Goal: Task Accomplishment & Management: Manage account settings

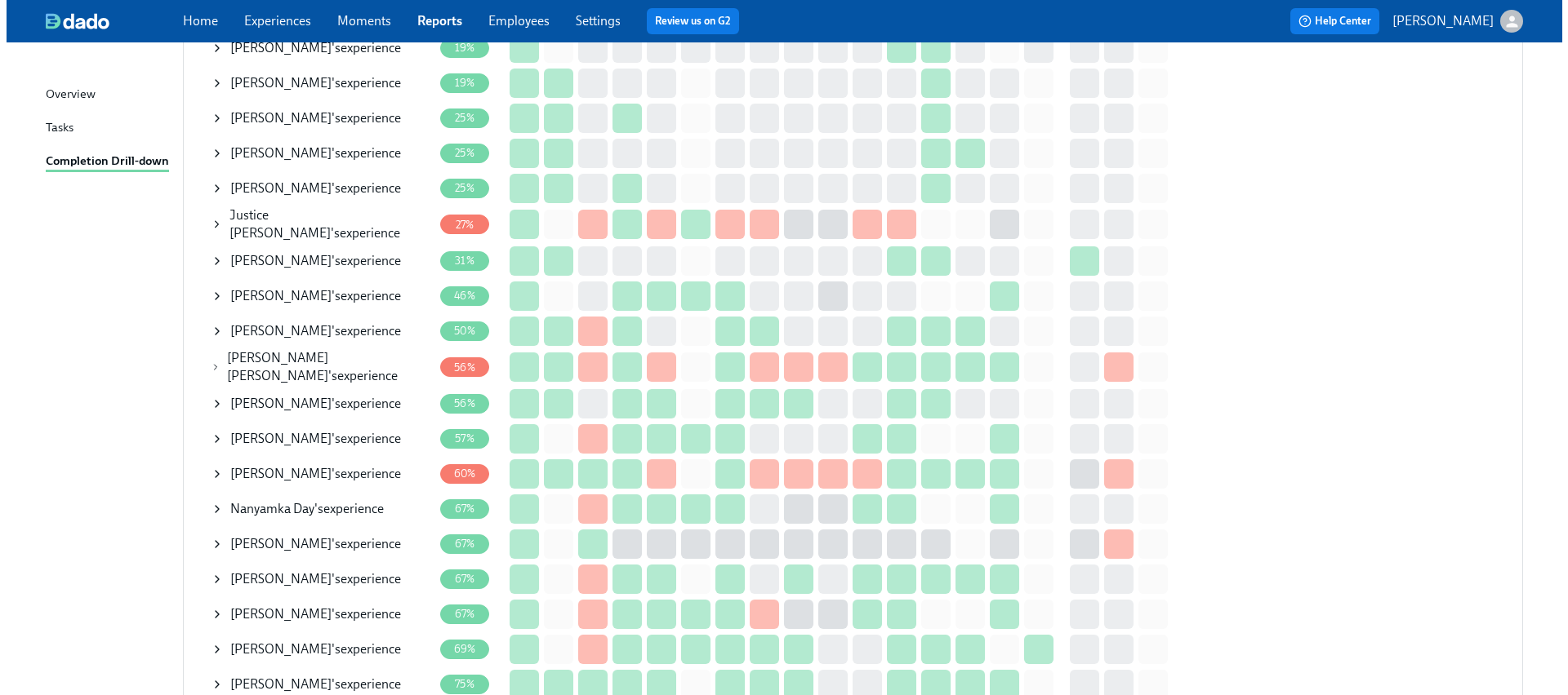
scroll to position [412, 0]
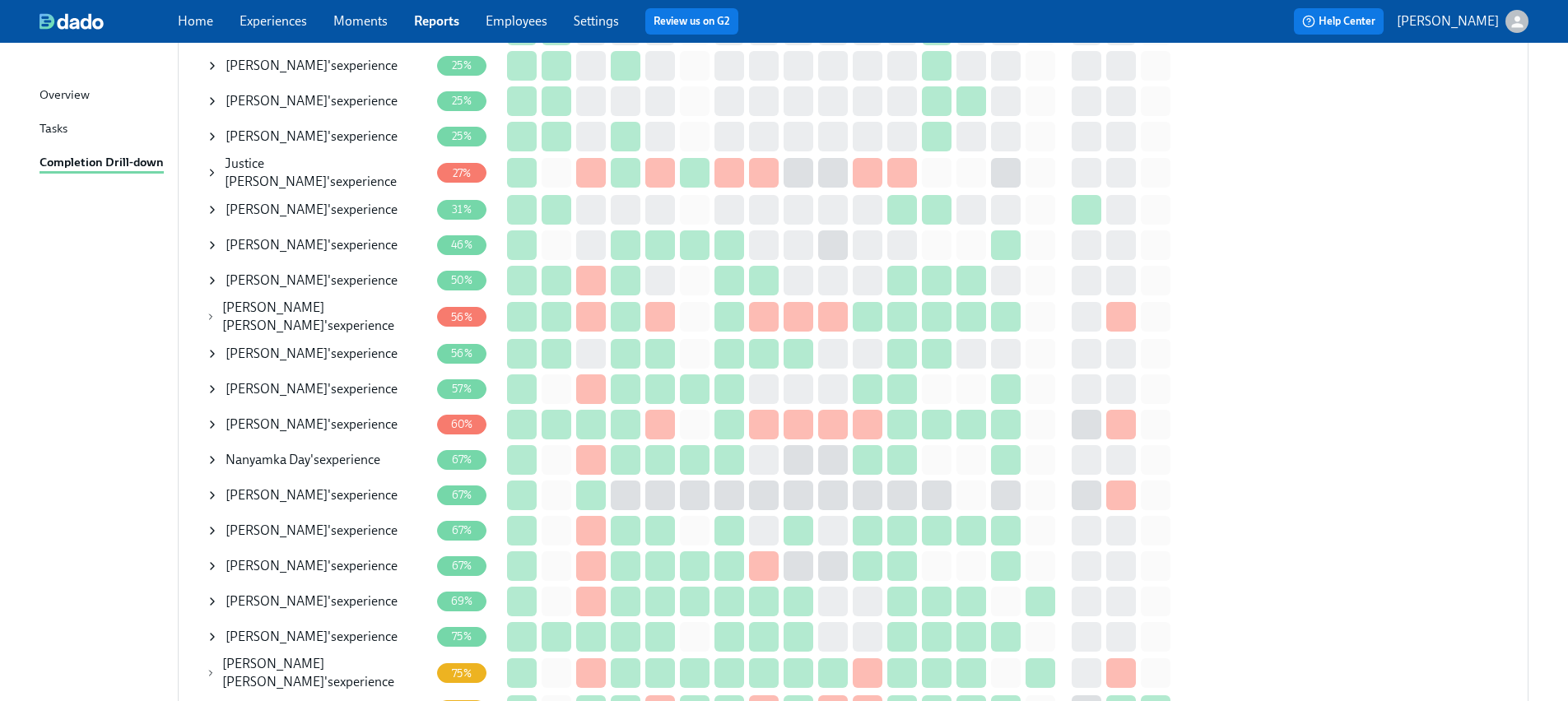
click at [216, 314] on icon at bounding box center [211, 316] width 10 height 13
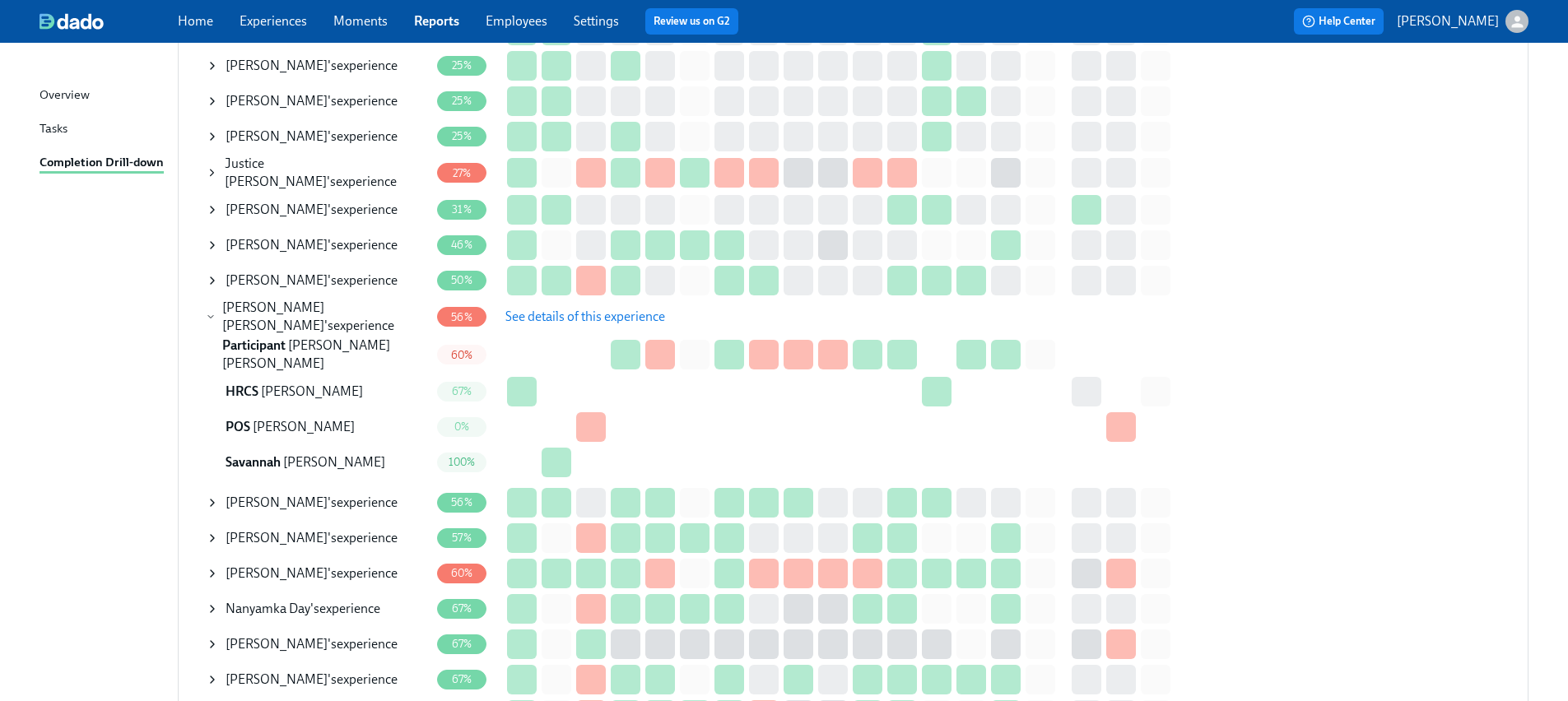
click at [547, 319] on span "See details of this experience" at bounding box center [585, 317] width 160 height 16
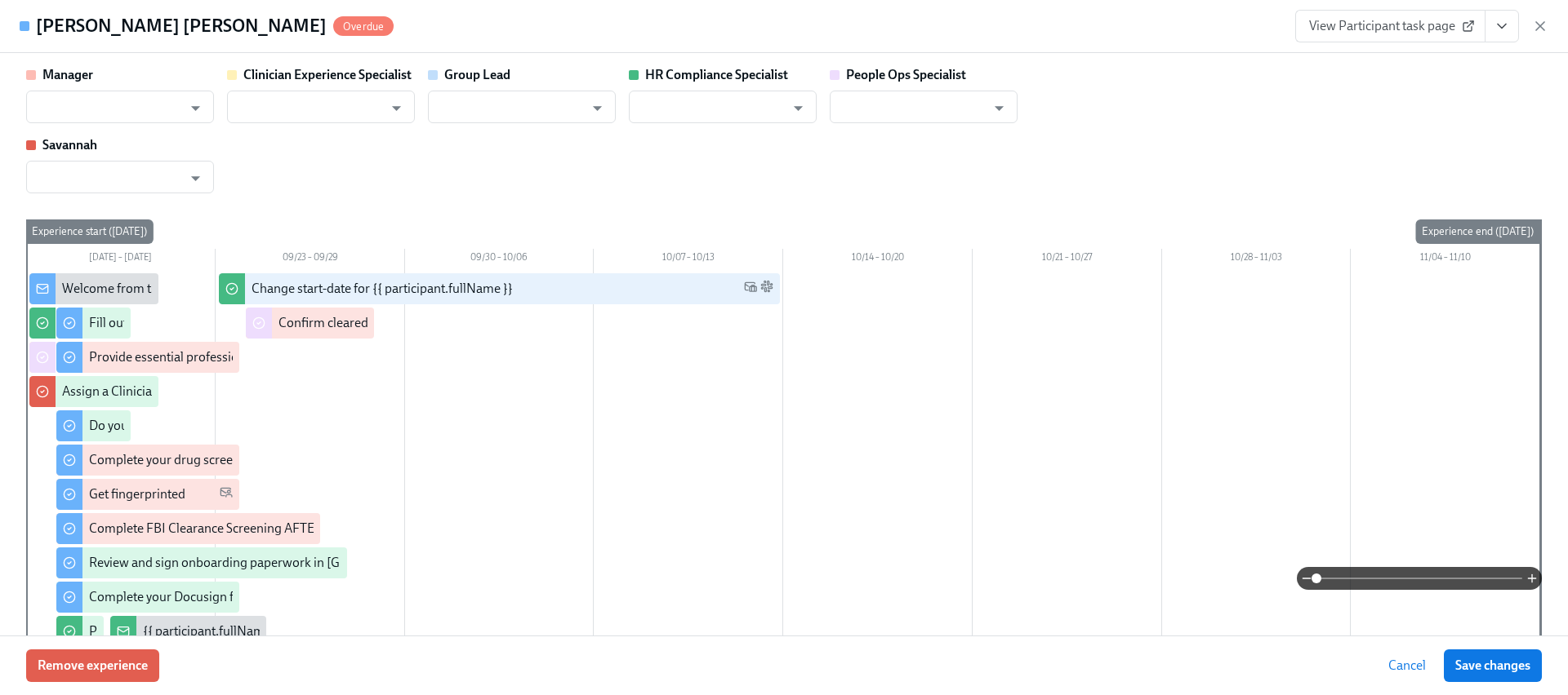
type input "Aime Kunes"
type input "Lara Babalola"
type input "Aime Kunes"
type input "Chelsey Mendoza"
type input "Brianna Keach"
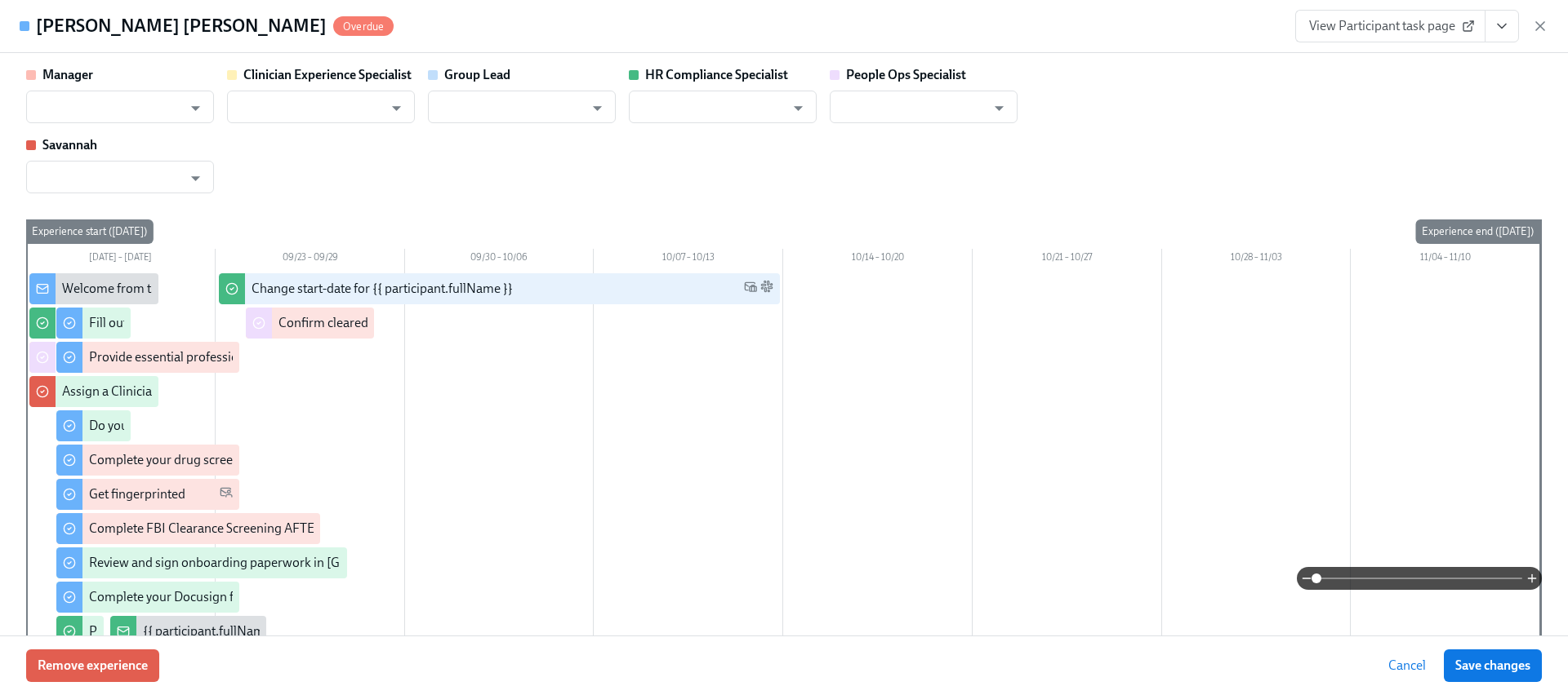
type input "Savannah Doherty"
click at [1407, 37] on link "View Participant task page" at bounding box center [1390, 26] width 190 height 33
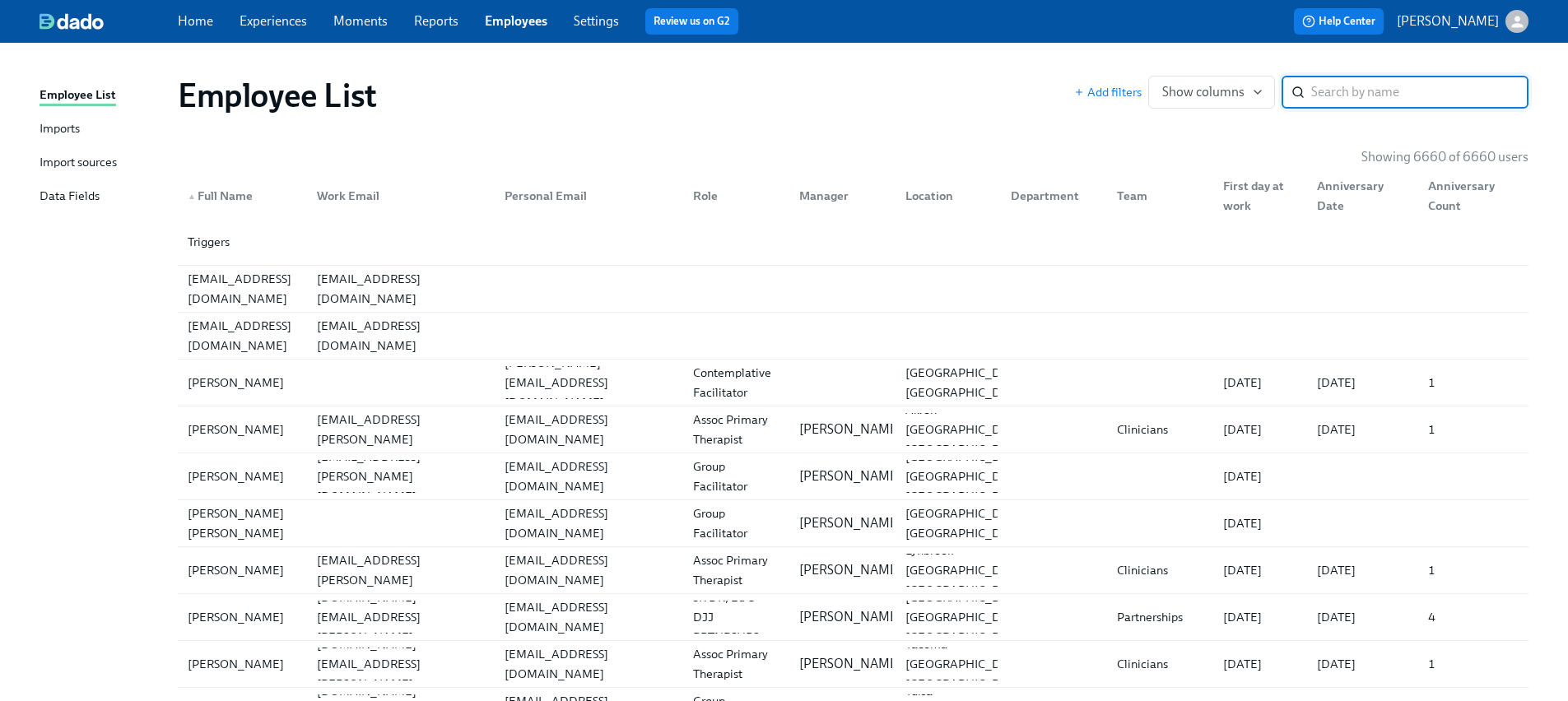
paste input "Shanise Ford"
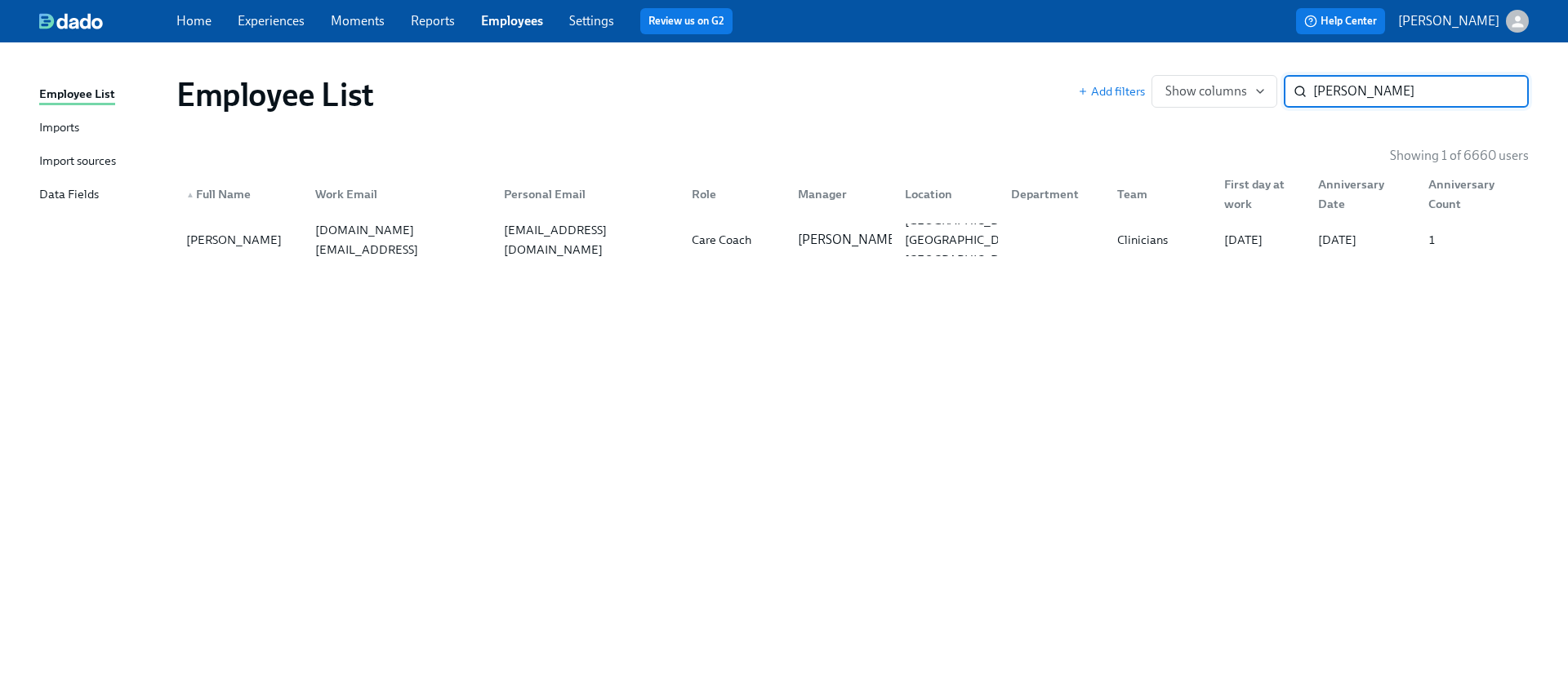
type input "Shanise Ford"
click at [492, 238] on div "ssford23@yahoo.com" at bounding box center [584, 240] width 187 height 33
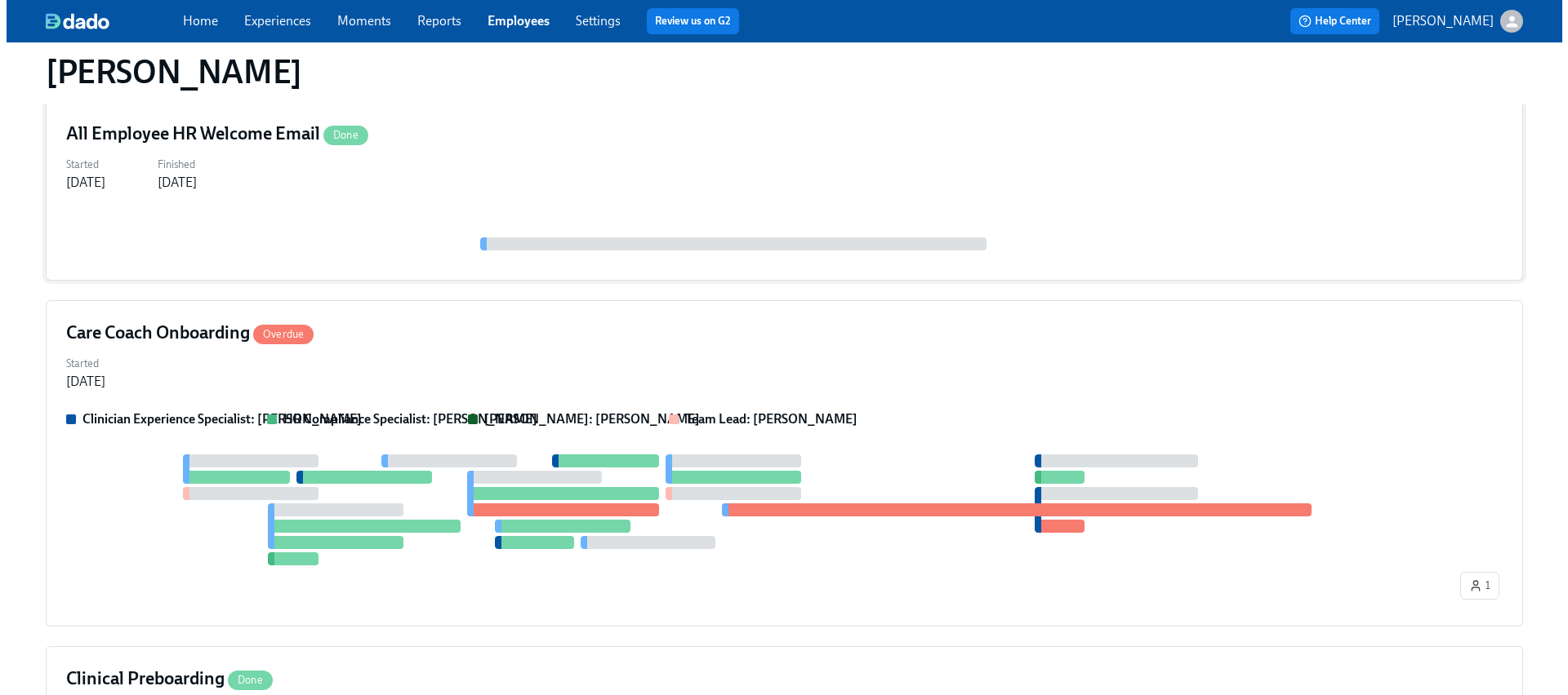
scroll to position [419, 0]
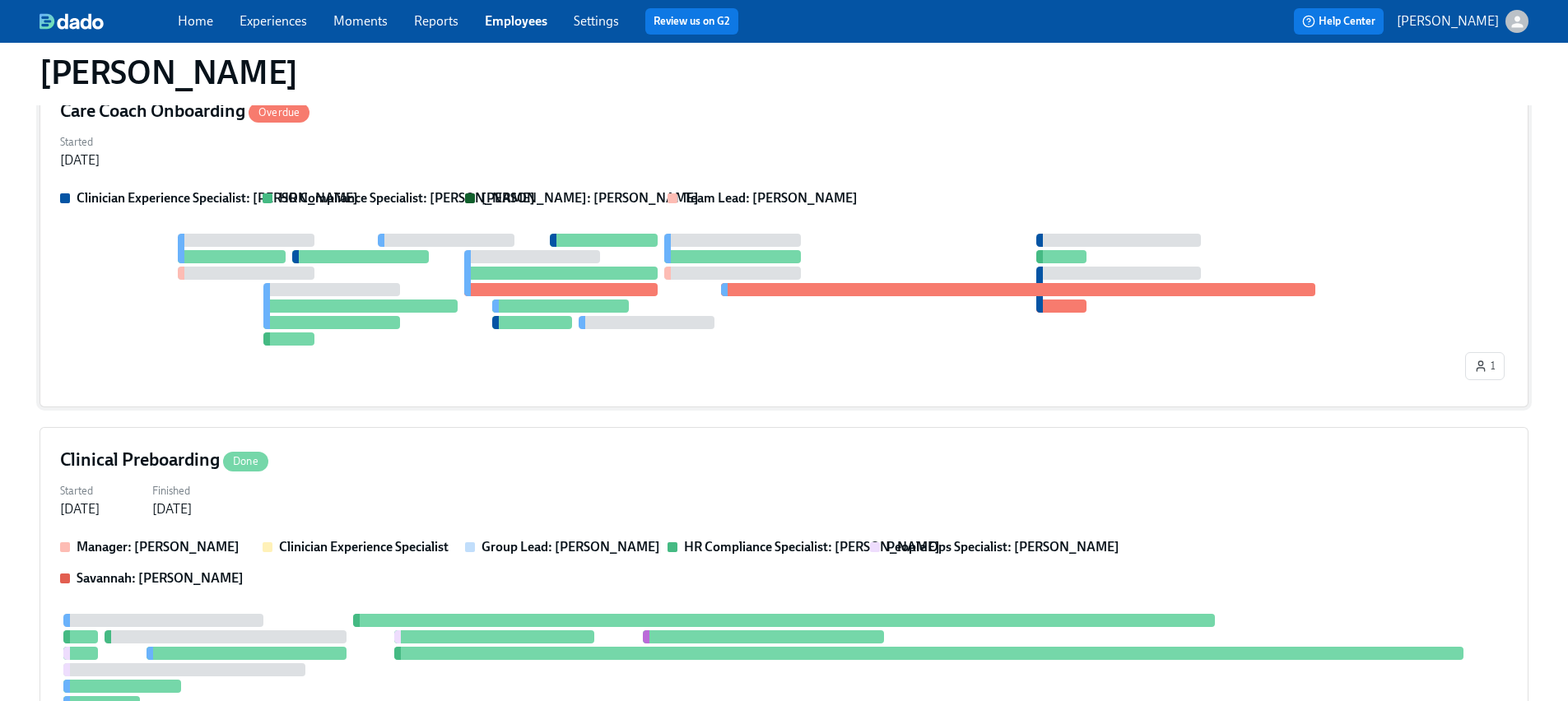
click at [311, 381] on div "1" at bounding box center [784, 310] width 1448 height 153
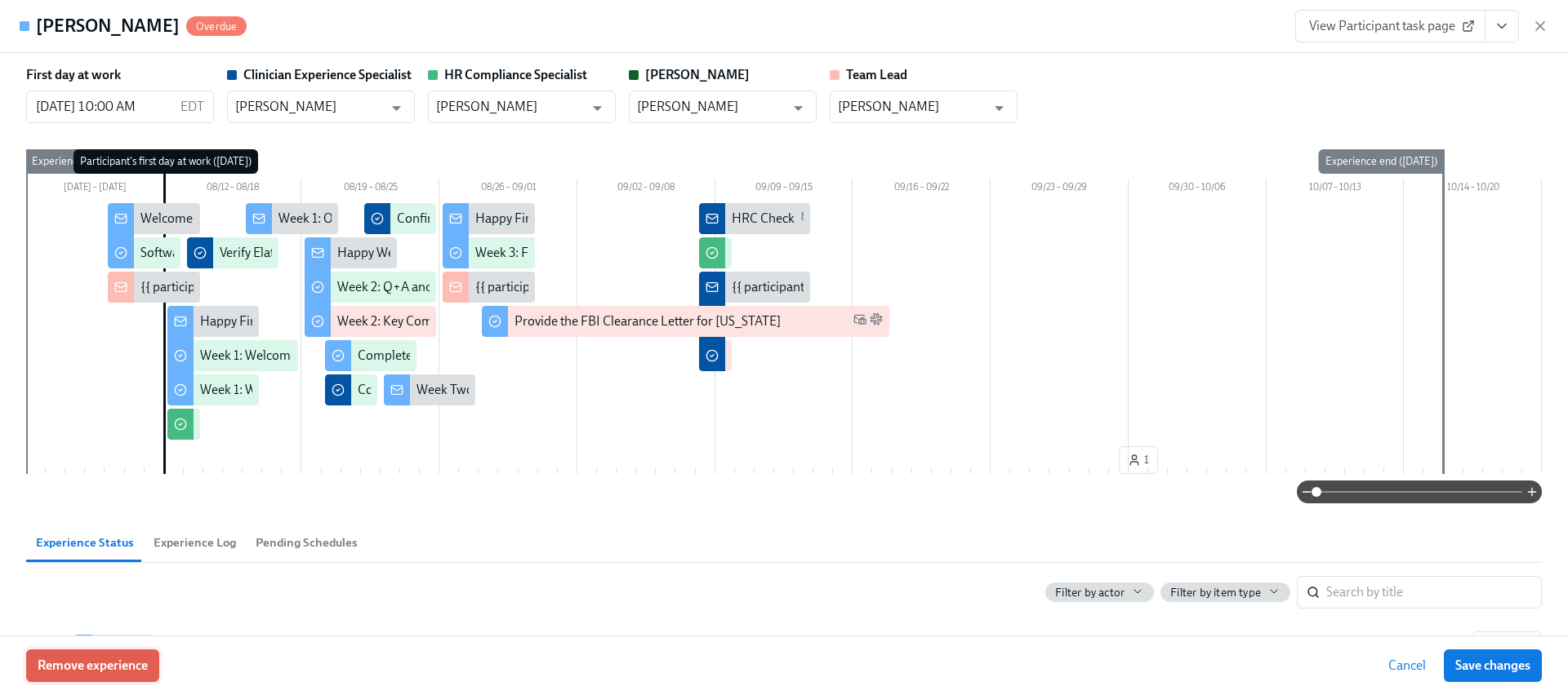
click at [70, 658] on span "Remove experience" at bounding box center [92, 666] width 110 height 16
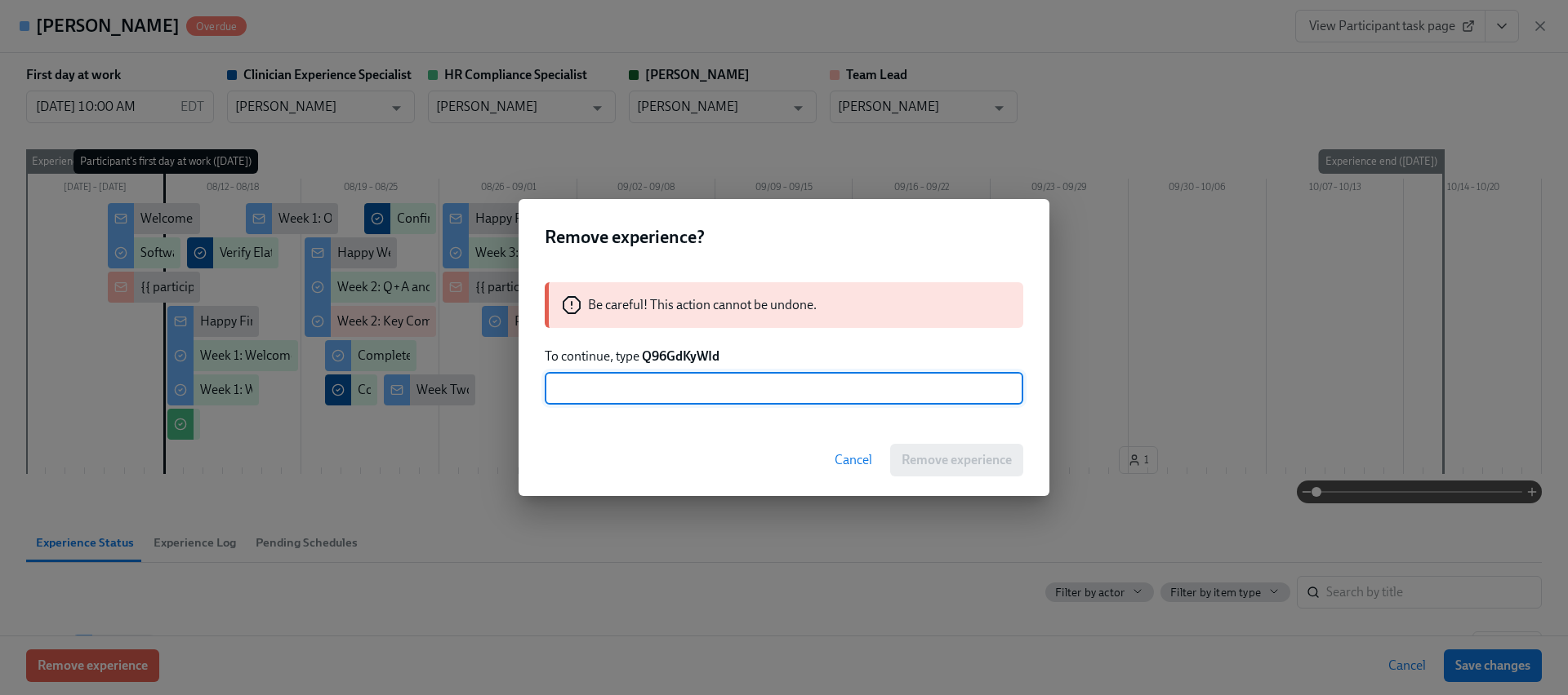
click at [672, 349] on strong "Q96GdKyWId" at bounding box center [680, 357] width 77 height 16
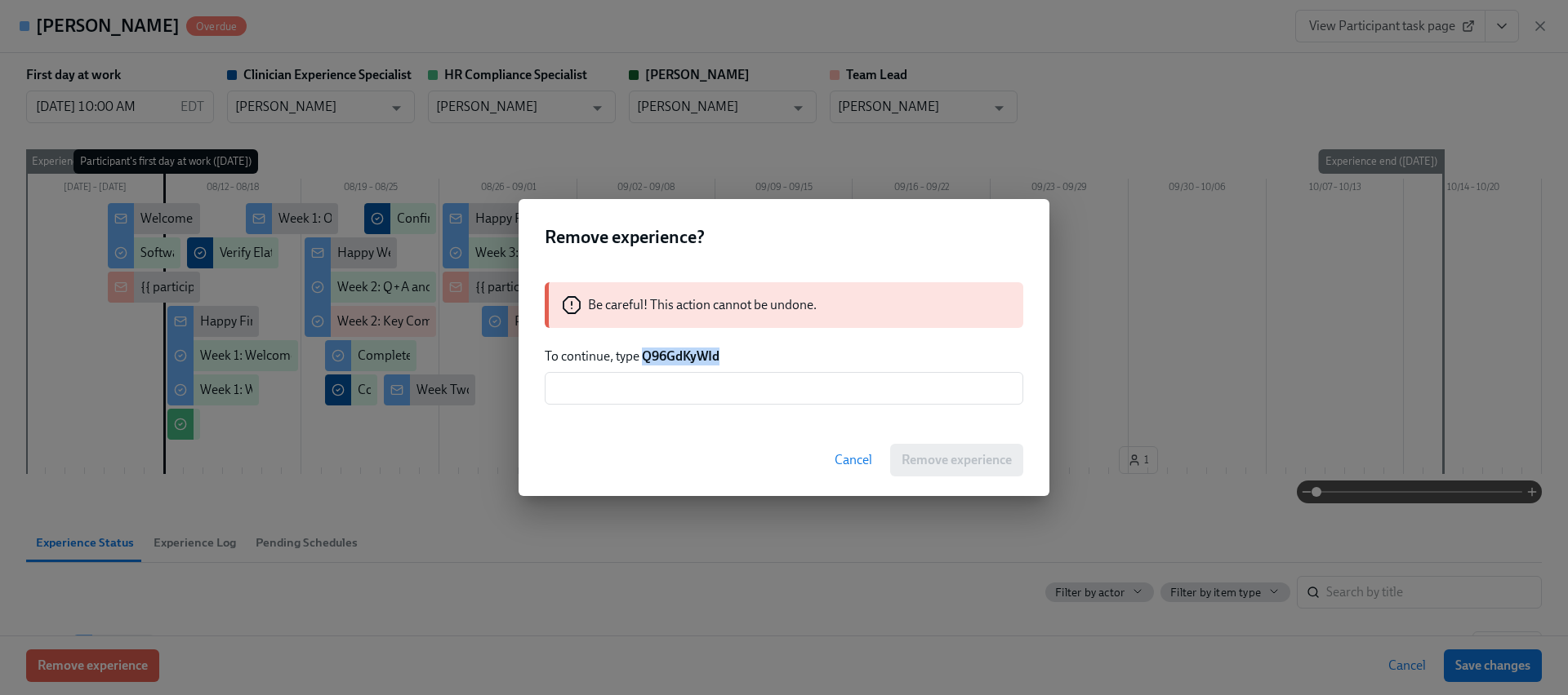
click at [672, 349] on strong "Q96GdKyWId" at bounding box center [680, 357] width 77 height 16
copy strong "Q96GdKyWId"
click at [689, 394] on input "text" at bounding box center [784, 388] width 478 height 33
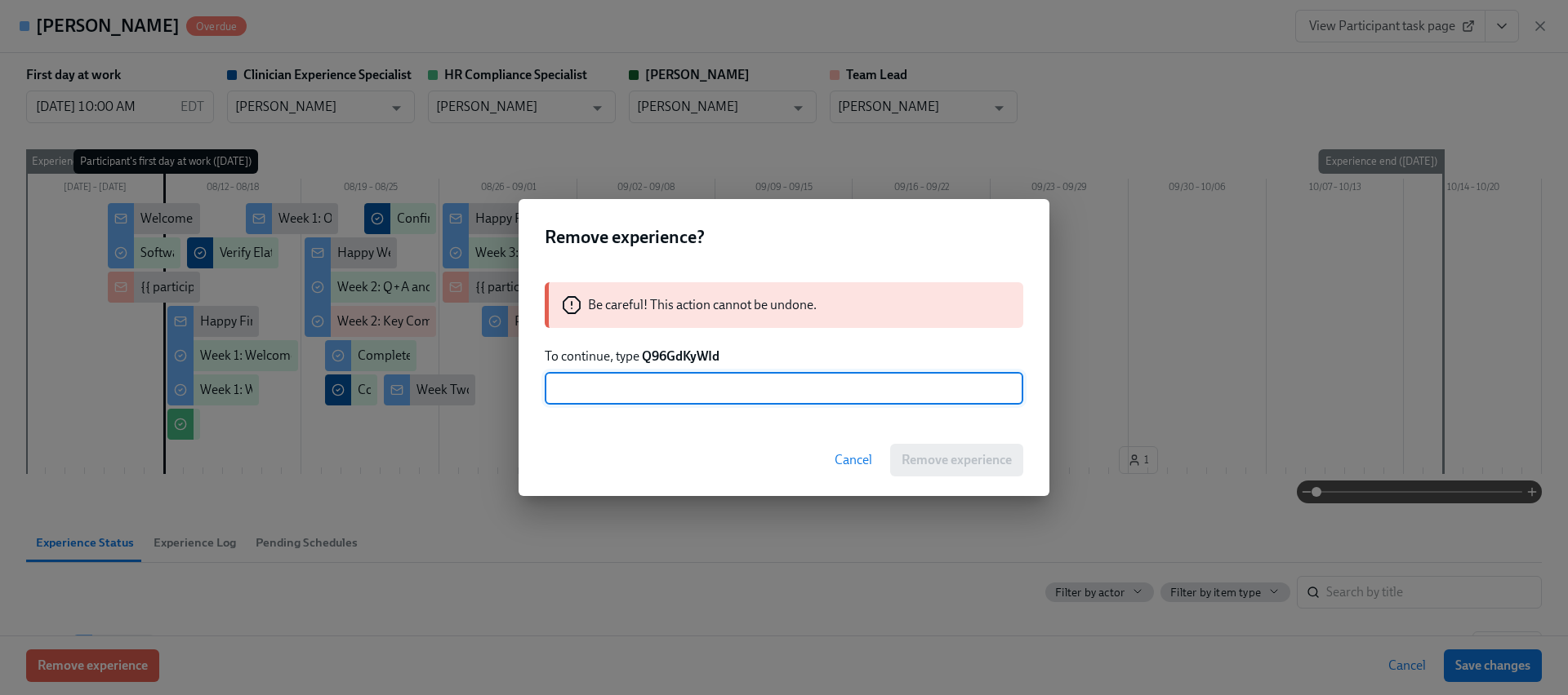
paste input "Q96GdKyWId"
type input "Q96GdKyWId"
click at [970, 449] on button "Remove experience" at bounding box center [956, 460] width 133 height 33
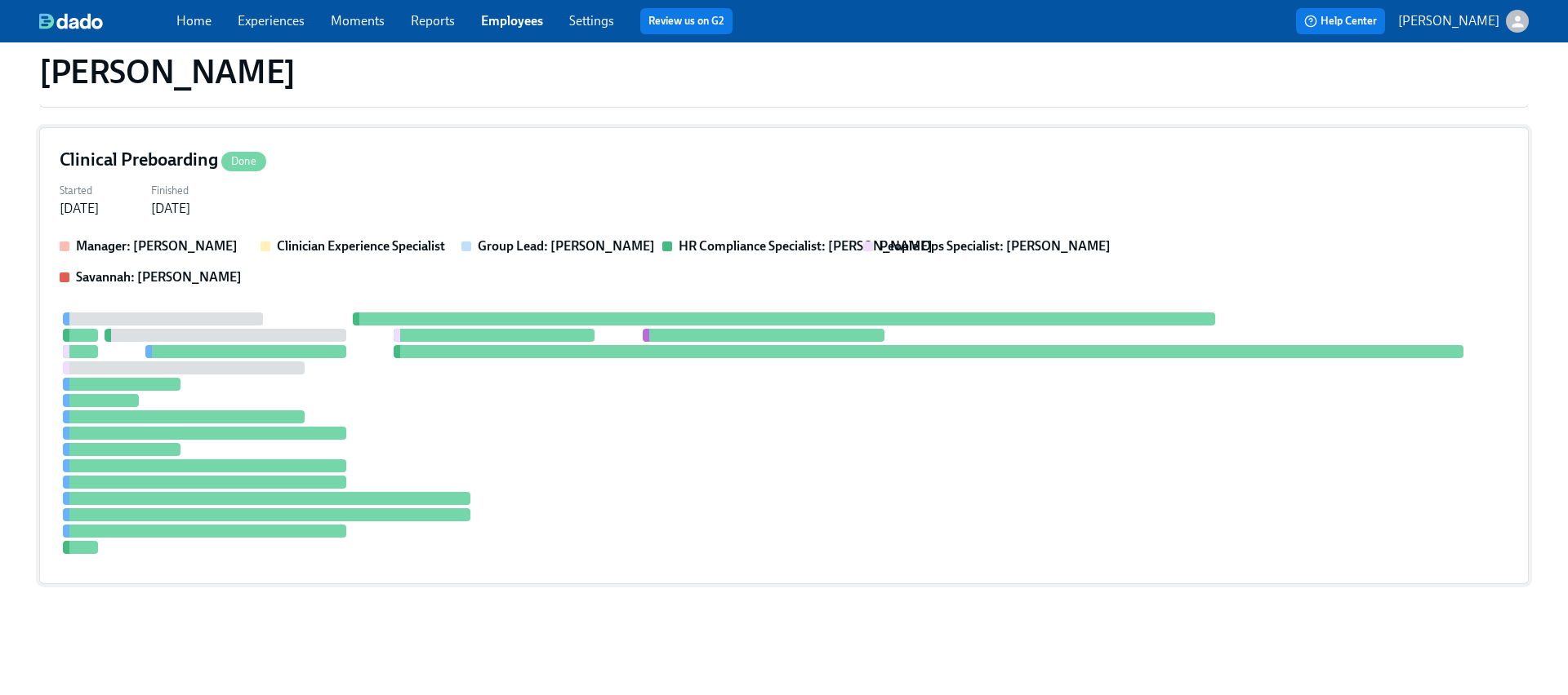
scroll to position [370, 0]
click at [412, 432] on div at bounding box center [778, 433] width 1436 height 242
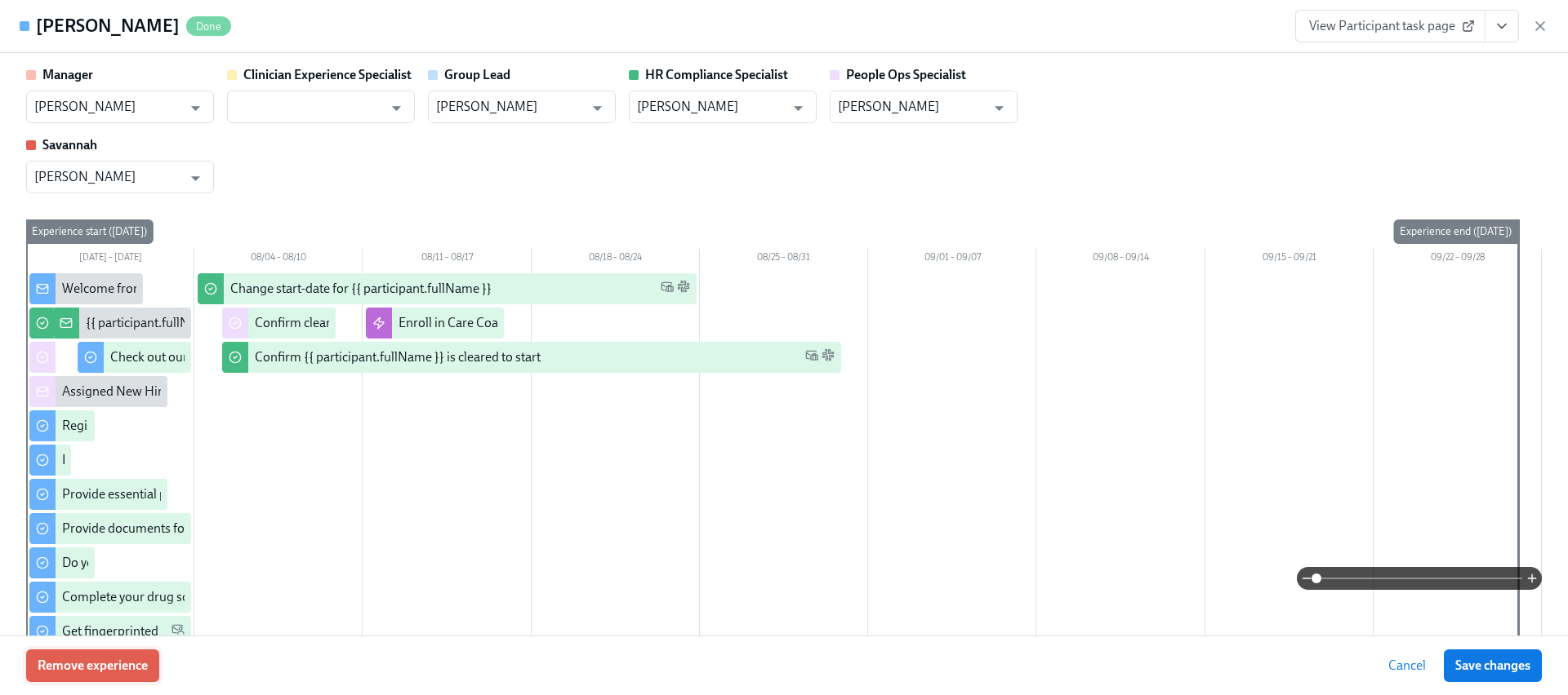
click at [113, 667] on span "Remove experience" at bounding box center [92, 666] width 110 height 16
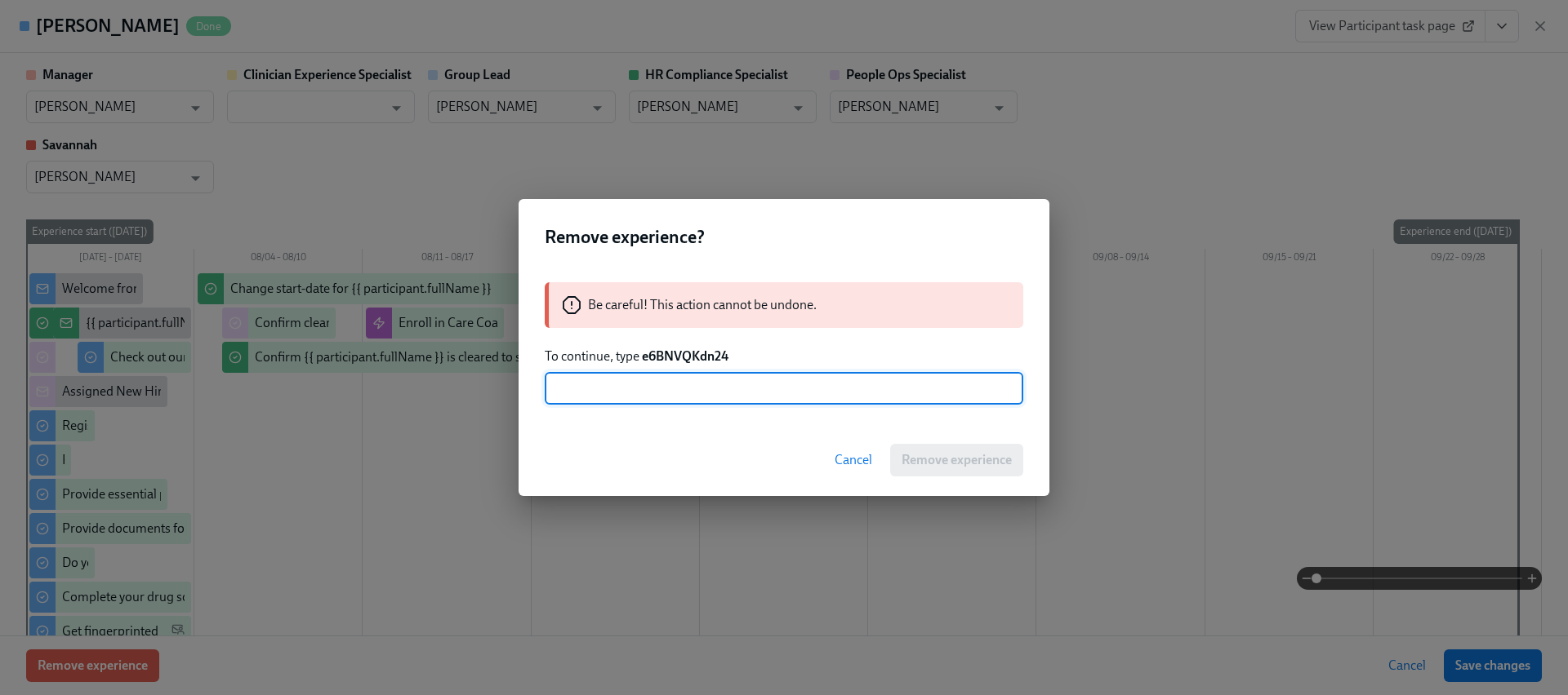
click at [667, 361] on strong "e6BNVQKdn24" at bounding box center [684, 357] width 86 height 16
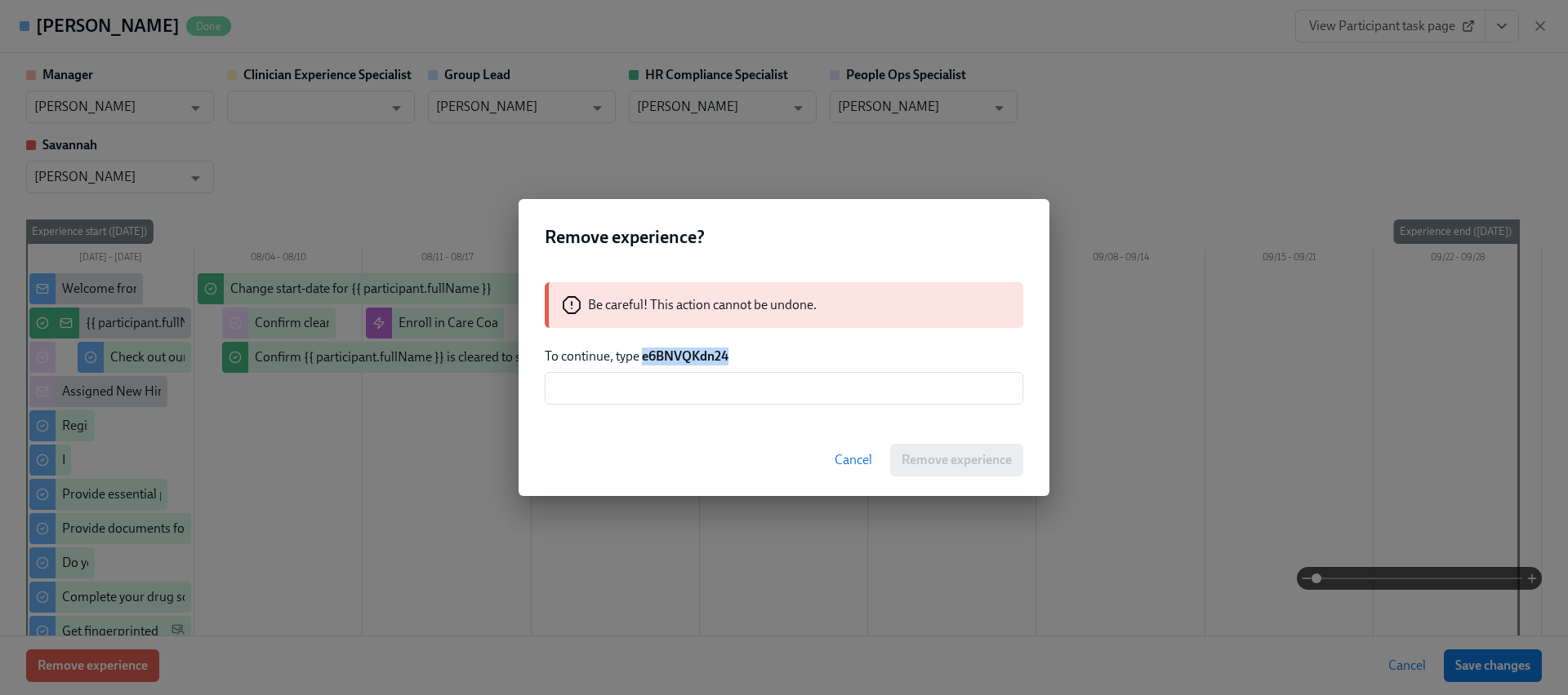
click at [667, 361] on strong "e6BNVQKdn24" at bounding box center [684, 357] width 86 height 16
copy strong "e6BNVQKdn24"
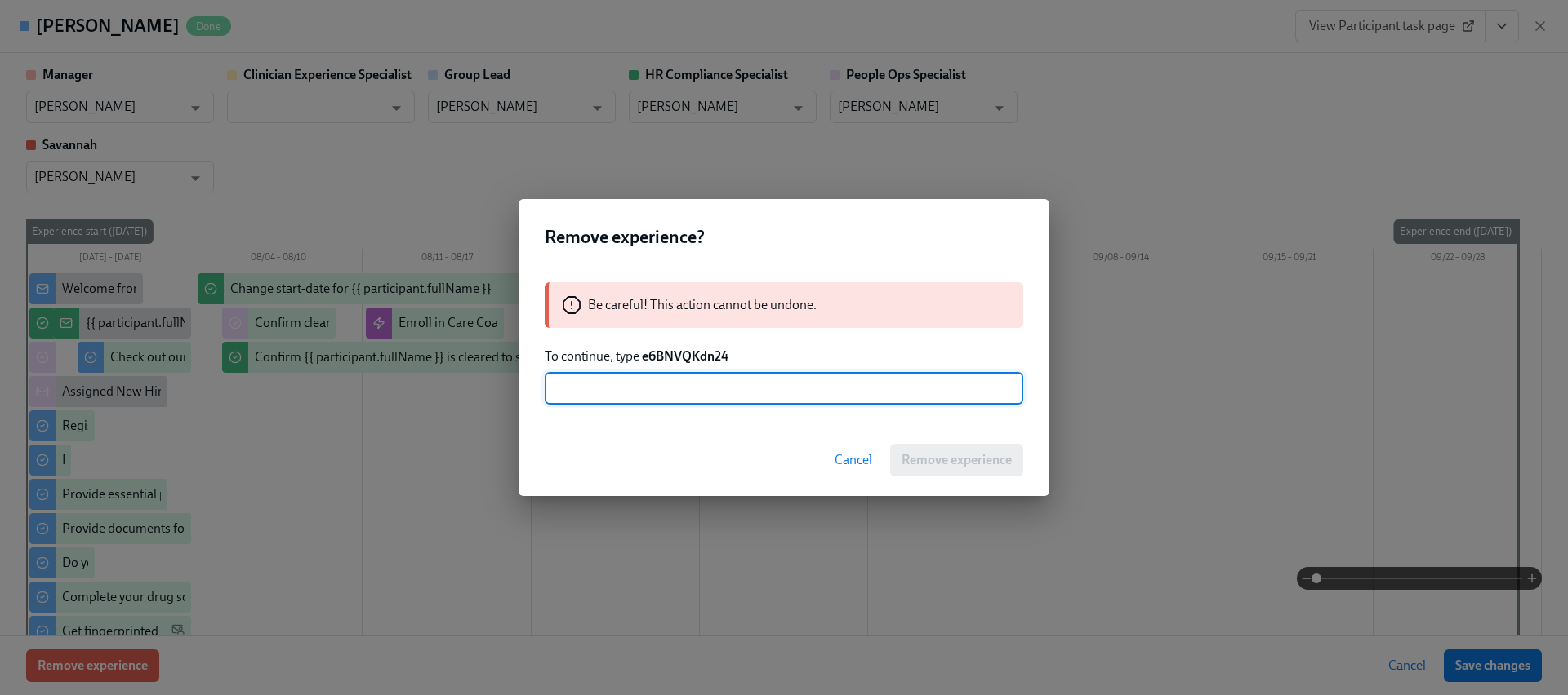
click at [675, 372] on input "text" at bounding box center [784, 388] width 478 height 33
paste input "e6BNVQKdn24"
type input "e6BNVQKdn24"
click at [958, 453] on span "Remove experience" at bounding box center [956, 460] width 110 height 16
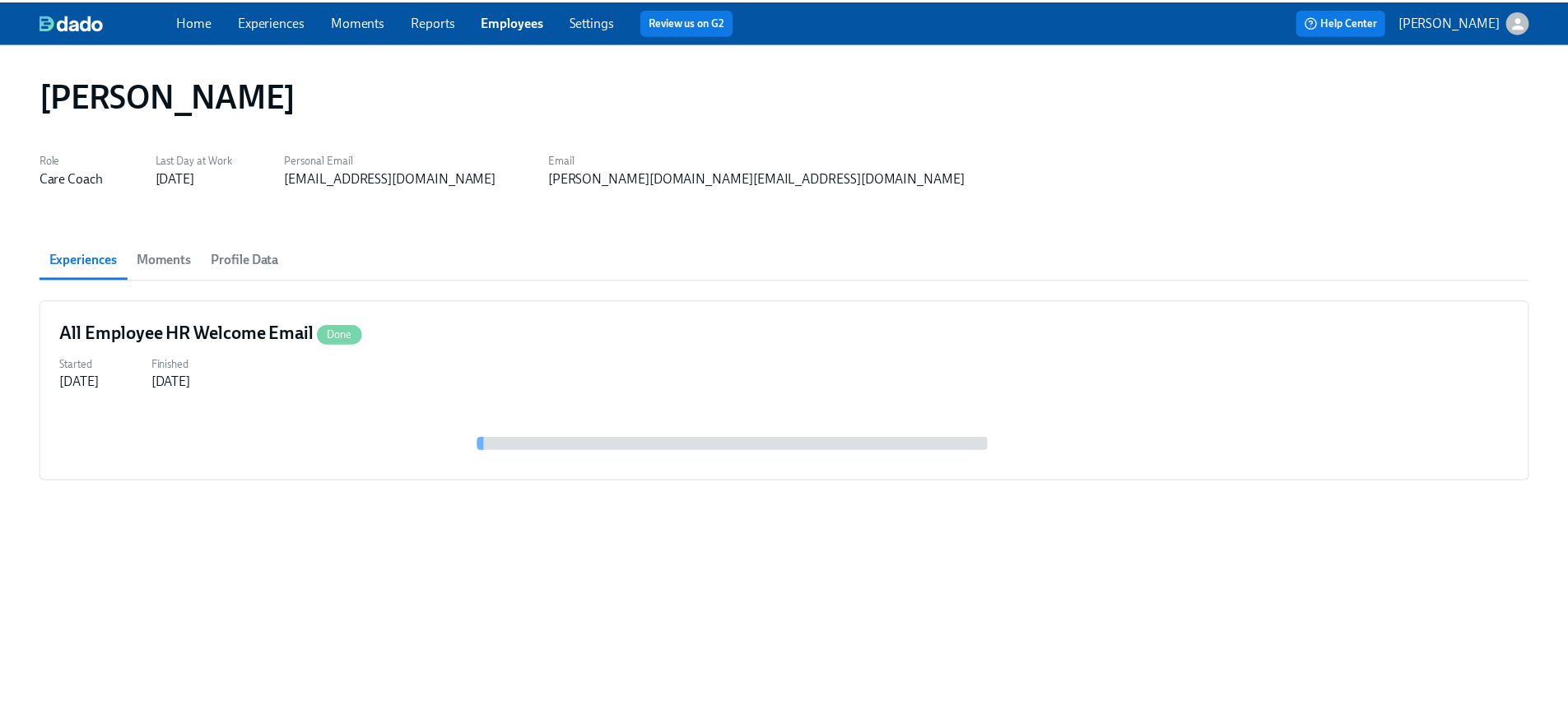
scroll to position [0, 0]
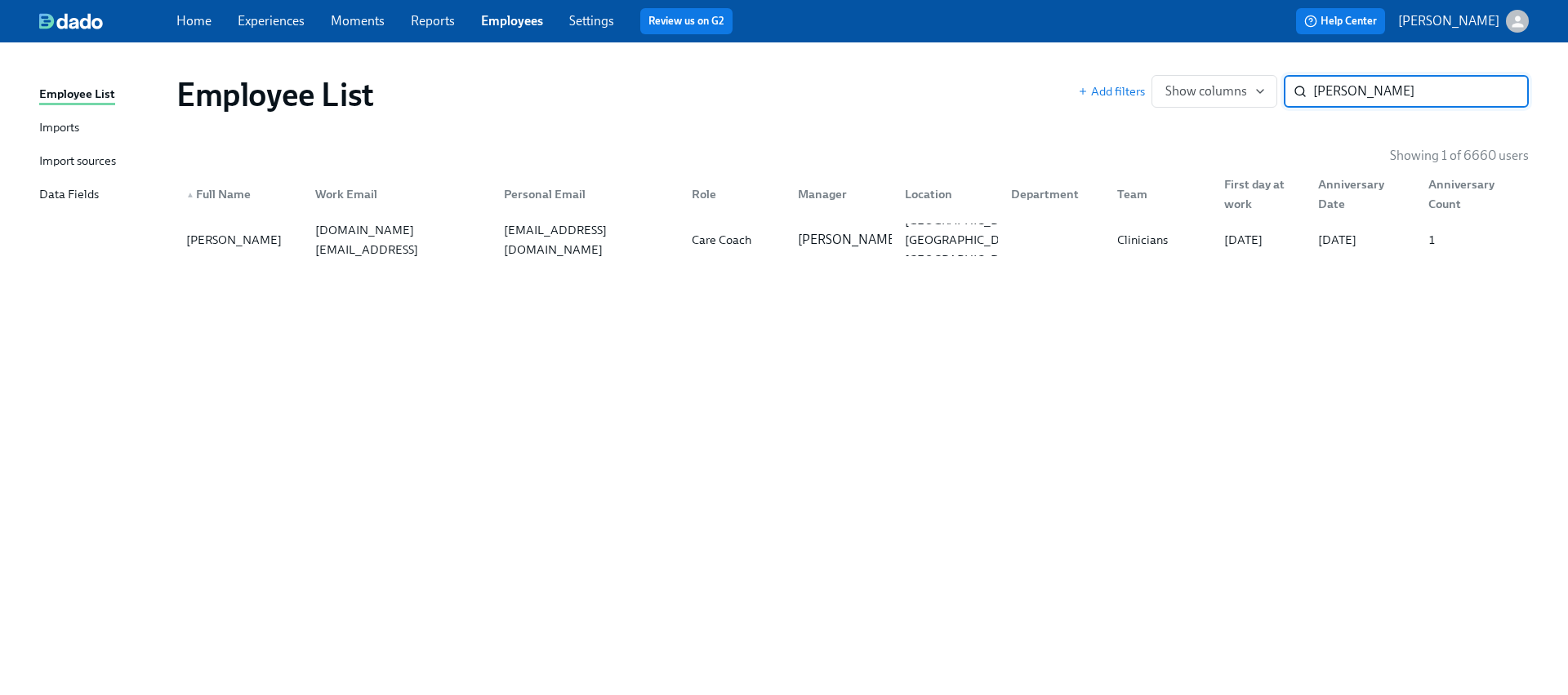
paste input "Brittany Fleming"
type input "Brittany Fleming"
click at [574, 250] on div "bmichellegrant@yahoo.com" at bounding box center [584, 240] width 187 height 33
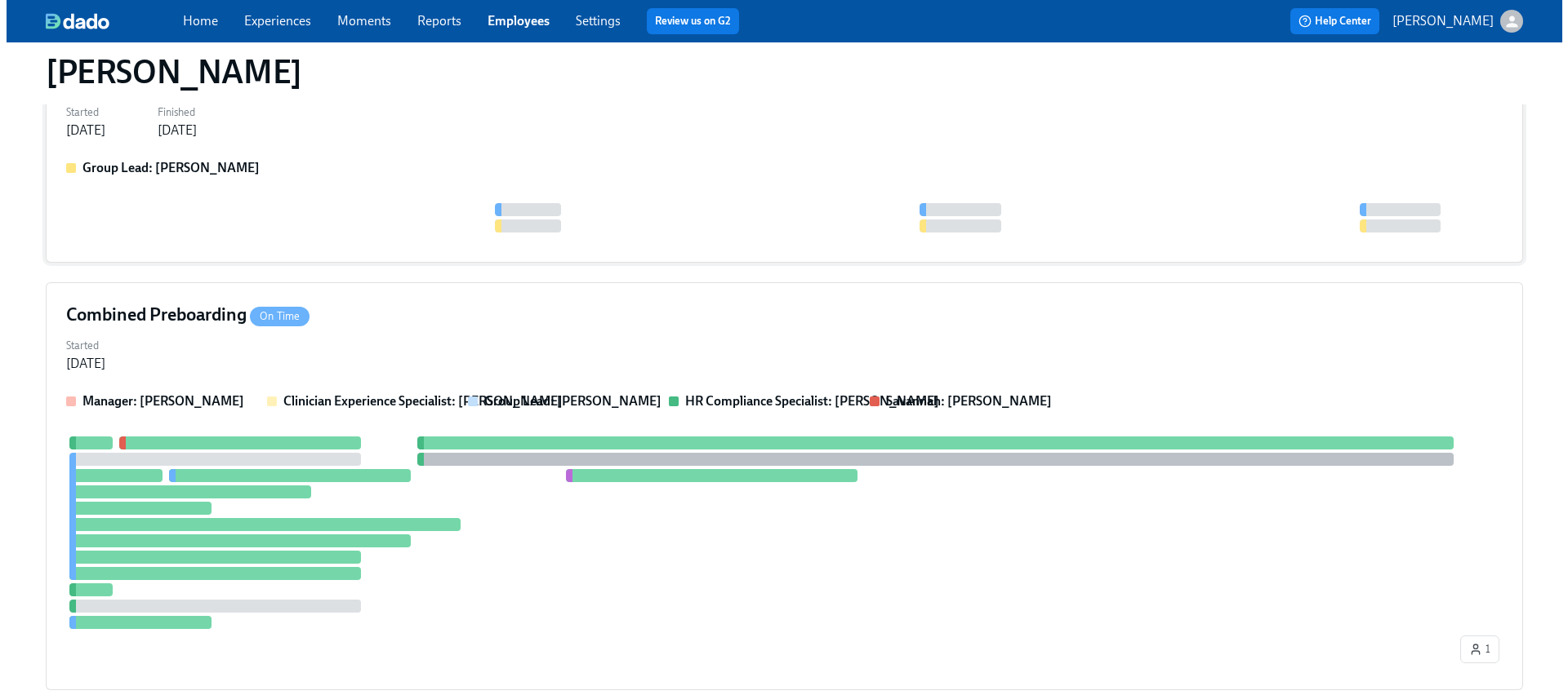
scroll to position [300, 0]
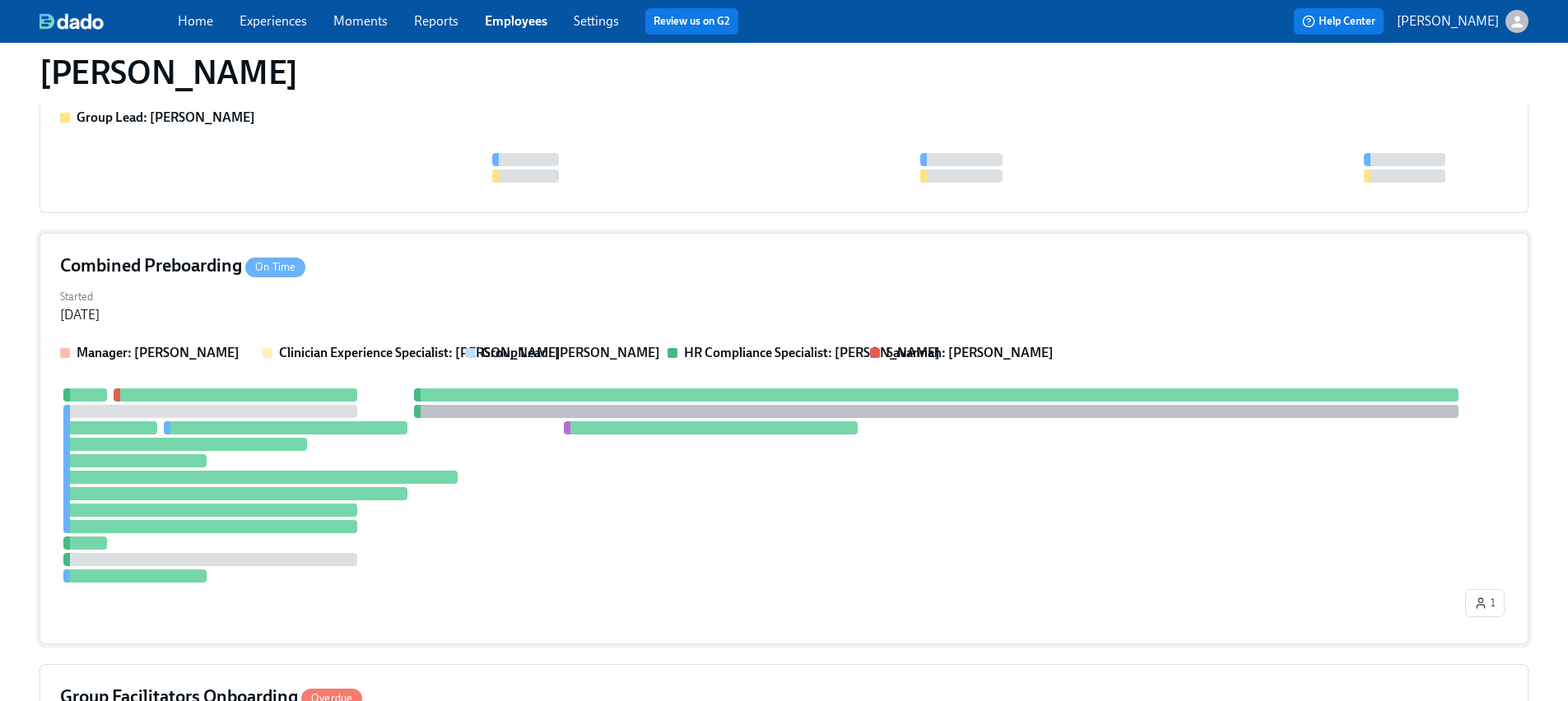
click at [396, 422] on div at bounding box center [286, 428] width 244 height 13
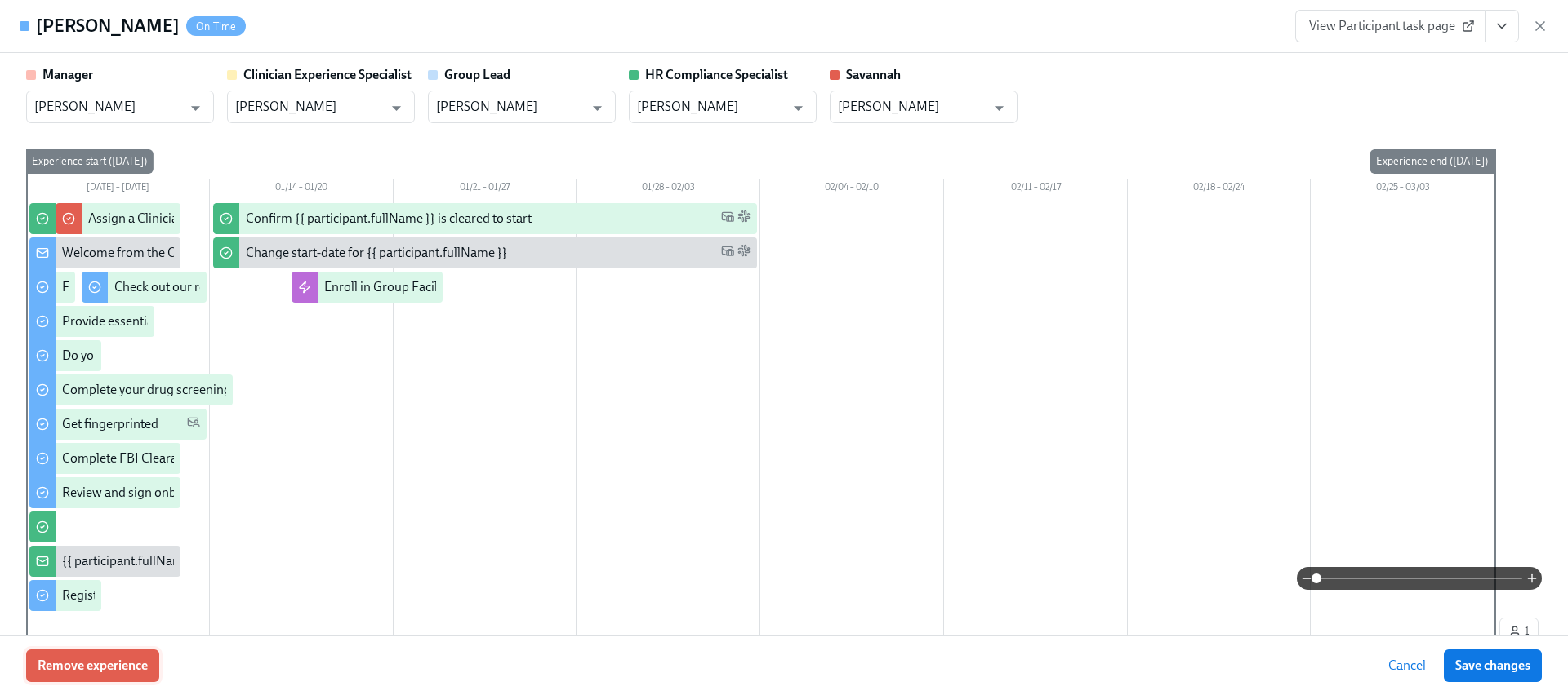
click at [70, 677] on button "Remove experience" at bounding box center [92, 665] width 133 height 33
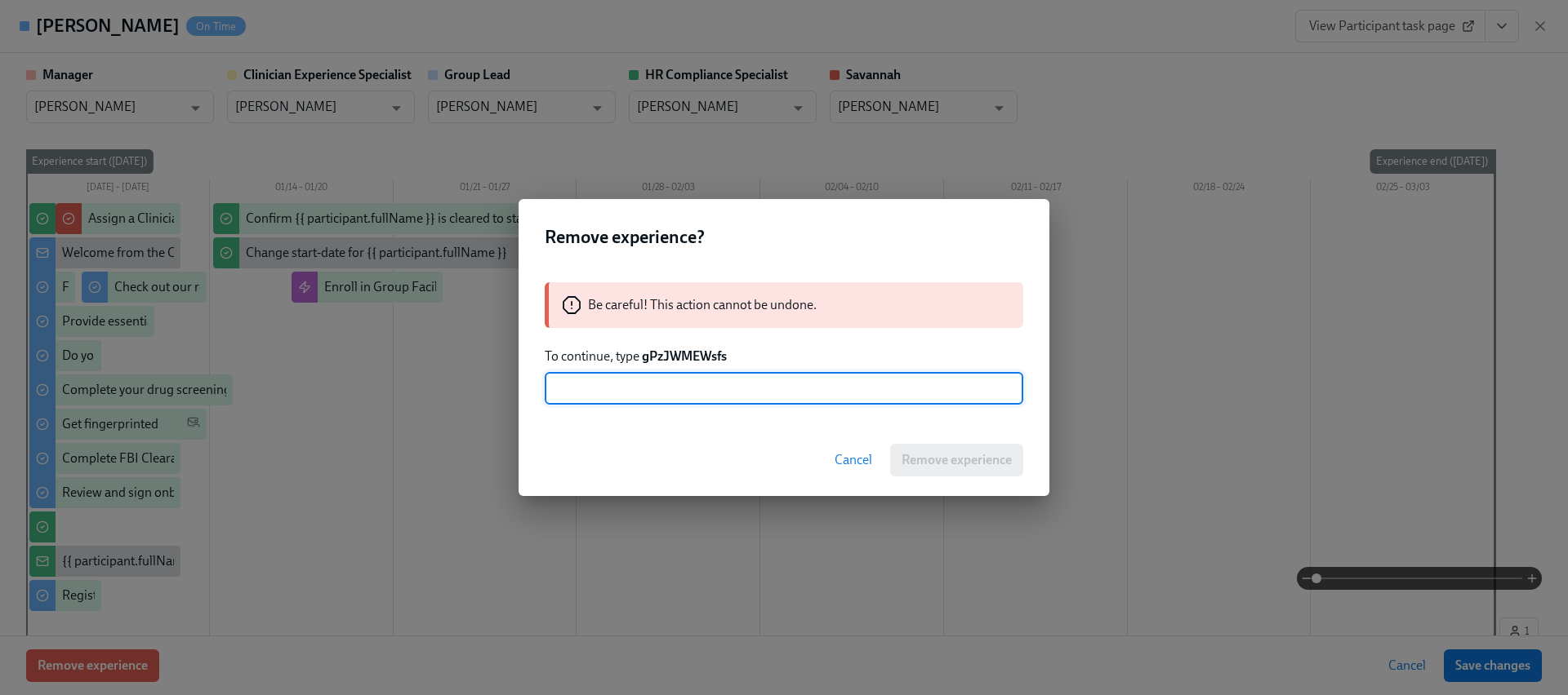
click at [668, 349] on strong "gPzJWMEWsfs" at bounding box center [684, 357] width 85 height 16
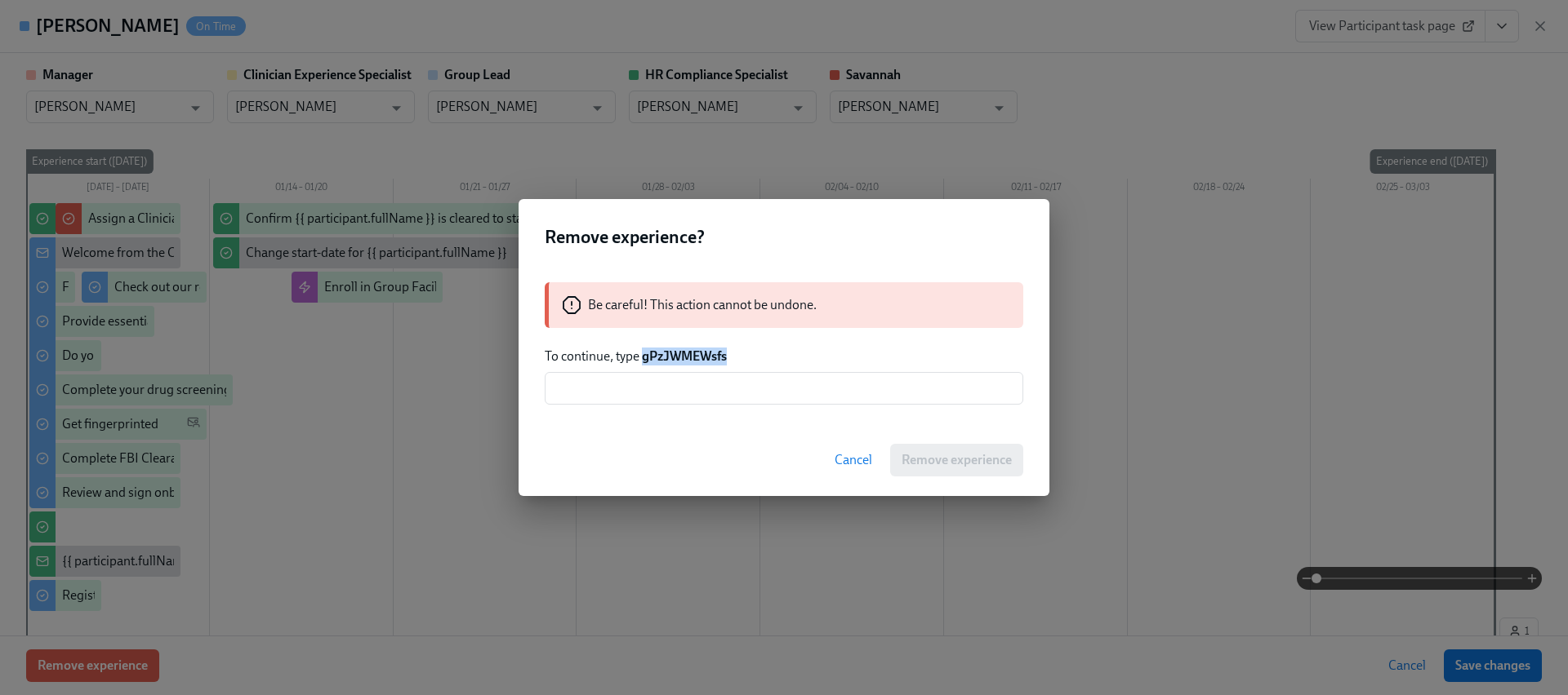
click at [668, 349] on strong "gPzJWMEWsfs" at bounding box center [684, 357] width 85 height 16
copy strong "gPzJWMEWsfs"
click at [690, 381] on input "text" at bounding box center [784, 388] width 478 height 33
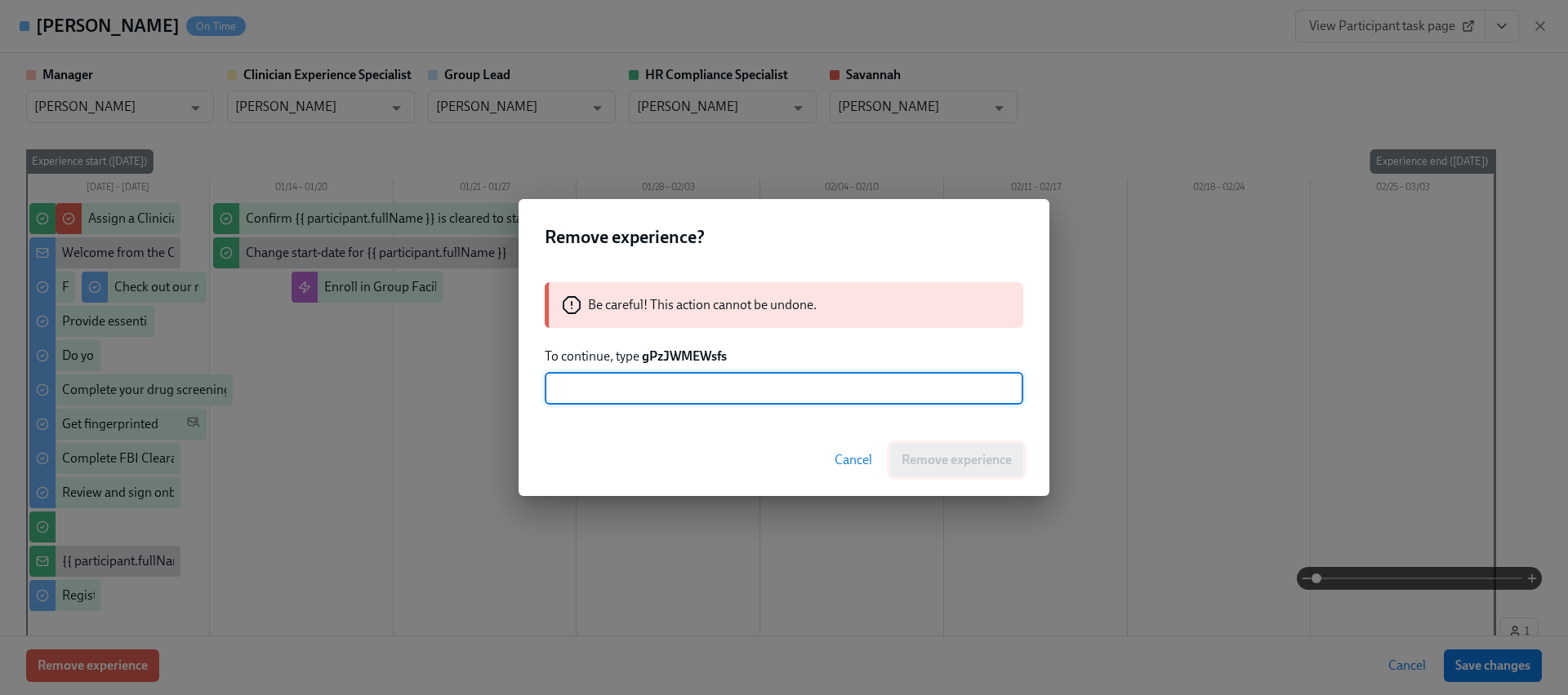
paste input "gPzJWMEWsfs"
type input "gPzJWMEWsfs"
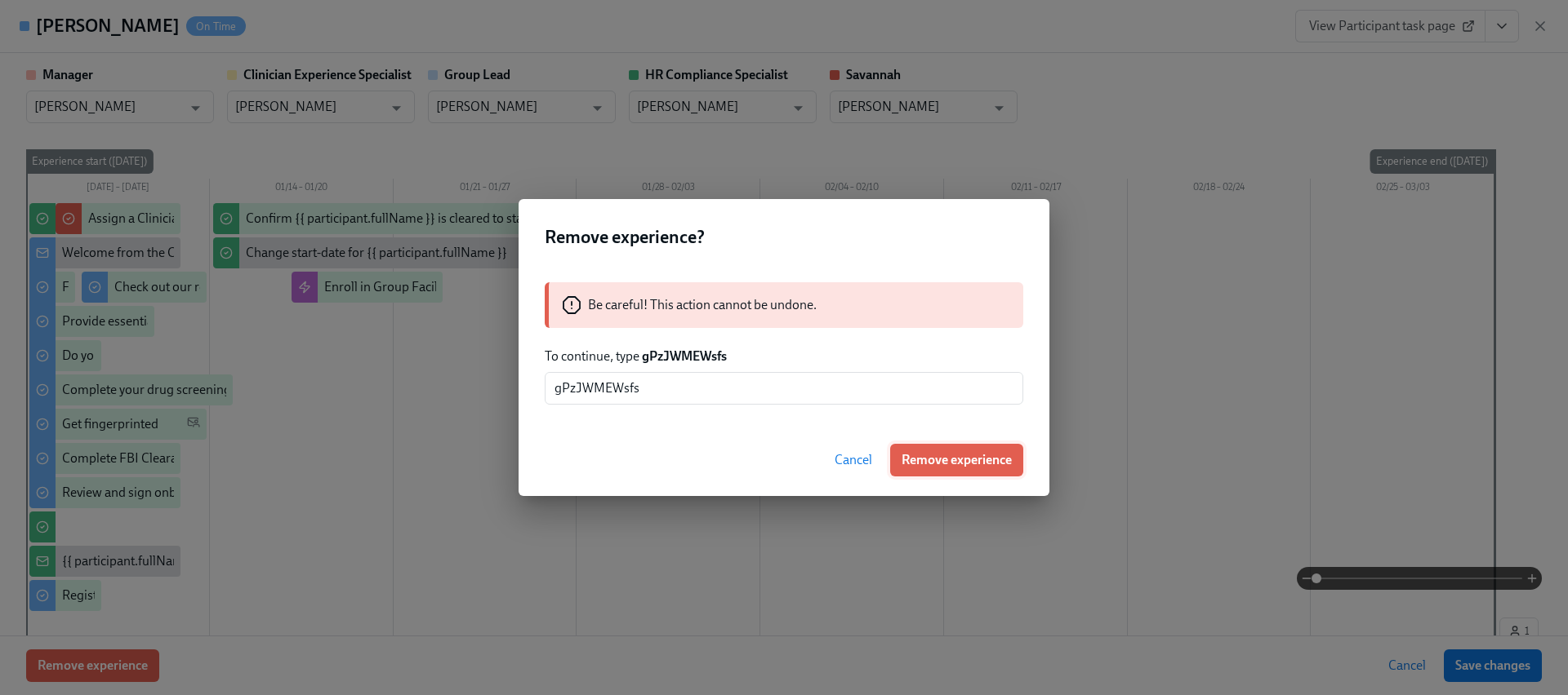
click at [972, 456] on span "Remove experience" at bounding box center [956, 460] width 110 height 16
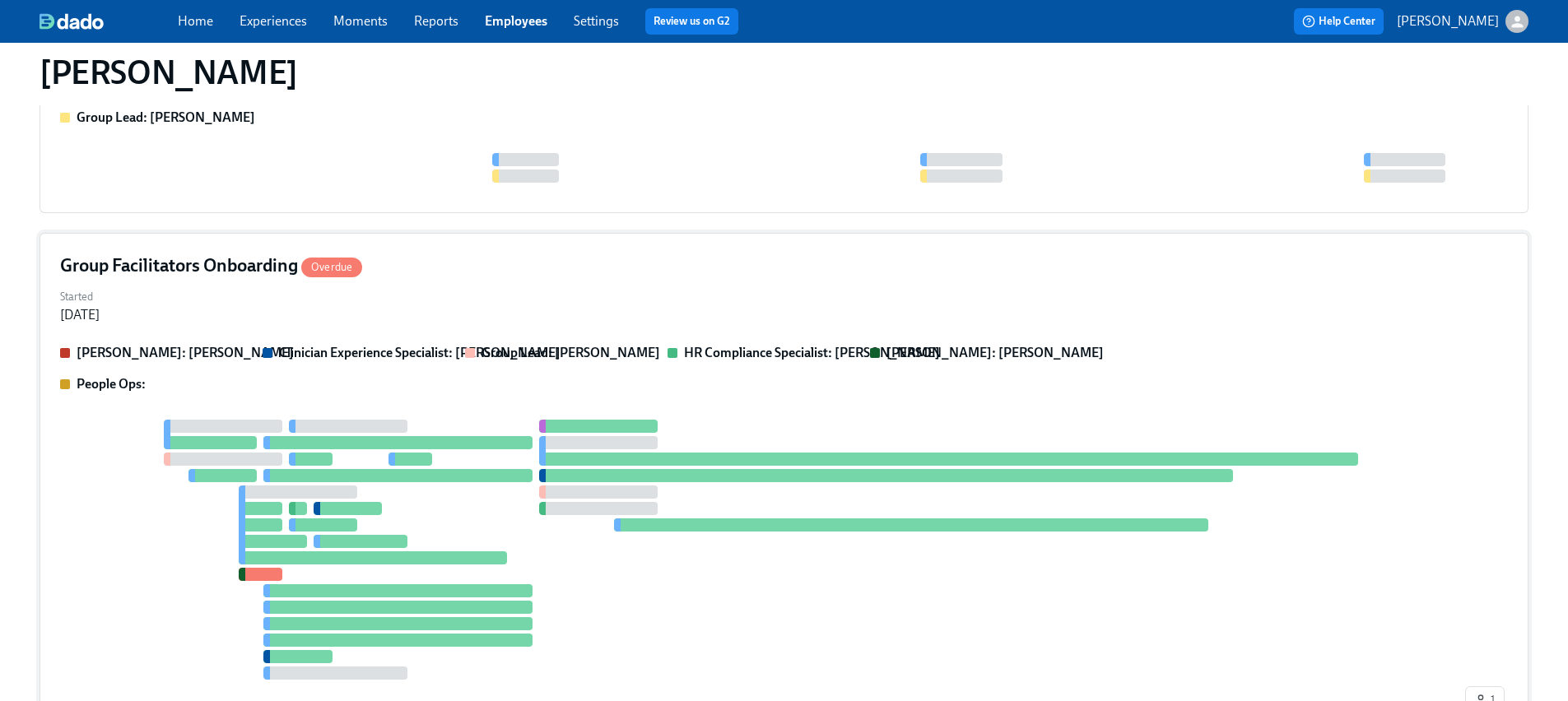
click at [316, 497] on div at bounding box center [298, 492] width 119 height 13
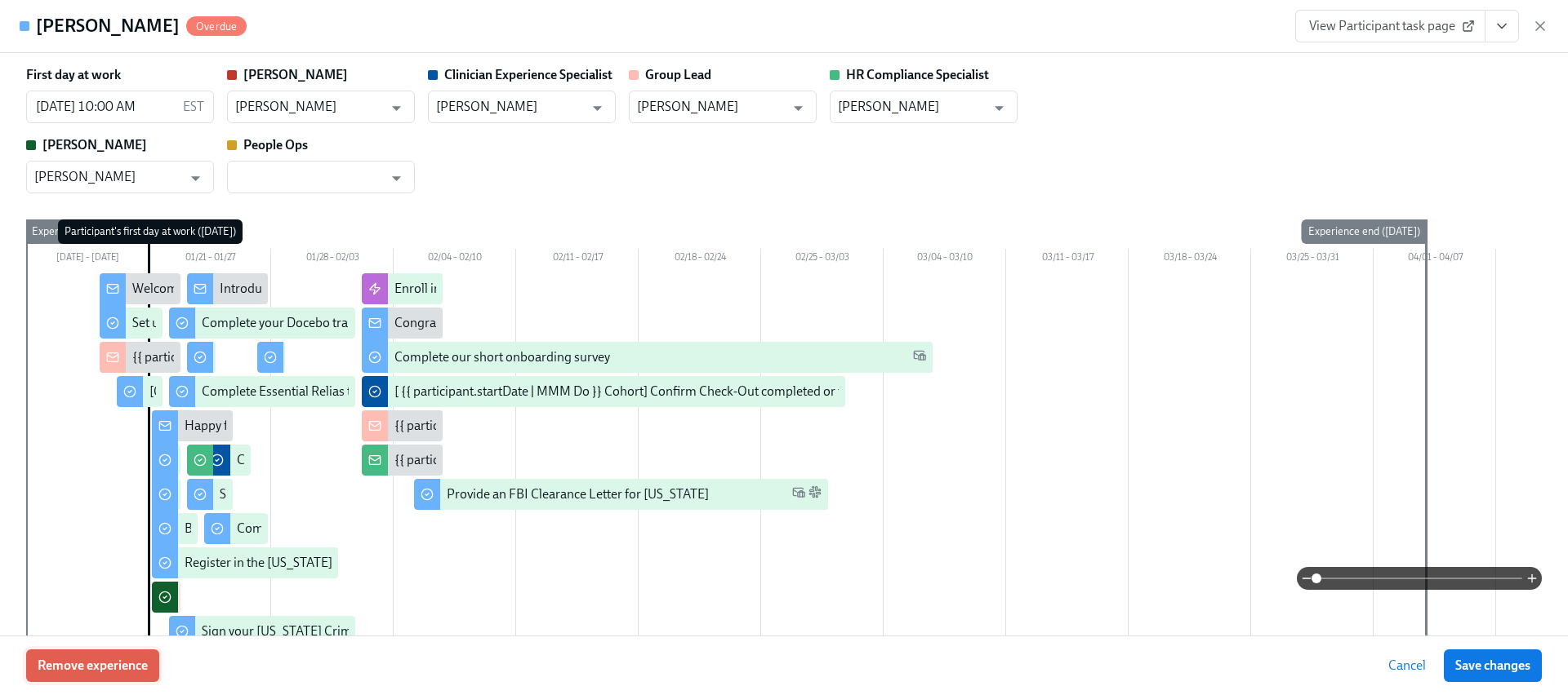
click at [94, 677] on button "Remove experience" at bounding box center [92, 665] width 133 height 33
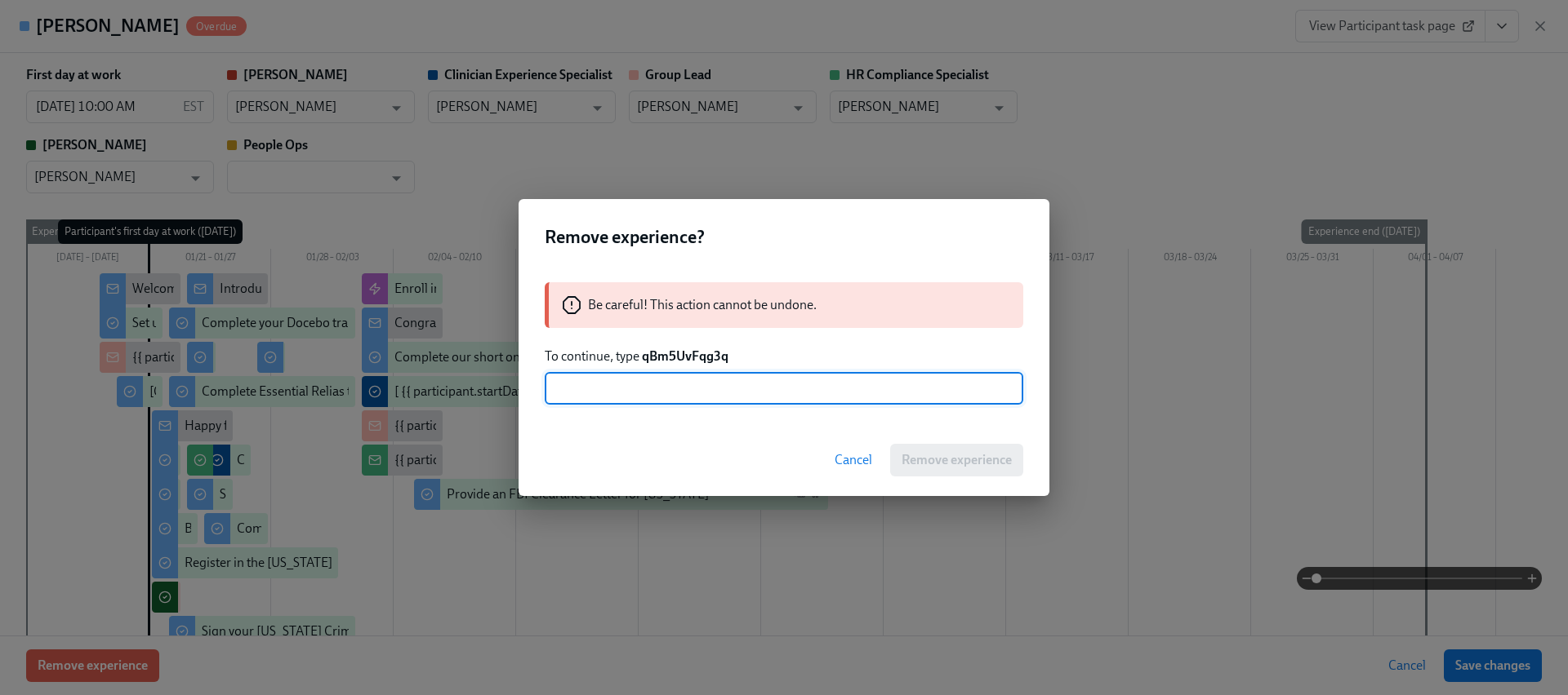
click at [663, 358] on strong "qBm5UvFqg3q" at bounding box center [684, 357] width 86 height 16
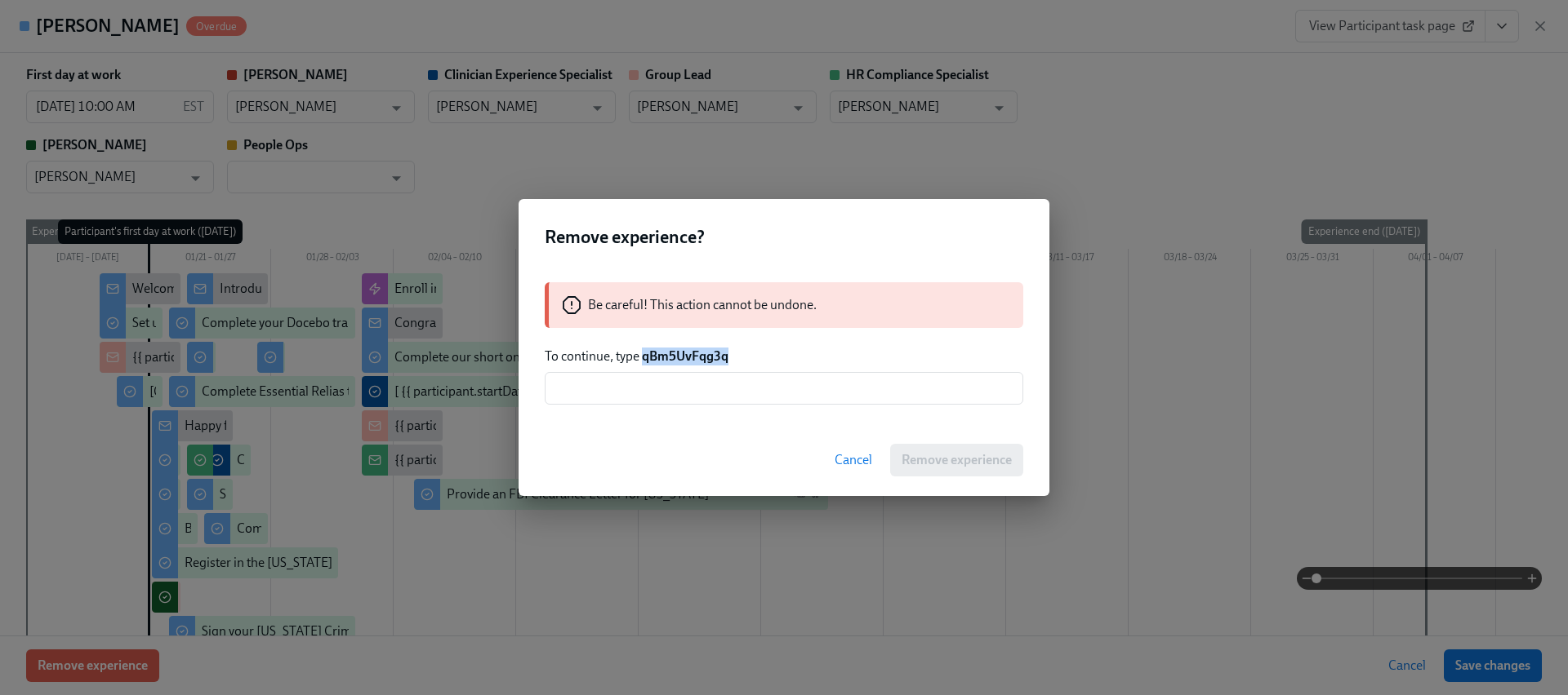
click at [663, 358] on strong "qBm5UvFqg3q" at bounding box center [684, 357] width 86 height 16
copy strong "qBm5UvFqg3q"
click at [675, 377] on input "text" at bounding box center [784, 388] width 478 height 33
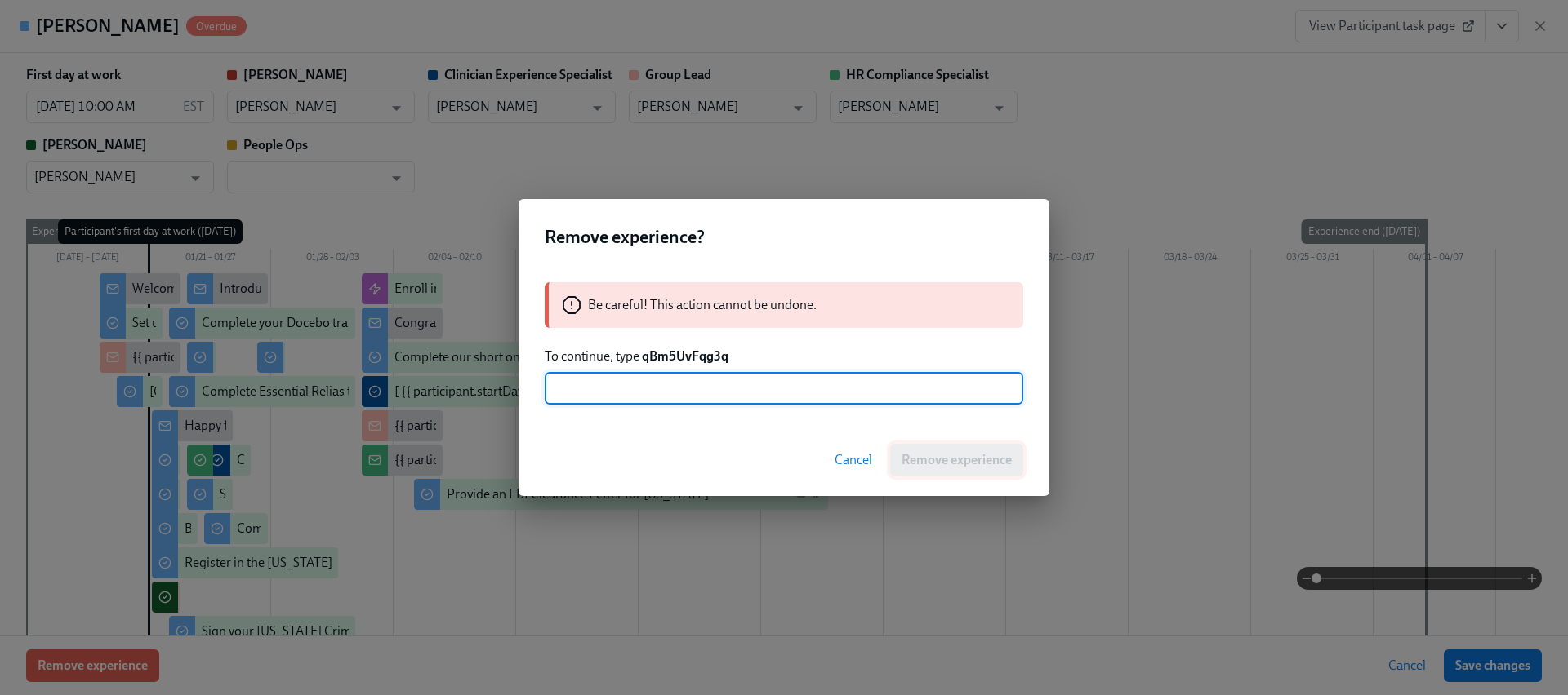
paste input "qBm5UvFqg3q"
type input "qBm5UvFqg3q"
click at [939, 459] on span "Remove experience" at bounding box center [956, 460] width 110 height 16
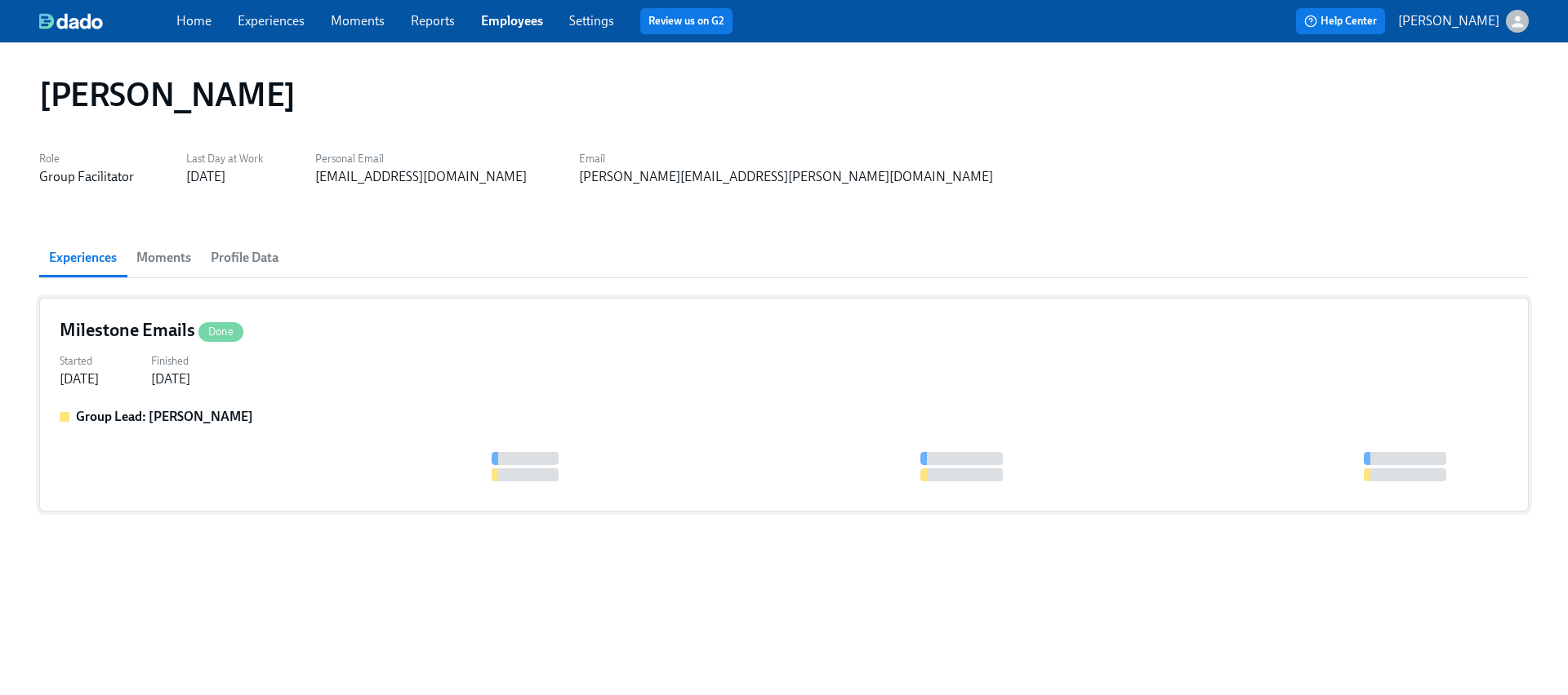
click at [275, 363] on div "Started Feb 03, 2025 Finished Feb 12, 2025" at bounding box center [784, 369] width 1448 height 40
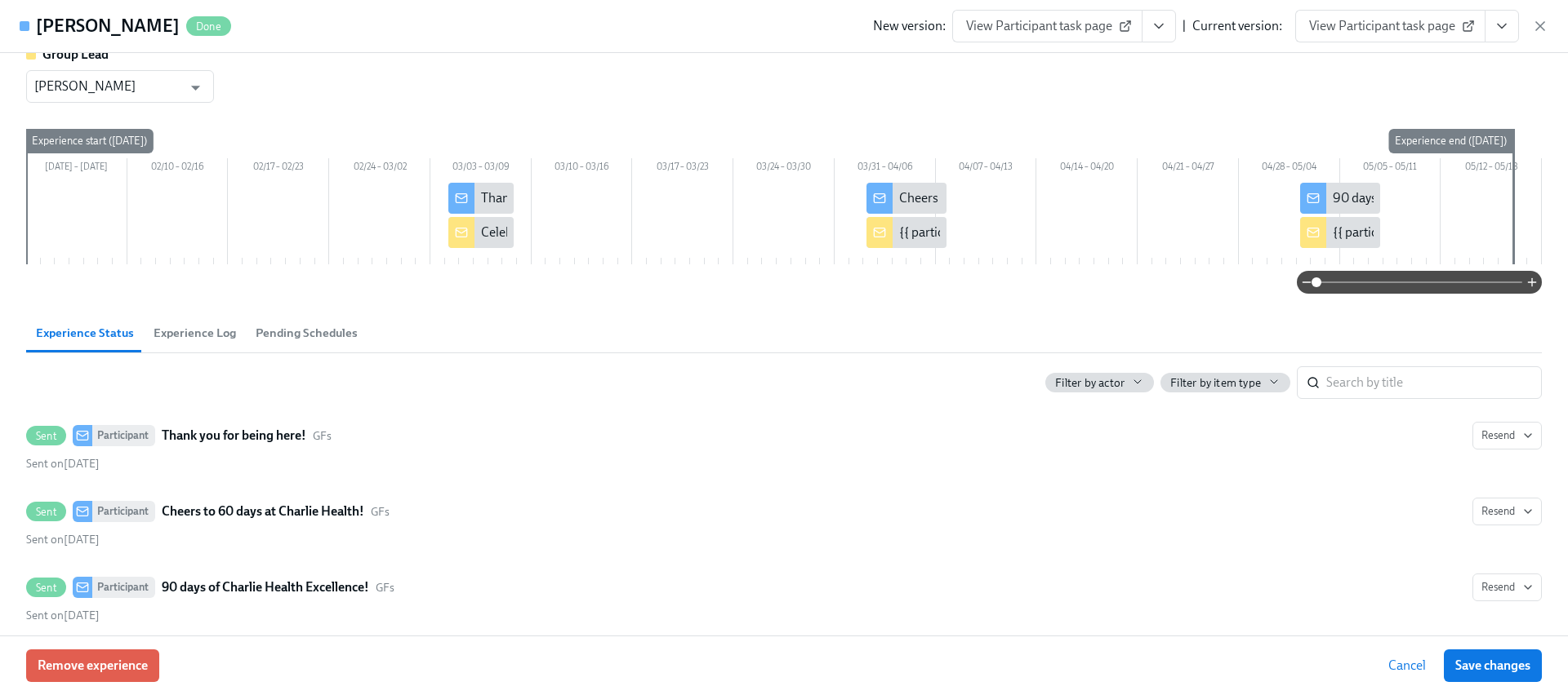
scroll to position [38, 0]
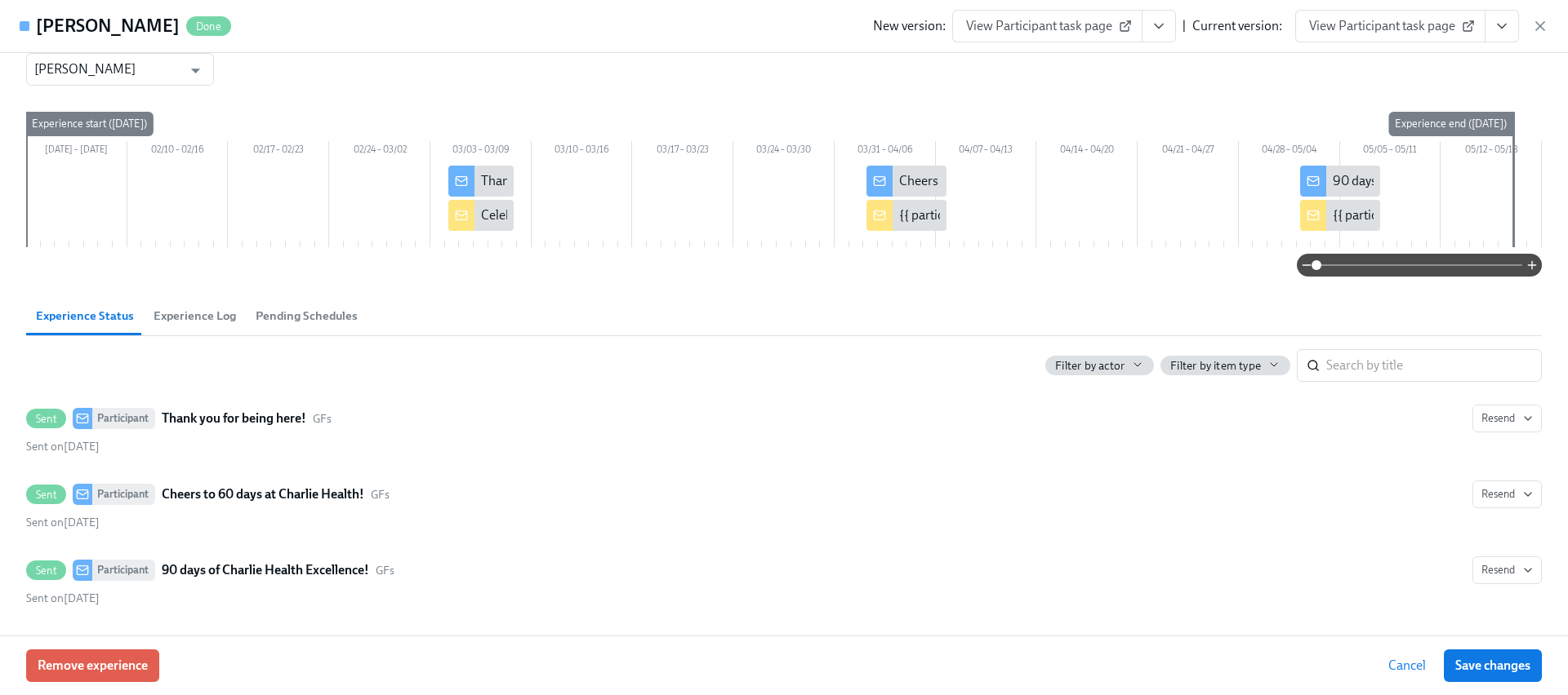
click at [1525, 22] on div "New version: View Participant task page | Current version: View Participant tas…" at bounding box center [1210, 26] width 675 height 33
click at [1533, 22] on icon "button" at bounding box center [1539, 26] width 16 height 16
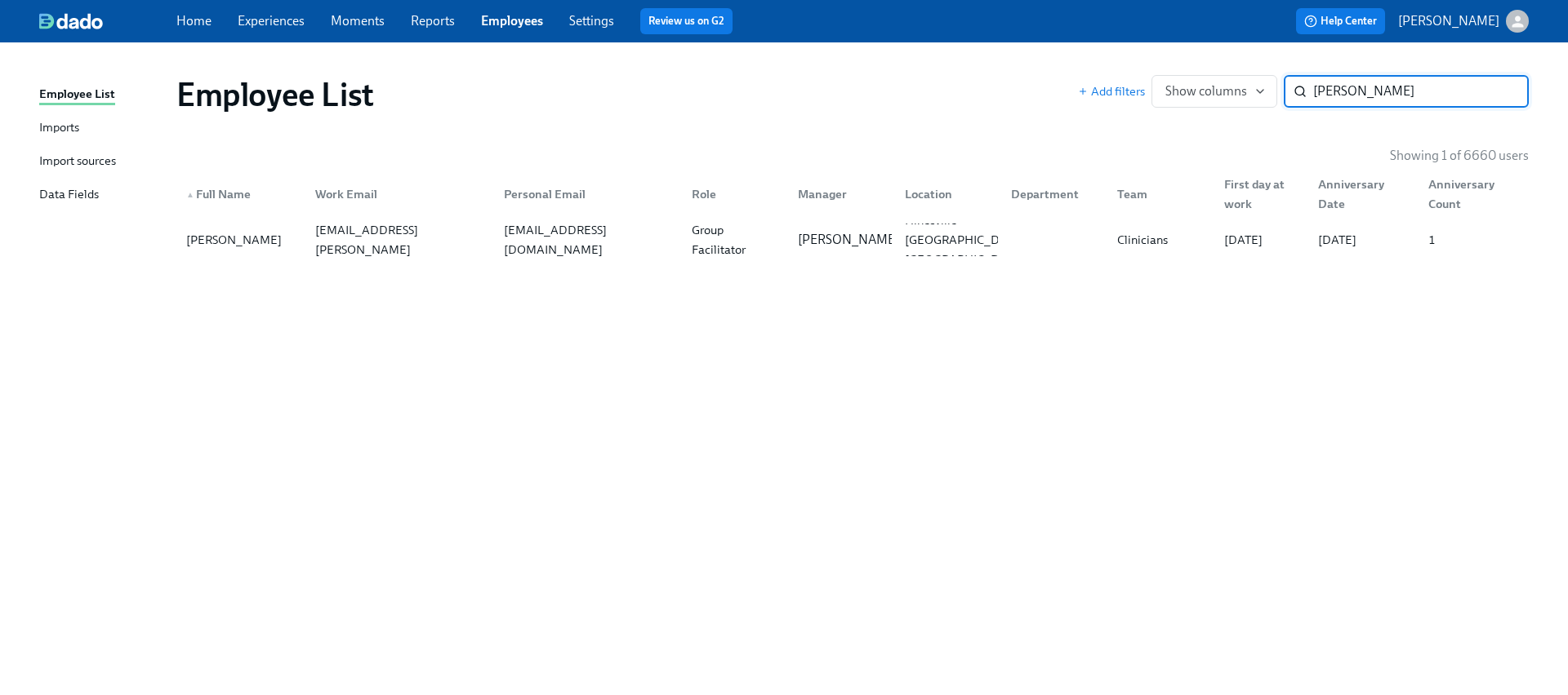
paste input "Gloria Brown"
type input "Gloria Brown"
click at [327, 241] on div "gloria.brown@charliehealth.com" at bounding box center [399, 239] width 181 height 58
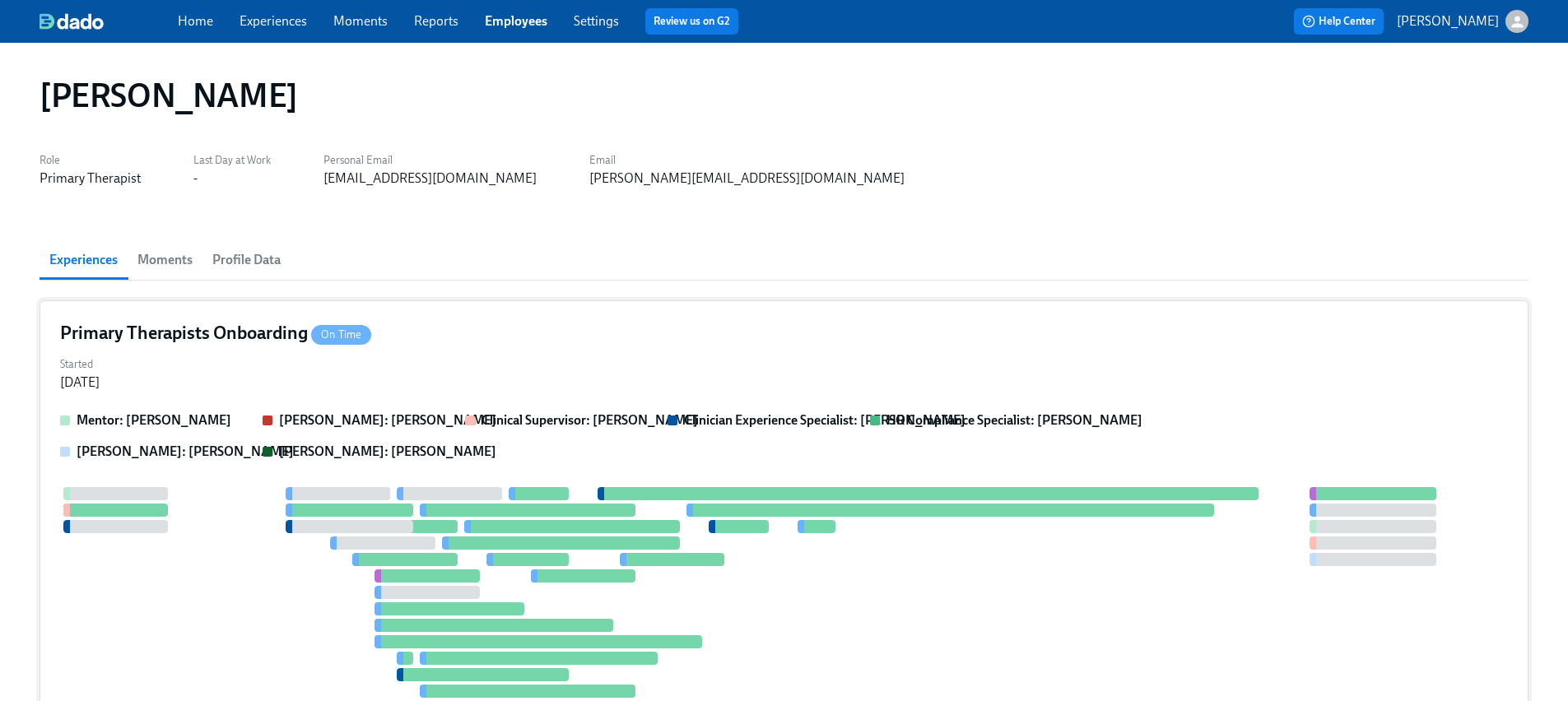
click at [299, 366] on div "Started May 29, 2025" at bounding box center [784, 372] width 1448 height 40
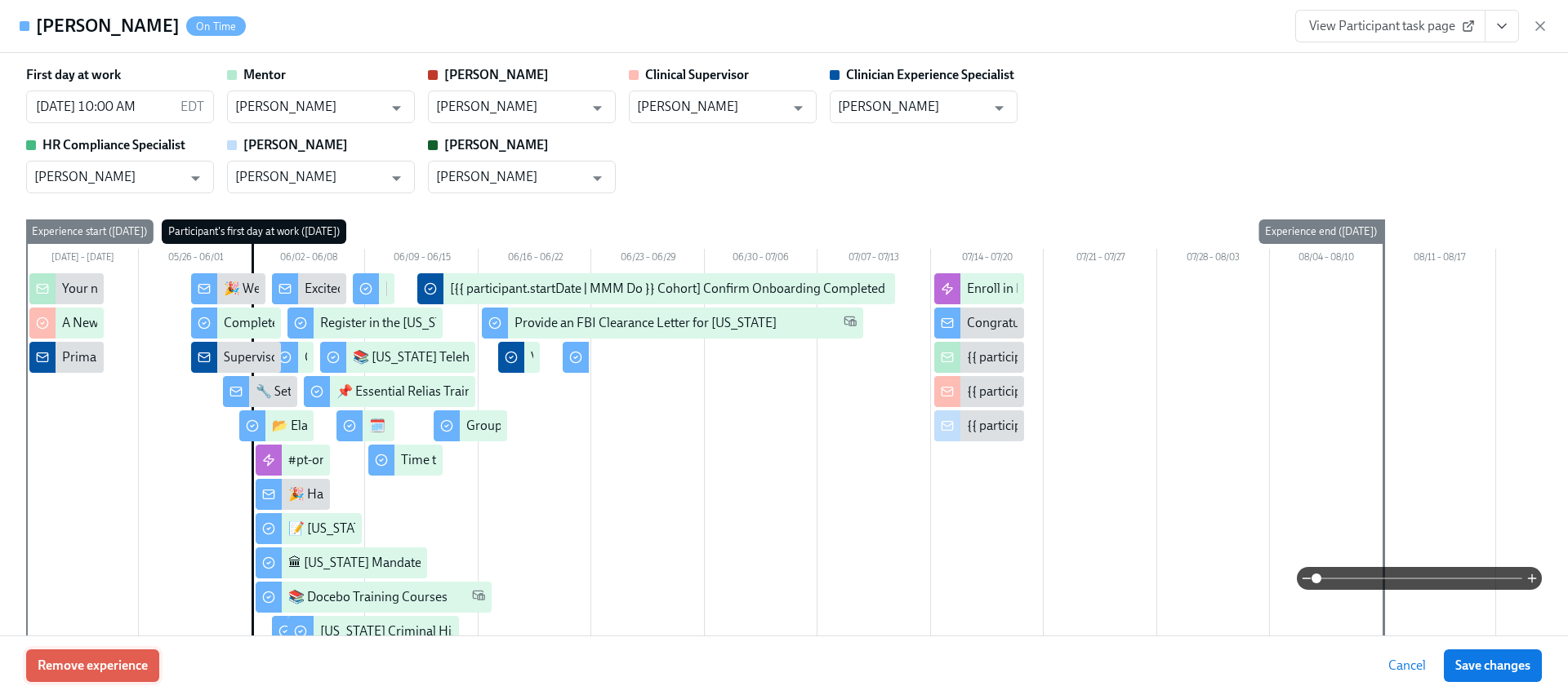
click at [110, 668] on span "Remove experience" at bounding box center [92, 666] width 110 height 16
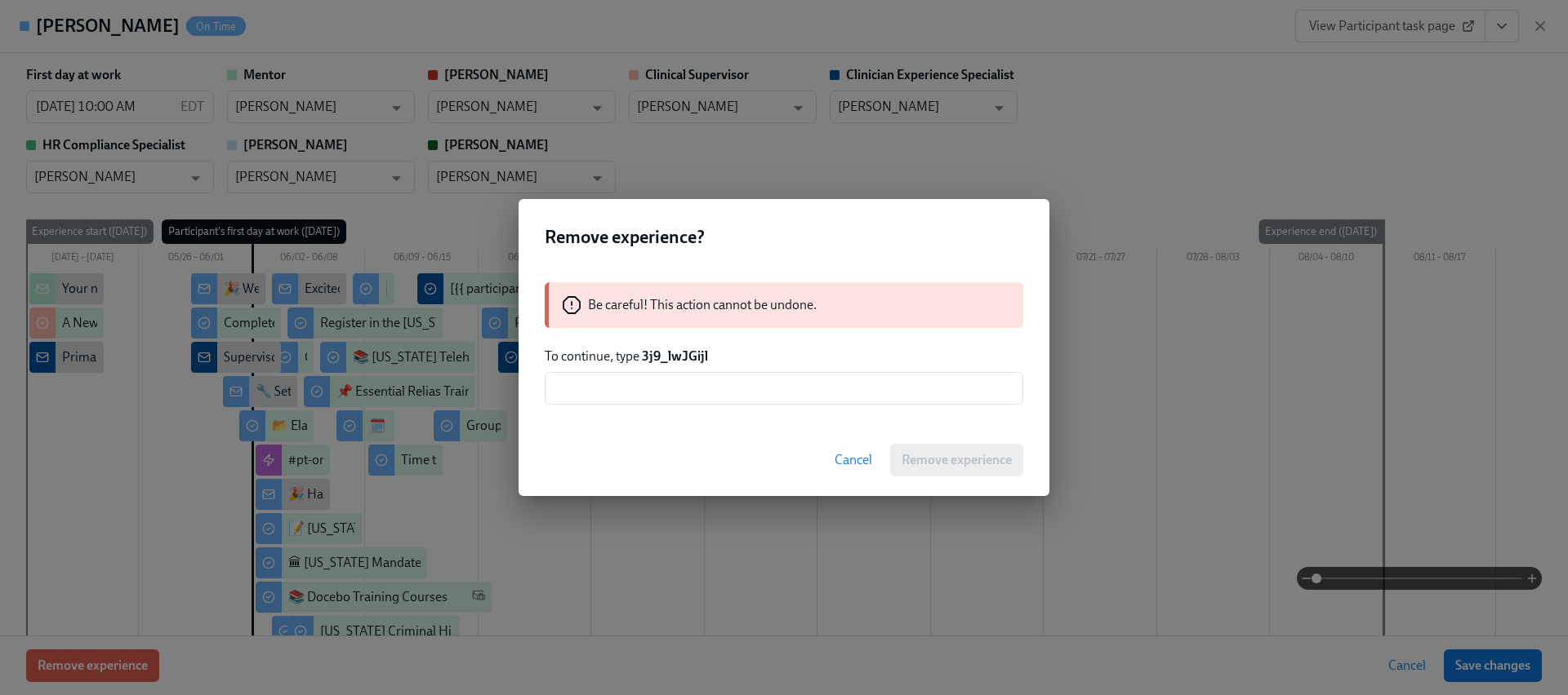
click at [668, 355] on strong "3j9_lwJGijl" at bounding box center [674, 357] width 66 height 16
copy strong "3j9_lwJGijl"
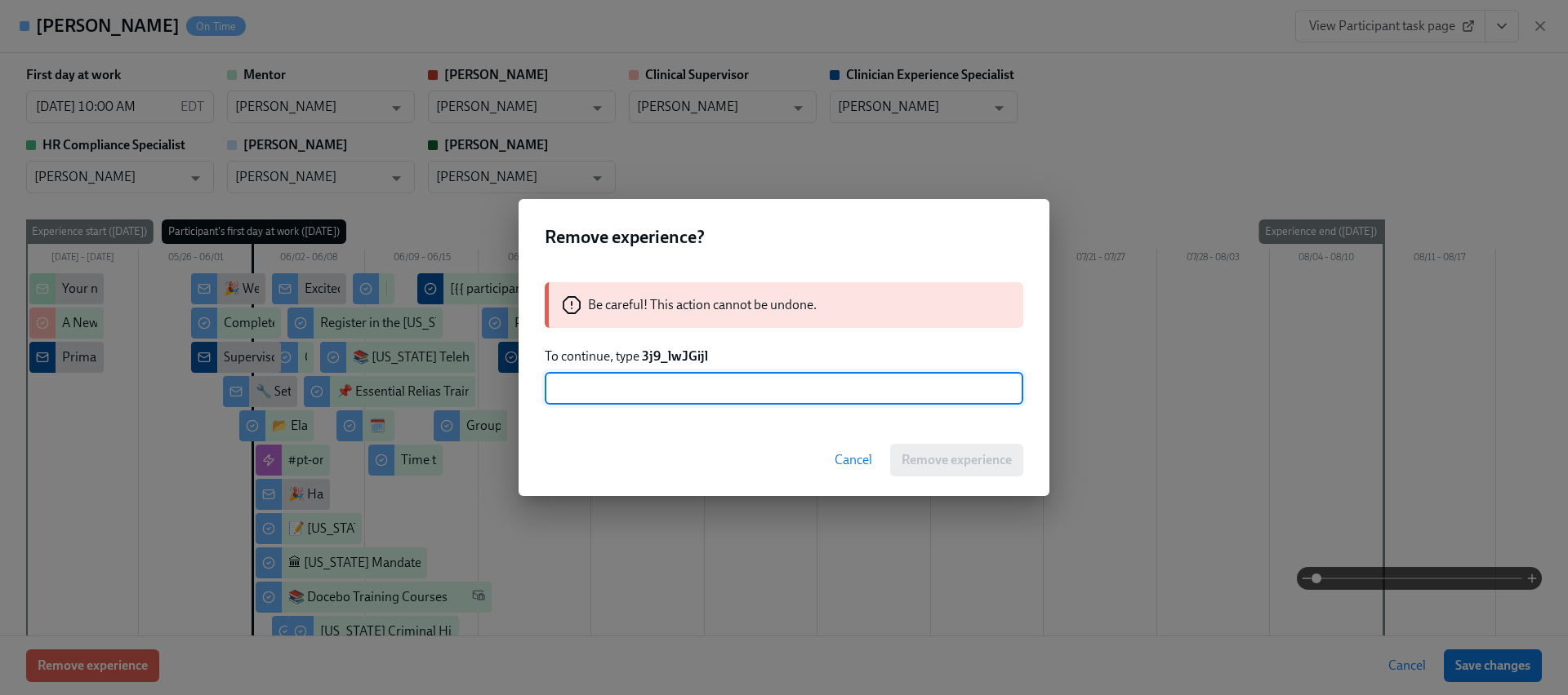
click at [663, 372] on input "text" at bounding box center [784, 388] width 478 height 33
paste input "3j9_lwJGijl"
type input "3j9_lwJGijl"
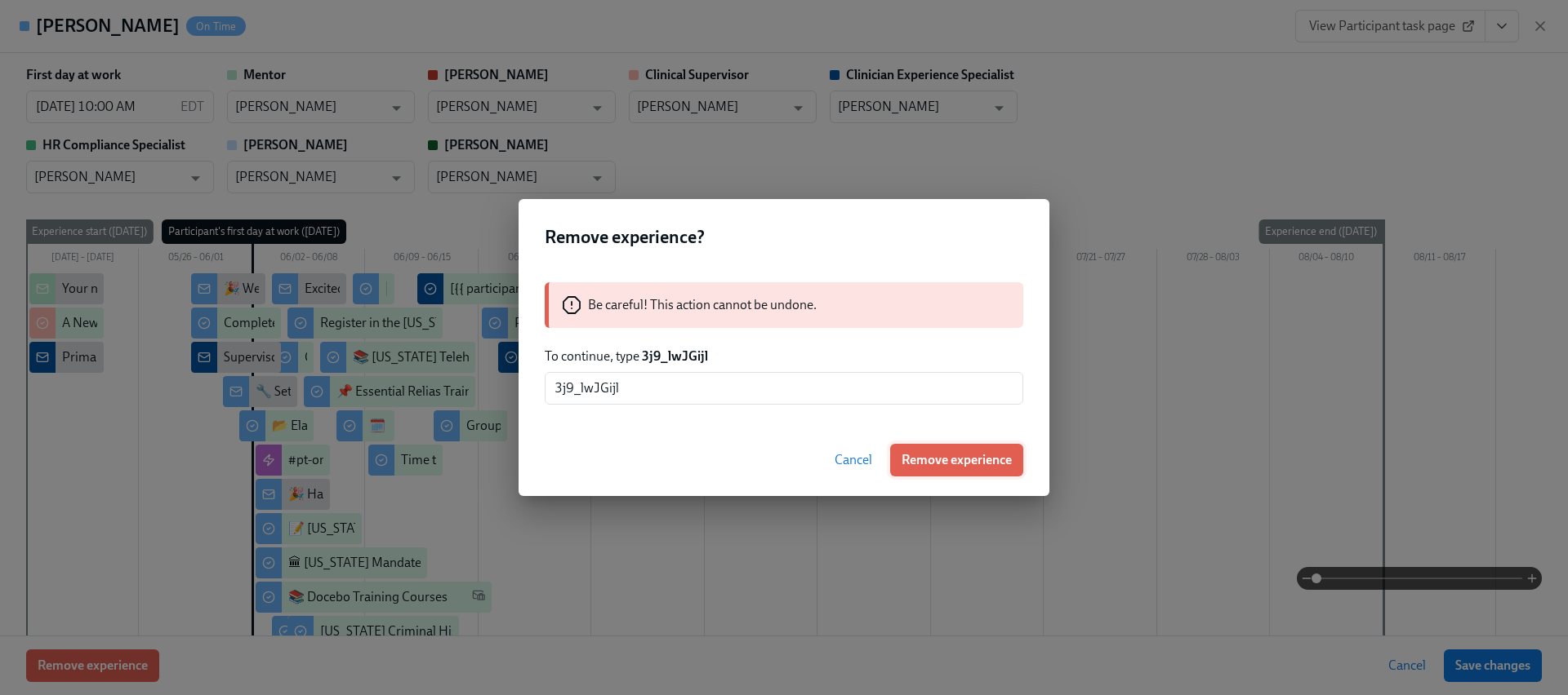
click at [940, 461] on span "Remove experience" at bounding box center [956, 460] width 110 height 16
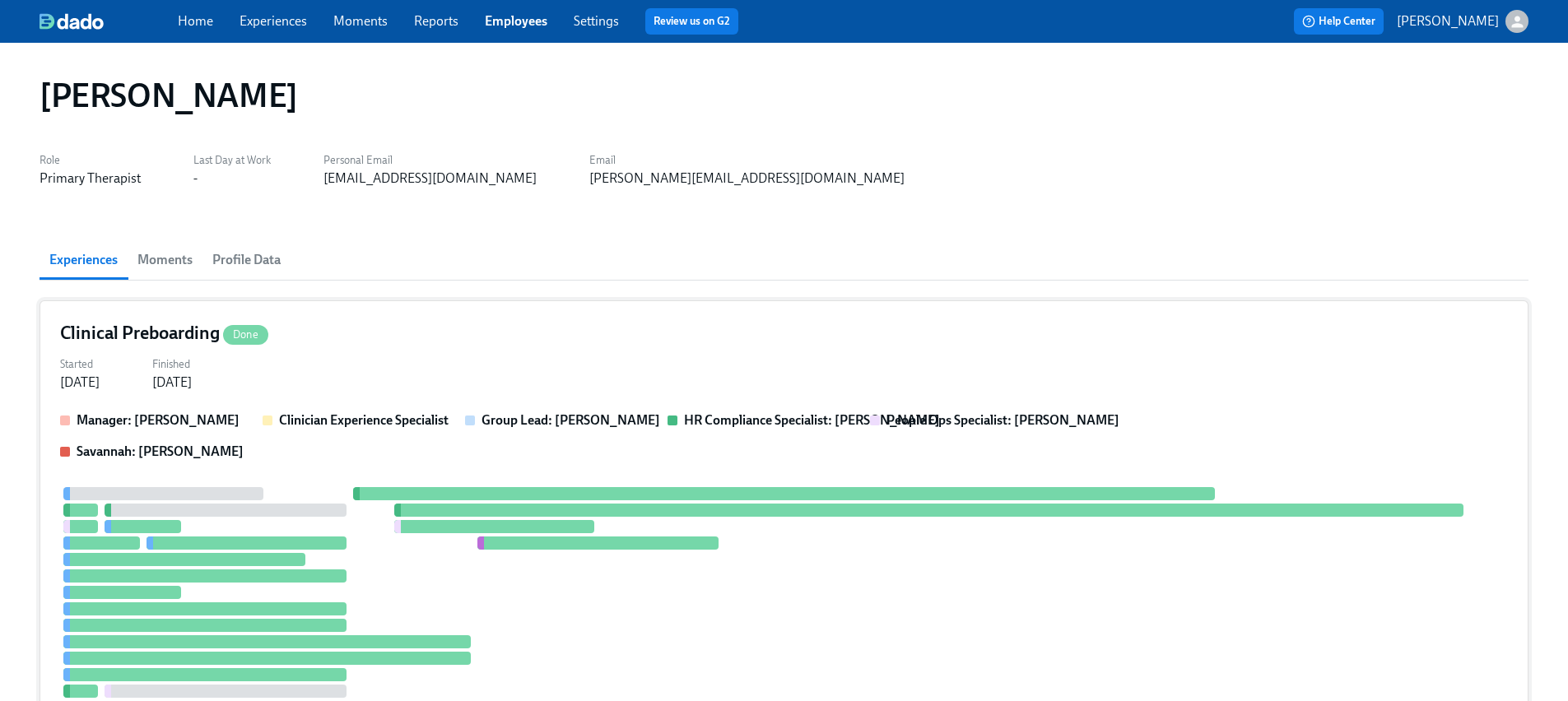
click at [471, 460] on div "Manager: Brennan Maples Clinician Experience Specialist Group Lead: Brennan Map…" at bounding box center [784, 436] width 1448 height 49
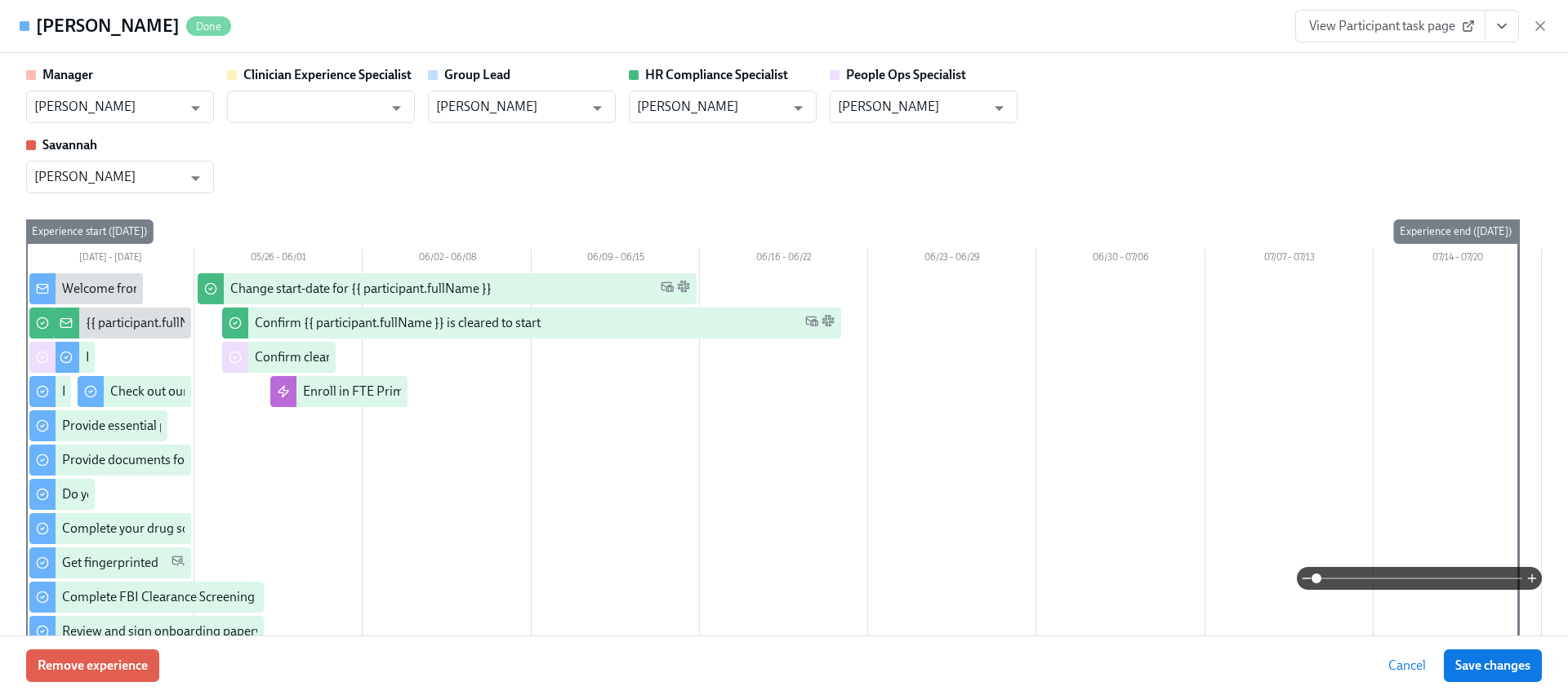
click at [139, 641] on div "Remove experience Cancel Save changes" at bounding box center [784, 665] width 1568 height 59
click at [127, 658] on span "Remove experience" at bounding box center [92, 666] width 110 height 16
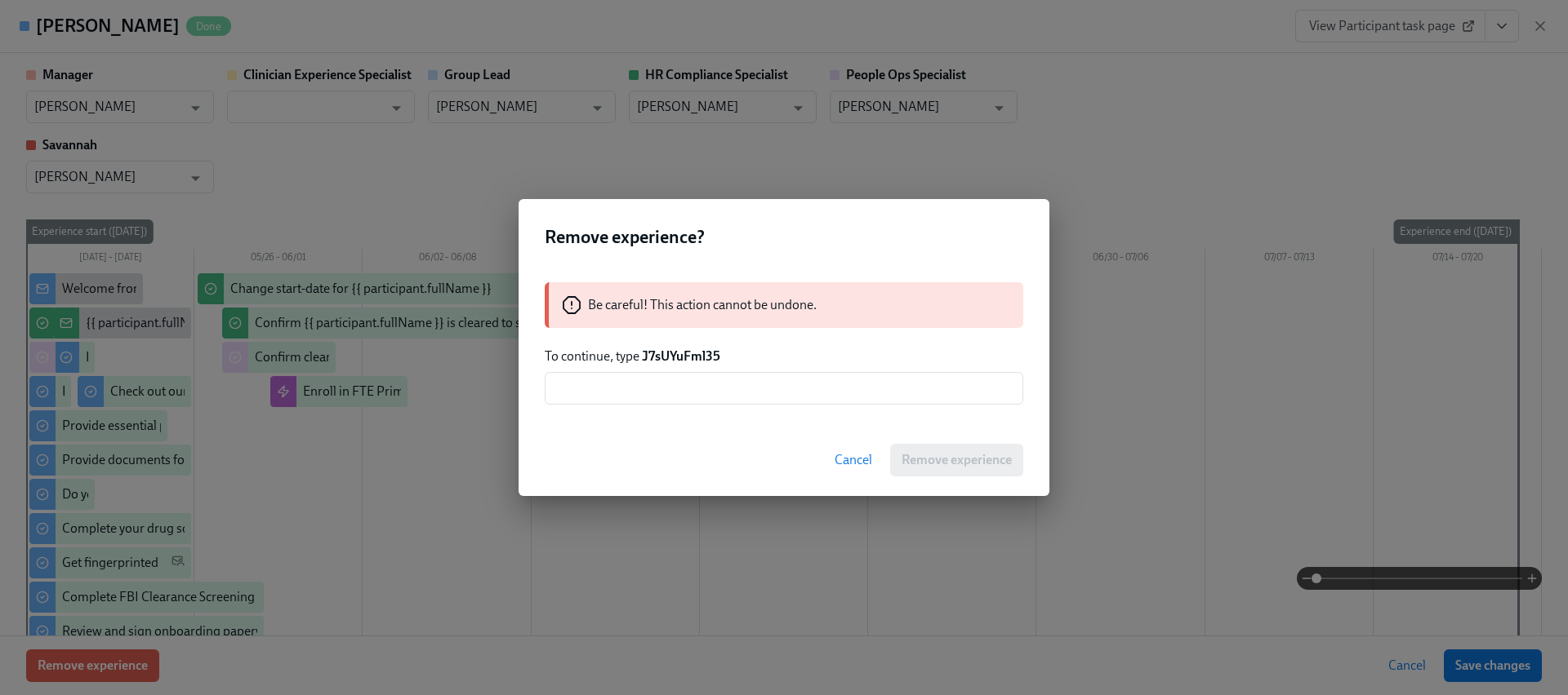
click at [642, 358] on strong "J7sUYuFml35" at bounding box center [680, 357] width 78 height 16
copy strong "J7sUYuFml35"
click at [698, 379] on input "text" at bounding box center [784, 388] width 478 height 33
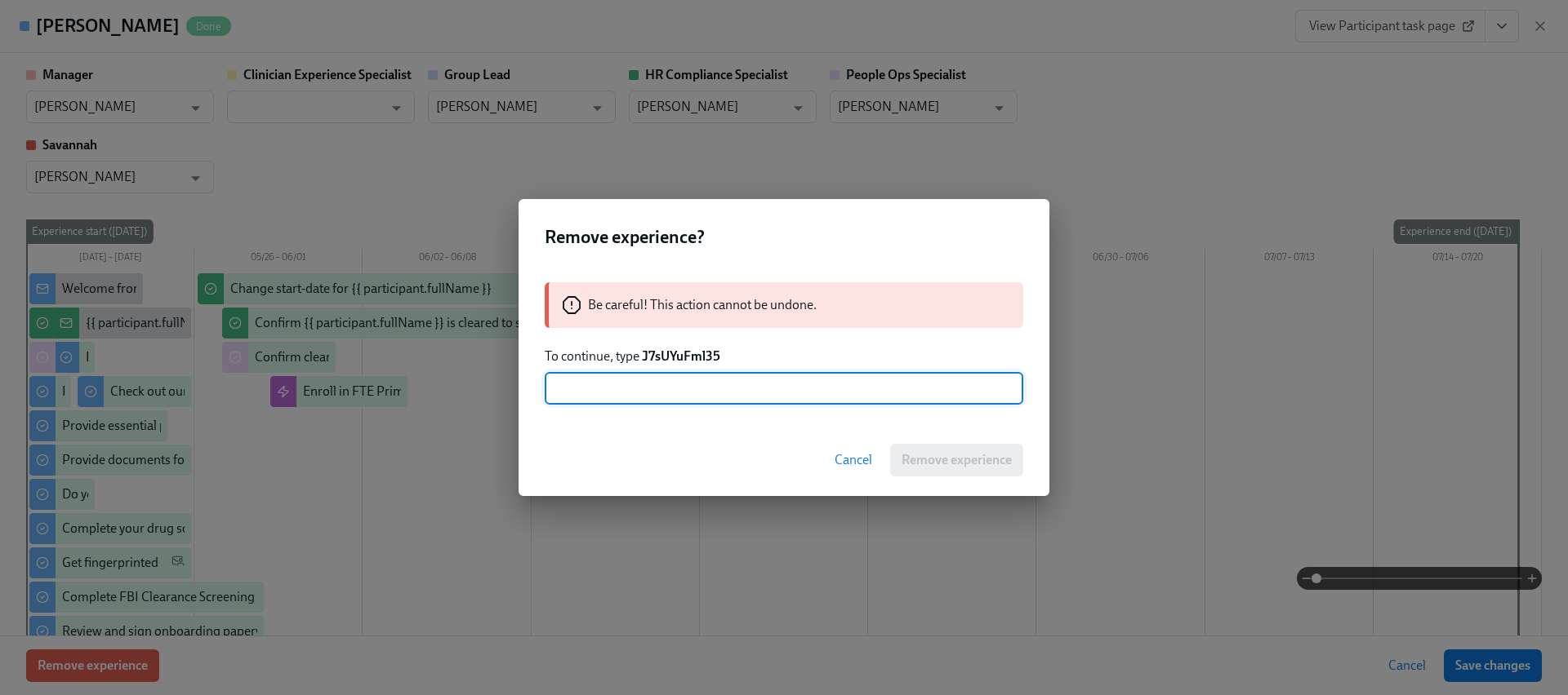
paste input "J7sUYuFml35"
type input "J7sUYuFml35"
click at [943, 448] on button "Remove experience" at bounding box center [956, 460] width 133 height 33
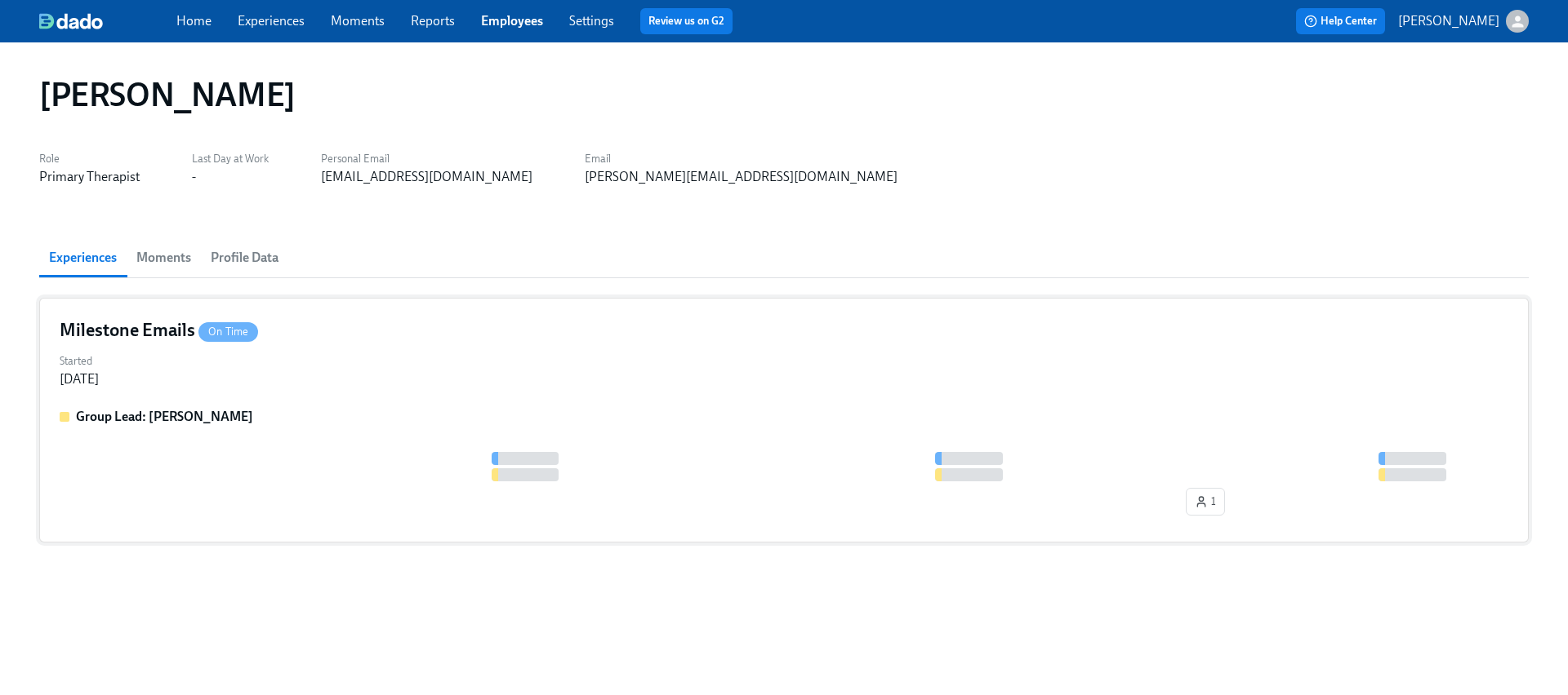
click at [362, 416] on div "Group Lead: Brennan Maples" at bounding box center [784, 417] width 1448 height 18
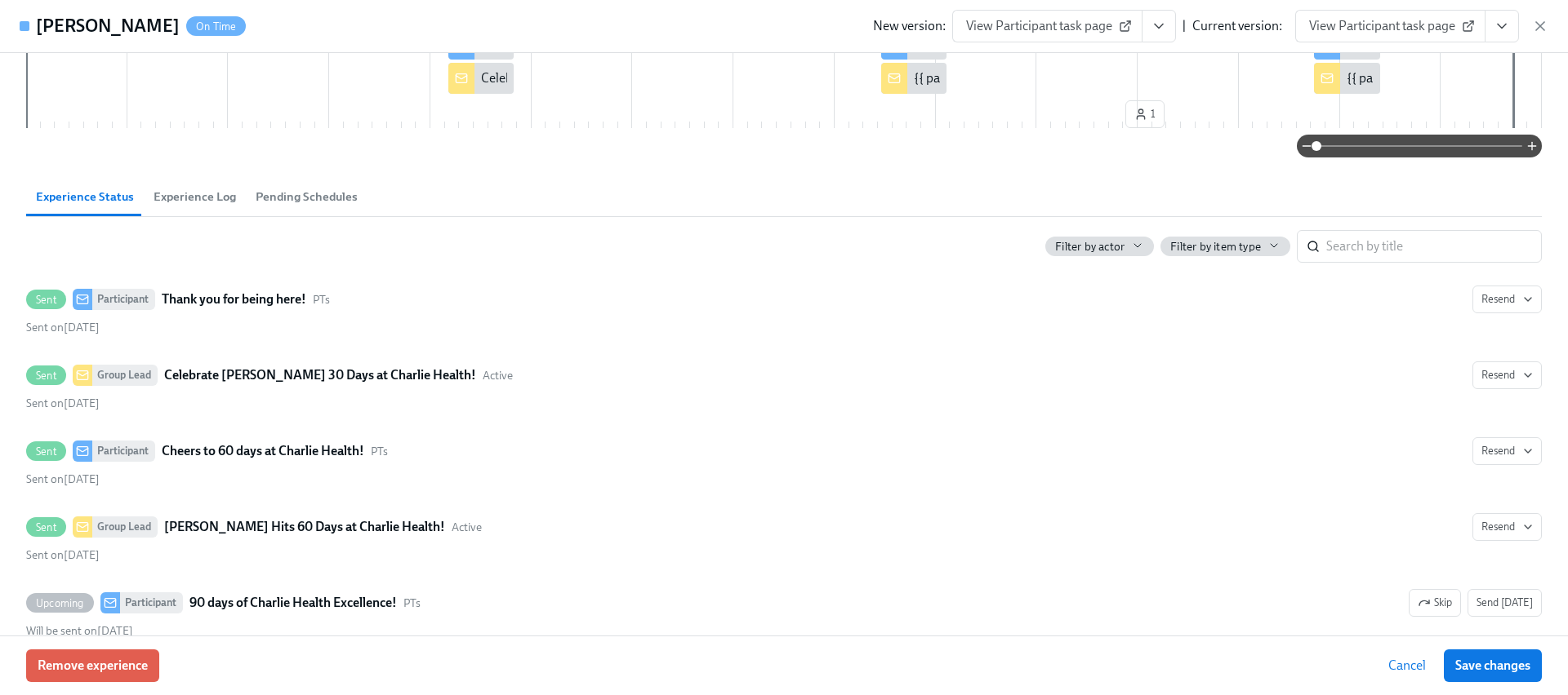
scroll to position [284, 0]
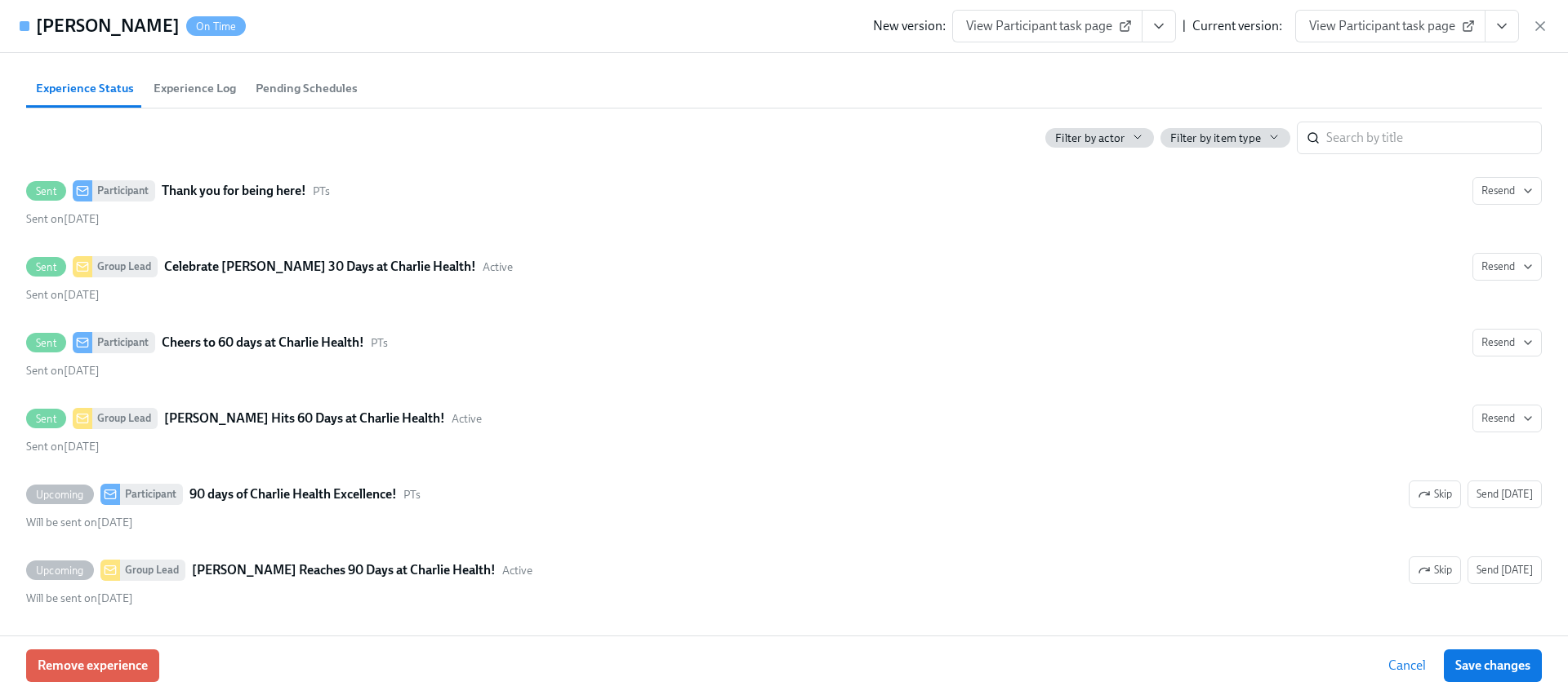
click at [118, 645] on div "Remove experience Cancel Save changes" at bounding box center [784, 665] width 1568 height 59
click at [125, 658] on span "Remove experience" at bounding box center [92, 666] width 110 height 16
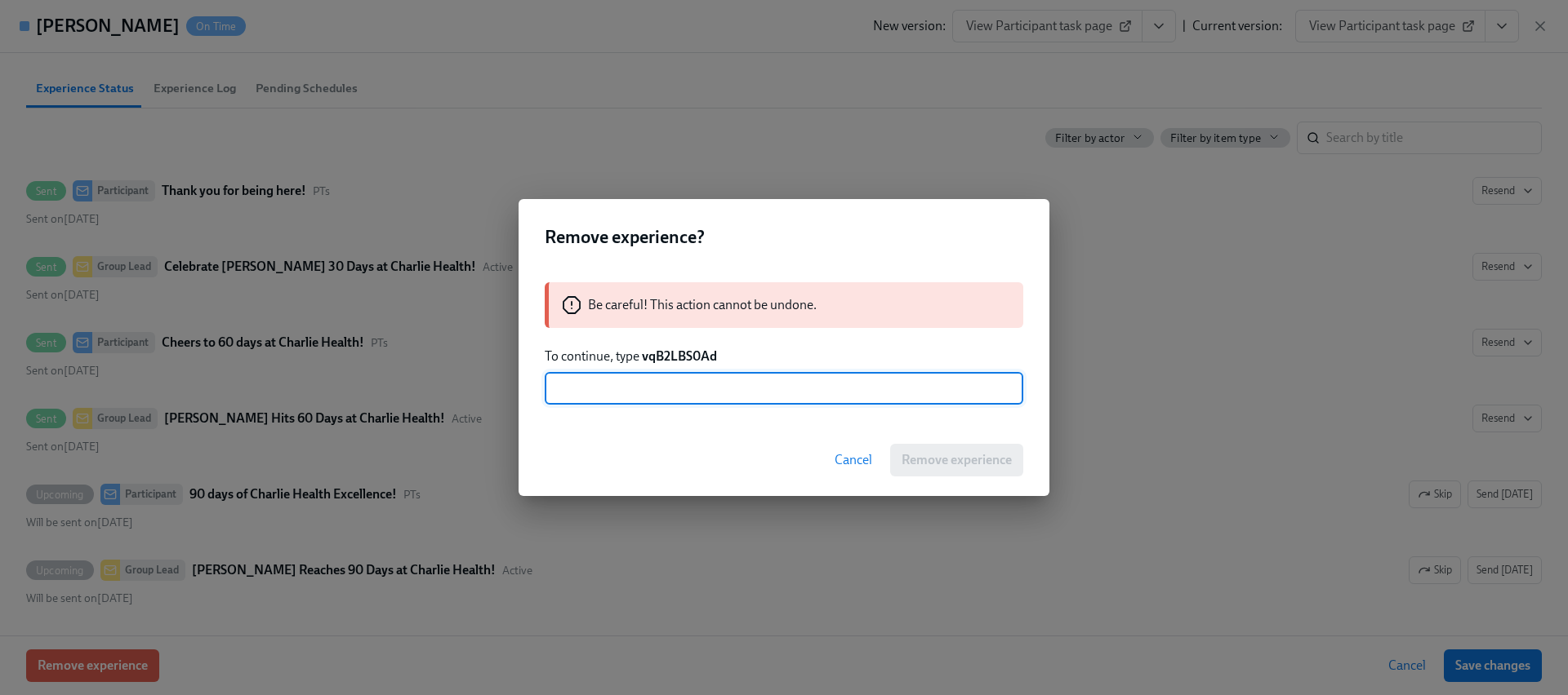
click at [663, 355] on strong "vqB2LBS0Ad" at bounding box center [679, 357] width 75 height 16
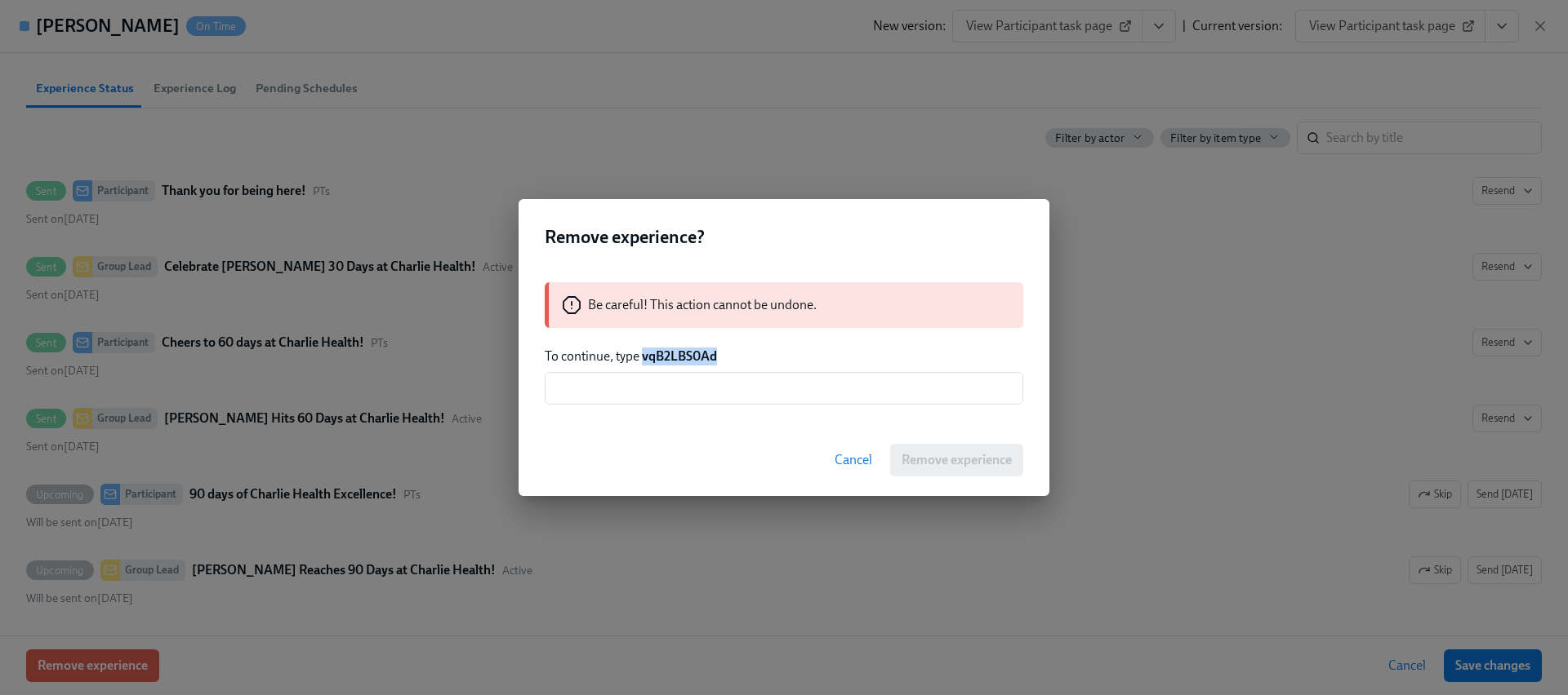
click at [663, 355] on strong "vqB2LBS0Ad" at bounding box center [679, 357] width 75 height 16
copy strong "vqB2LBS0Ad"
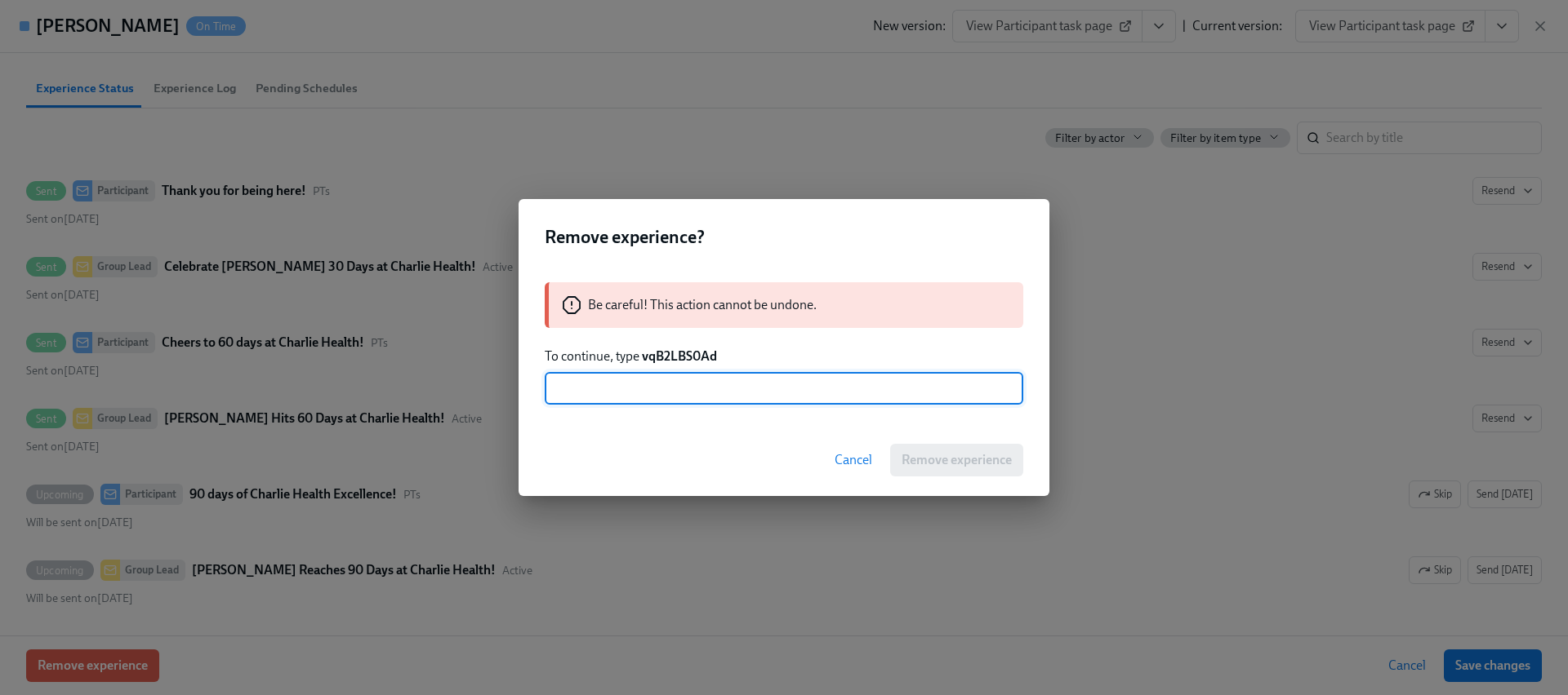
click at [674, 399] on input "text" at bounding box center [784, 388] width 478 height 33
paste input "vqB2LBS0Ad"
type input "vqB2LBS0Ad"
click at [910, 438] on div "Cancel Remove experience" at bounding box center [784, 460] width 531 height 71
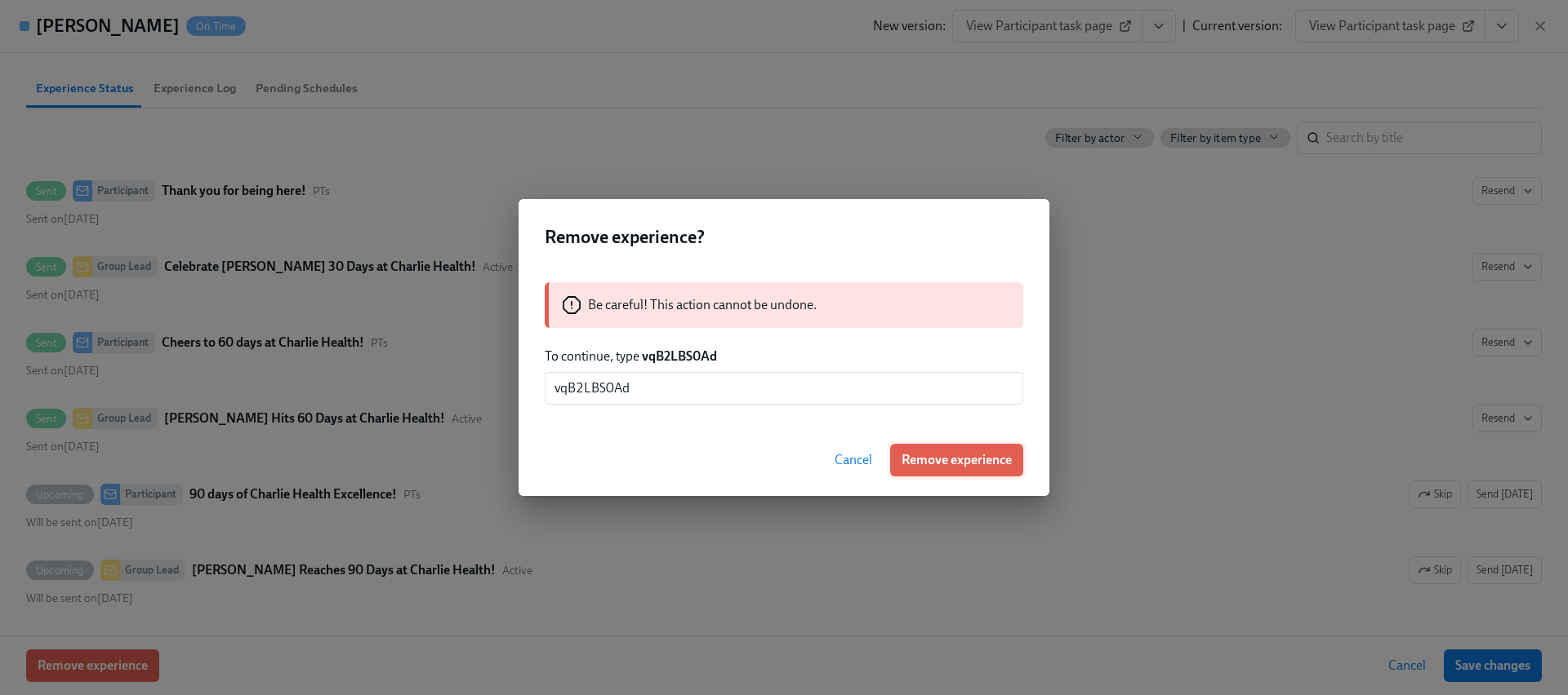
click at [932, 464] on span "Remove experience" at bounding box center [956, 460] width 110 height 16
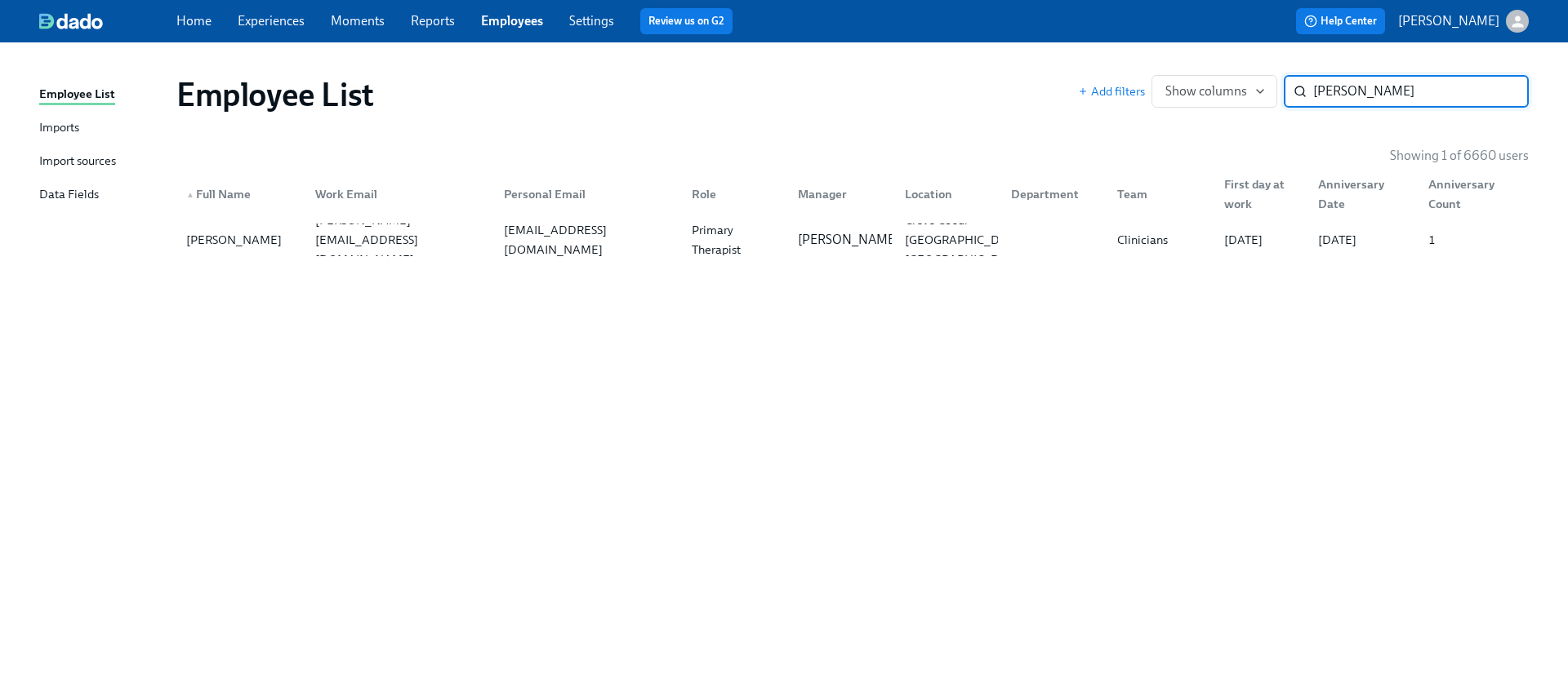
paste input "Oyelami"
type input "Oyelami"
click at [327, 244] on div "pom.oyelami@charliehealth.com" at bounding box center [399, 240] width 181 height 40
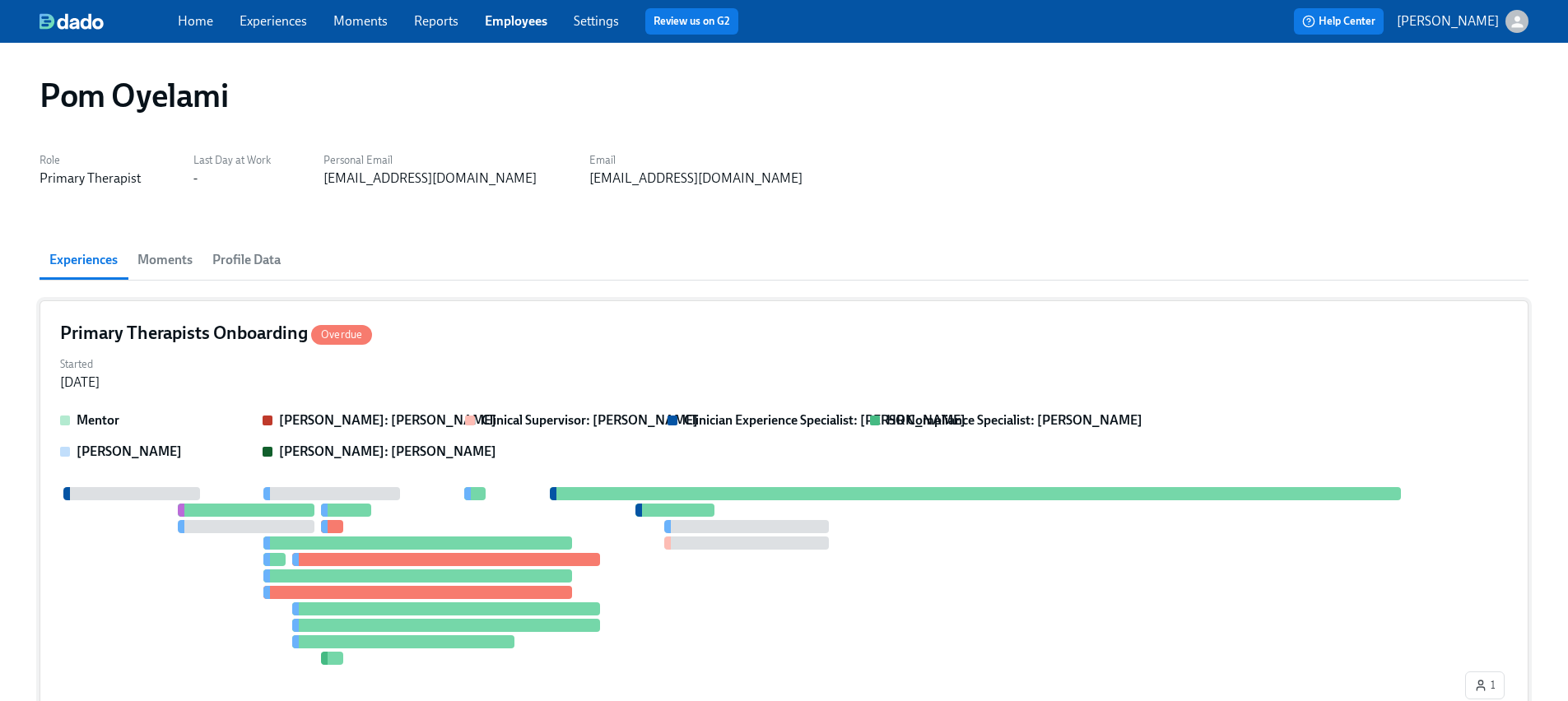
click at [202, 441] on div "Mentor Clarissa: Savannah Doherty Clinical Supervisor: Anne Oeswein Clinician E…" at bounding box center [784, 436] width 1448 height 49
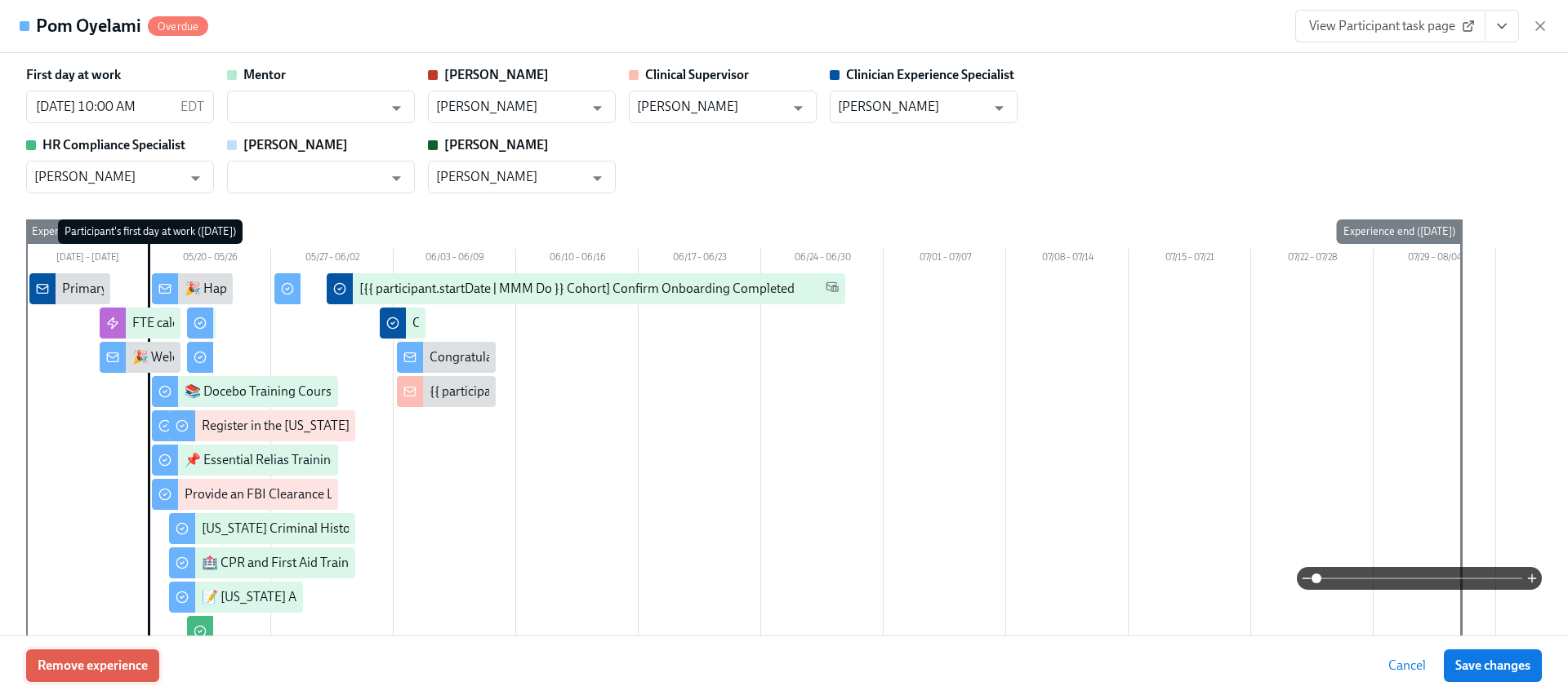
click at [118, 652] on button "Remove experience" at bounding box center [92, 665] width 133 height 33
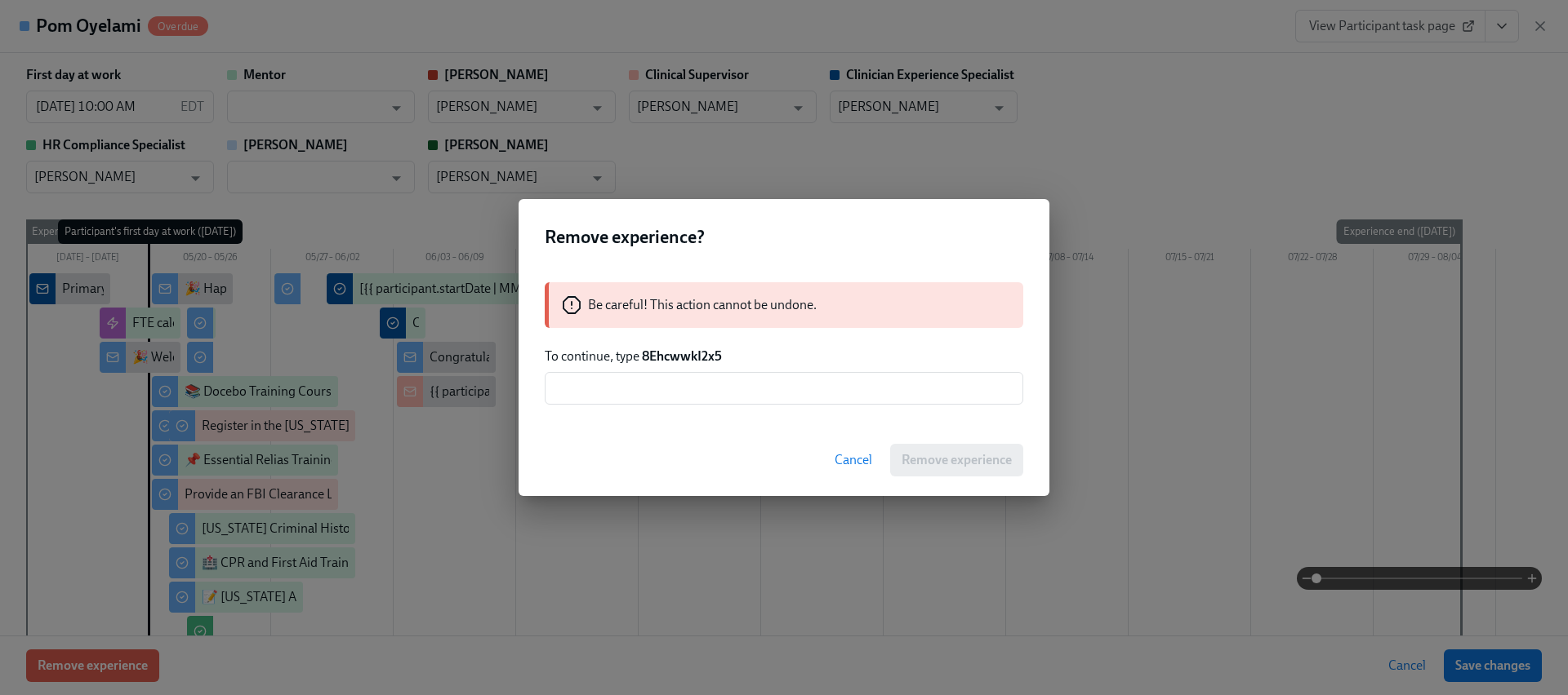
click at [672, 350] on strong "8EhcwwkI2x5" at bounding box center [681, 357] width 80 height 16
copy strong "8EhcwwkI2x5"
click at [675, 381] on input "text" at bounding box center [784, 388] width 478 height 33
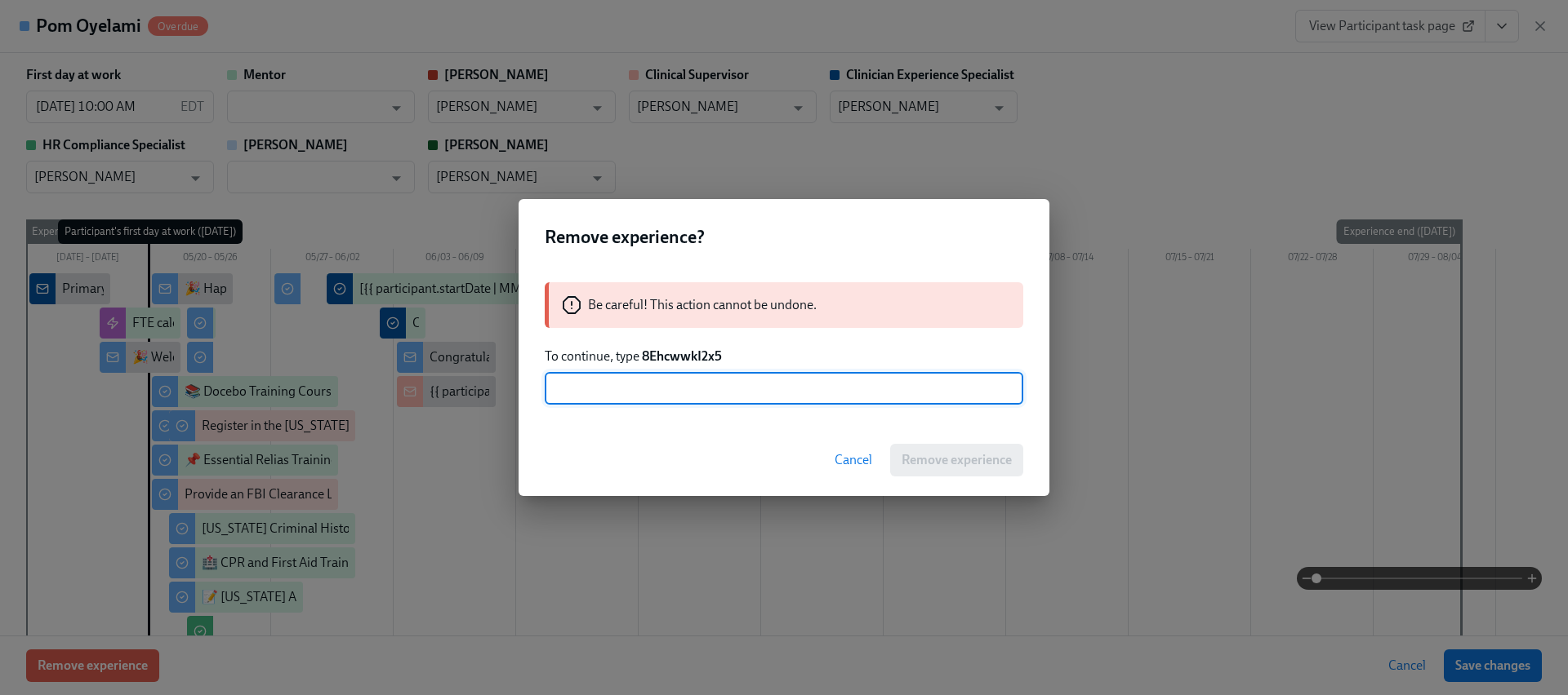
paste input "8EhcwwkI2x5"
type input "8EhcwwkI2x5"
click at [938, 446] on button "Remove experience" at bounding box center [956, 460] width 133 height 33
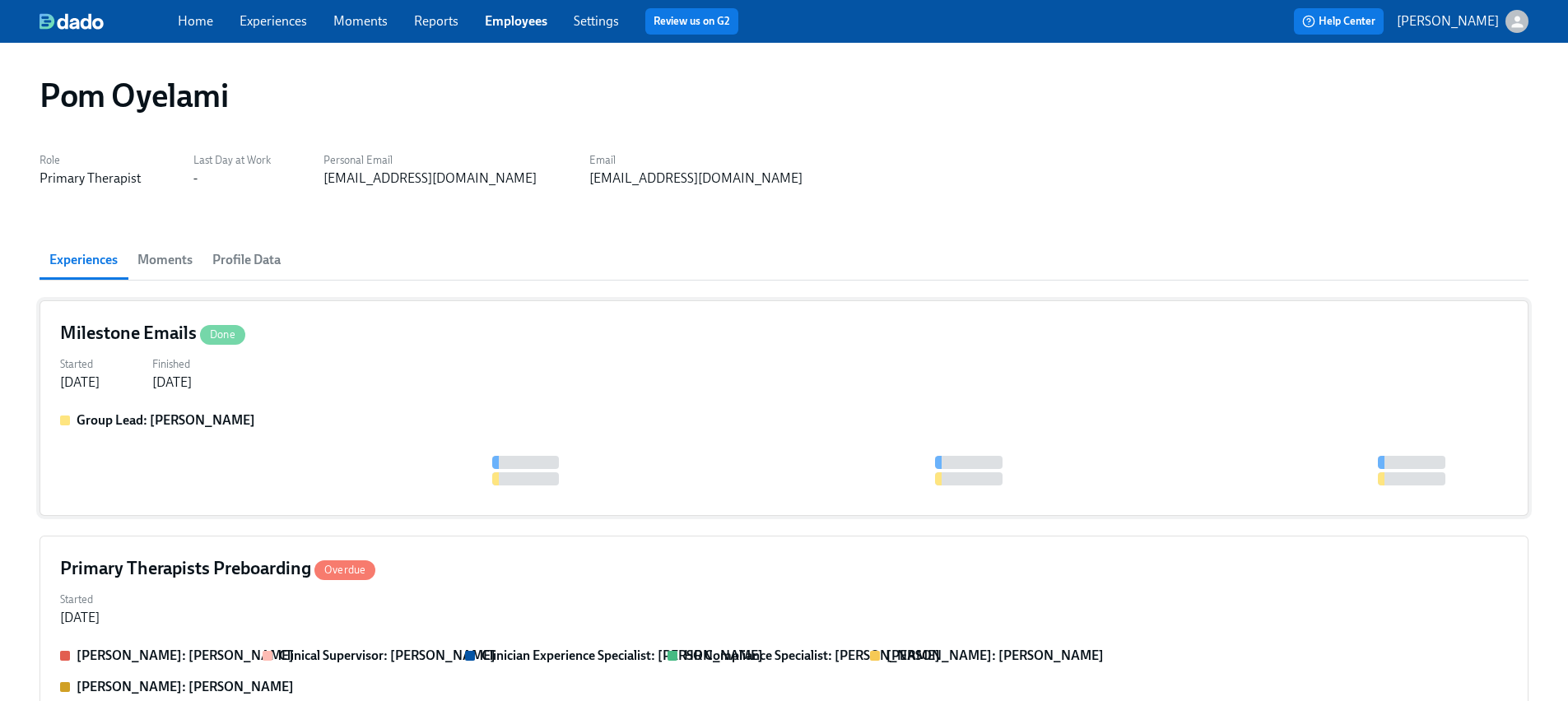
click at [453, 451] on div "Group Lead: Anne Oeswein" at bounding box center [784, 454] width 1448 height 84
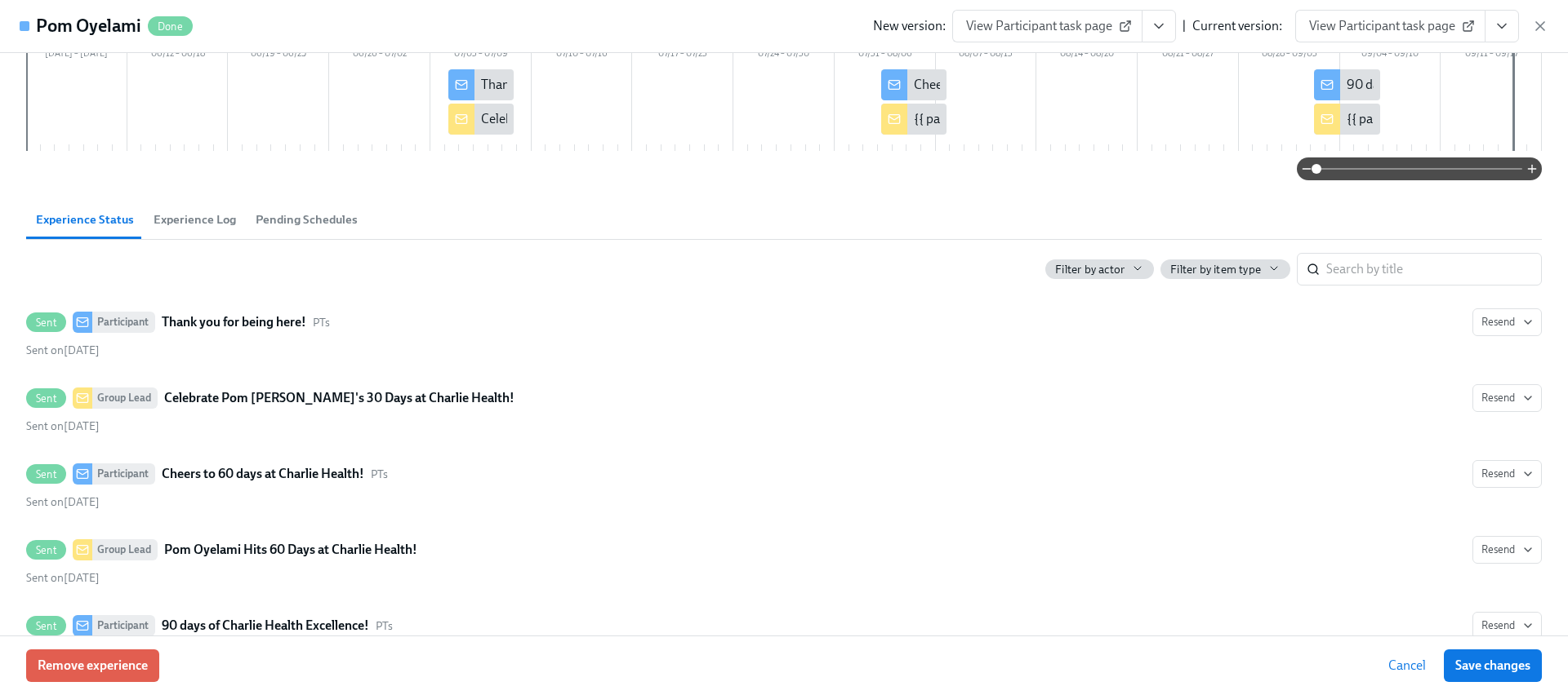
scroll to position [284, 0]
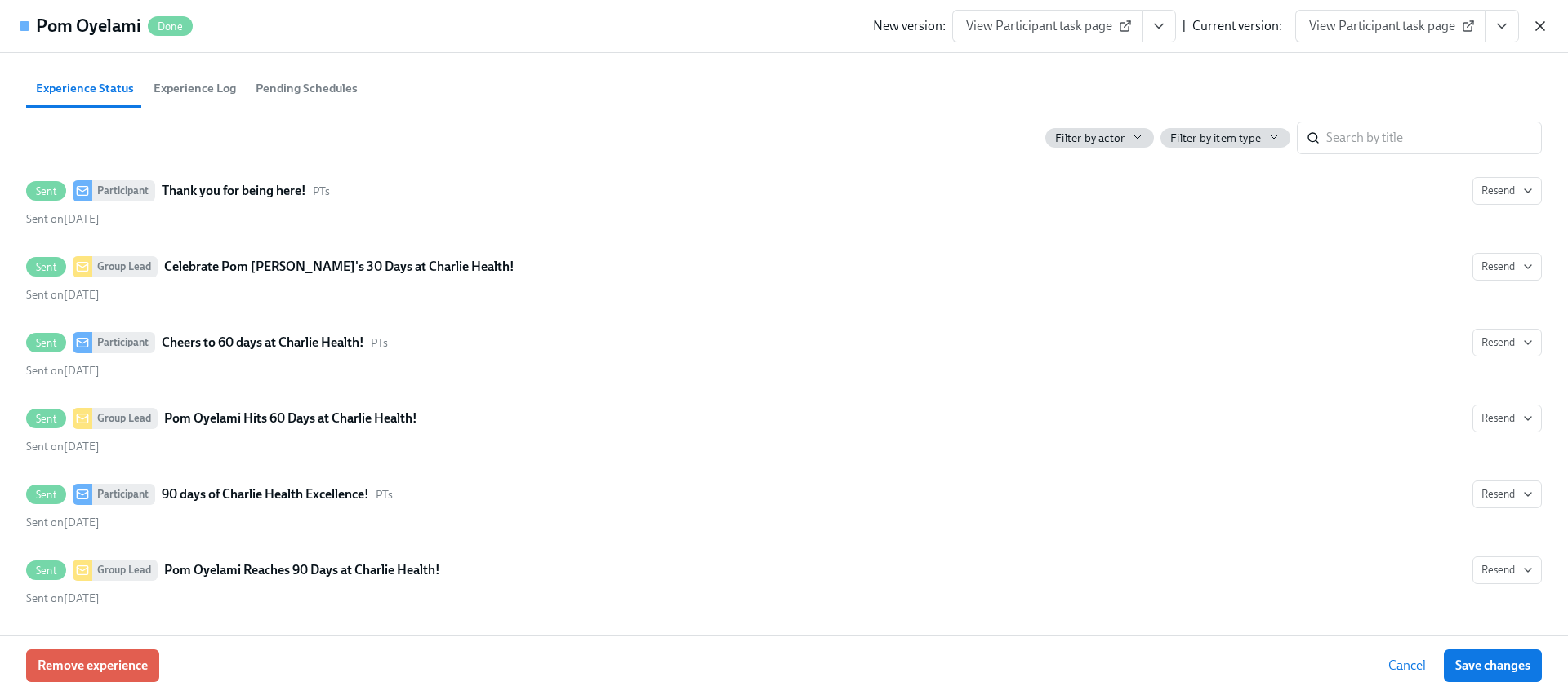
click at [1536, 34] on icon "button" at bounding box center [1539, 26] width 16 height 16
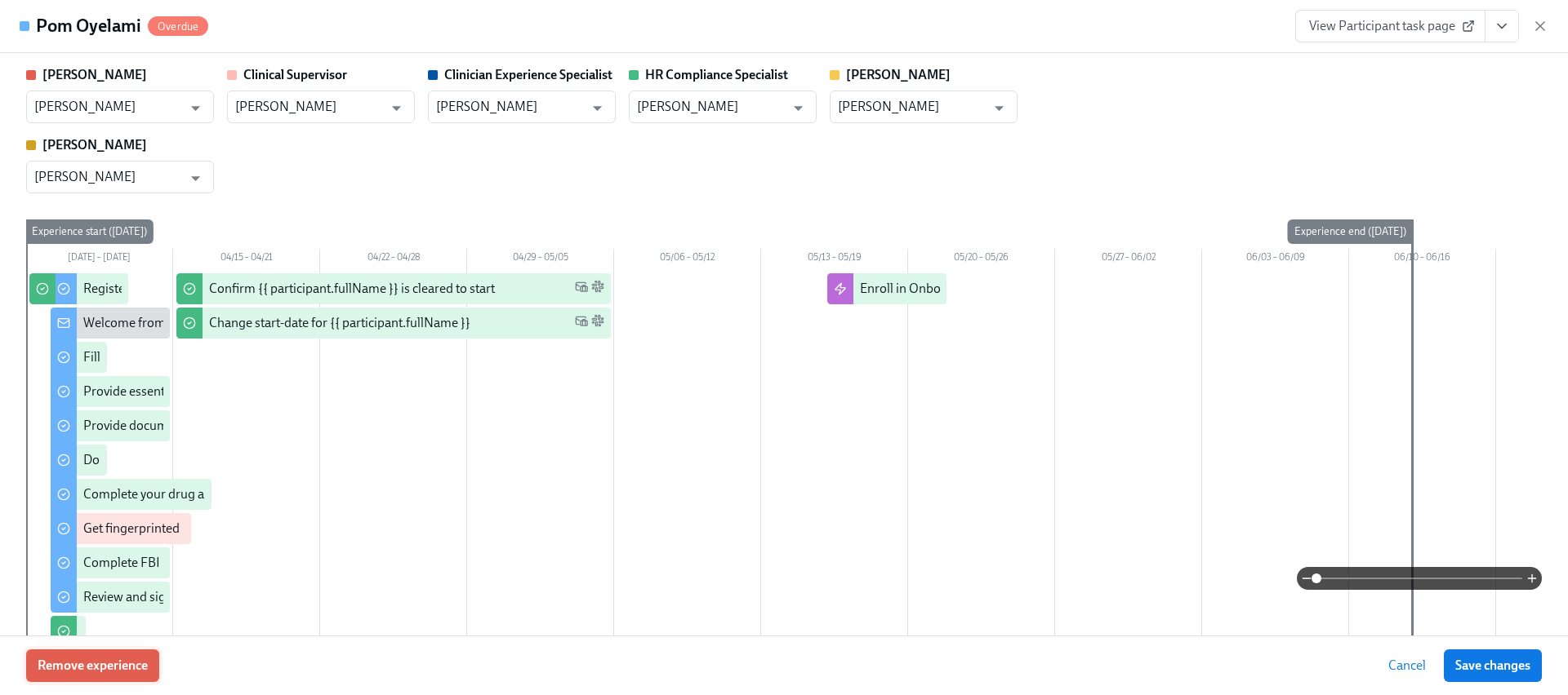
click at [99, 669] on span "Remove experience" at bounding box center [92, 666] width 110 height 16
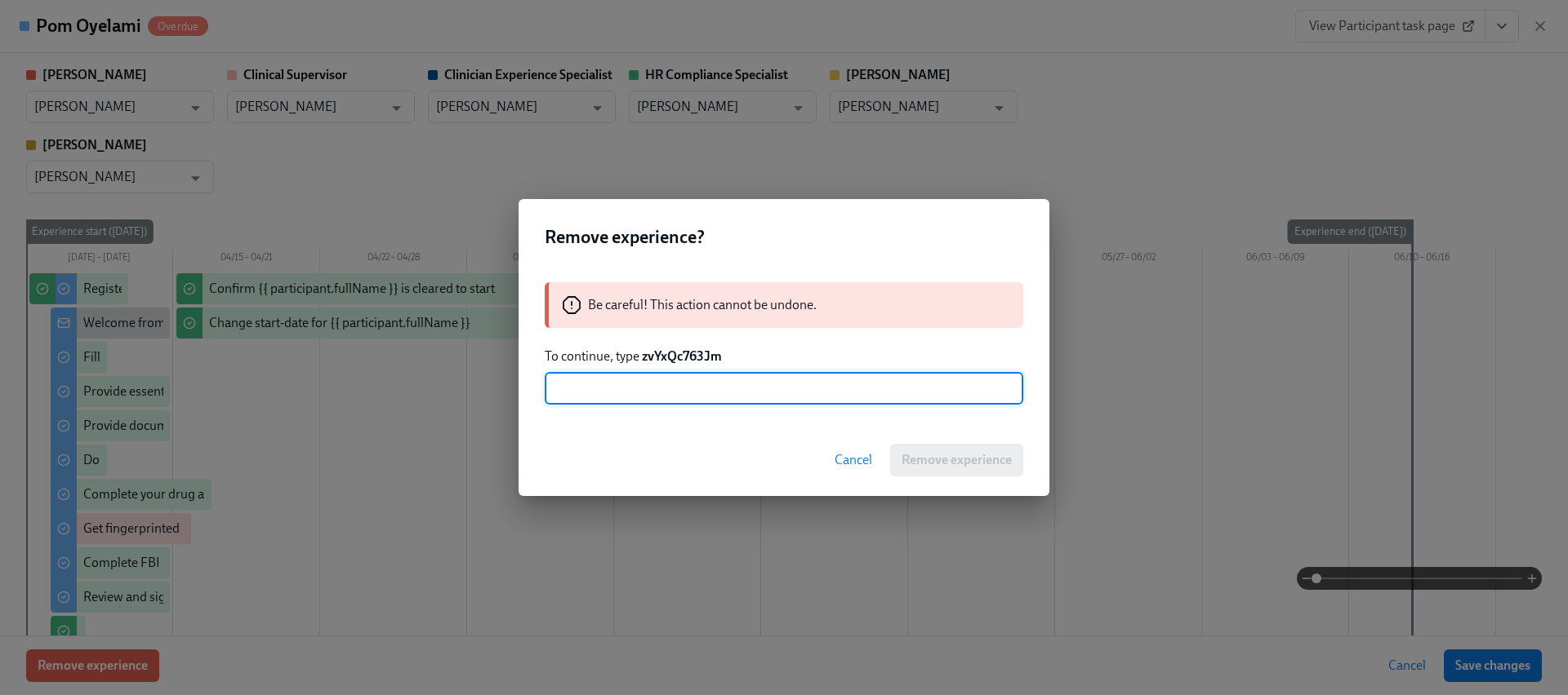
click at [680, 353] on strong "zvYxQc763Jm" at bounding box center [681, 357] width 80 height 16
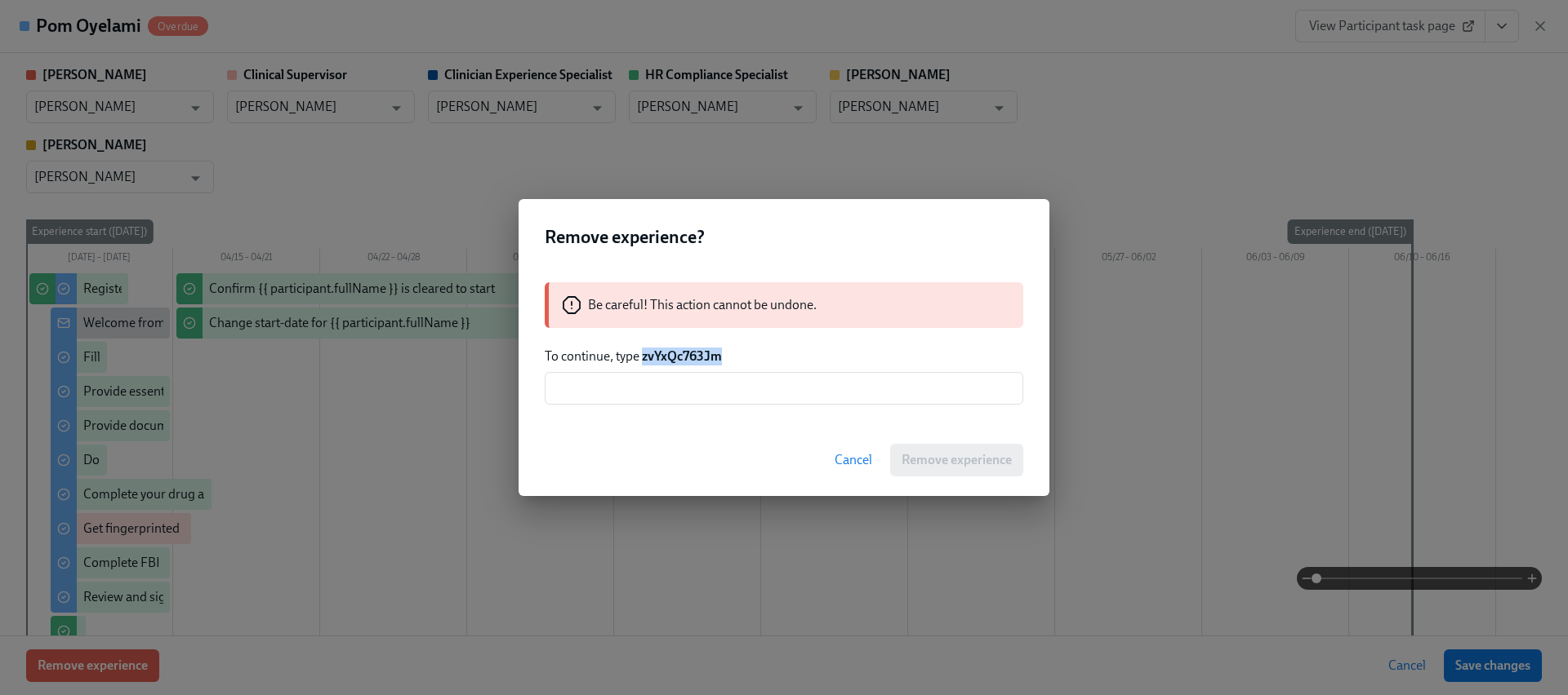
click at [680, 353] on strong "zvYxQc763Jm" at bounding box center [681, 357] width 80 height 16
copy strong "zvYxQc763Jm"
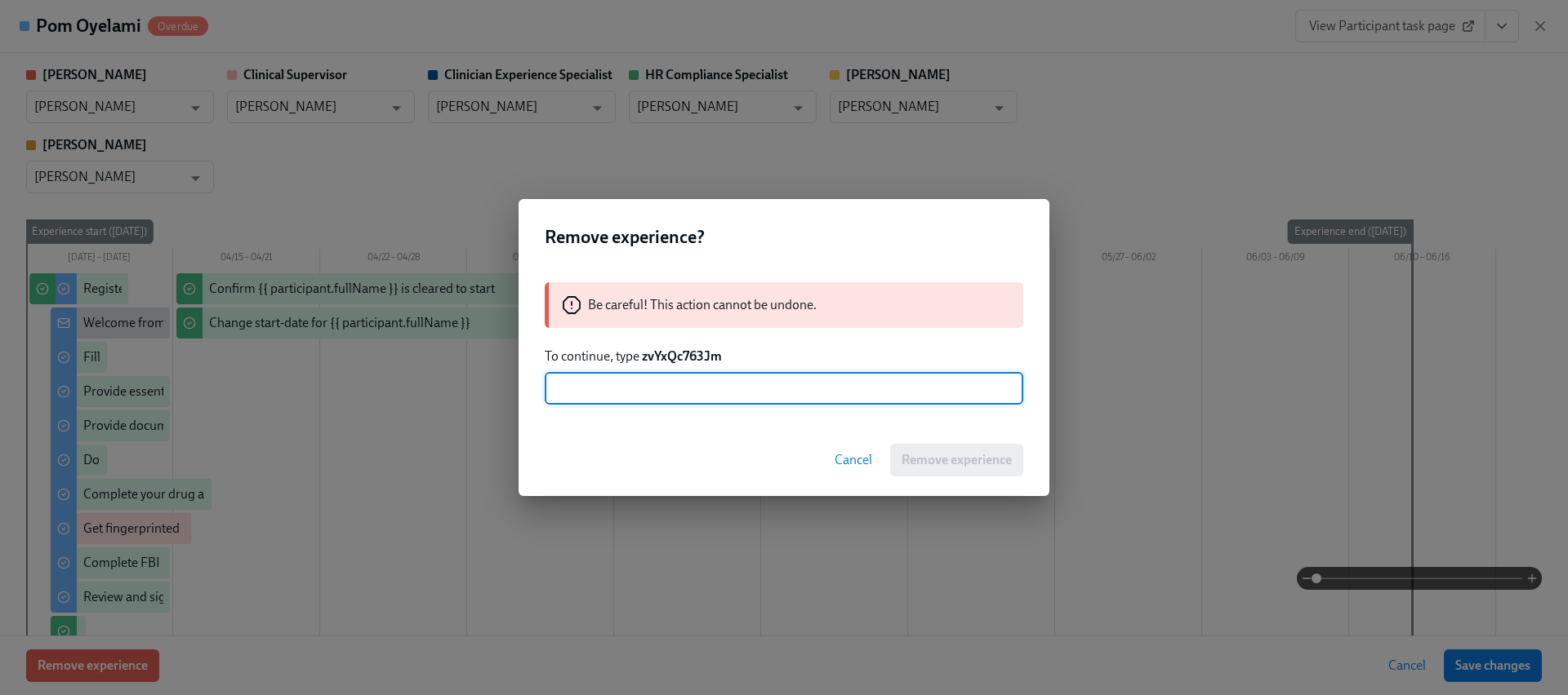
click at [692, 397] on input "text" at bounding box center [784, 388] width 478 height 33
paste input "zvYxQc763Jm"
type input "zvYxQc763Jm"
click at [937, 453] on span "Remove experience" at bounding box center [956, 460] width 110 height 16
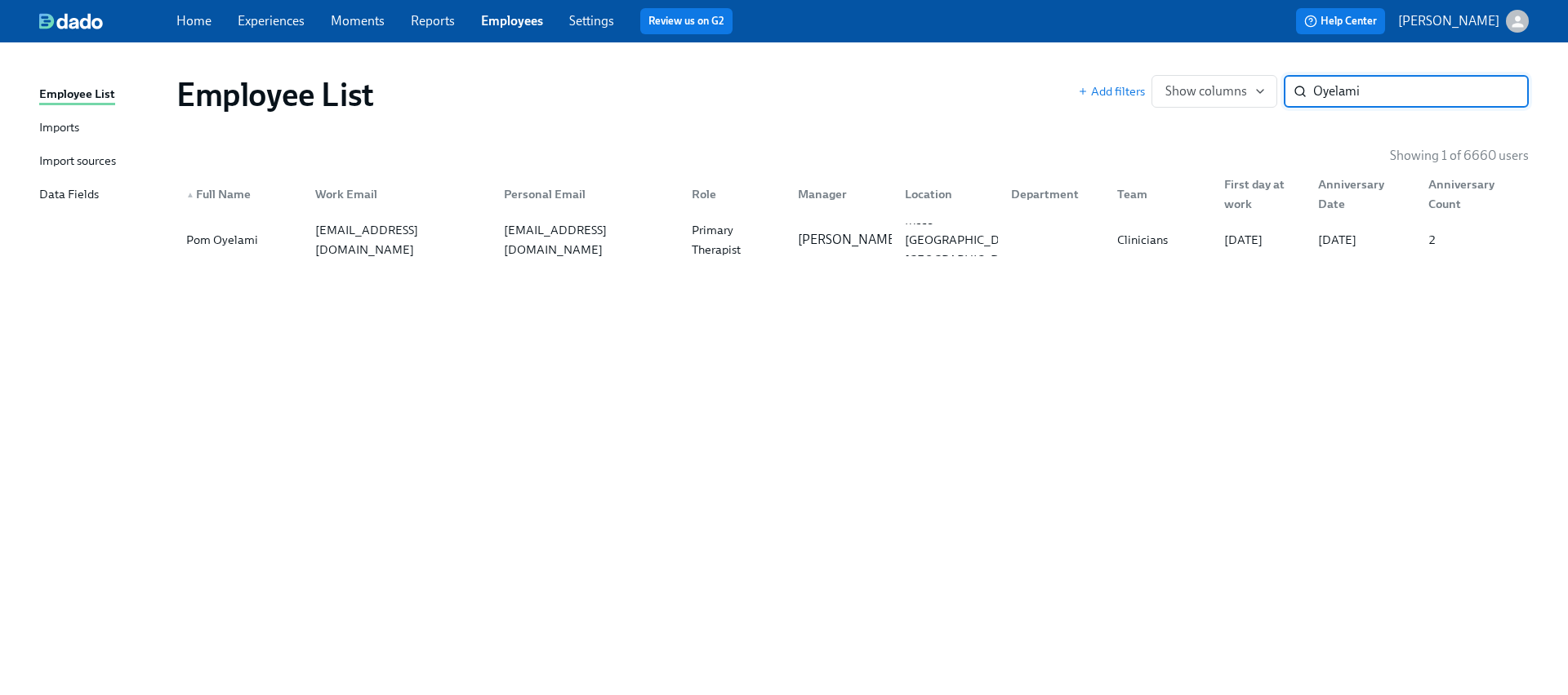
paste input "Tiffany McGregor"
type input "Tiffany McGregor"
click at [765, 240] on div "Group Facilitator" at bounding box center [735, 240] width 99 height 40
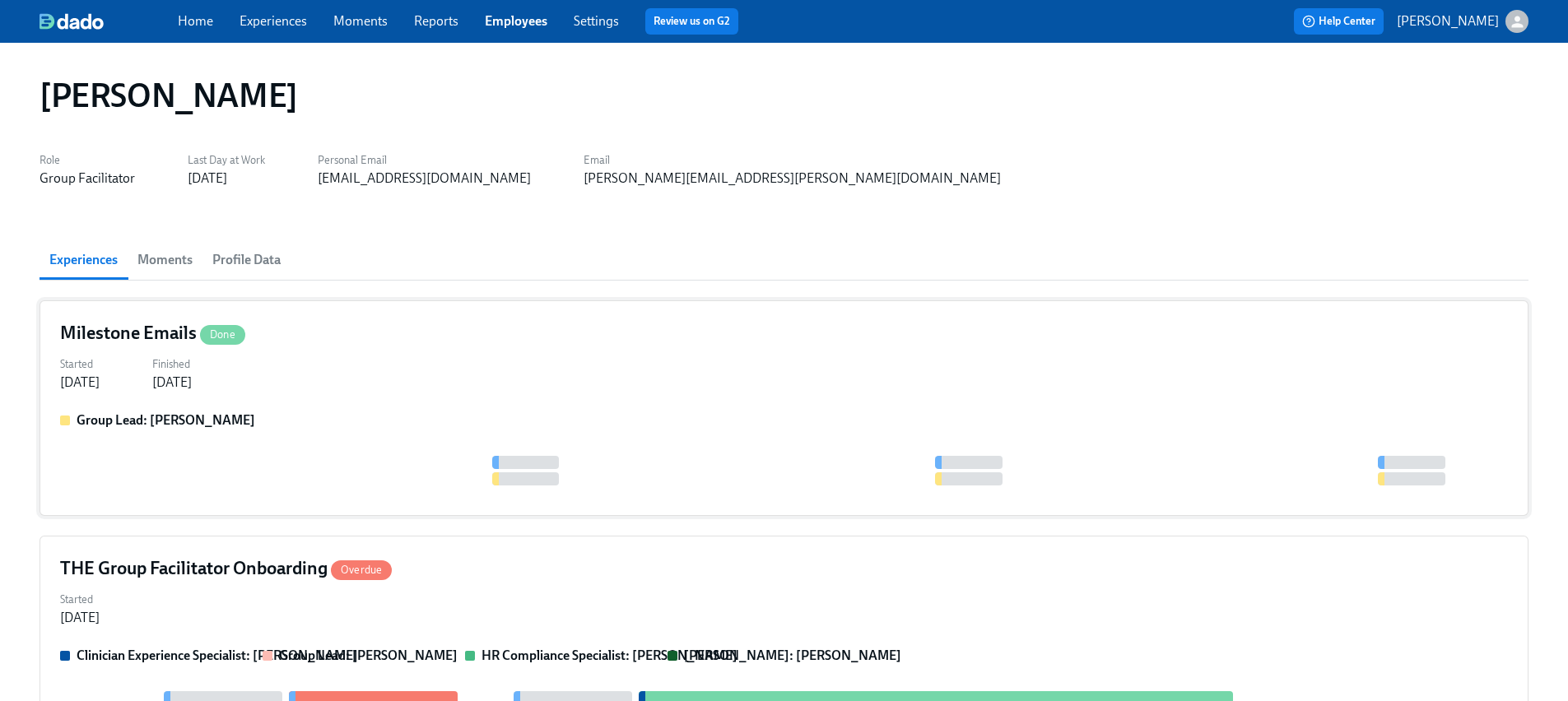
click at [321, 416] on div "Group Lead: Marlee Billingsley" at bounding box center [784, 421] width 1448 height 18
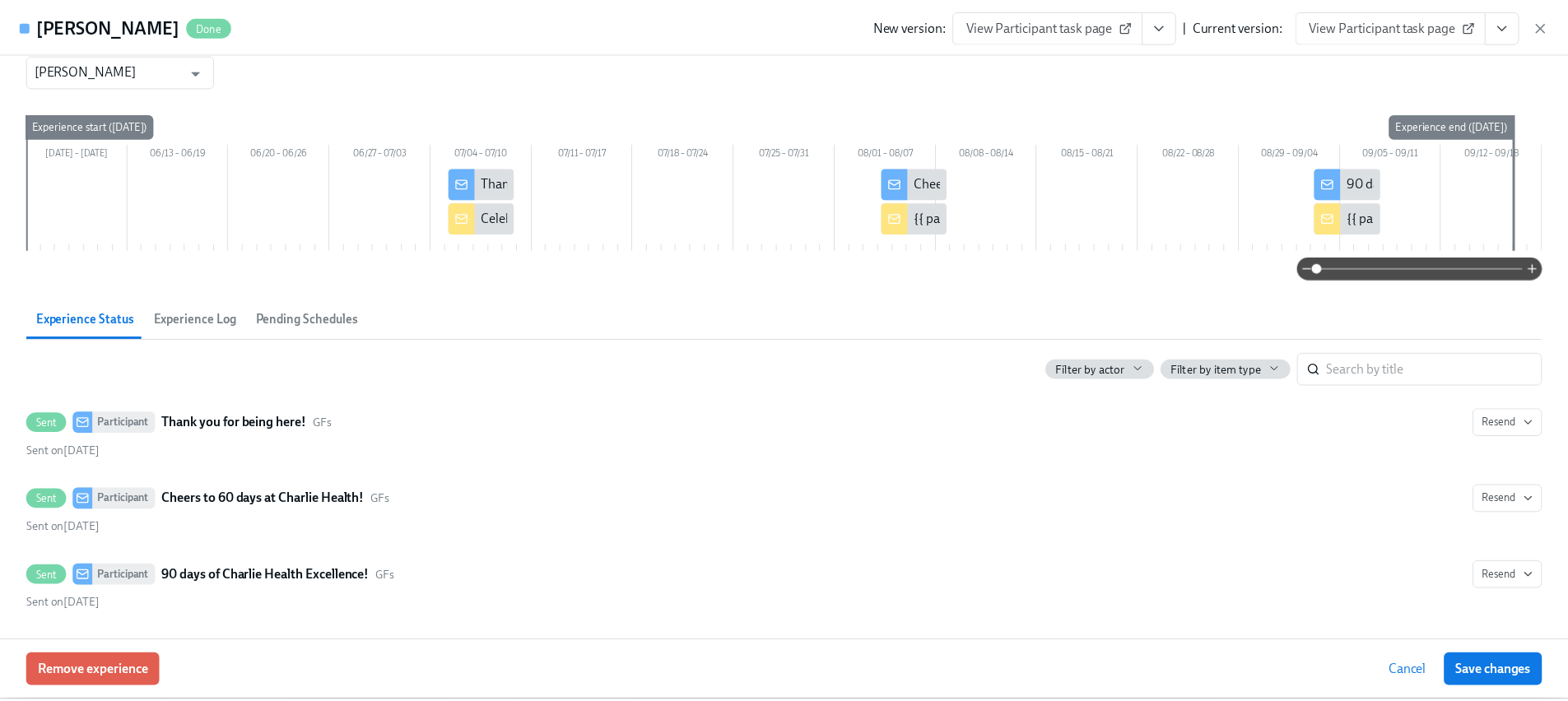
scroll to position [38, 0]
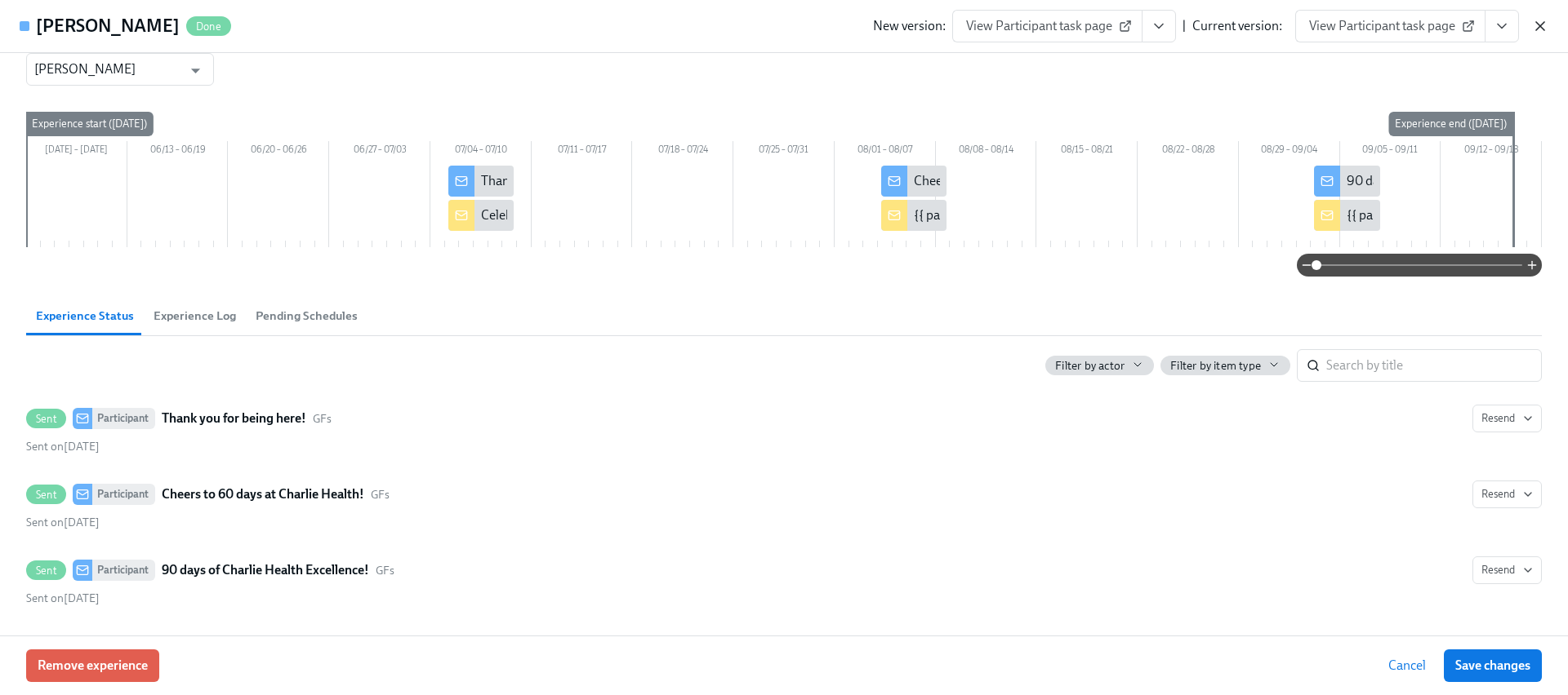
click at [1541, 18] on icon "button" at bounding box center [1539, 26] width 16 height 16
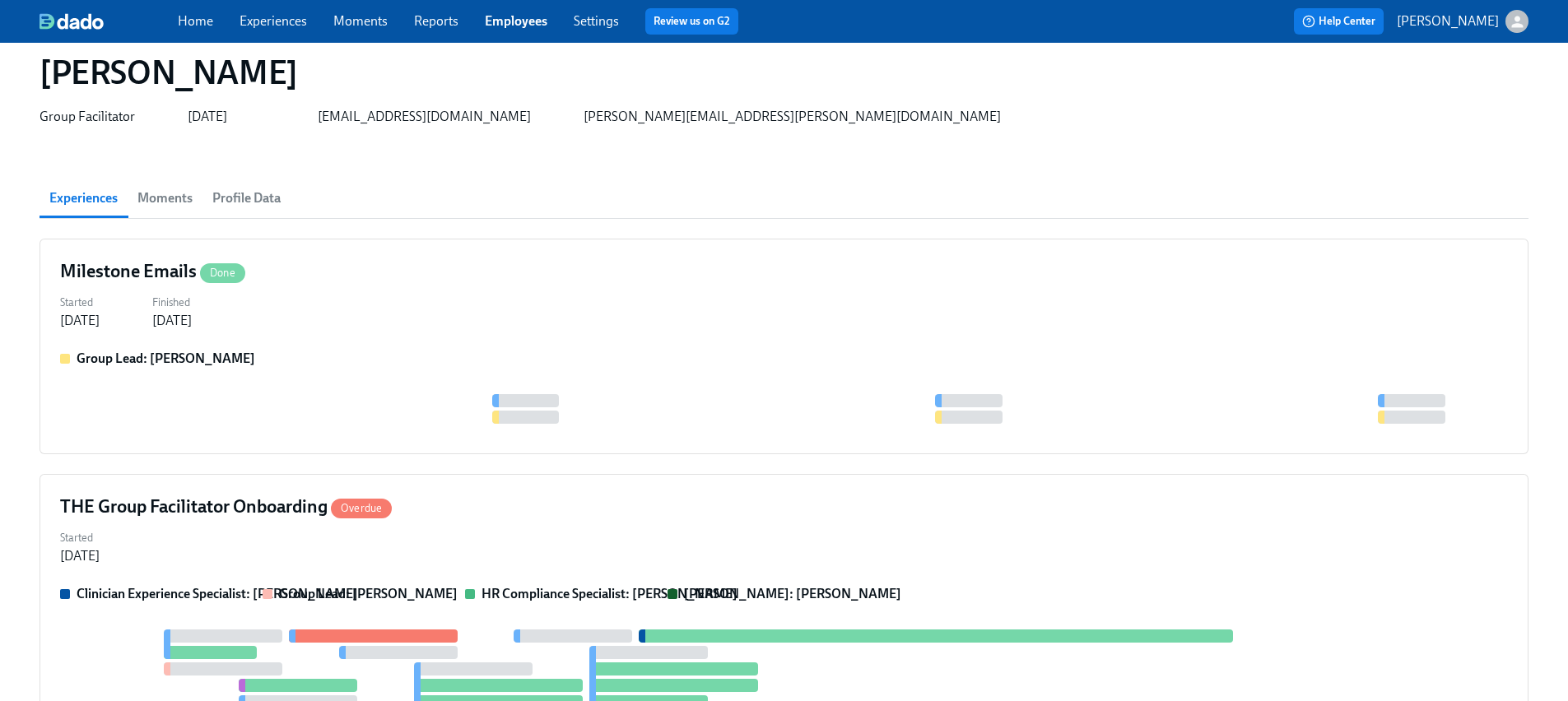
scroll to position [331, 0]
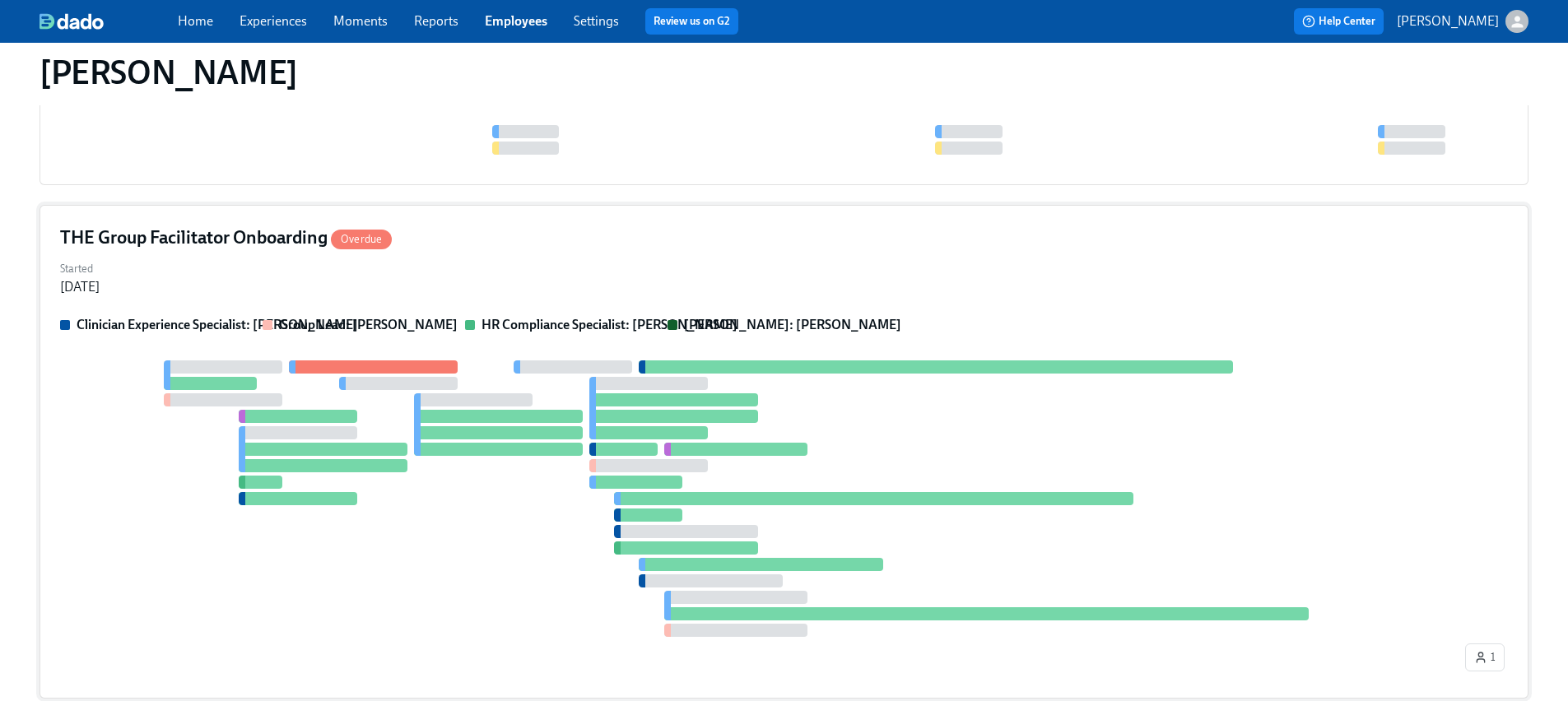
click at [351, 309] on div "THE Group Facilitator Onboarding Overdue Started May 14, 2025 Clinician Experie…" at bounding box center [784, 452] width 1489 height 494
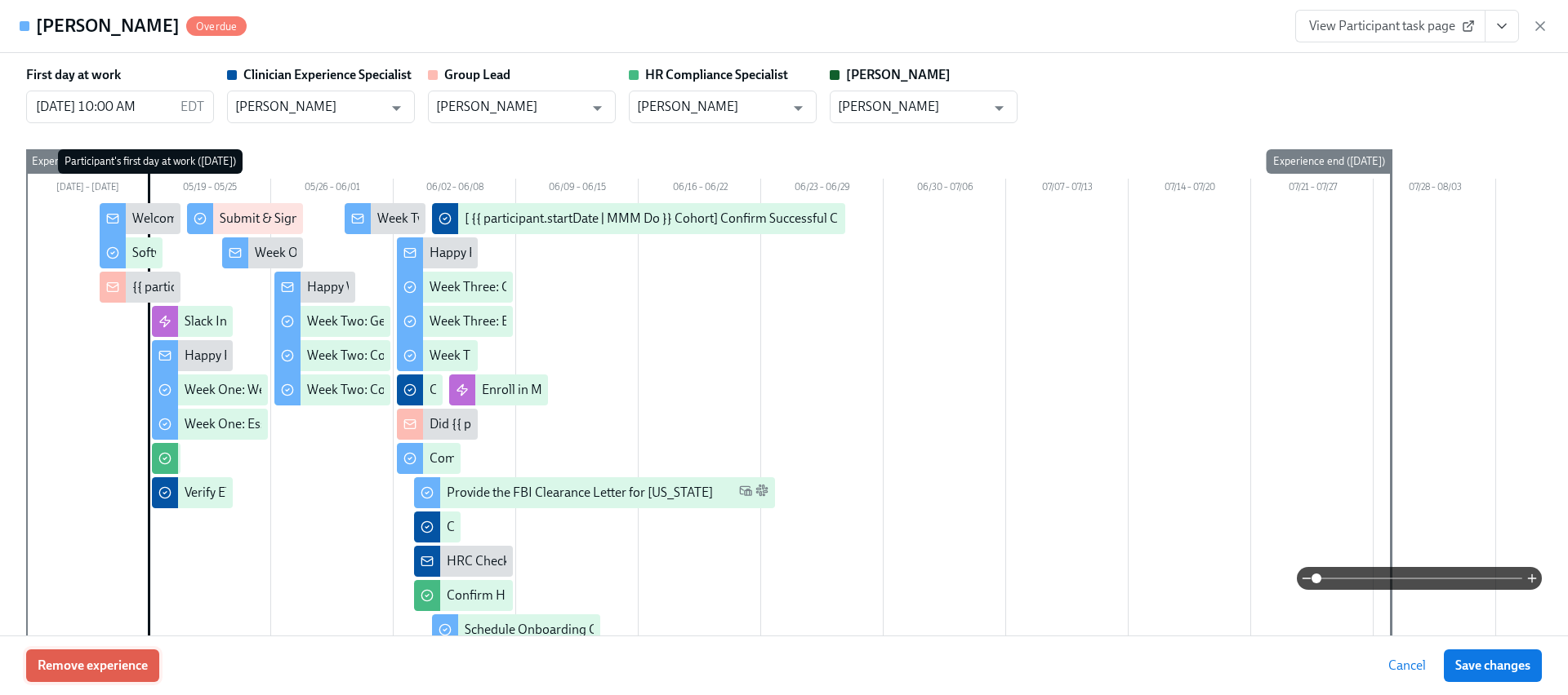
click at [99, 681] on button "Remove experience" at bounding box center [92, 665] width 133 height 33
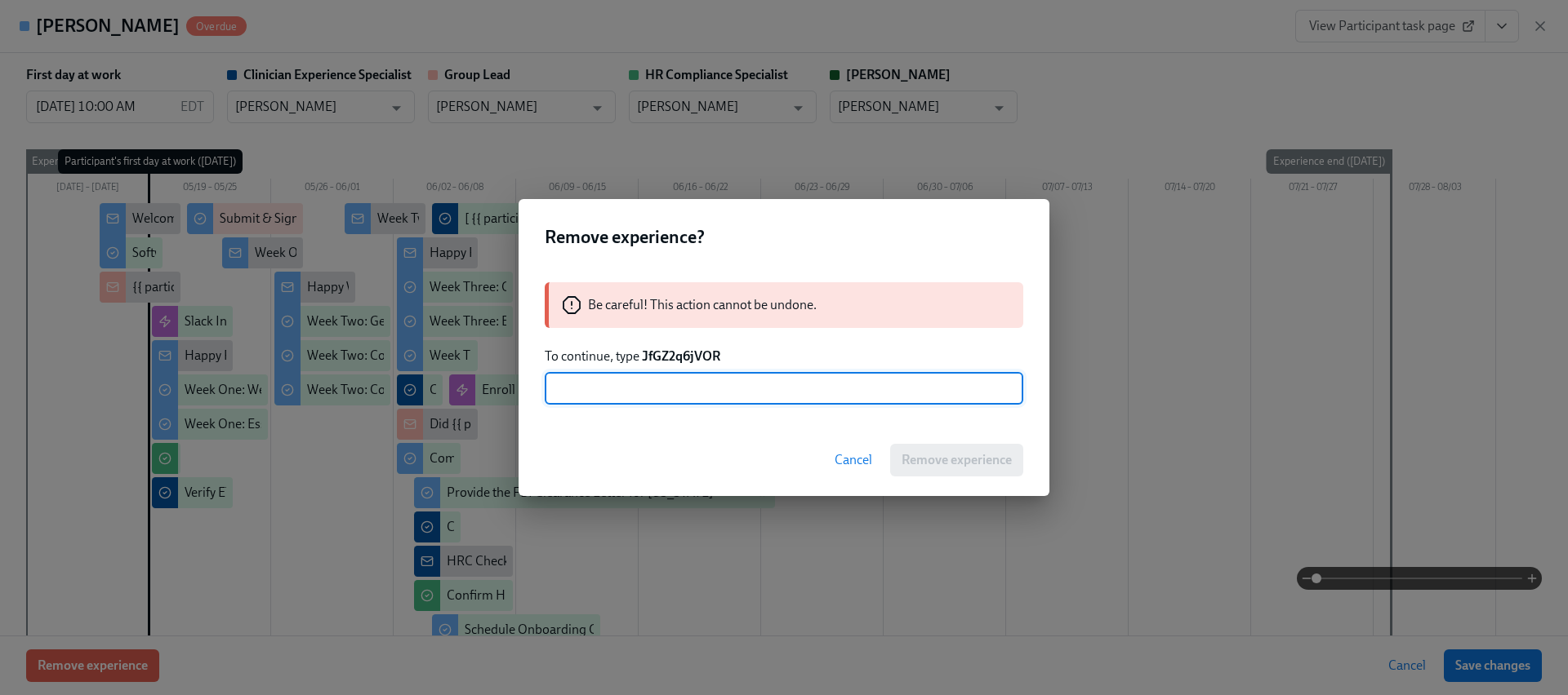
click at [686, 357] on strong "JfGZ2q6jVOR" at bounding box center [680, 357] width 78 height 16
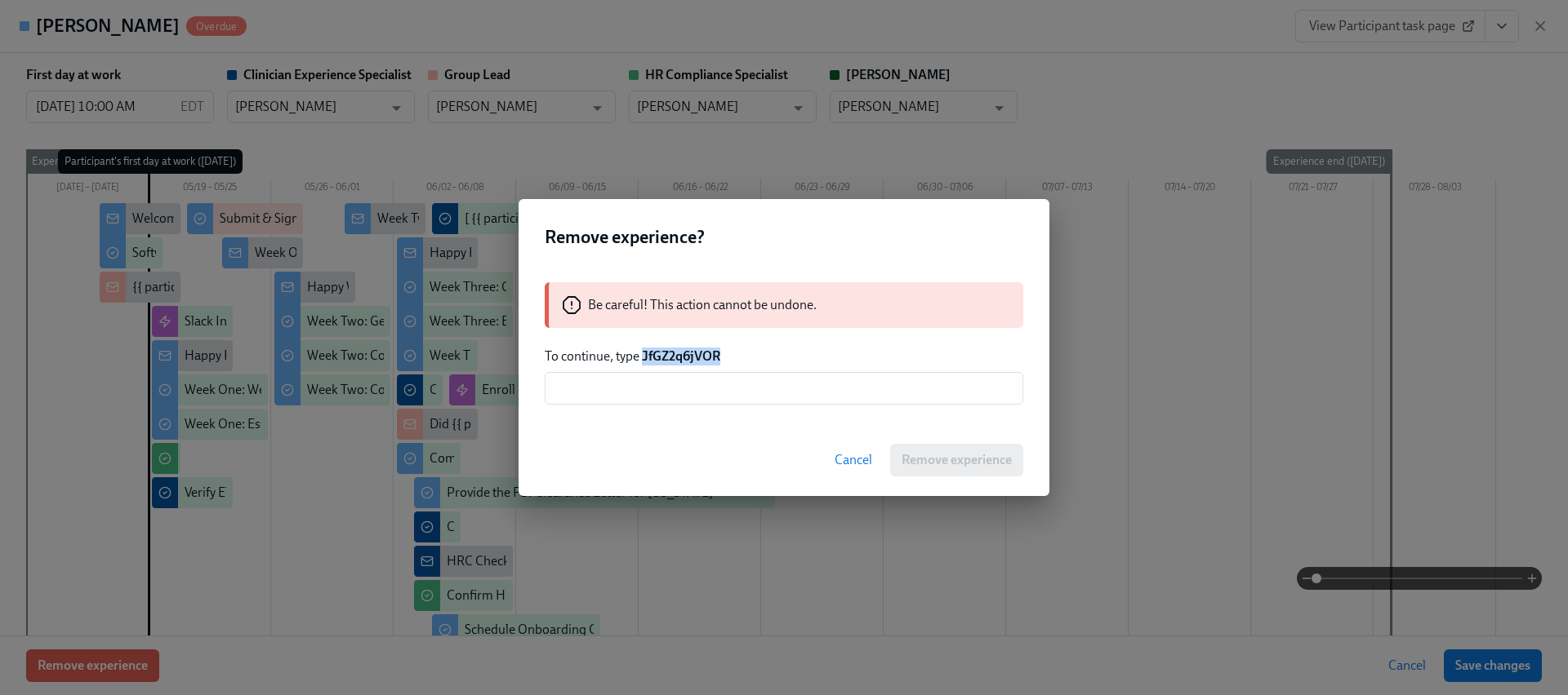
click at [686, 357] on strong "JfGZ2q6jVOR" at bounding box center [680, 357] width 78 height 16
copy strong "JfGZ2q6jVOR"
click at [683, 386] on input "text" at bounding box center [784, 388] width 478 height 33
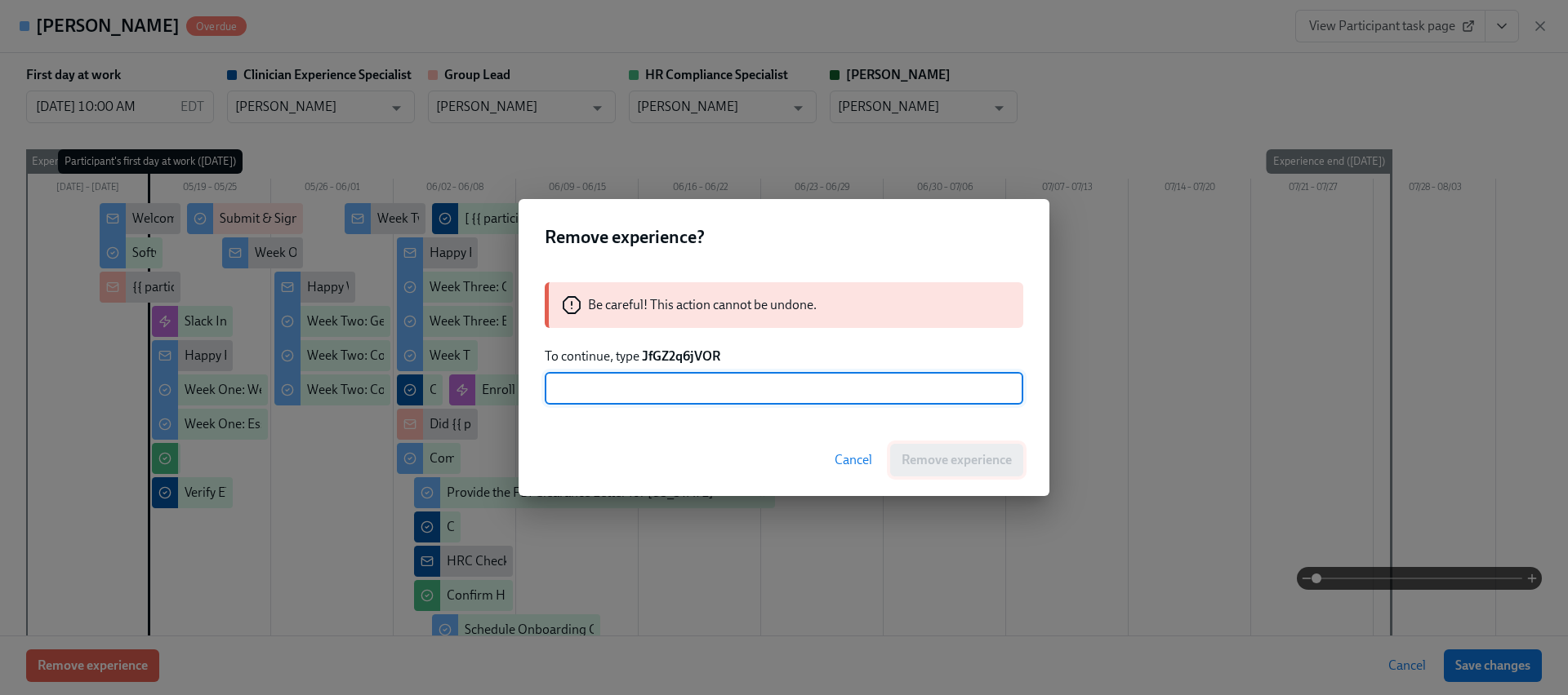
paste input "JfGZ2q6jVOR"
type input "JfGZ2q6jVOR"
click at [937, 464] on span "Remove experience" at bounding box center [956, 460] width 110 height 16
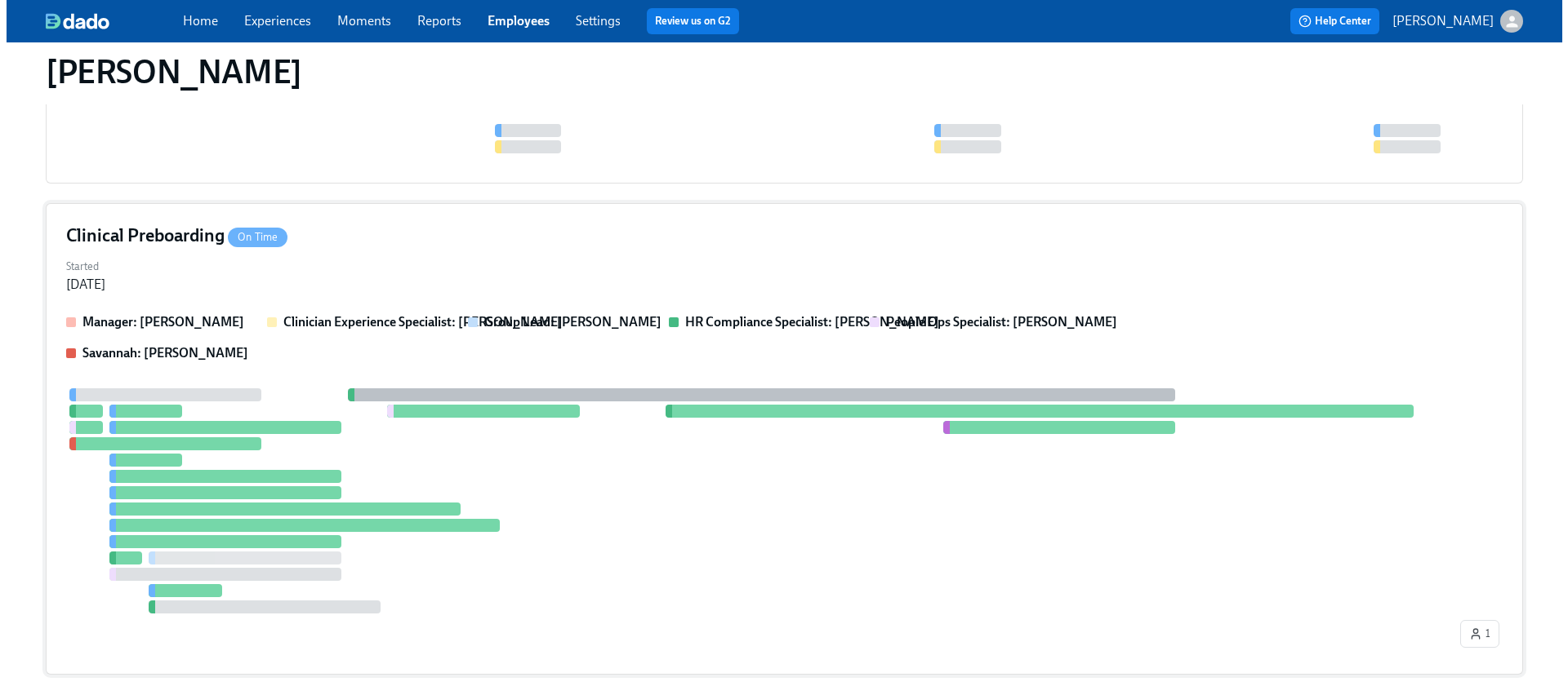
scroll to position [363, 0]
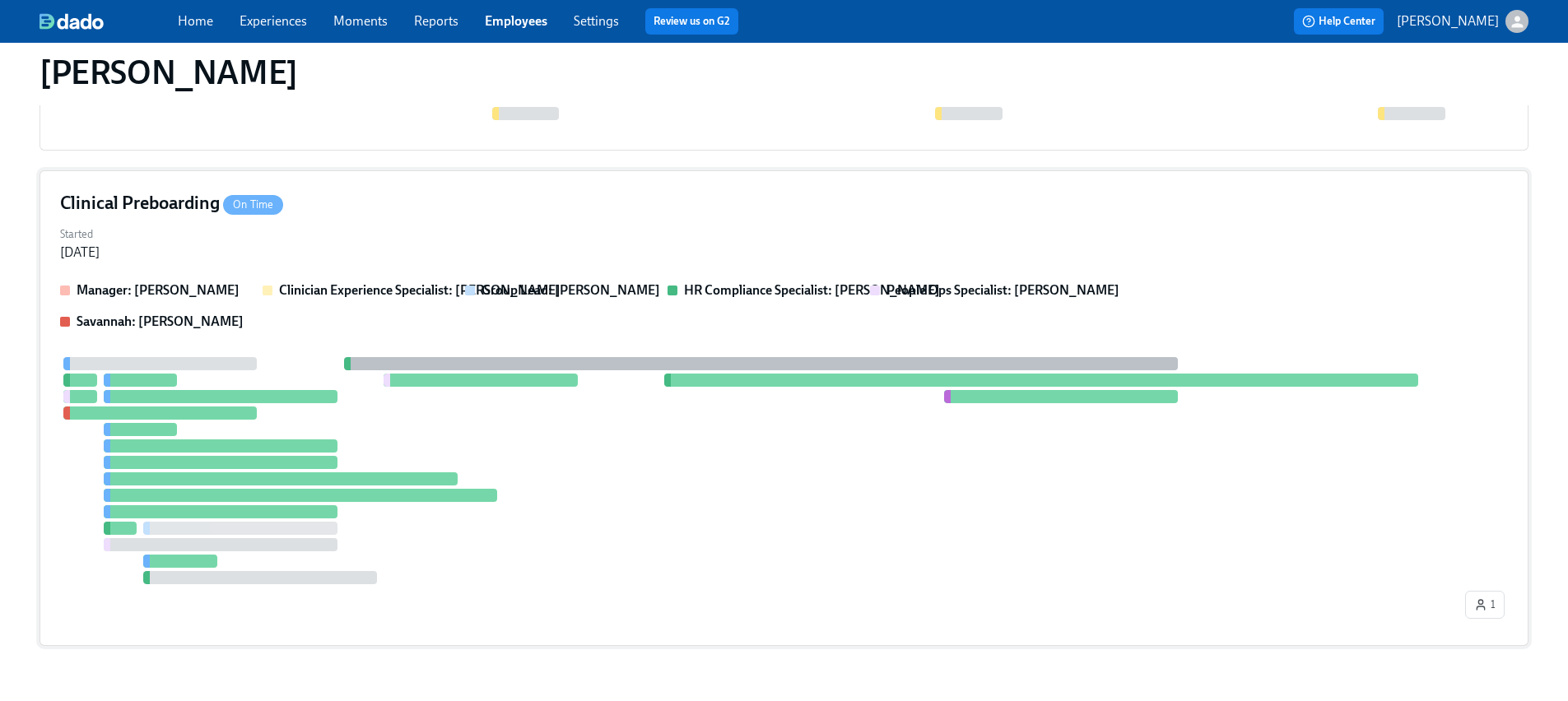
click at [530, 445] on div at bounding box center [761, 470] width 1402 height 227
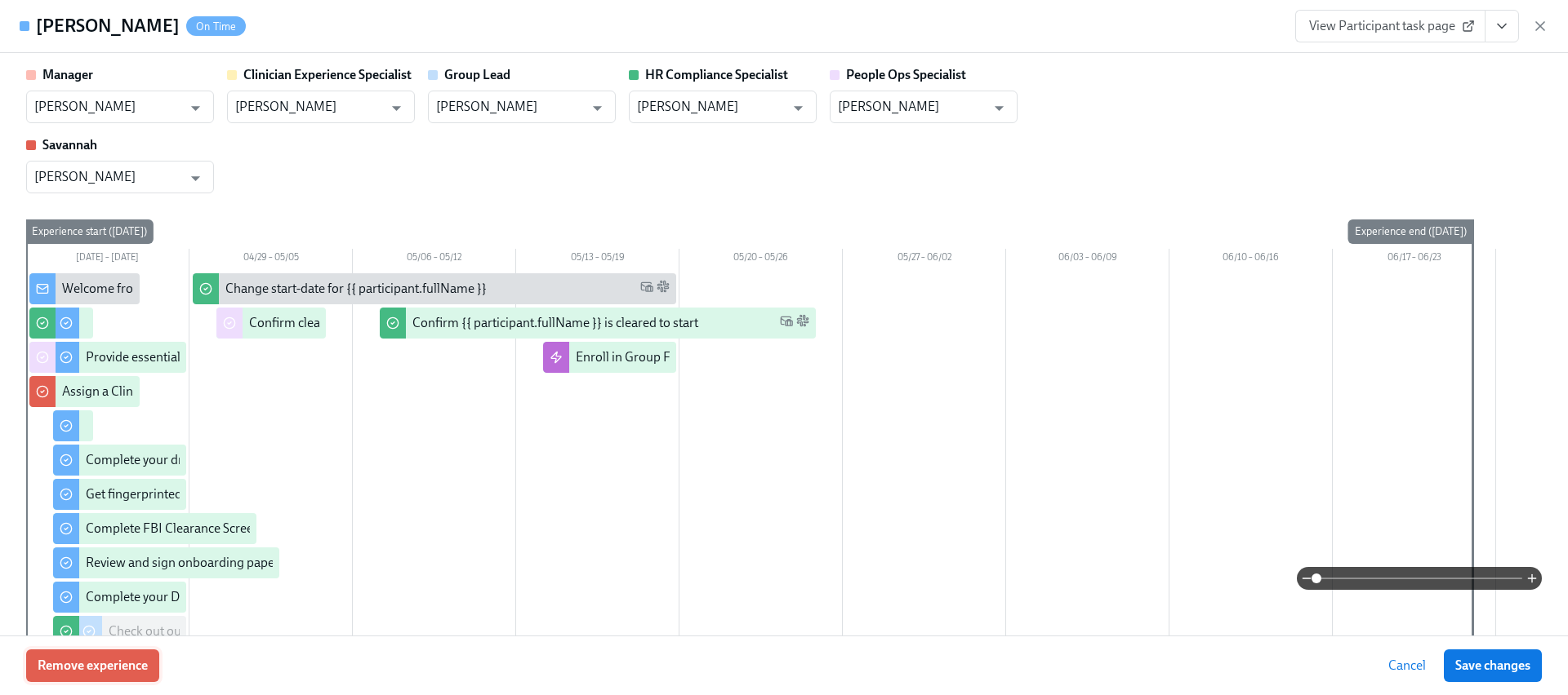
click at [114, 658] on span "Remove experience" at bounding box center [92, 666] width 110 height 16
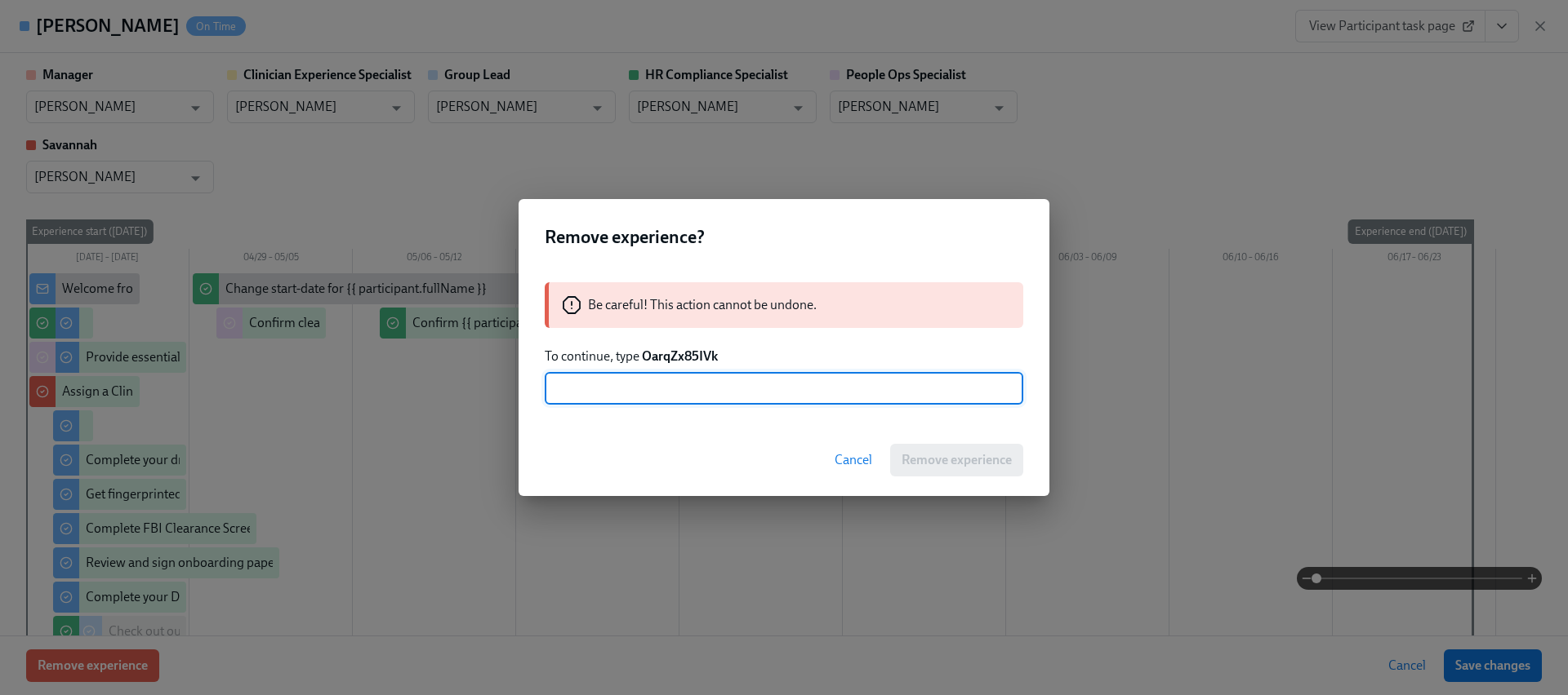
click at [658, 350] on strong "OarqZx85IVk" at bounding box center [679, 357] width 76 height 16
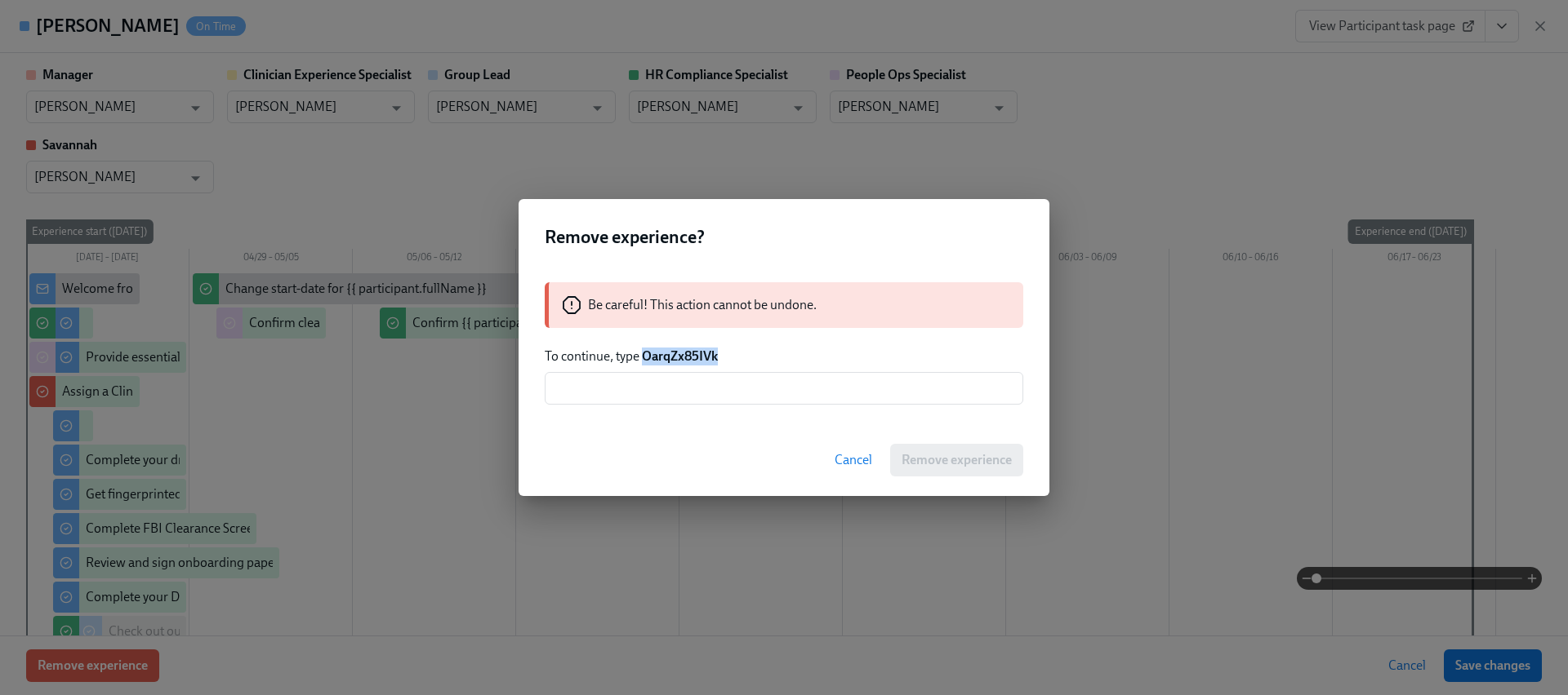
click at [658, 350] on strong "OarqZx85IVk" at bounding box center [679, 357] width 76 height 16
click at [730, 394] on input "text" at bounding box center [784, 388] width 478 height 33
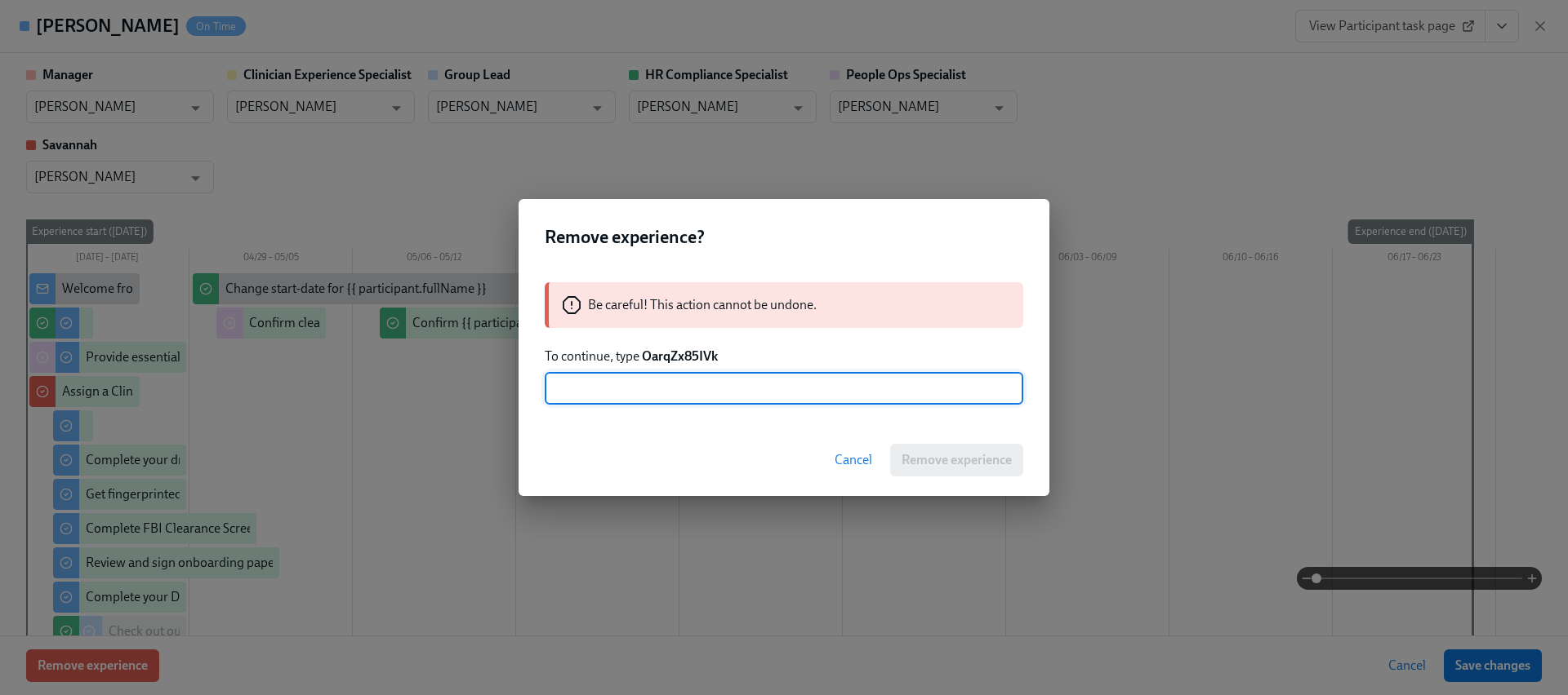
paste input "OarqZx85IVk"
type input "OarqZx85IVk"
click at [965, 450] on button "Remove experience" at bounding box center [956, 460] width 133 height 33
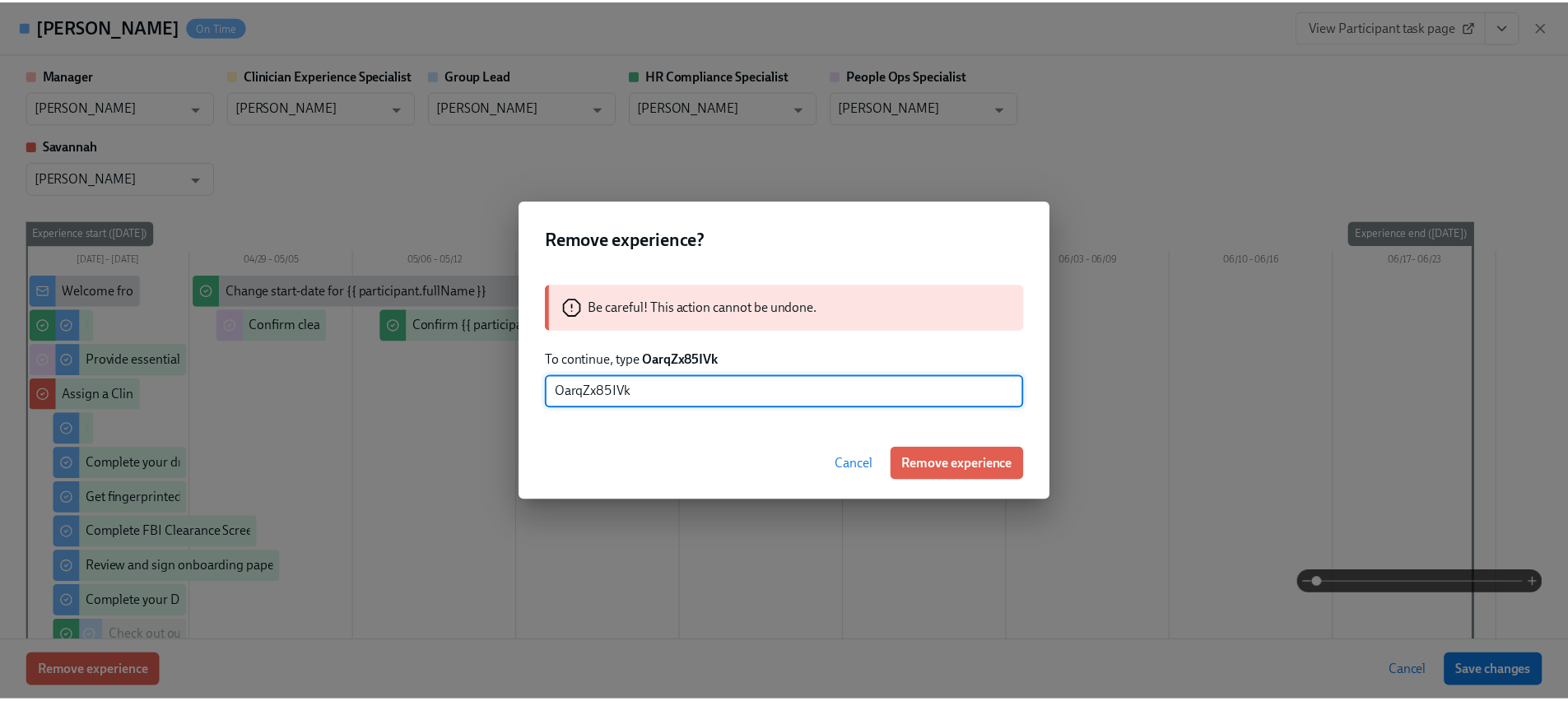
scroll to position [0, 0]
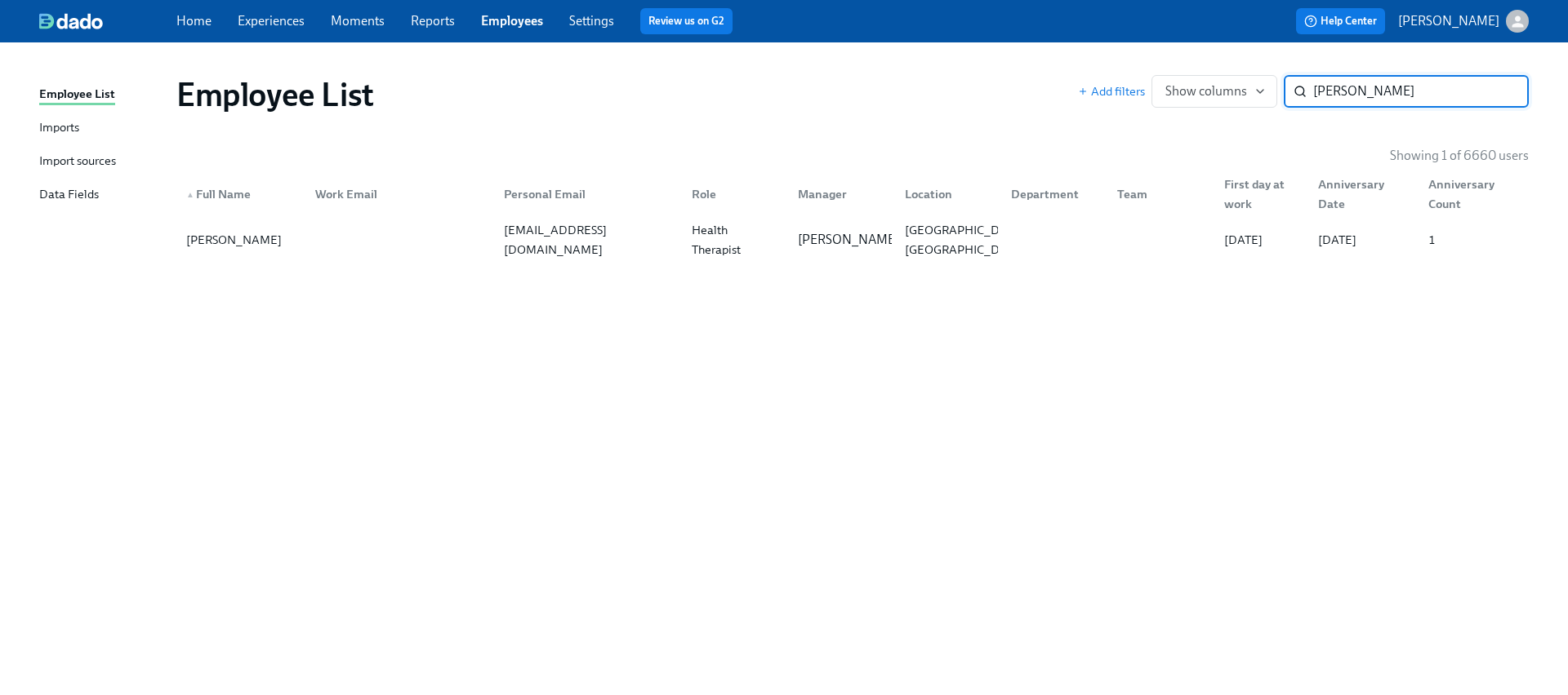
type input "Sherie Pompey"
click at [667, 283] on div "Employee List Add filters Show columns Sherie Pompey ​ Showing 1 of 6660 users …" at bounding box center [784, 359] width 1490 height 594
click at [655, 258] on div "Sherie Pompey spompey83@gmail.com Licensed Mental Health Therapist (New Hampshi…" at bounding box center [852, 240] width 1352 height 46
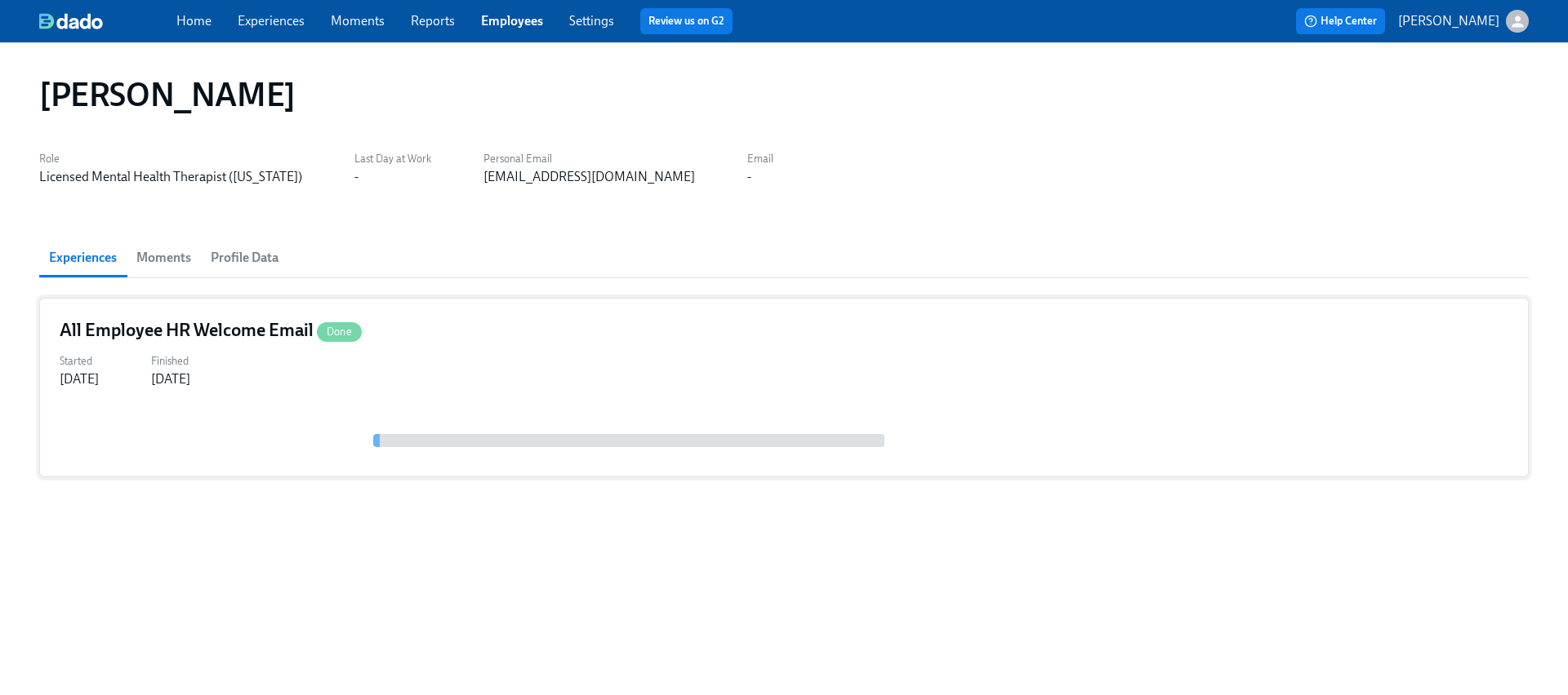
click at [329, 372] on div "Started Sep 26, 2025 Finished Sep 24, 2025" at bounding box center [784, 369] width 1448 height 40
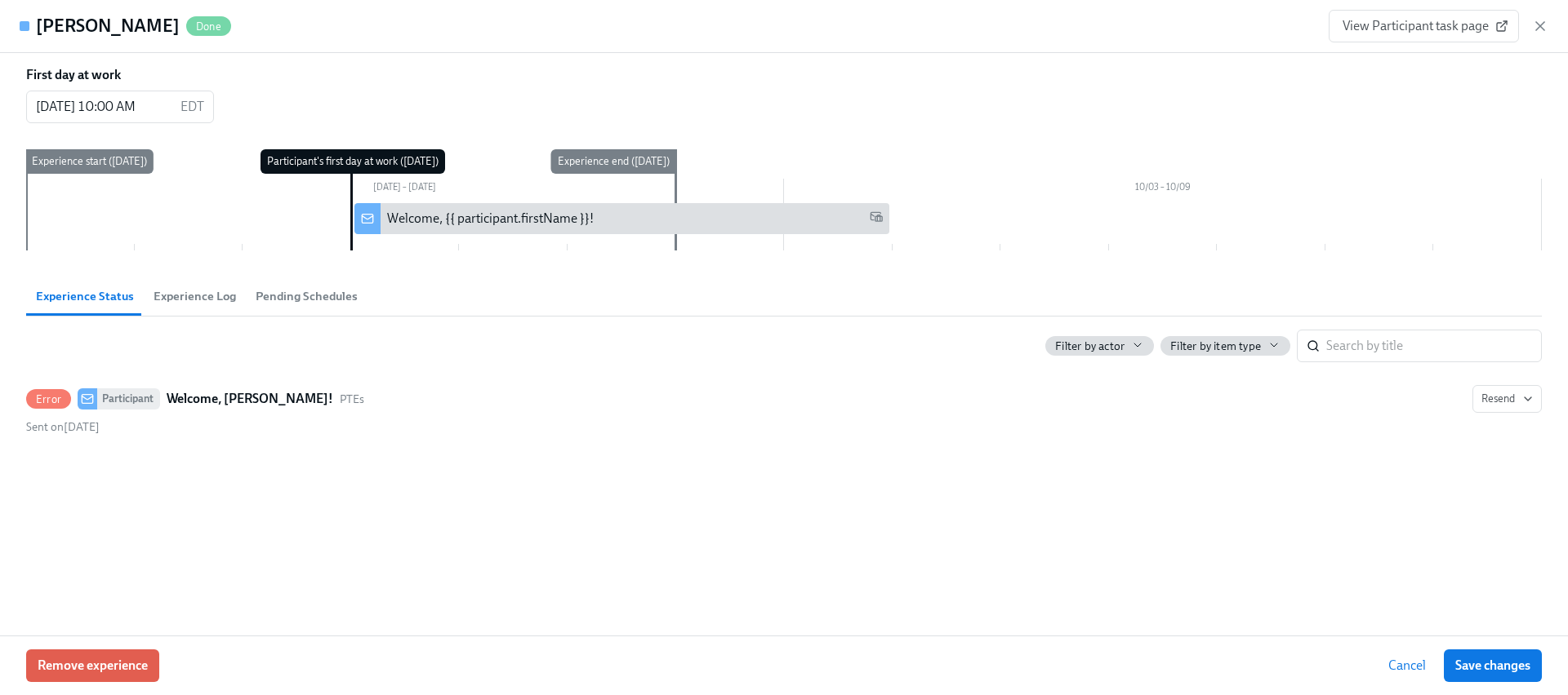
click at [1549, 30] on div "Sherie Pompey Done View Participant task page" at bounding box center [784, 27] width 1568 height 54
click at [1542, 24] on icon "button" at bounding box center [1539, 26] width 16 height 16
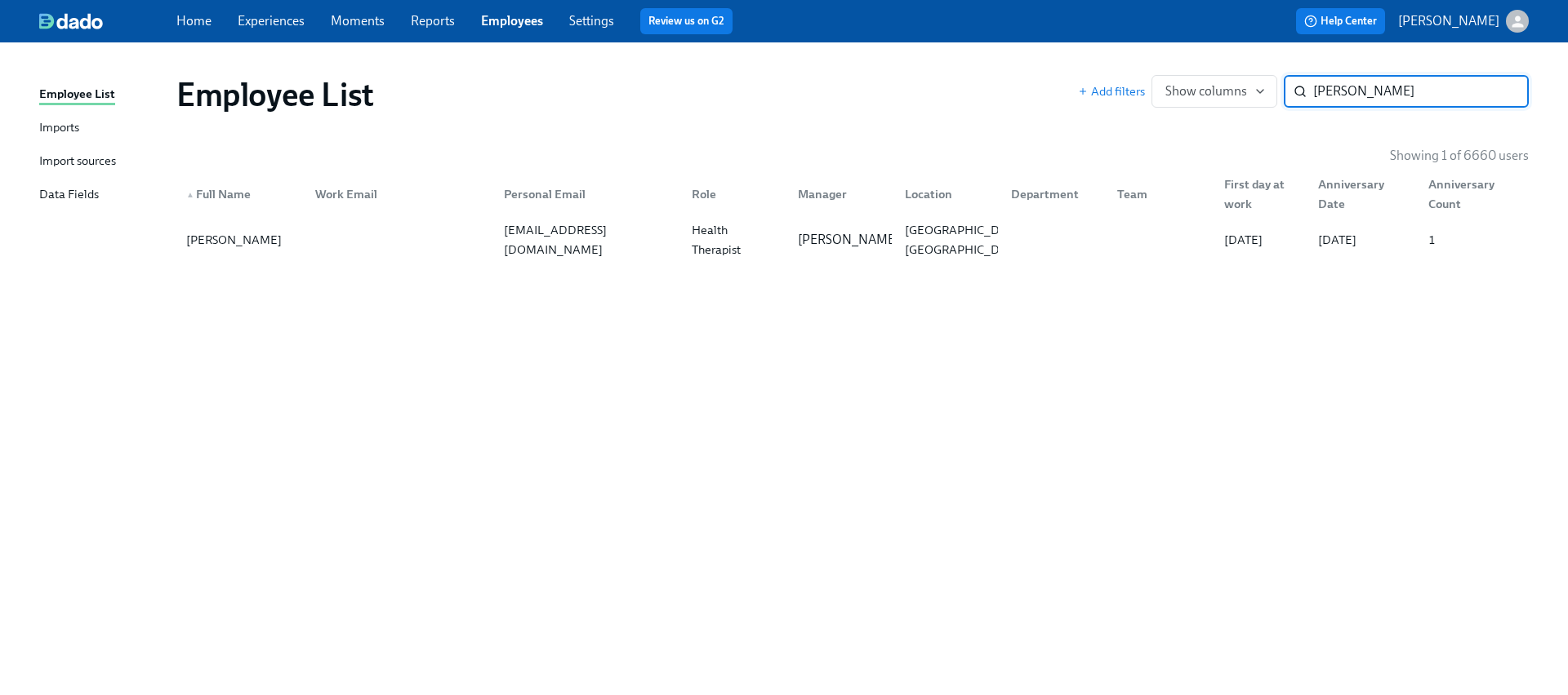
click at [1362, 85] on input "Sherie Pompey" at bounding box center [1420, 91] width 215 height 33
paste input "Toscha Wilkins"
type input "Toscha Wilkins"
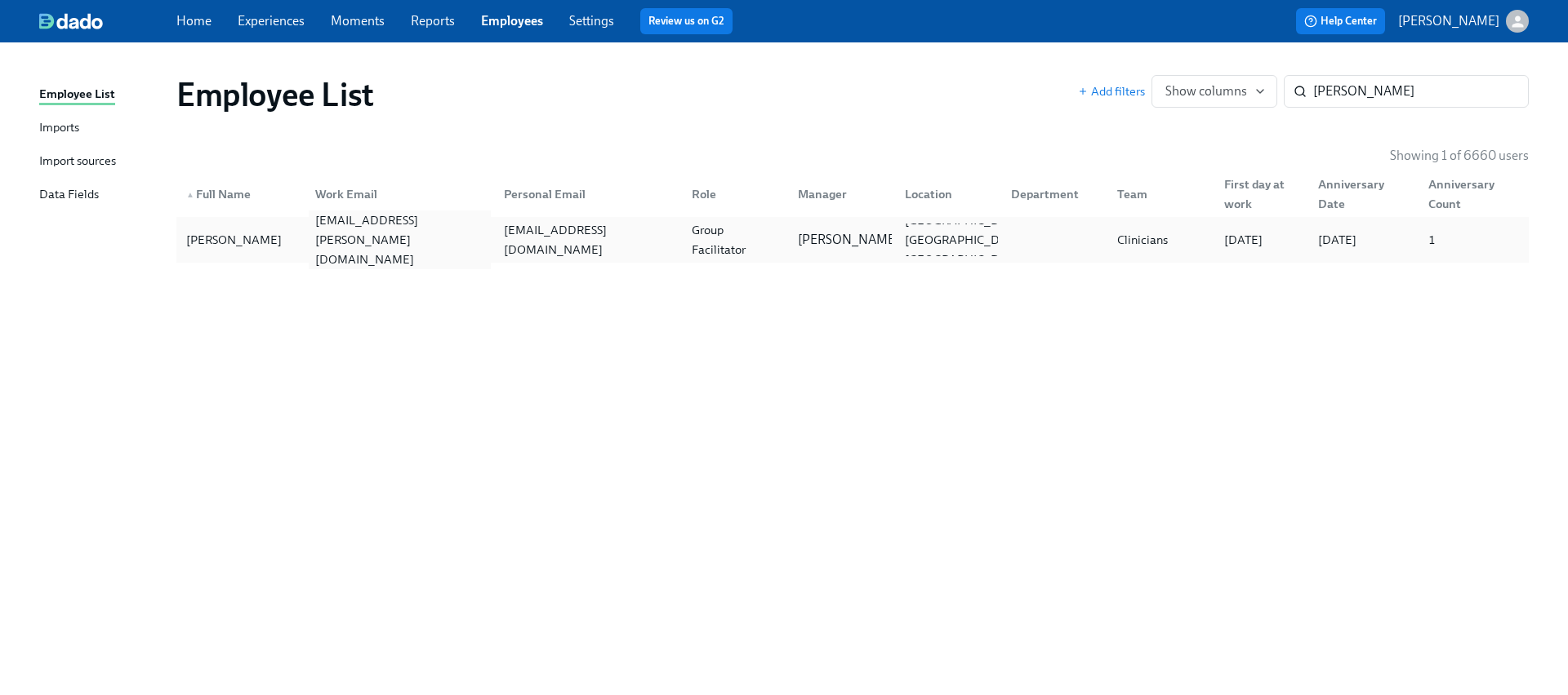
click at [324, 250] on div "toscha.wilkins@charliehealth.com" at bounding box center [396, 240] width 187 height 33
click at [423, 253] on div "toscha.wilkins@charliehealth.com" at bounding box center [396, 240] width 187 height 33
type input "Camille Beaubien"
click at [564, 247] on div "camillebeaubien@gmail.com" at bounding box center [587, 240] width 181 height 40
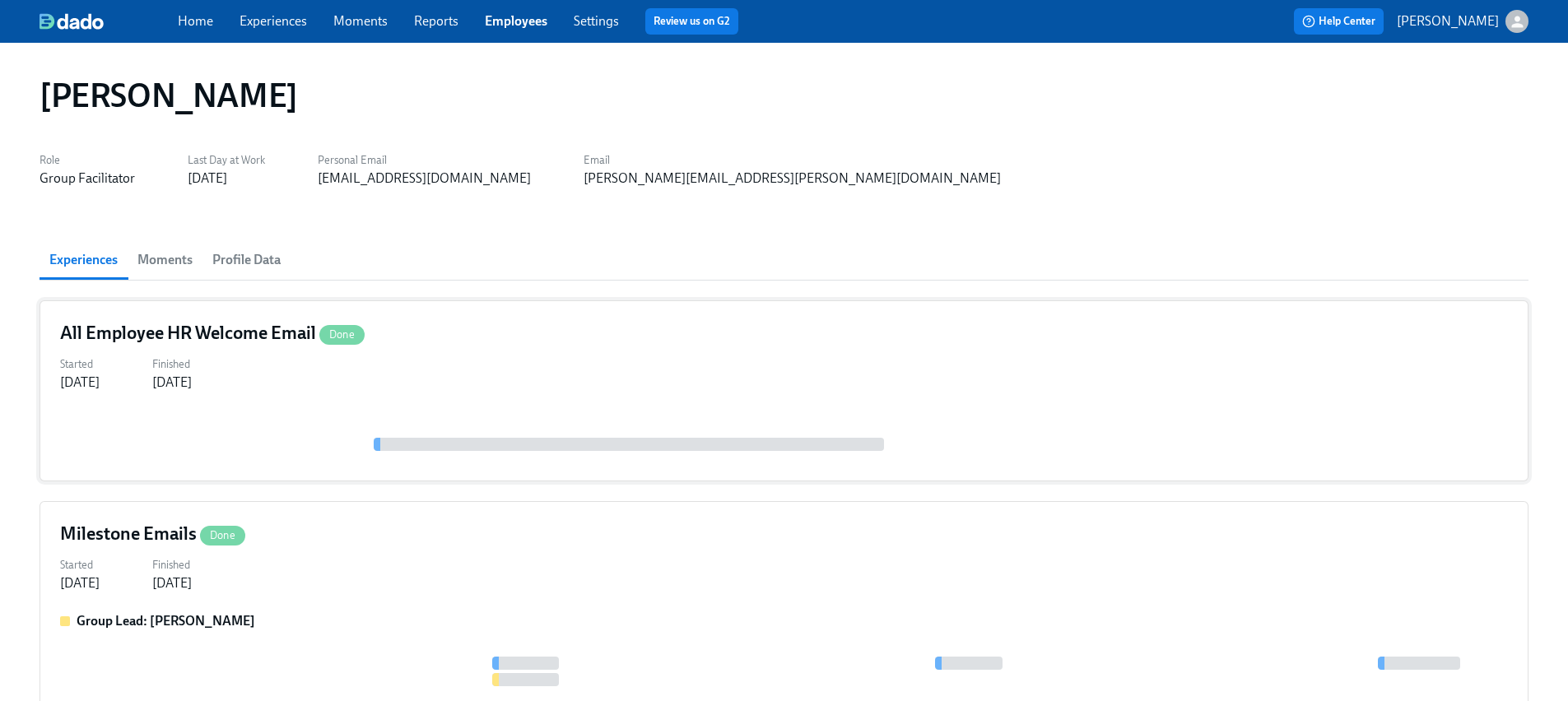
click at [228, 431] on div at bounding box center [784, 436] width 1448 height 49
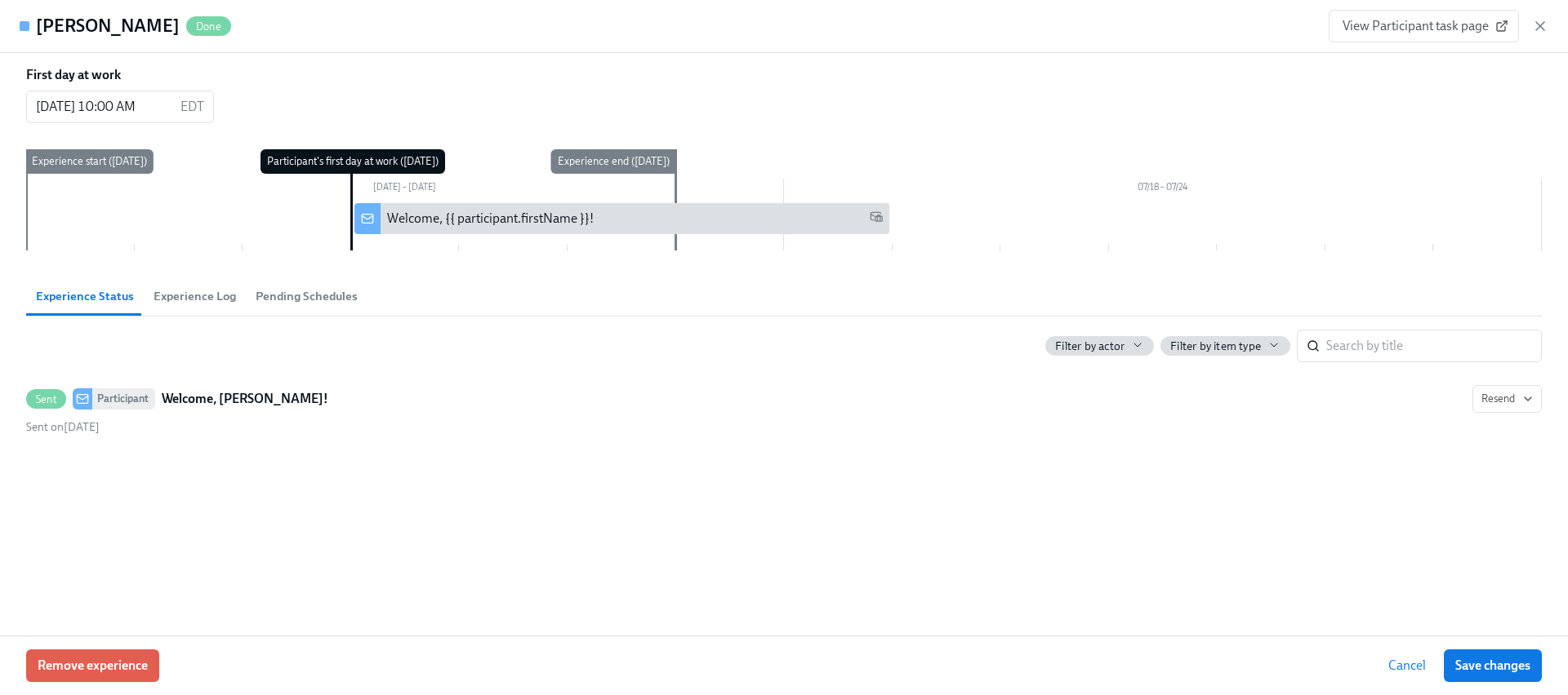
click at [1527, 32] on div "View Participant task page" at bounding box center [1437, 26] width 219 height 33
click at [1543, 22] on icon "button" at bounding box center [1540, 26] width 8 height 8
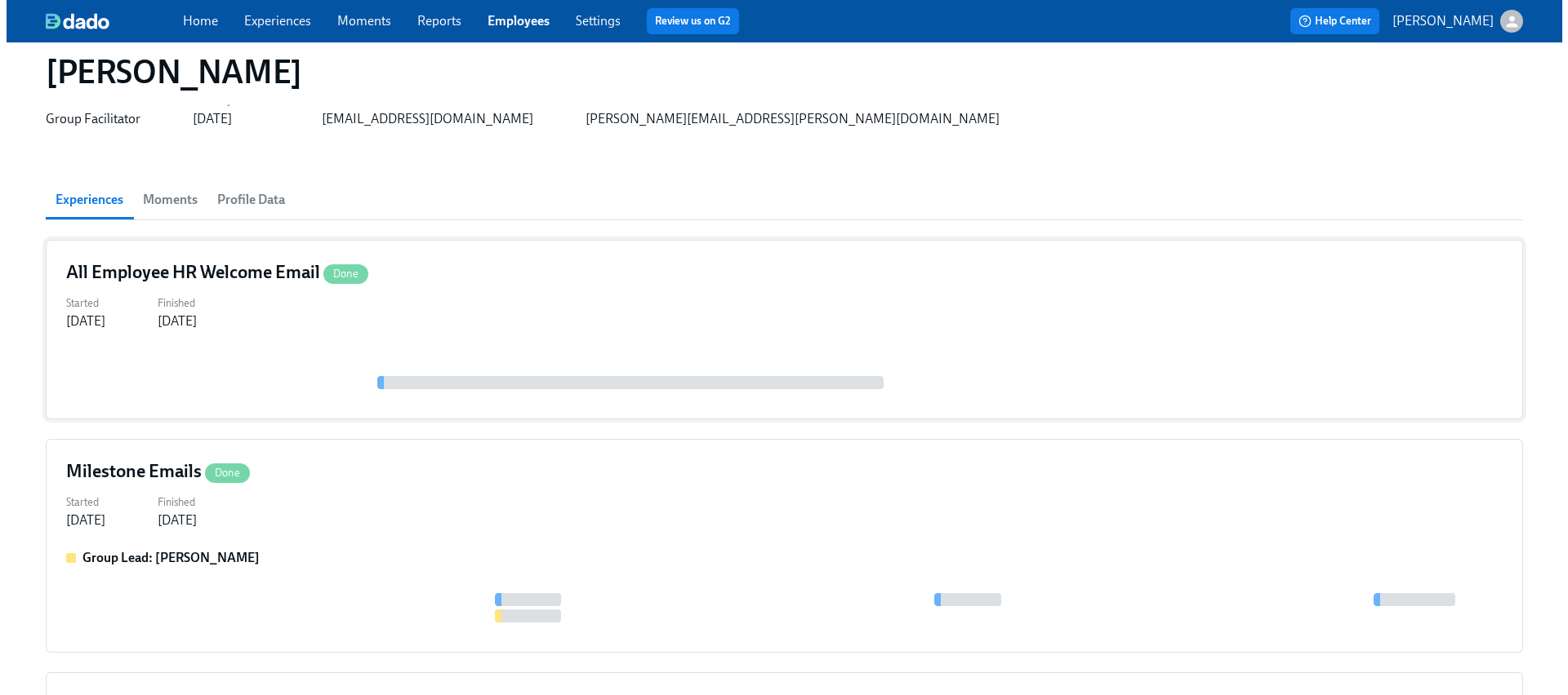
scroll to position [141, 0]
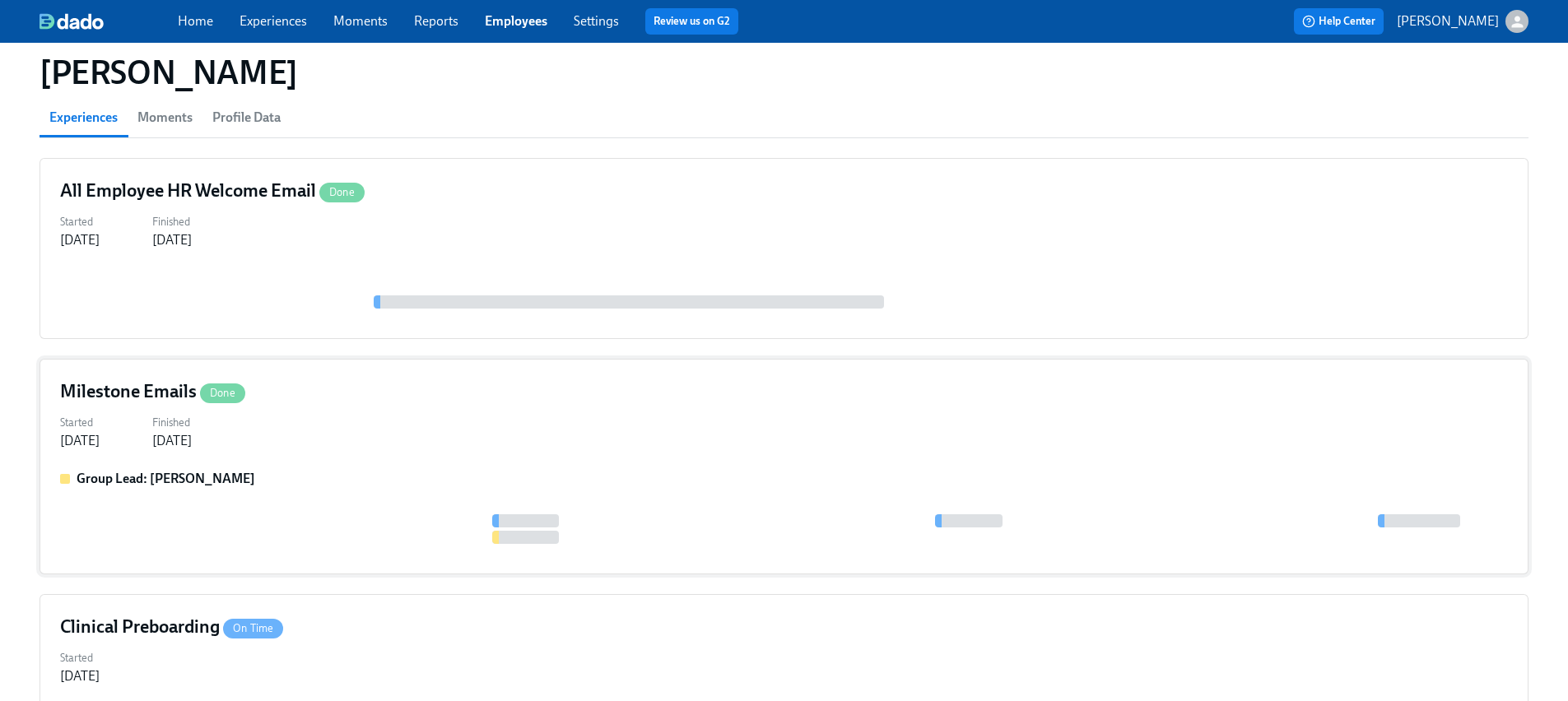
click at [304, 384] on div "Milestone Emails Done" at bounding box center [784, 392] width 1448 height 25
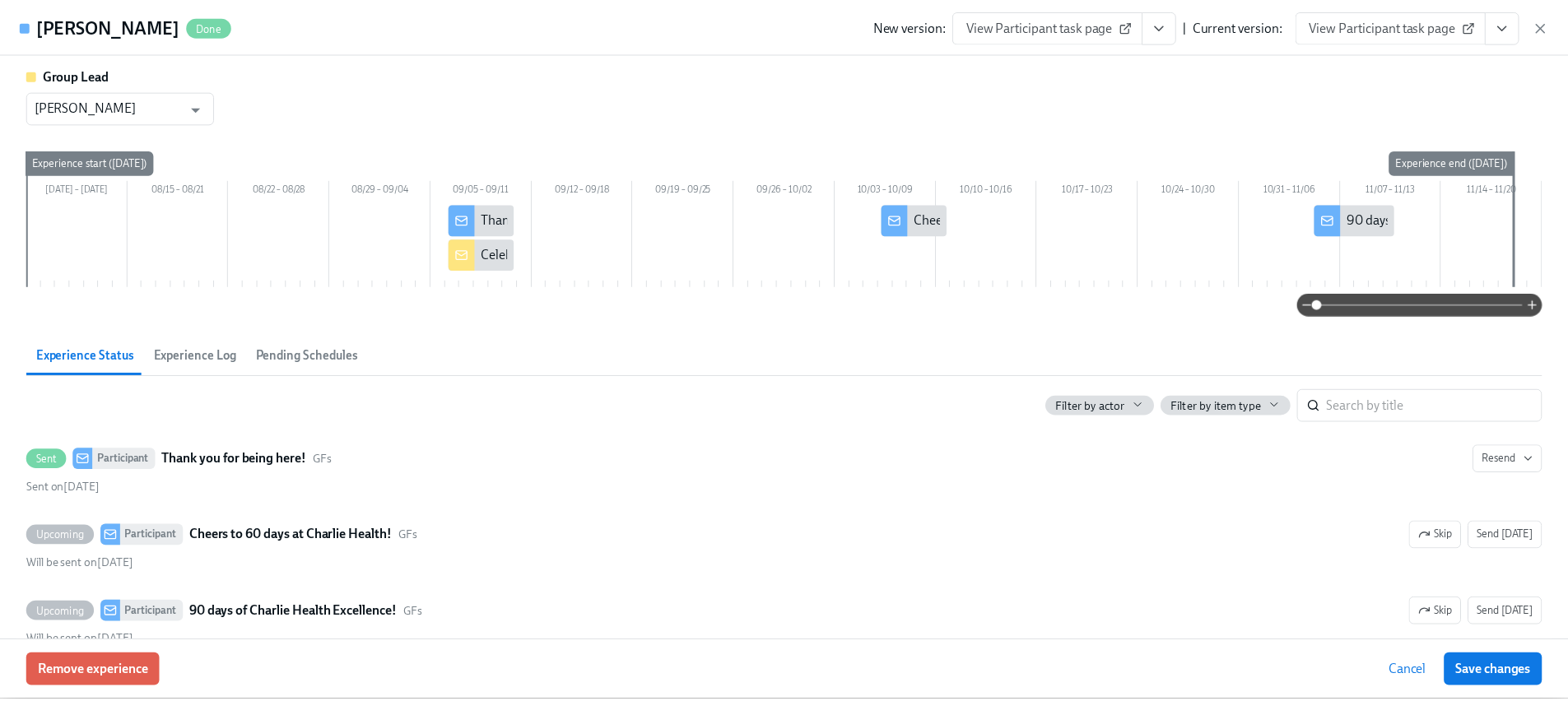
scroll to position [38, 0]
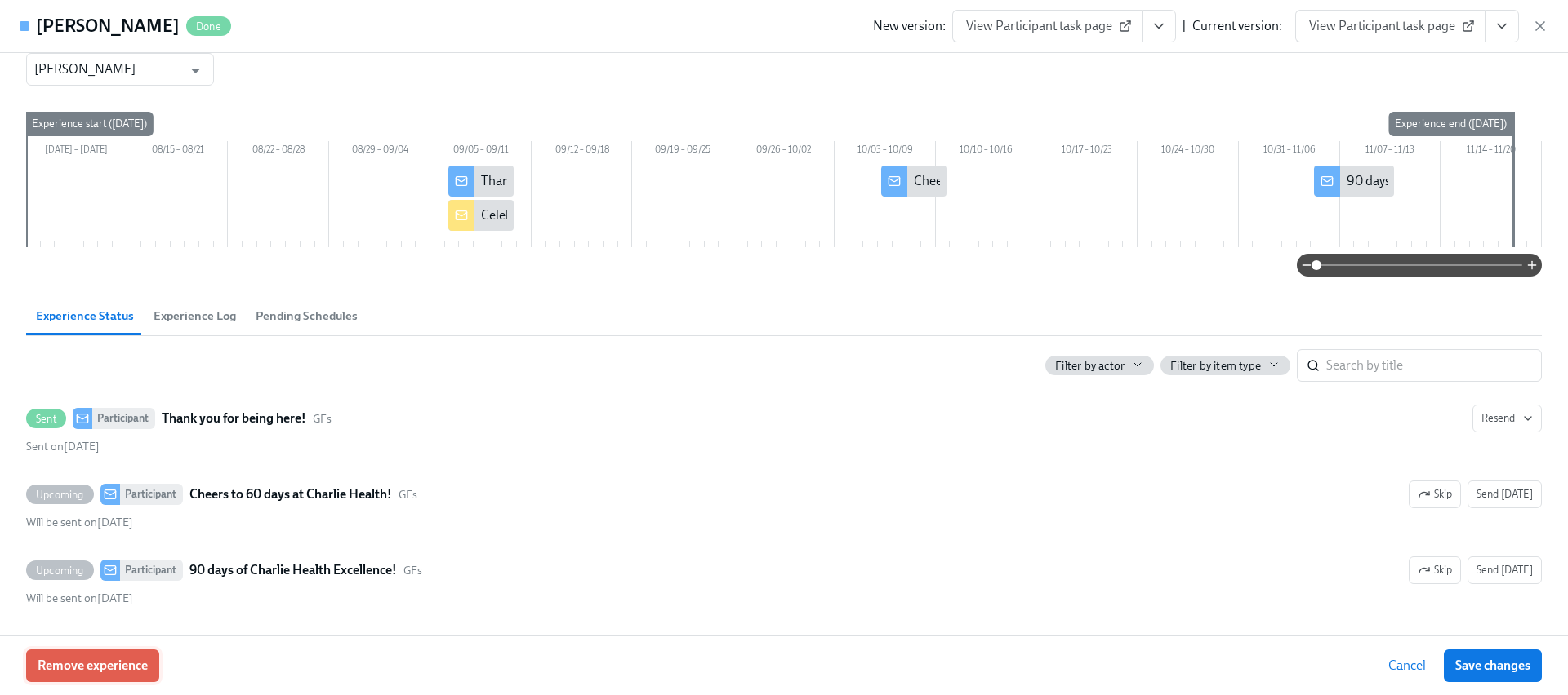
click at [93, 675] on button "Remove experience" at bounding box center [92, 665] width 133 height 33
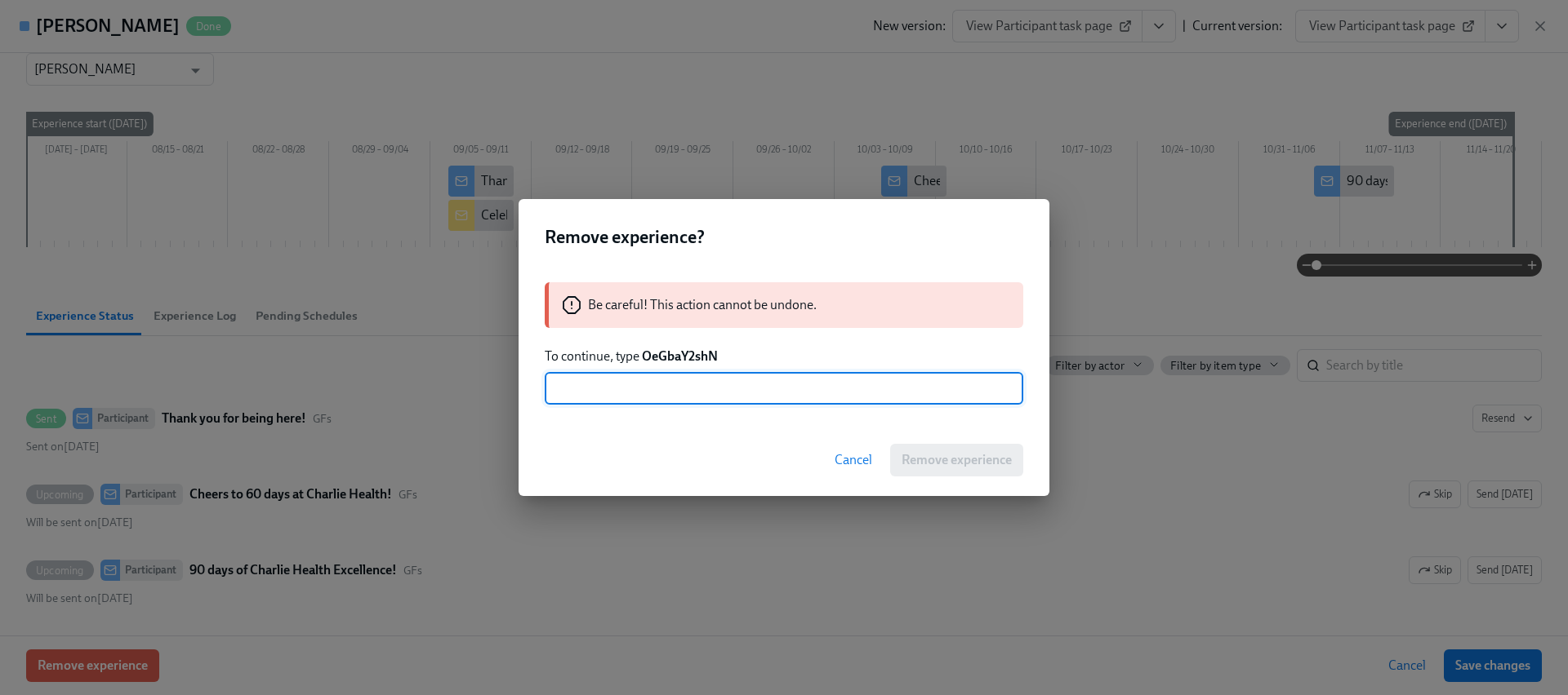
click at [668, 357] on strong "OeGbaY2shN" at bounding box center [679, 357] width 76 height 16
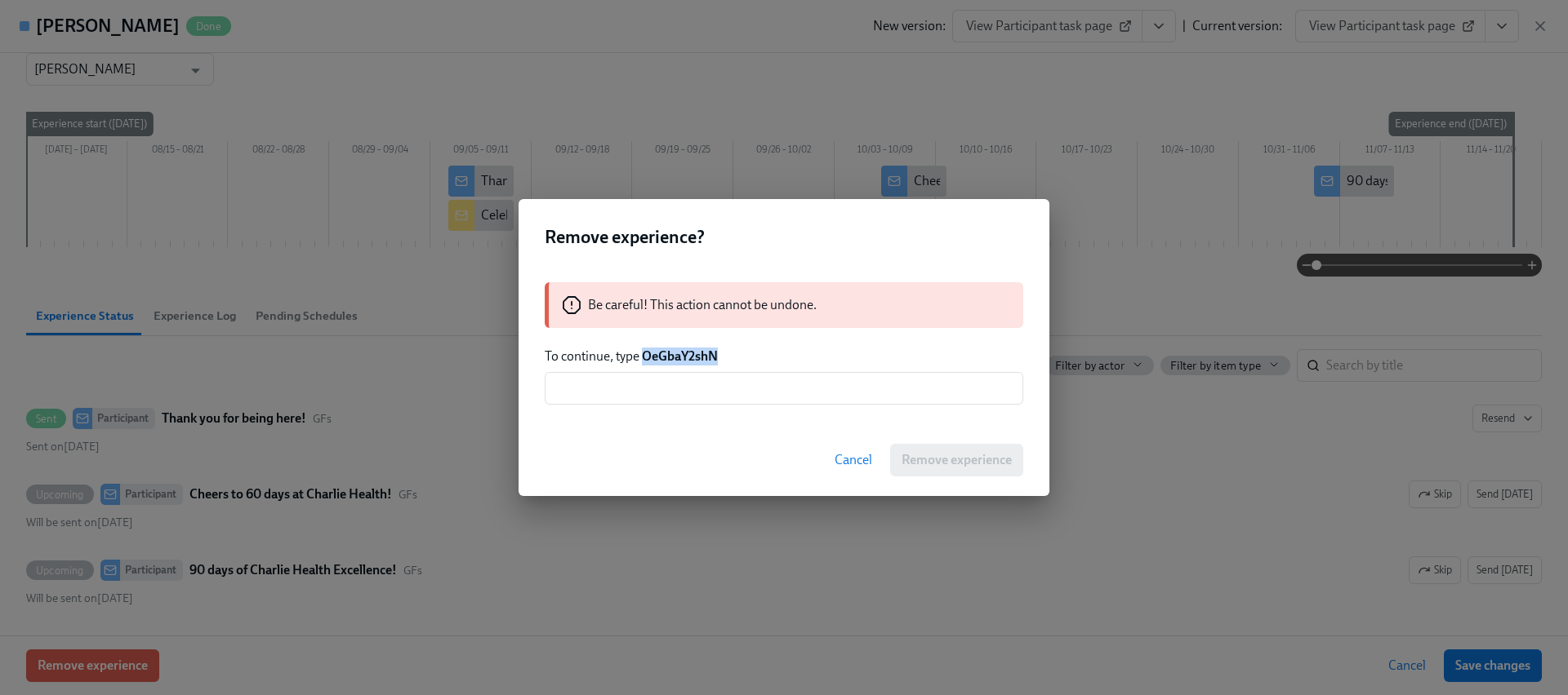
click at [668, 357] on strong "OeGbaY2shN" at bounding box center [679, 357] width 76 height 16
click at [688, 389] on input "text" at bounding box center [784, 388] width 478 height 33
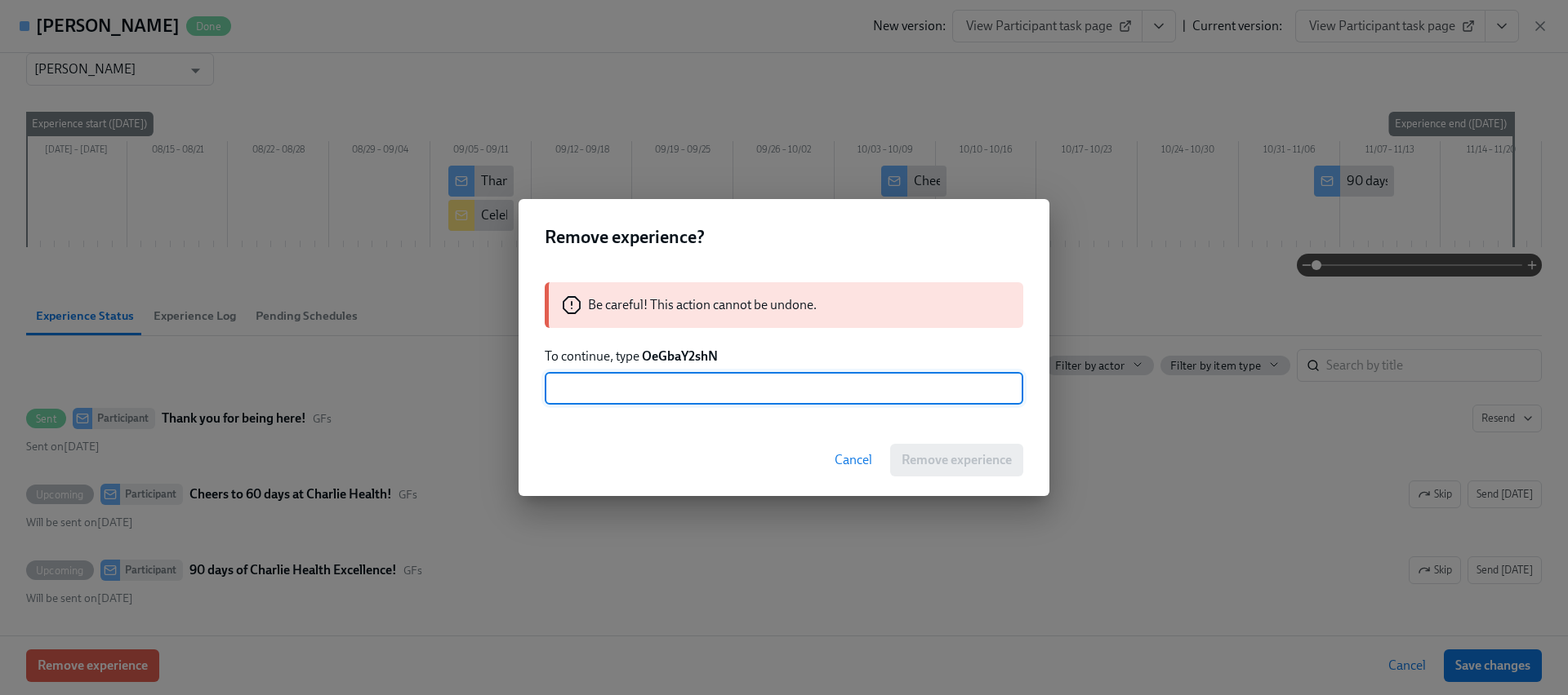
paste input "OeGbaY2shN"
type input "OeGbaY2shN"
click at [984, 463] on span "Remove experience" at bounding box center [956, 460] width 110 height 16
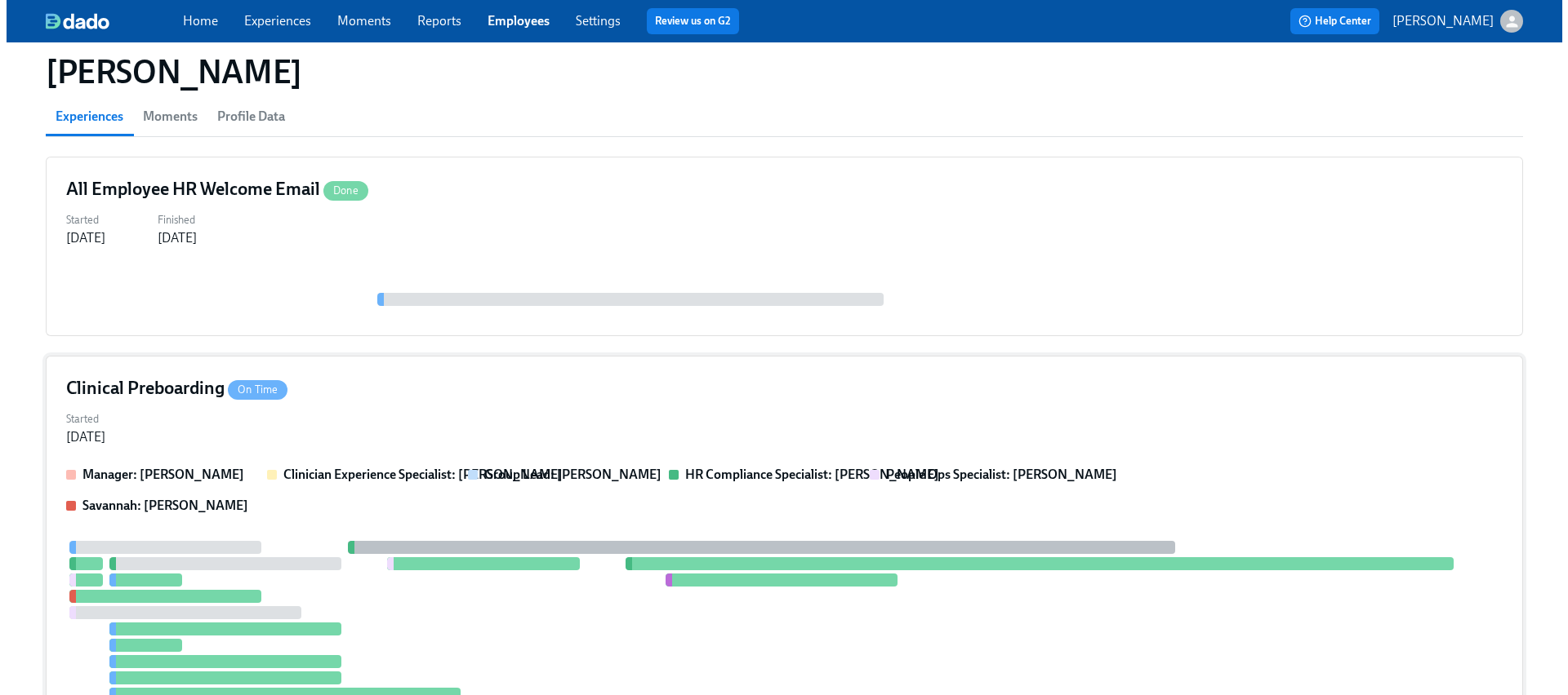
scroll to position [145, 0]
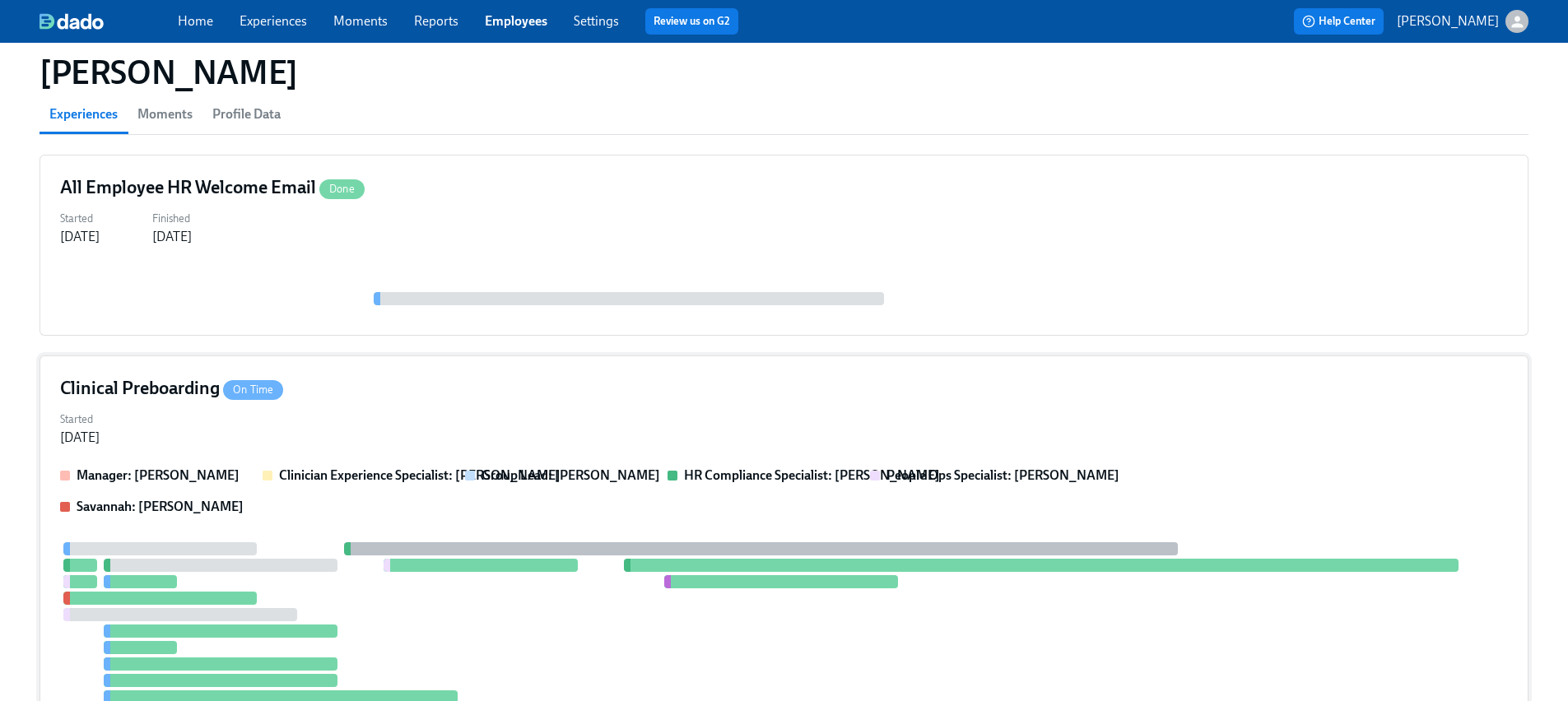
click at [413, 554] on div at bounding box center [761, 549] width 835 height 13
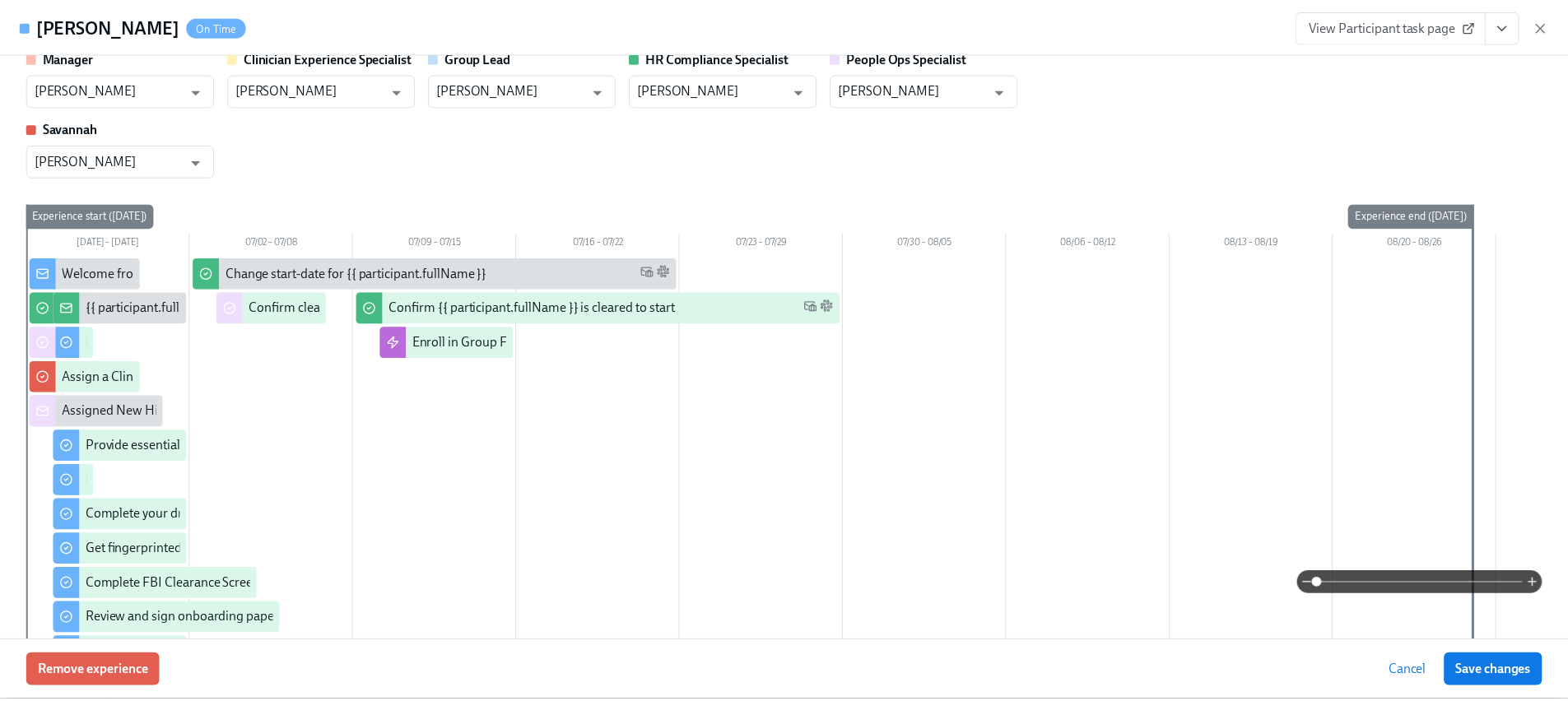
scroll to position [19, 0]
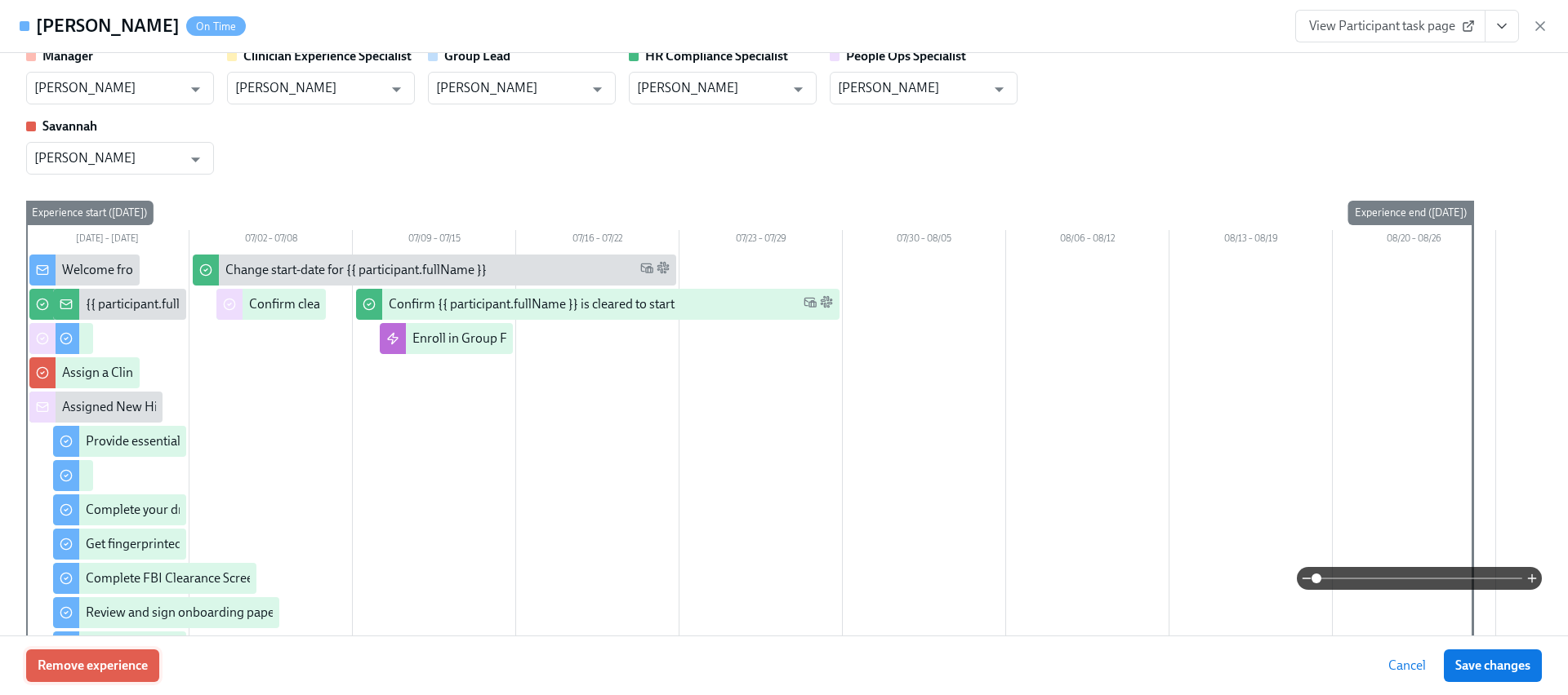
click at [81, 658] on span "Remove experience" at bounding box center [92, 666] width 110 height 16
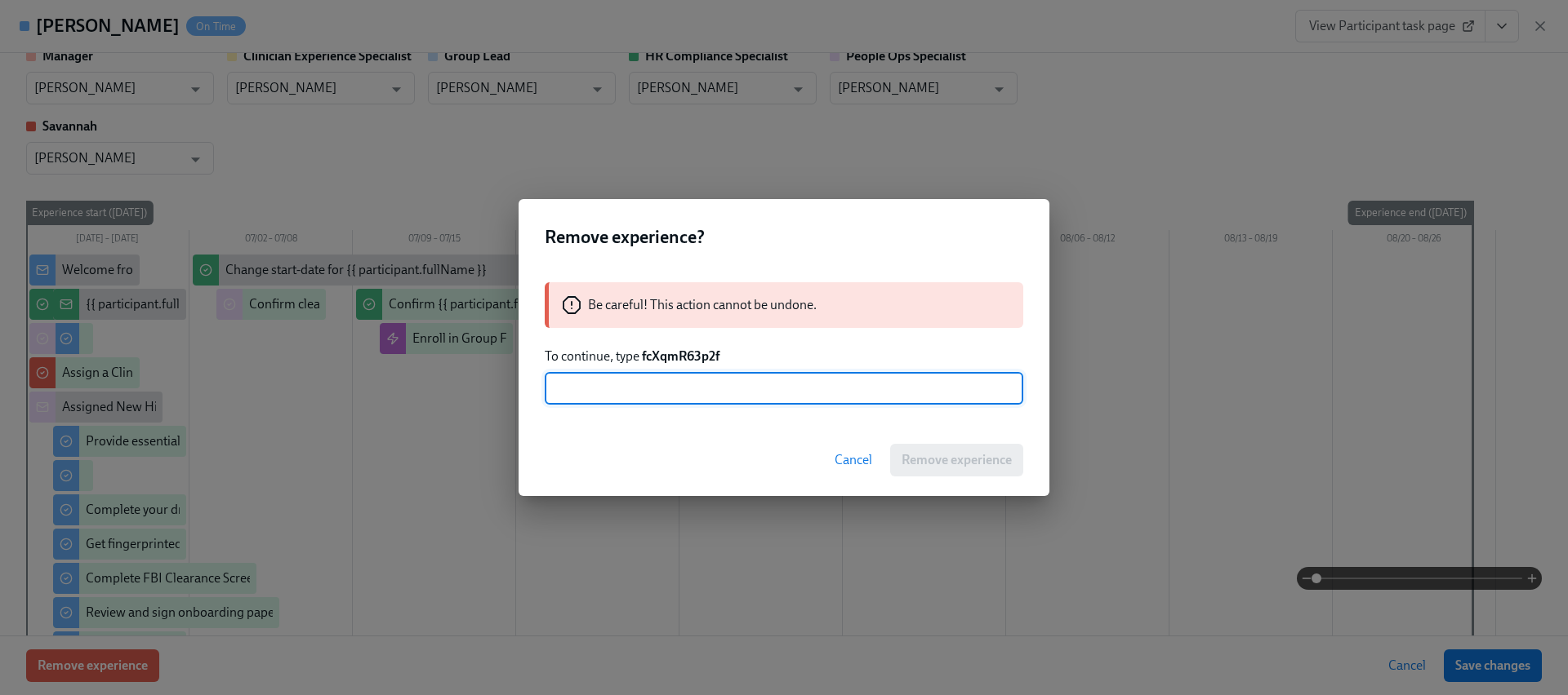
click at [705, 365] on p "To continue, type fcXqmR63p2f" at bounding box center [784, 357] width 478 height 18
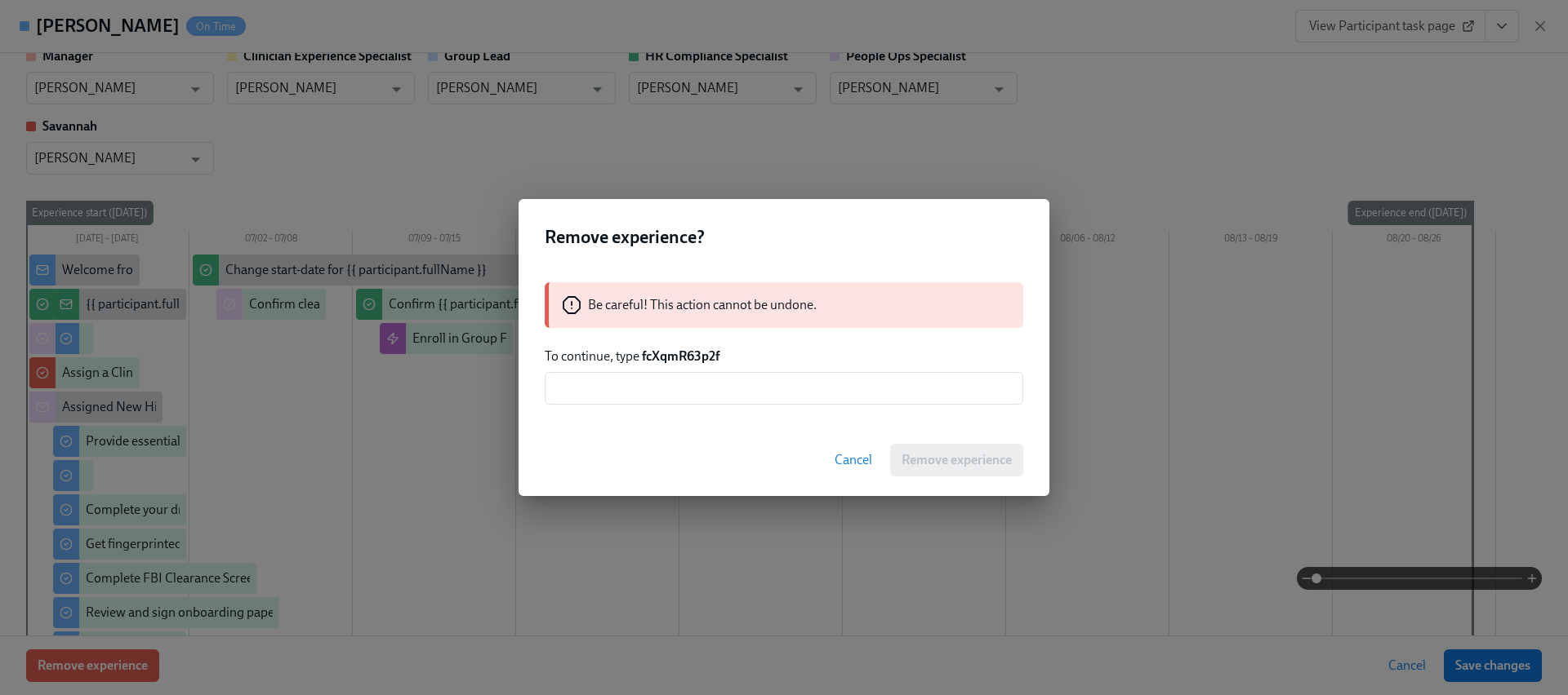
click at [703, 353] on strong "fcXqmR63p2f" at bounding box center [680, 357] width 77 height 16
click at [713, 413] on div "Be careful! This action cannot be undone. To continue, type fcXqmR63p2f ​" at bounding box center [784, 343] width 531 height 162
click at [712, 395] on input "text" at bounding box center [784, 388] width 478 height 33
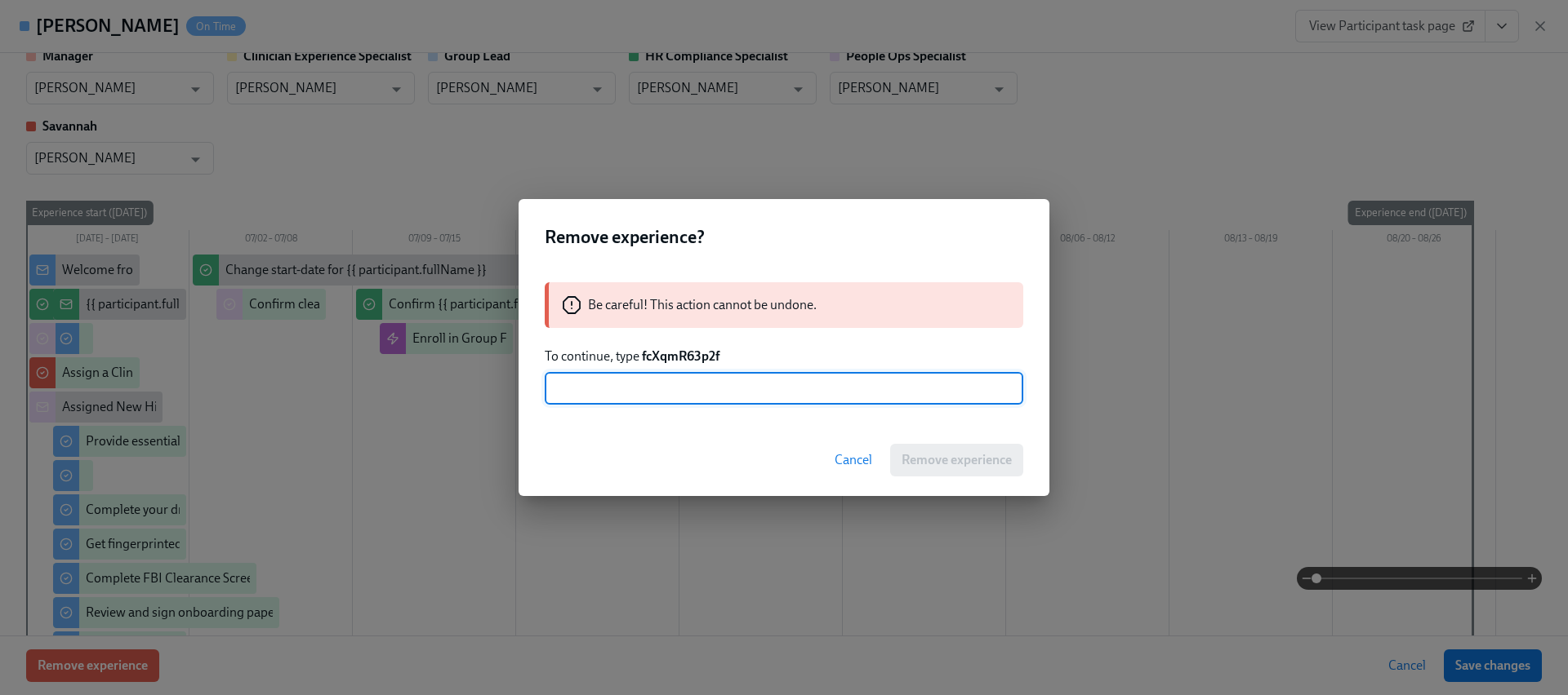
paste input "fcXqmR63p2f"
type input "fcXqmR63p2f"
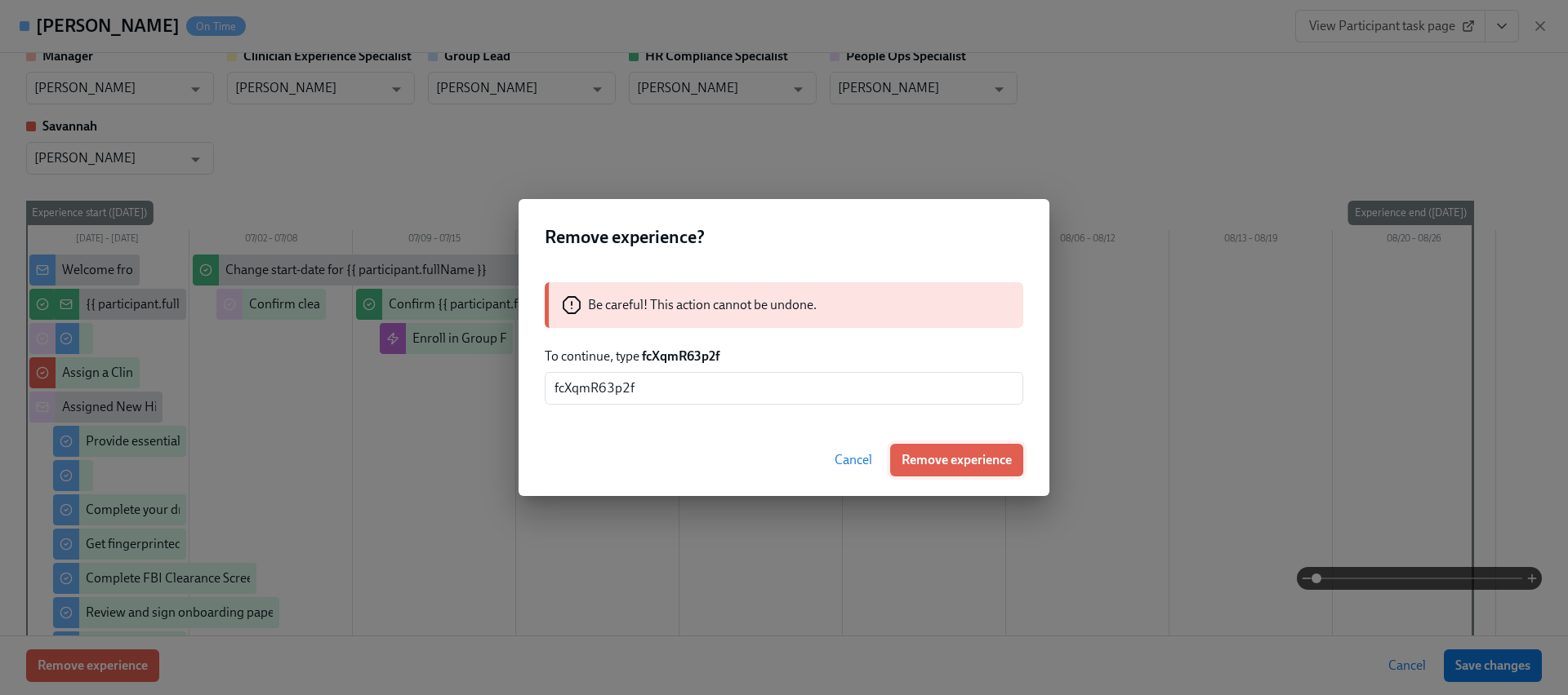
click at [954, 460] on span "Remove experience" at bounding box center [956, 460] width 110 height 16
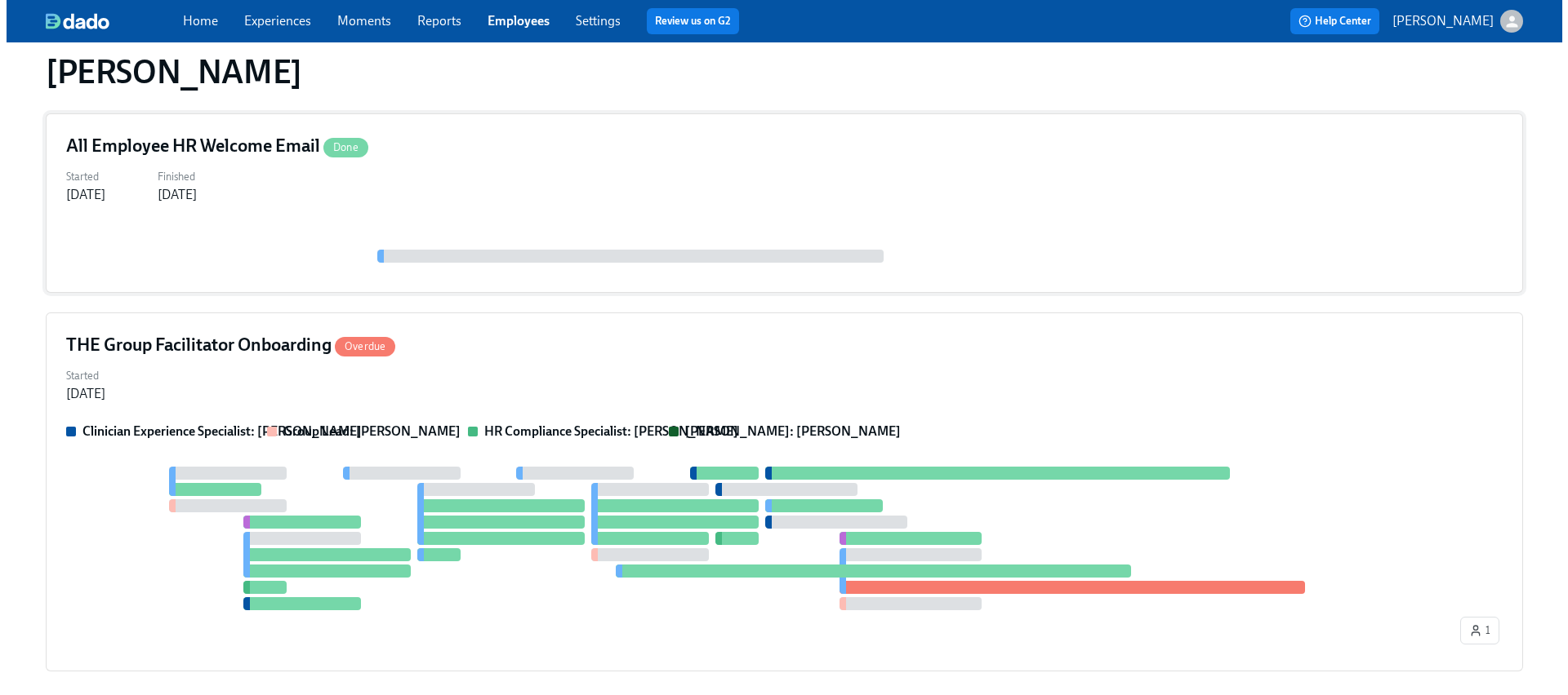
scroll to position [272, 0]
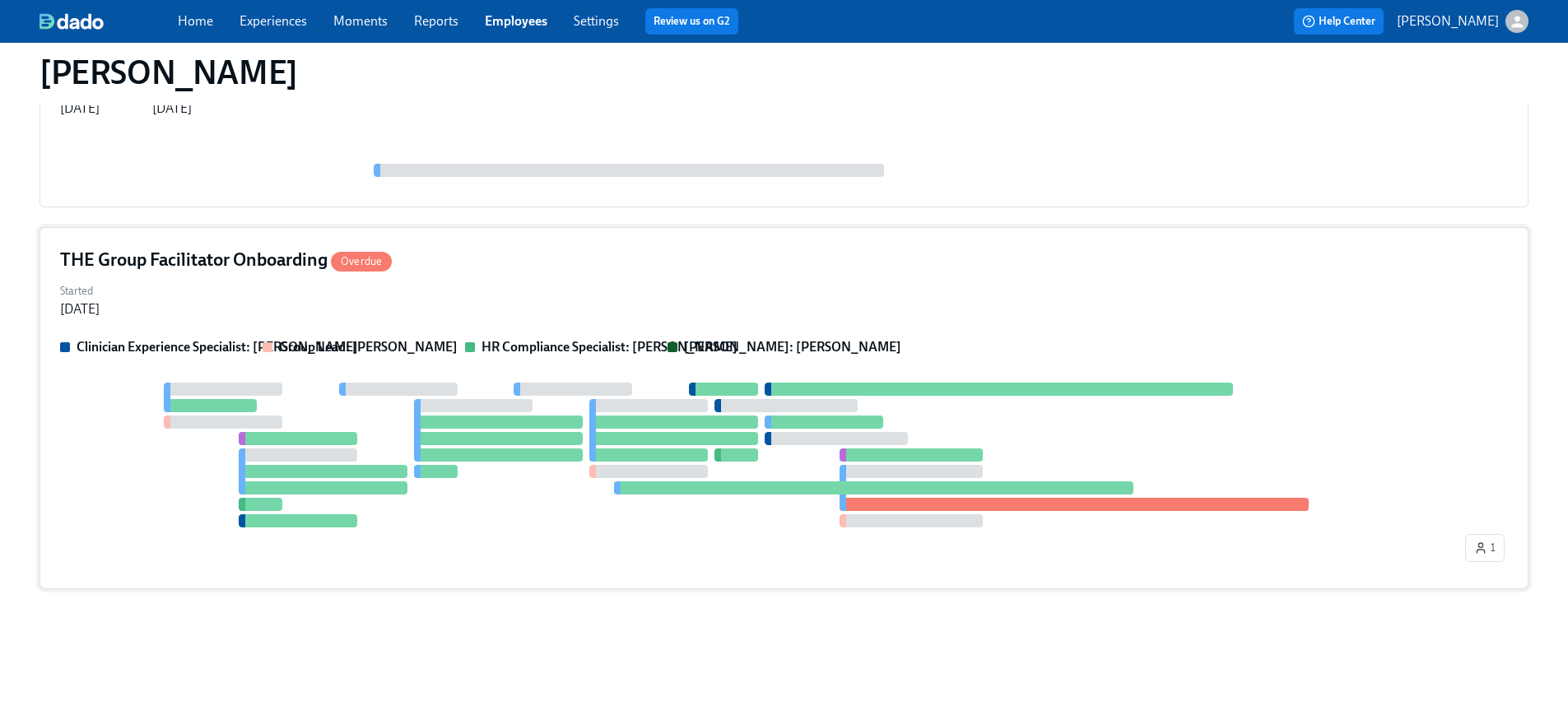
click at [489, 467] on div at bounding box center [761, 455] width 1402 height 145
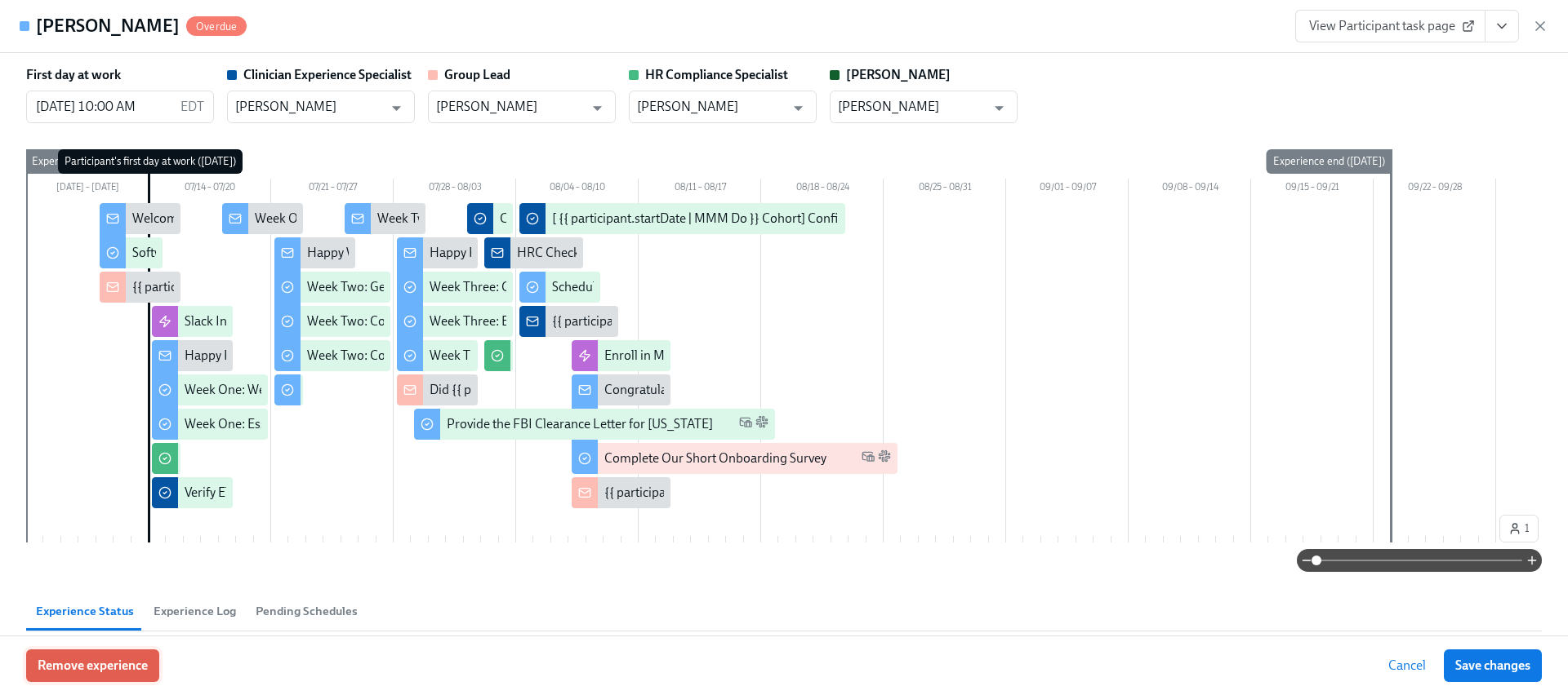
click at [103, 671] on span "Remove experience" at bounding box center [92, 666] width 110 height 16
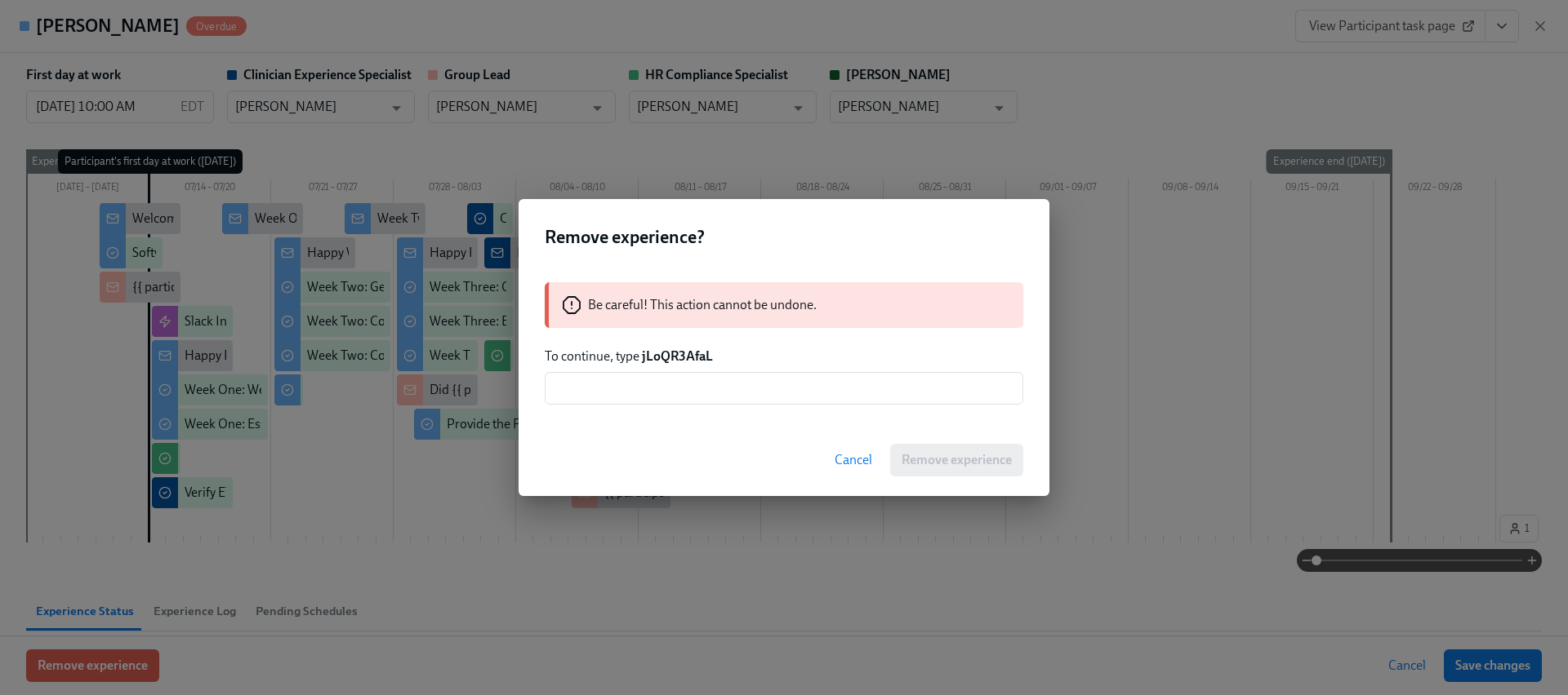
click at [697, 358] on strong "jLoQR3AfaL" at bounding box center [677, 357] width 71 height 16
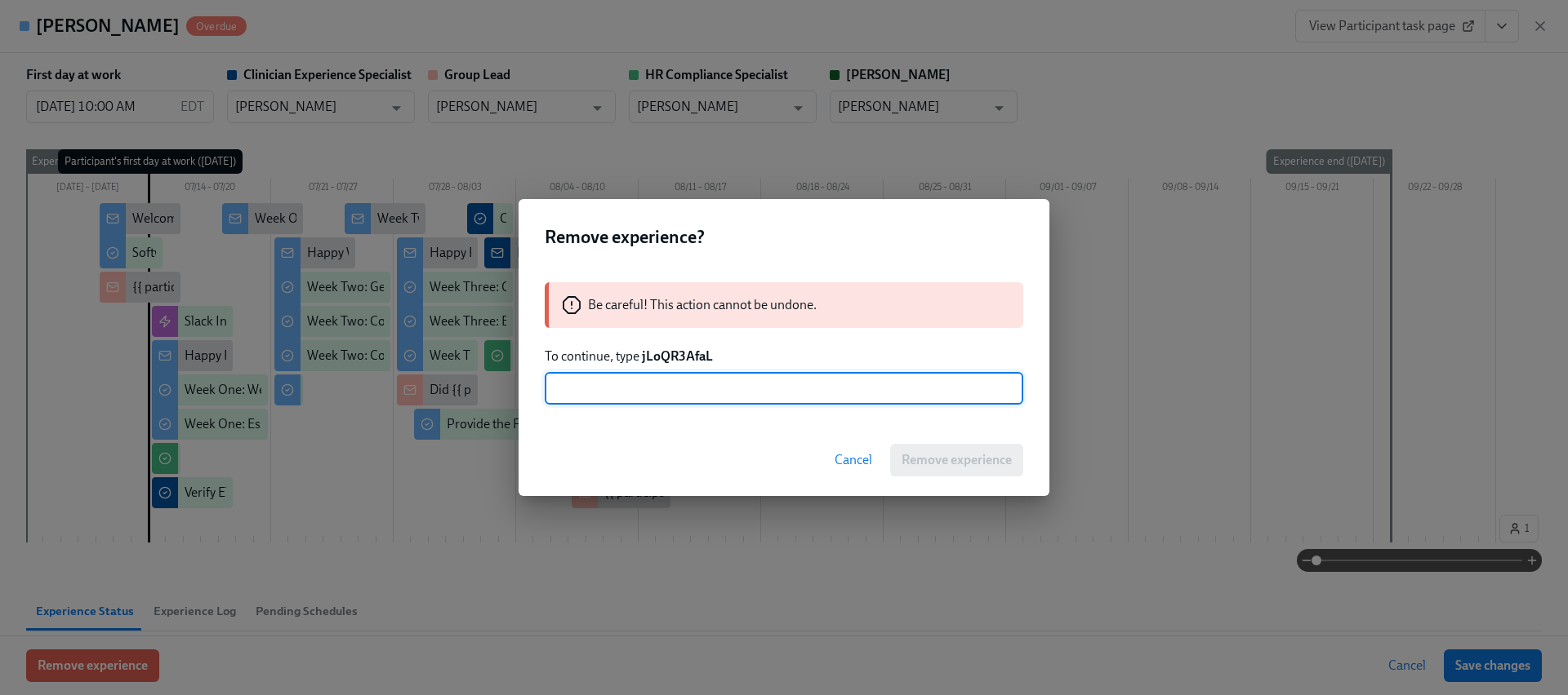
click at [697, 391] on input "text" at bounding box center [784, 388] width 478 height 33
paste input "jLoQR3AfaL"
type input "jLoQR3AfaL"
click at [894, 452] on button "Remove experience" at bounding box center [956, 460] width 133 height 33
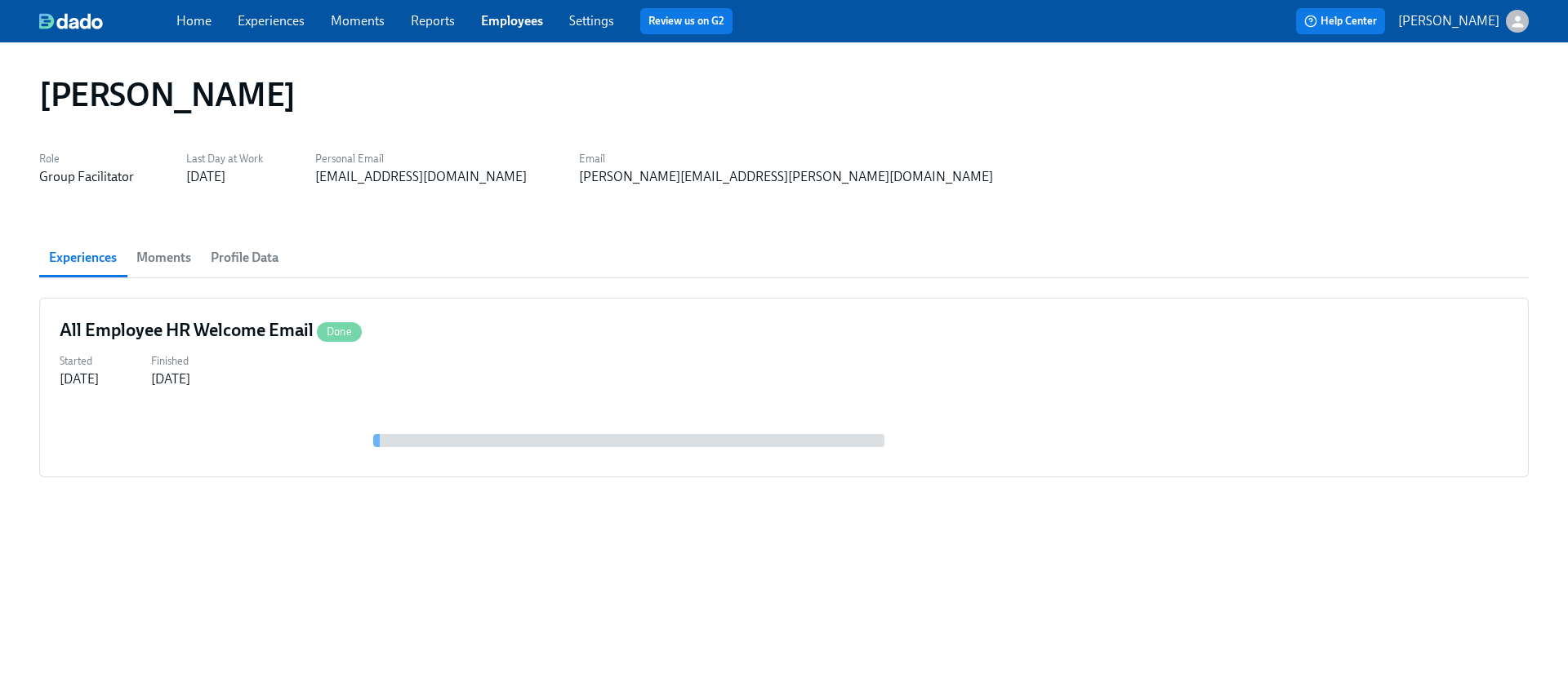
scroll to position [0, 0]
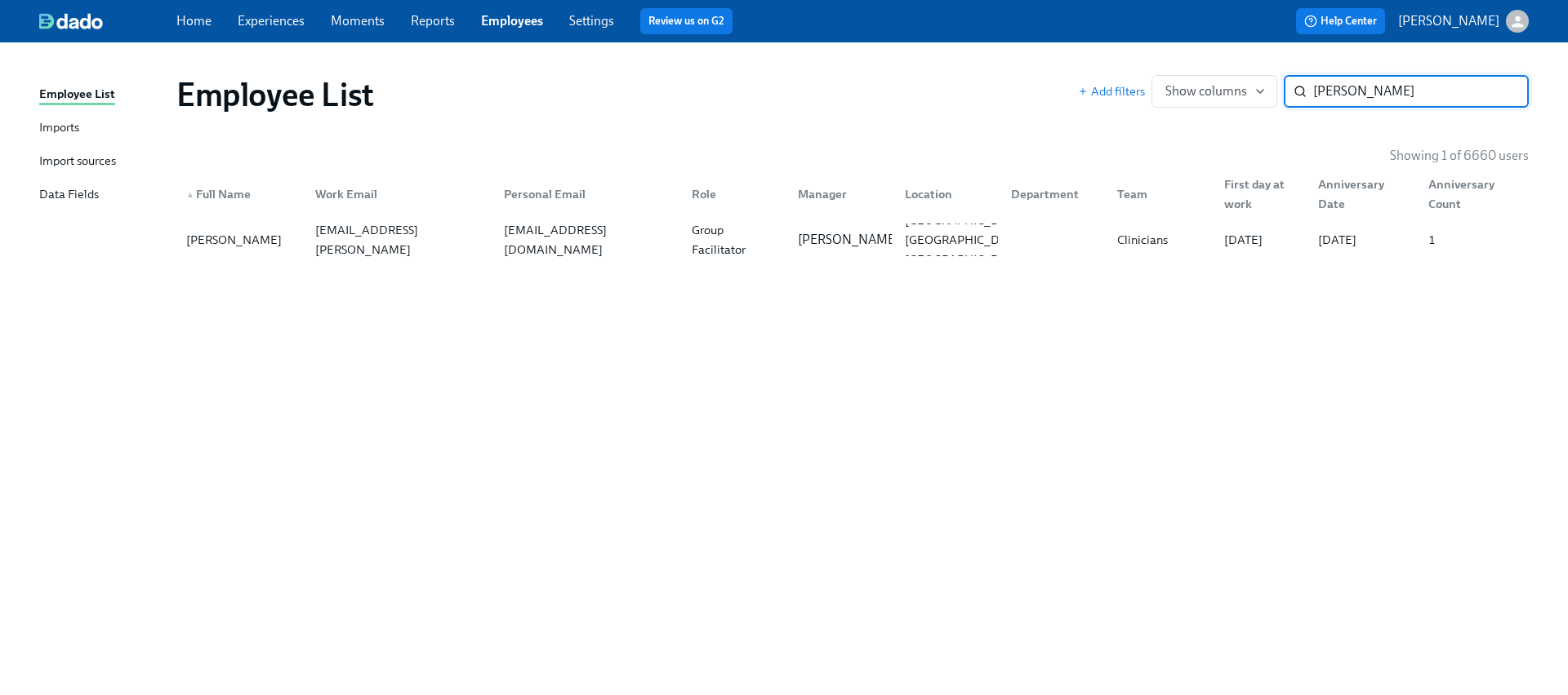
paste input "Tiffany McCauley"
type input "Tiffany McCauley"
click at [521, 250] on div "tm65686@gmail.com" at bounding box center [584, 240] width 187 height 33
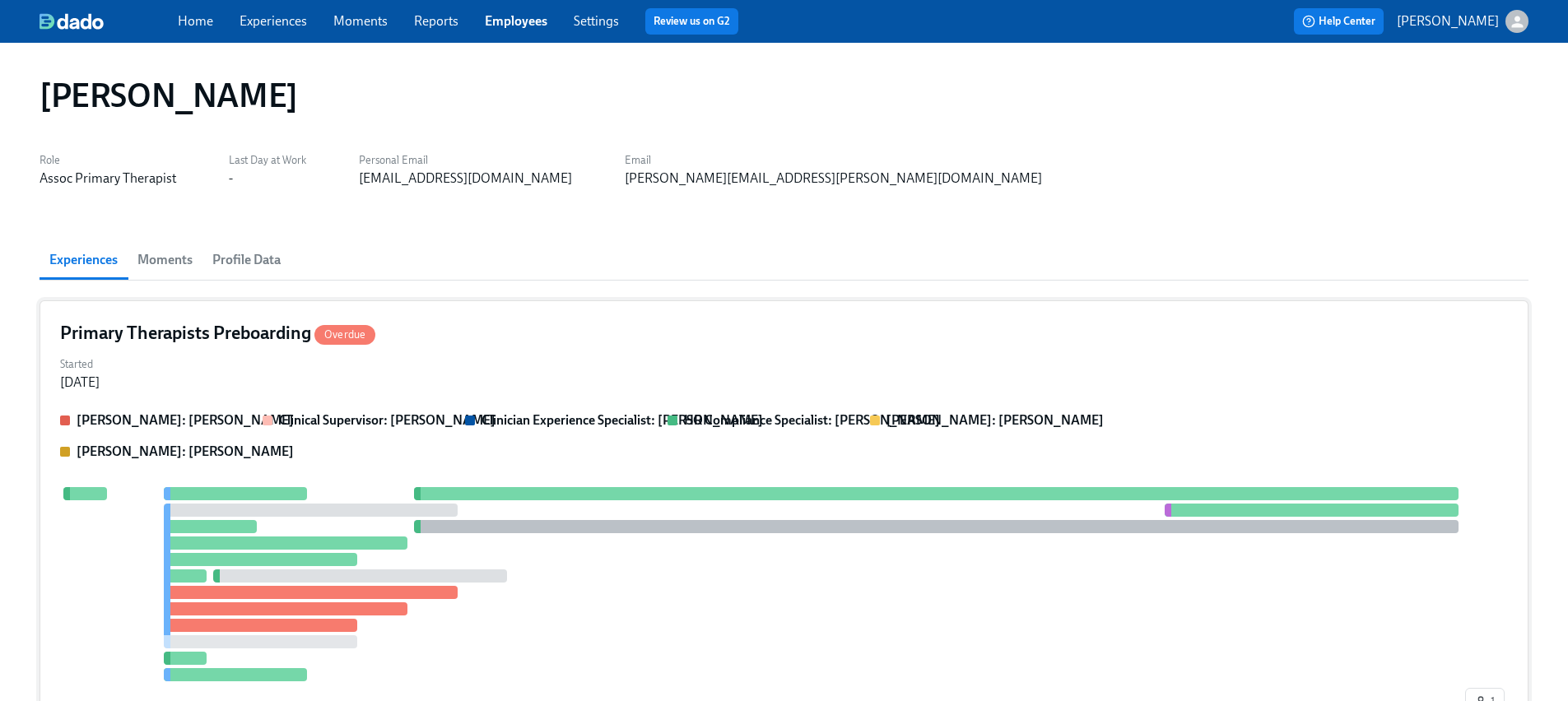
click at [290, 383] on div "Started Jul 30, 2024" at bounding box center [784, 372] width 1448 height 40
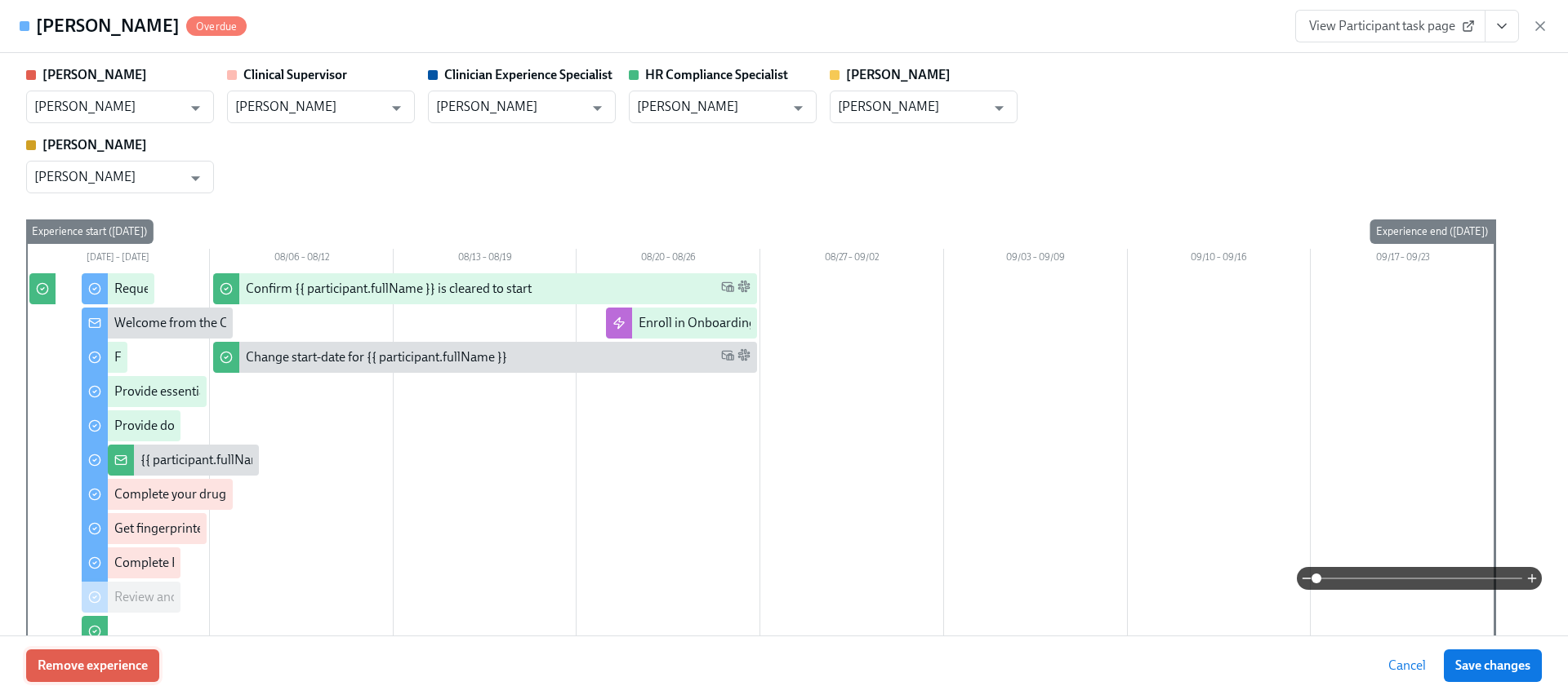
click at [132, 667] on span "Remove experience" at bounding box center [92, 666] width 110 height 16
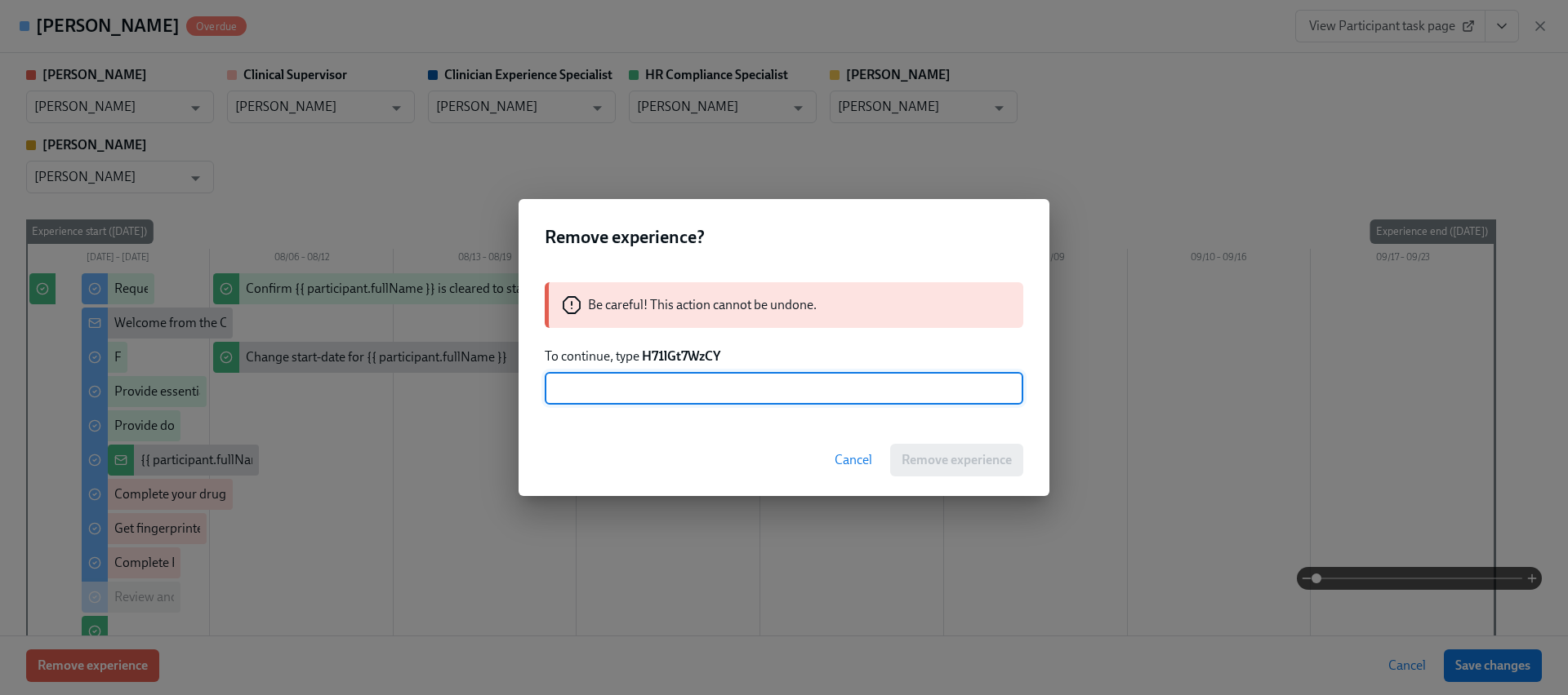
click at [700, 353] on strong "H71lGt7WzCY" at bounding box center [680, 357] width 78 height 16
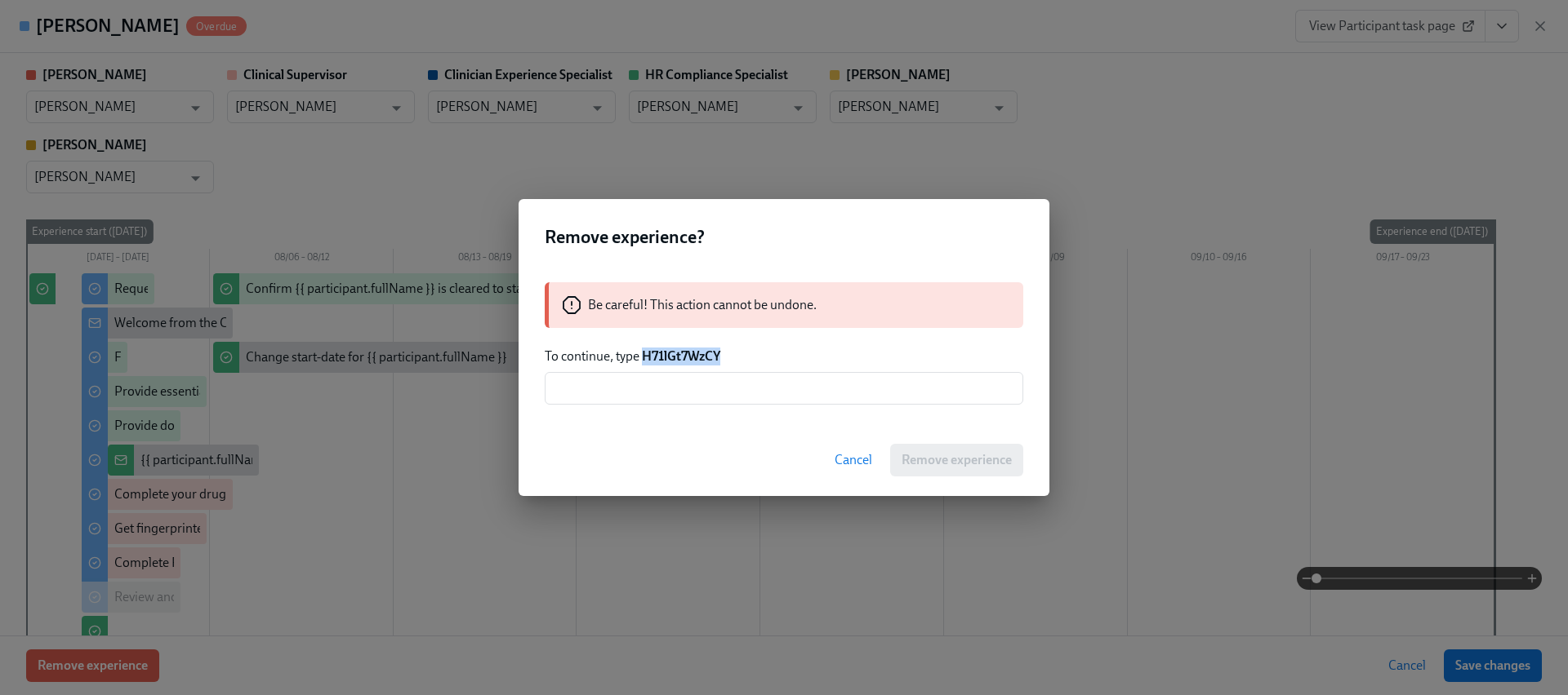
click at [700, 353] on strong "H71lGt7WzCY" at bounding box center [680, 357] width 78 height 16
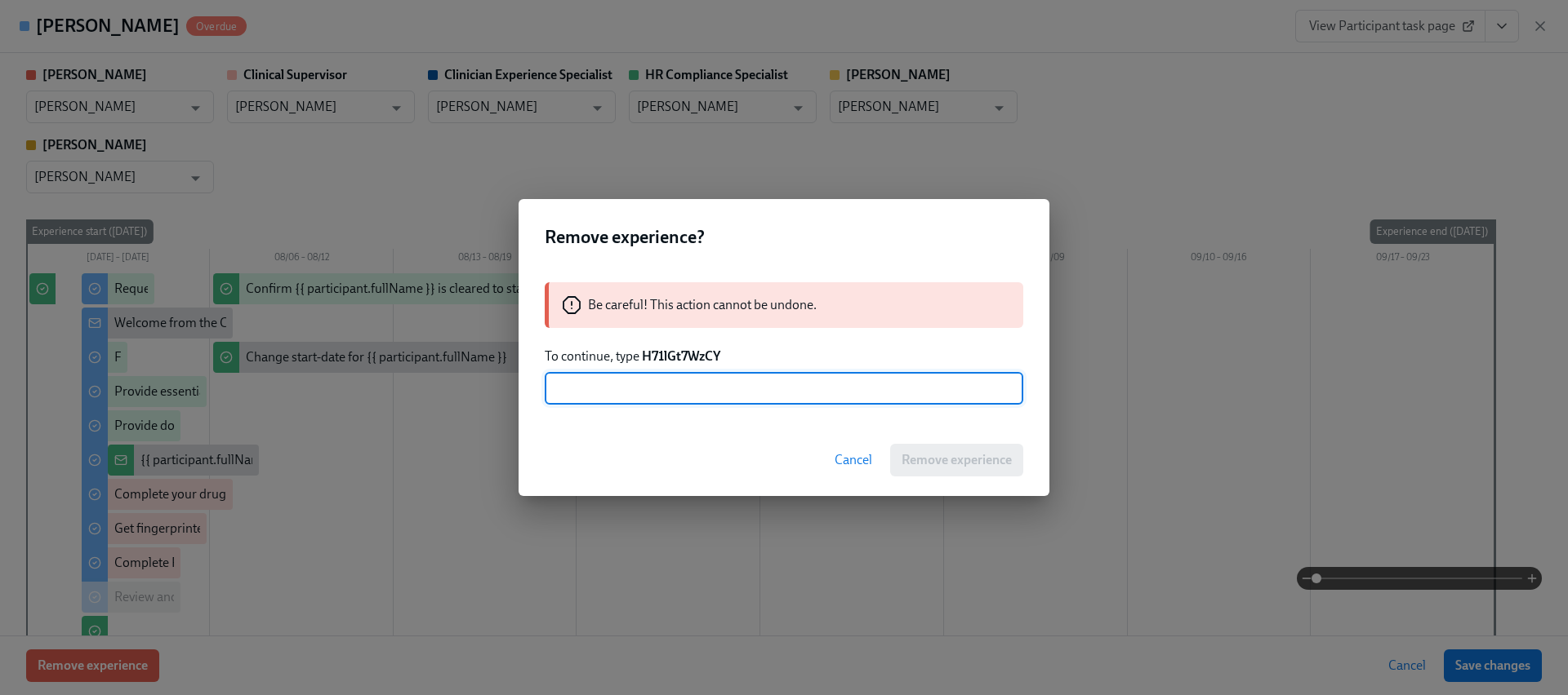
click at [694, 376] on input "text" at bounding box center [784, 388] width 478 height 33
paste input "H71lGt7WzCY"
type input "H71lGt7WzCY"
click at [947, 462] on span "Remove experience" at bounding box center [956, 460] width 110 height 16
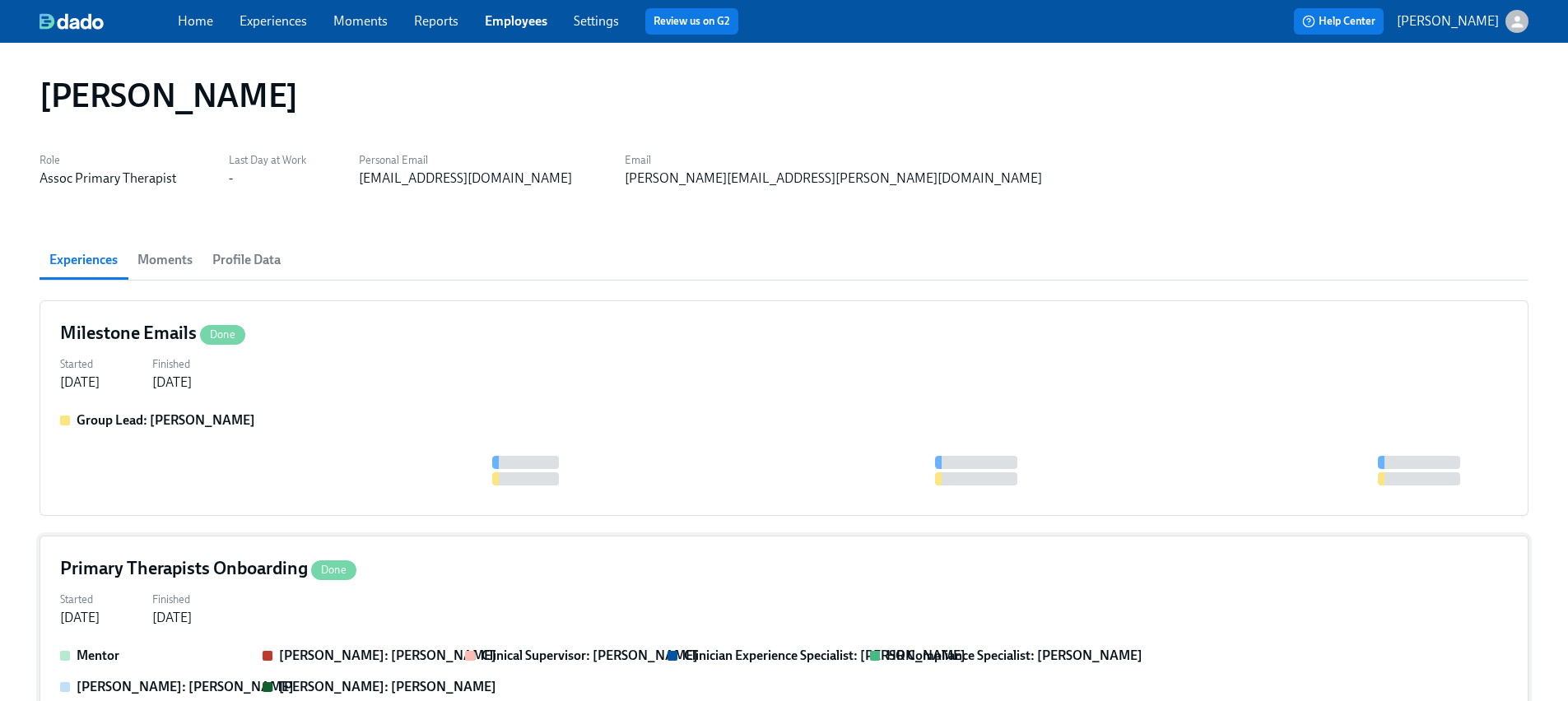
click at [445, 626] on div "Started Aug 21, 2024 Finished Sep 23, 2024" at bounding box center [784, 608] width 1448 height 40
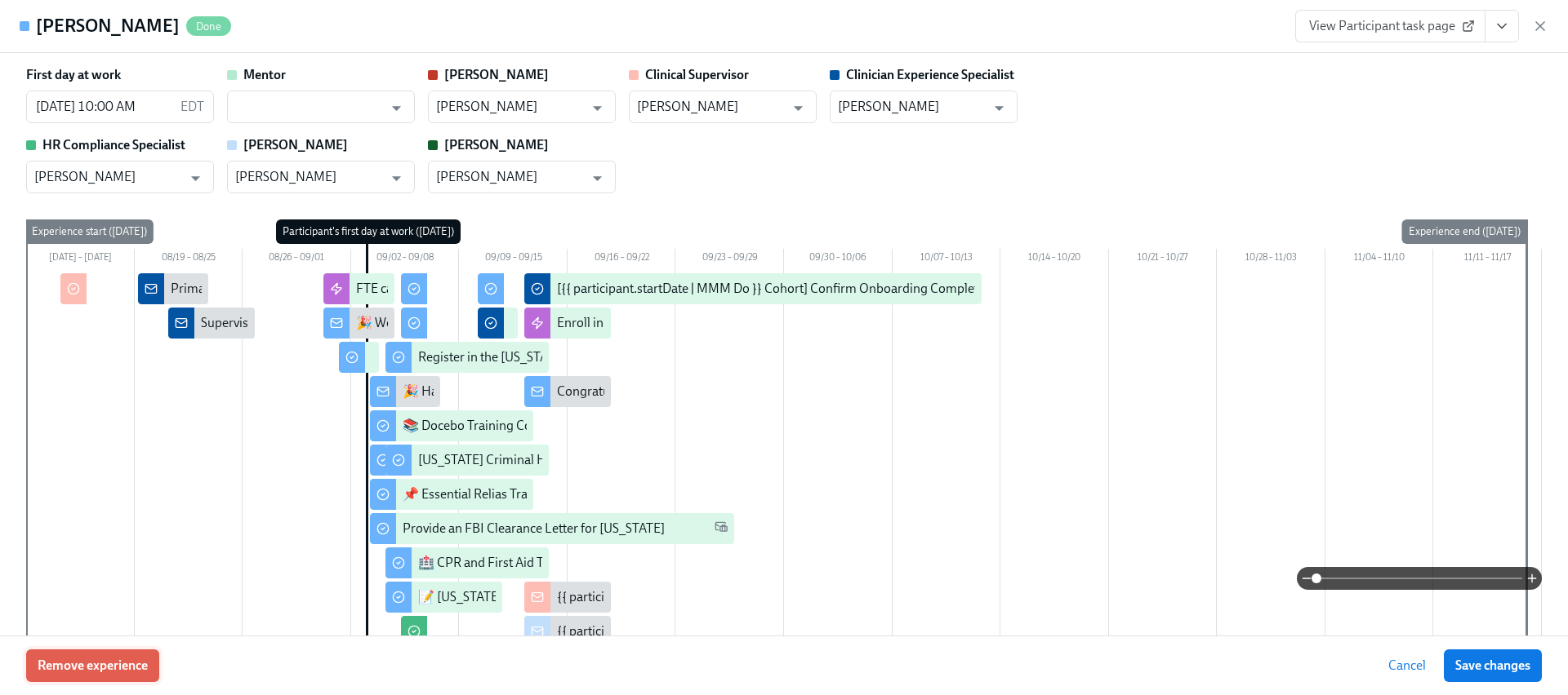
click at [101, 674] on button "Remove experience" at bounding box center [92, 665] width 133 height 33
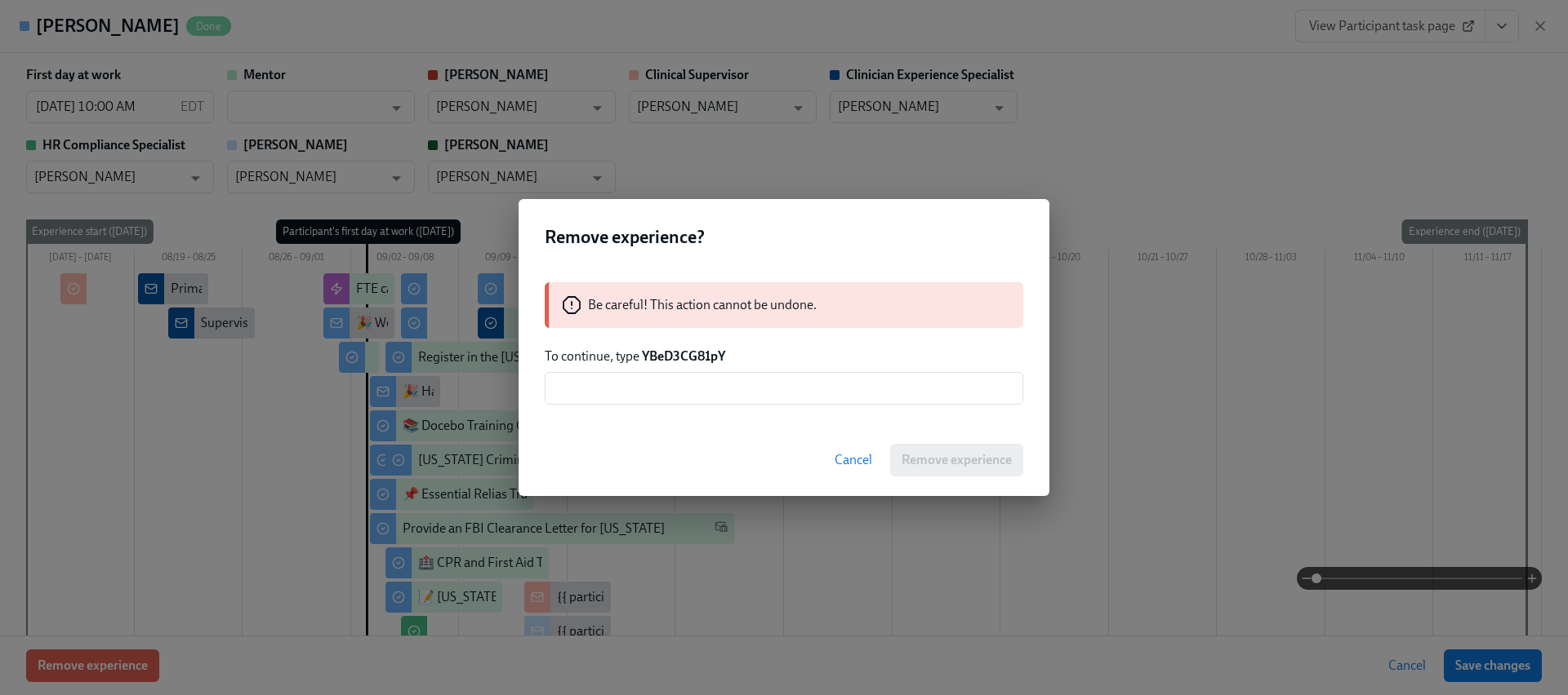
click at [682, 359] on strong "YBeD3CG81pY" at bounding box center [683, 357] width 83 height 16
click at [682, 391] on input "text" at bounding box center [784, 388] width 478 height 33
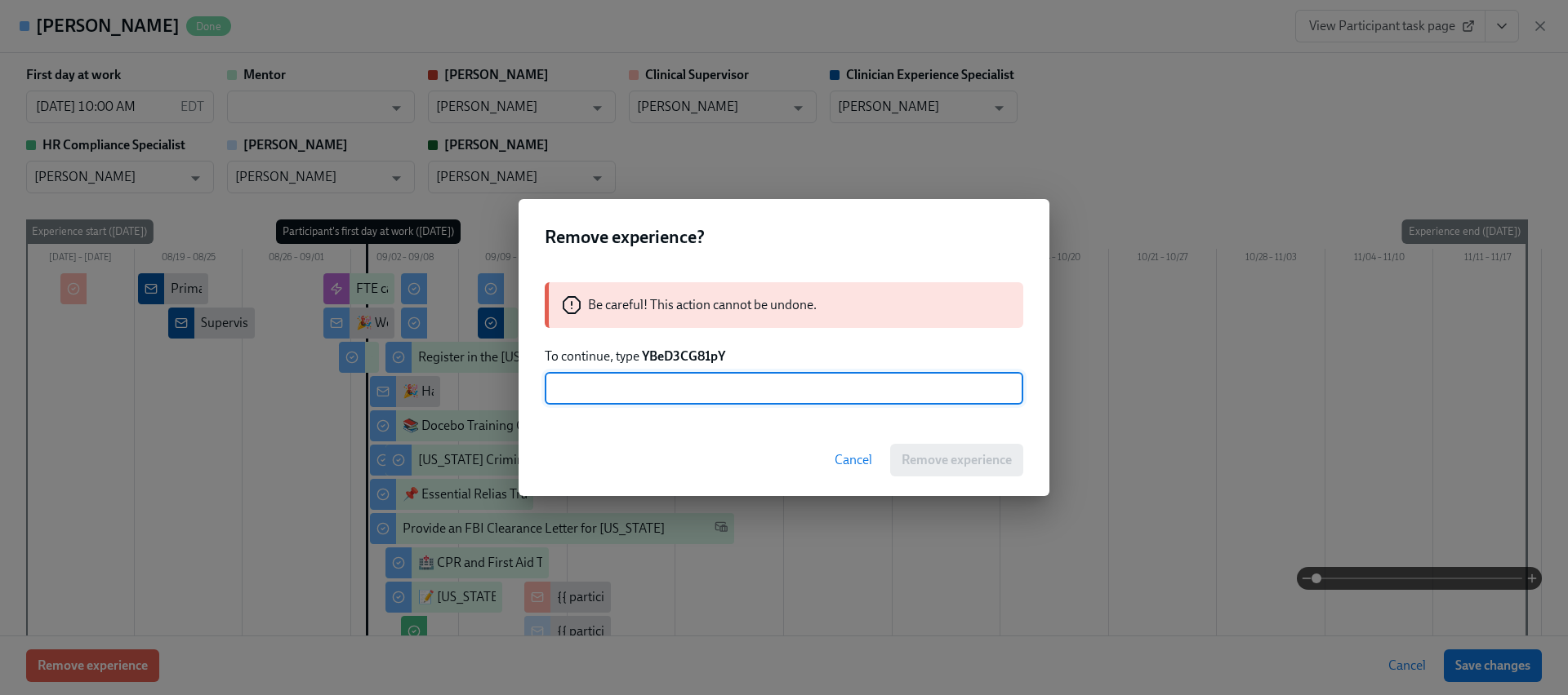
paste input "YBeD3CG81pY"
type input "YBeD3CG81pY"
click at [973, 453] on span "Remove experience" at bounding box center [956, 460] width 110 height 16
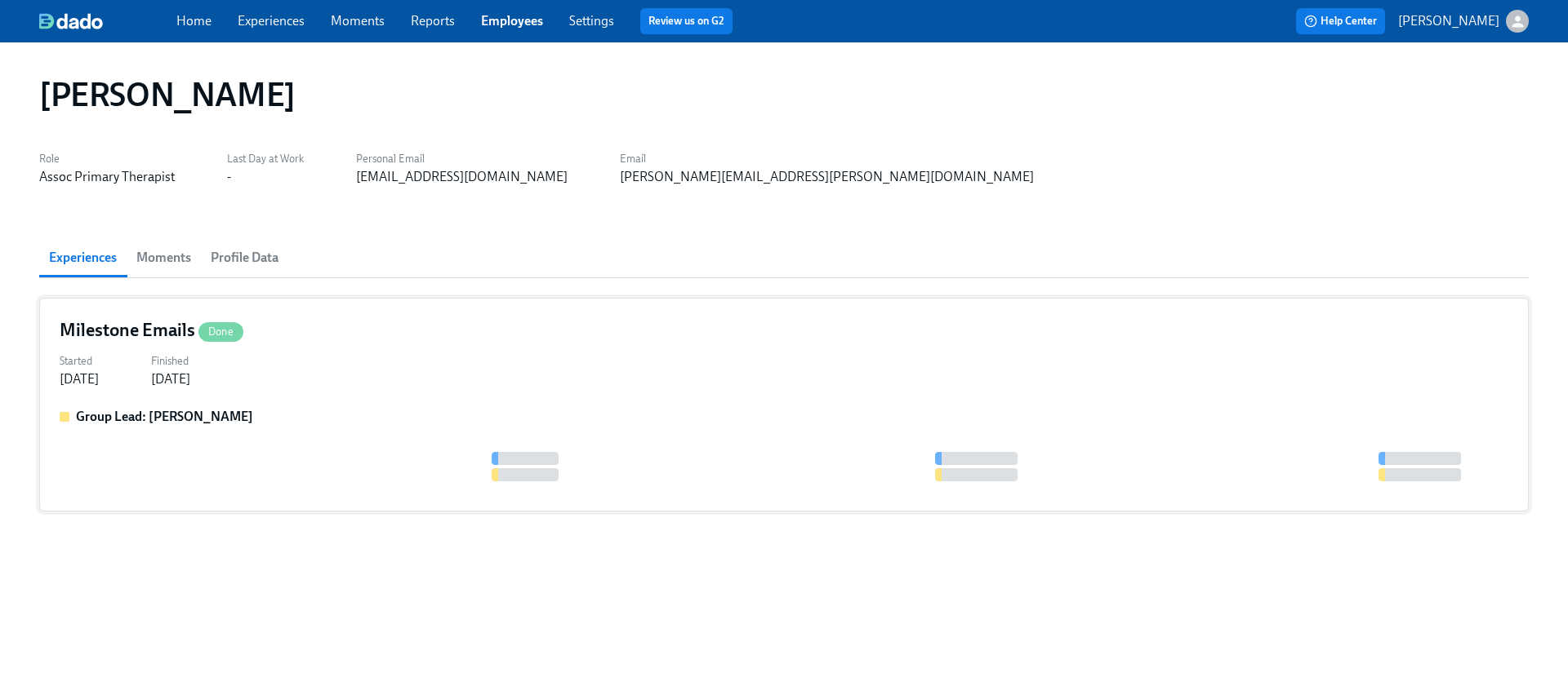
click at [294, 405] on div "Milestone Emails Done Started Sep 14, 2024 Finished Oct 18, 2024 Group Lead: Ka…" at bounding box center [784, 405] width 1490 height 214
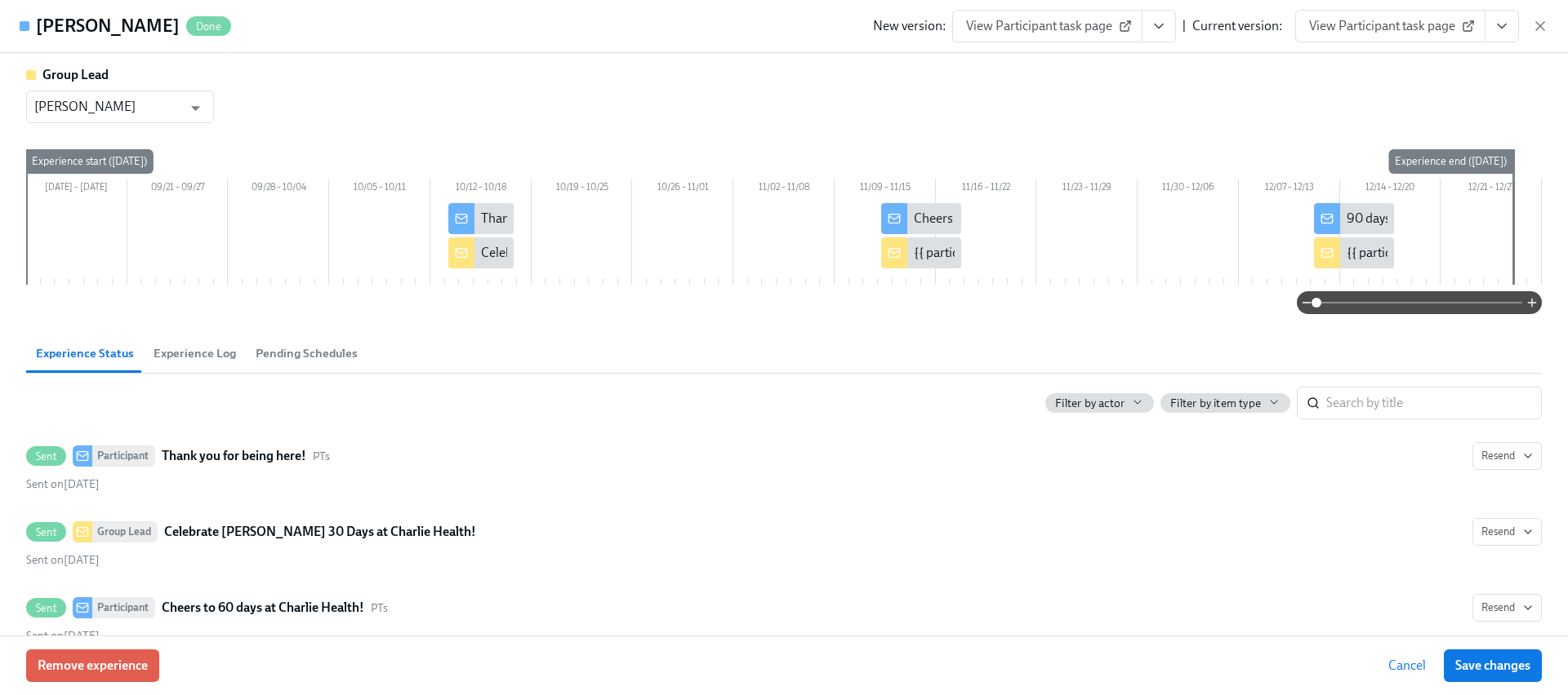
scroll to position [266, 0]
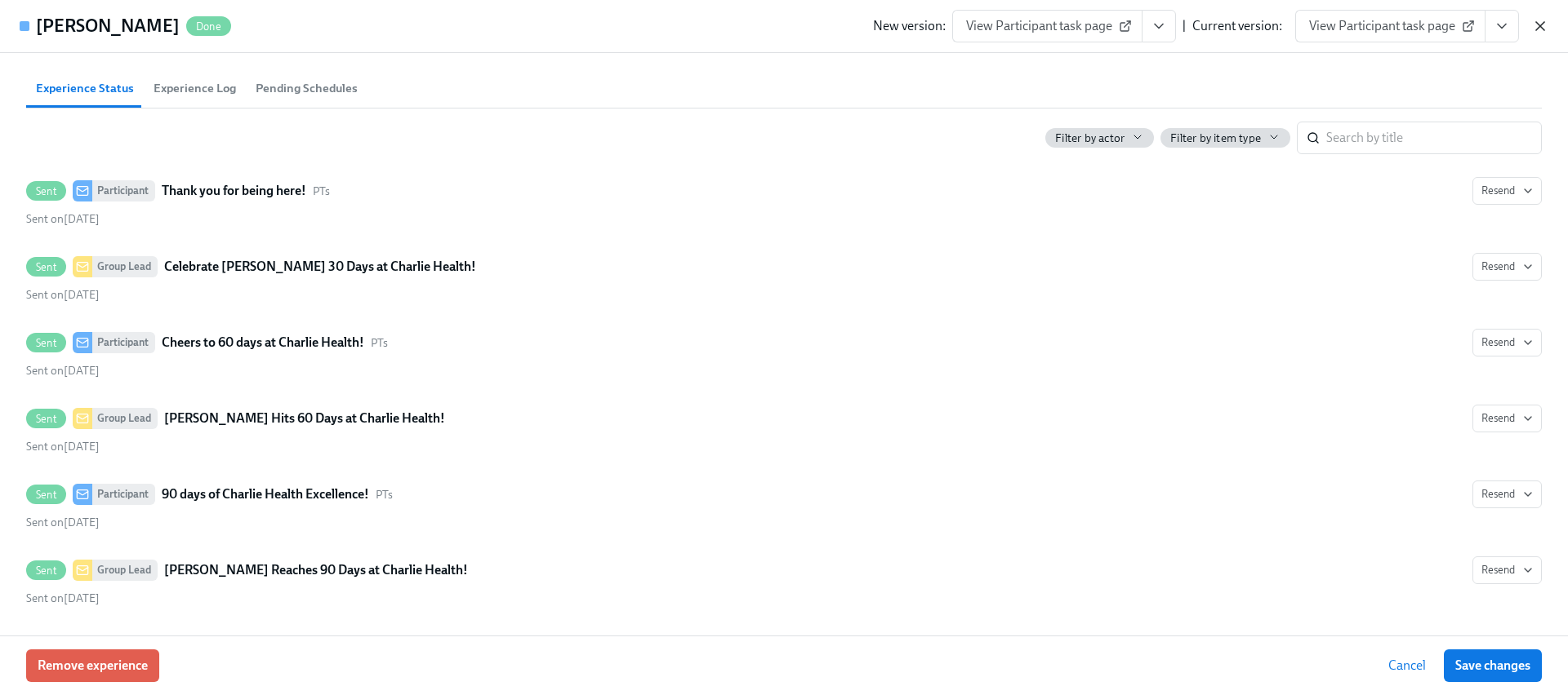
click at [1544, 23] on icon "button" at bounding box center [1539, 26] width 16 height 16
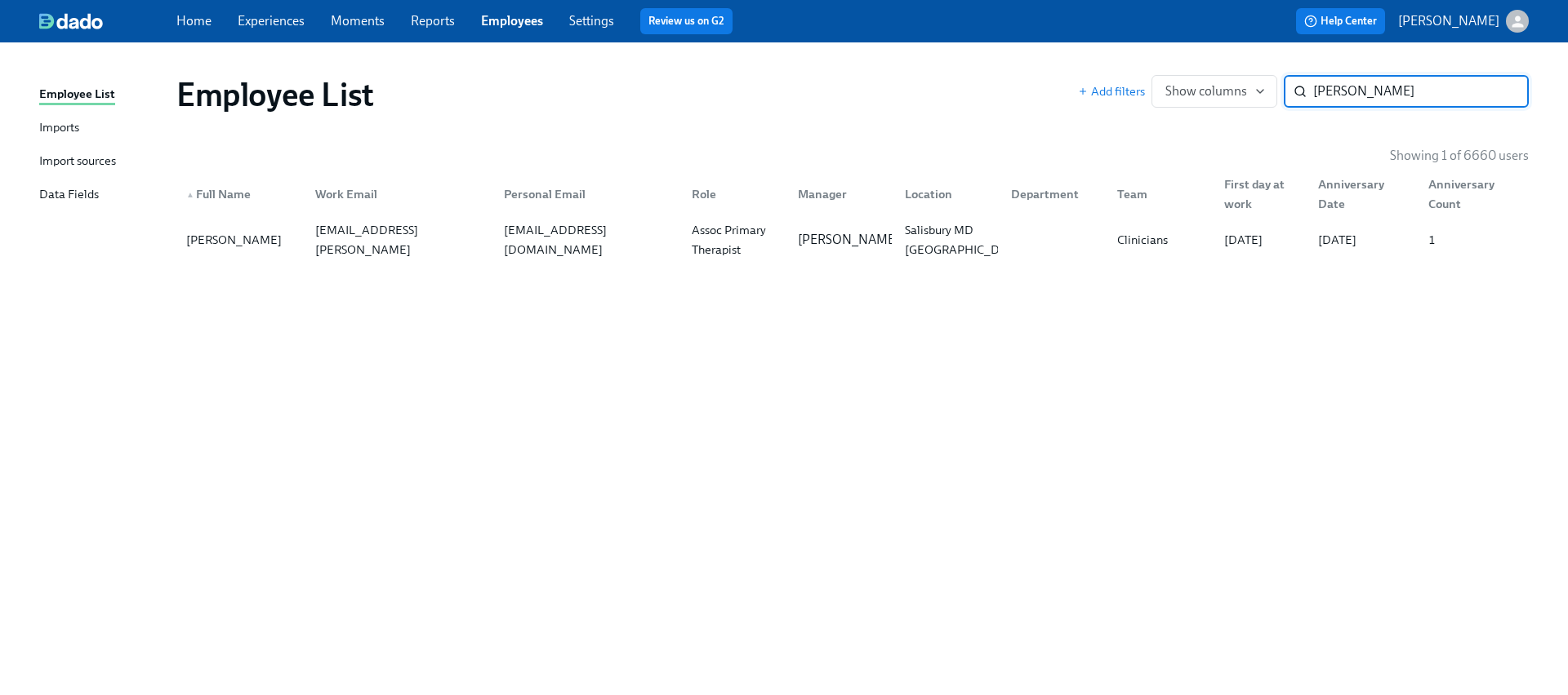
paste input "Roberts"
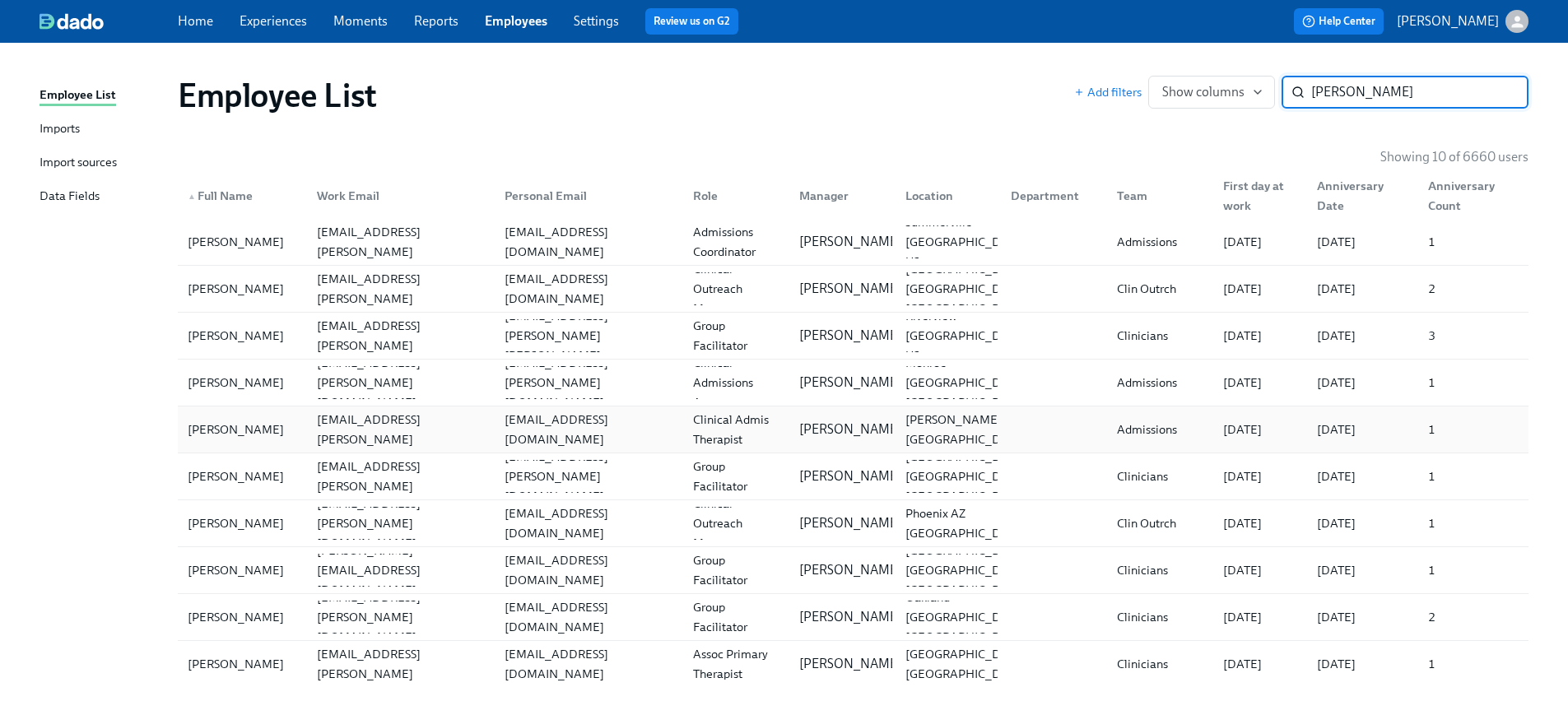
type input "Roberts"
click at [277, 432] on div "Patti Roberts" at bounding box center [242, 429] width 123 height 33
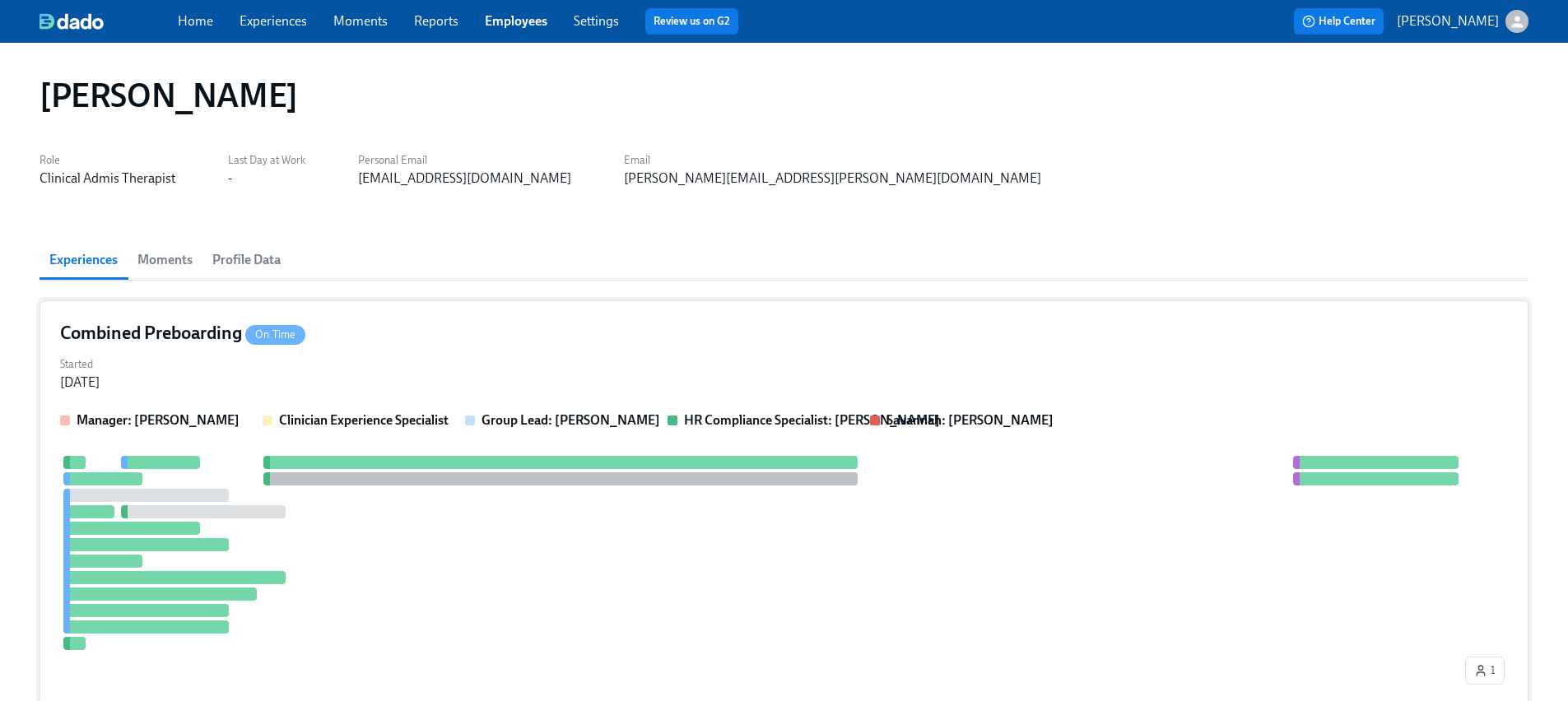
click at [340, 380] on div "Started Nov 27, 2024" at bounding box center [784, 372] width 1448 height 40
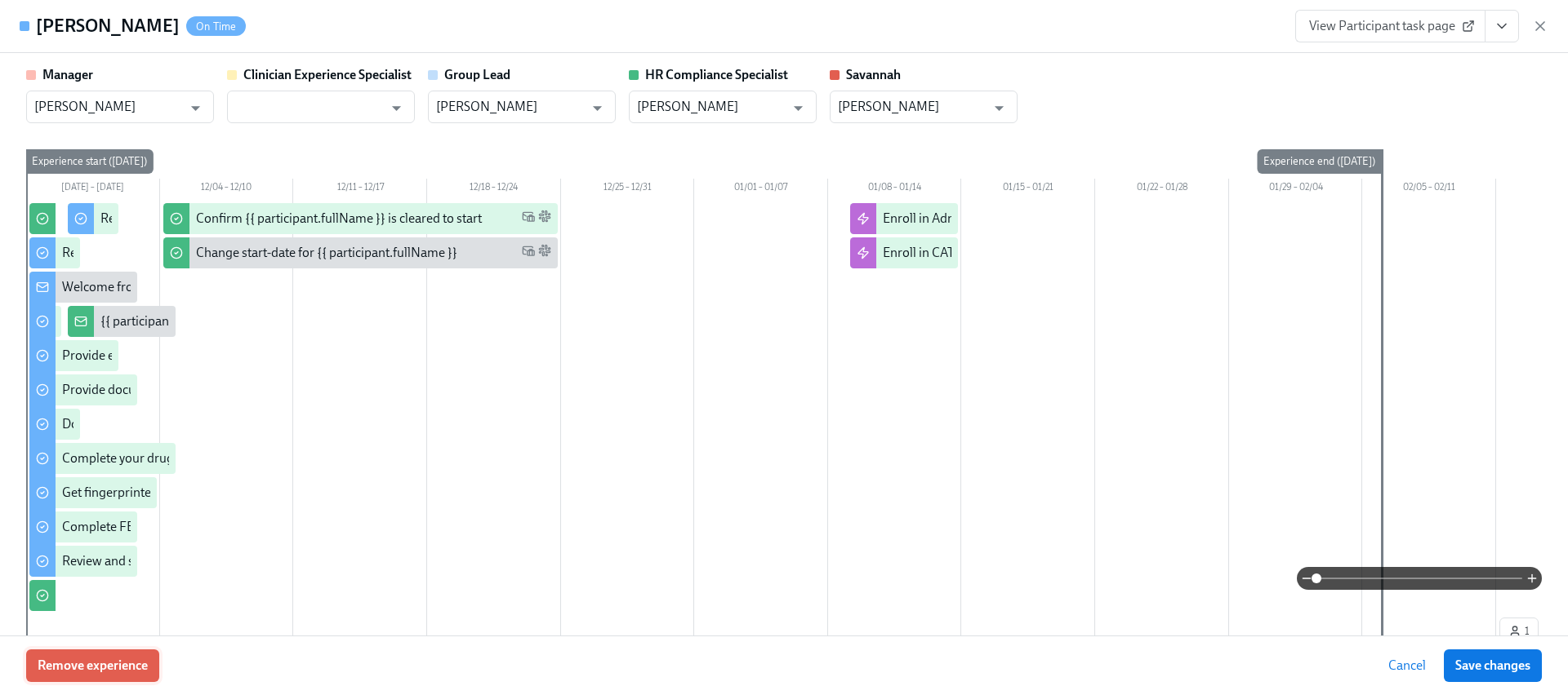
click at [95, 672] on span "Remove experience" at bounding box center [92, 666] width 110 height 16
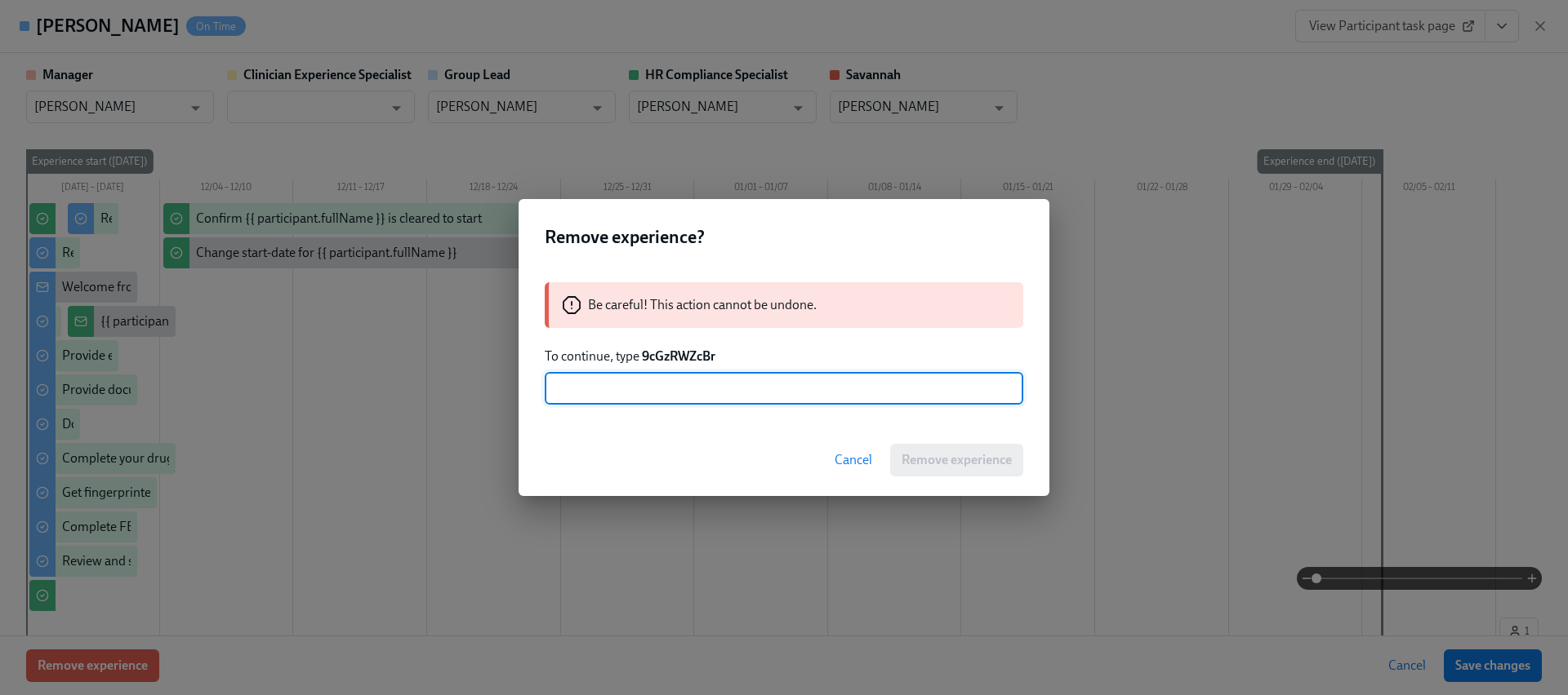
click at [683, 363] on strong "9cGzRWZcBr" at bounding box center [678, 357] width 73 height 16
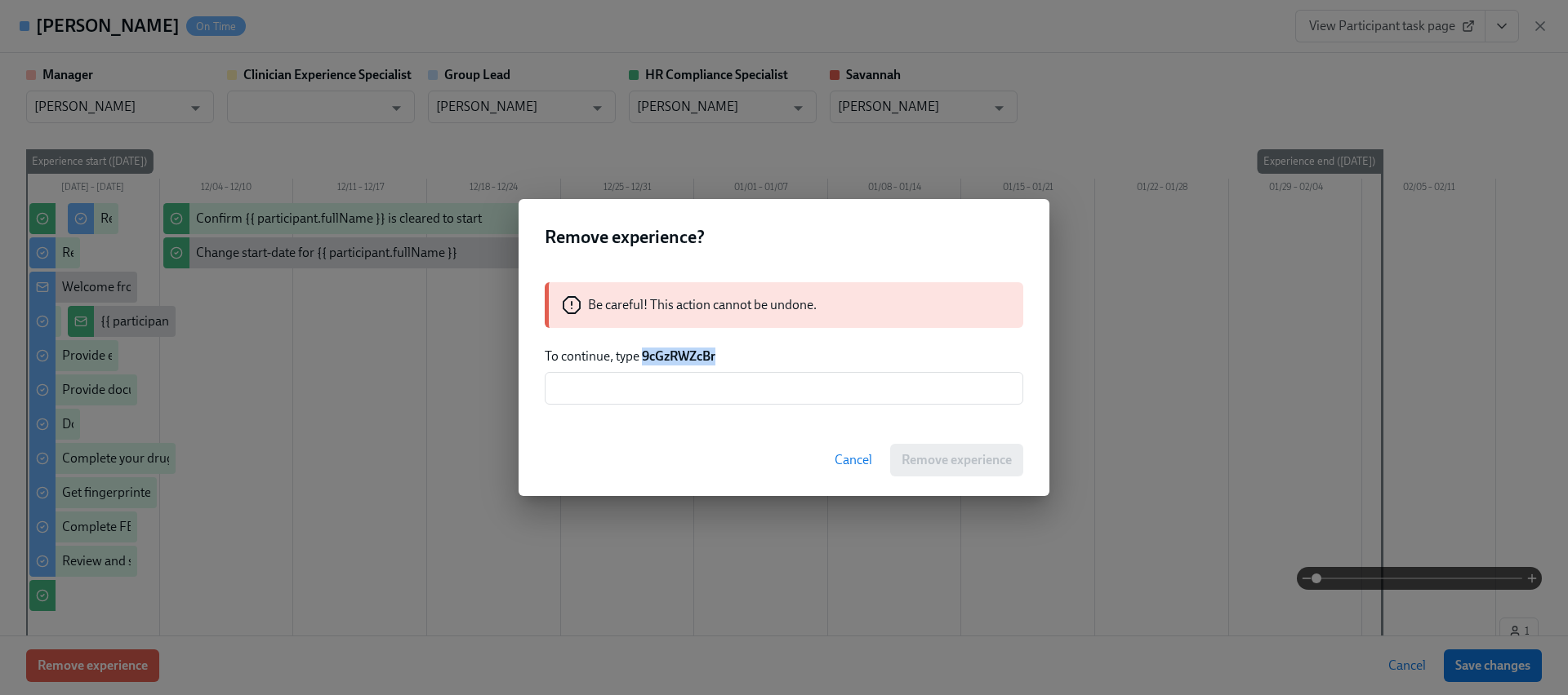
click at [683, 363] on strong "9cGzRWZcBr" at bounding box center [678, 357] width 73 height 16
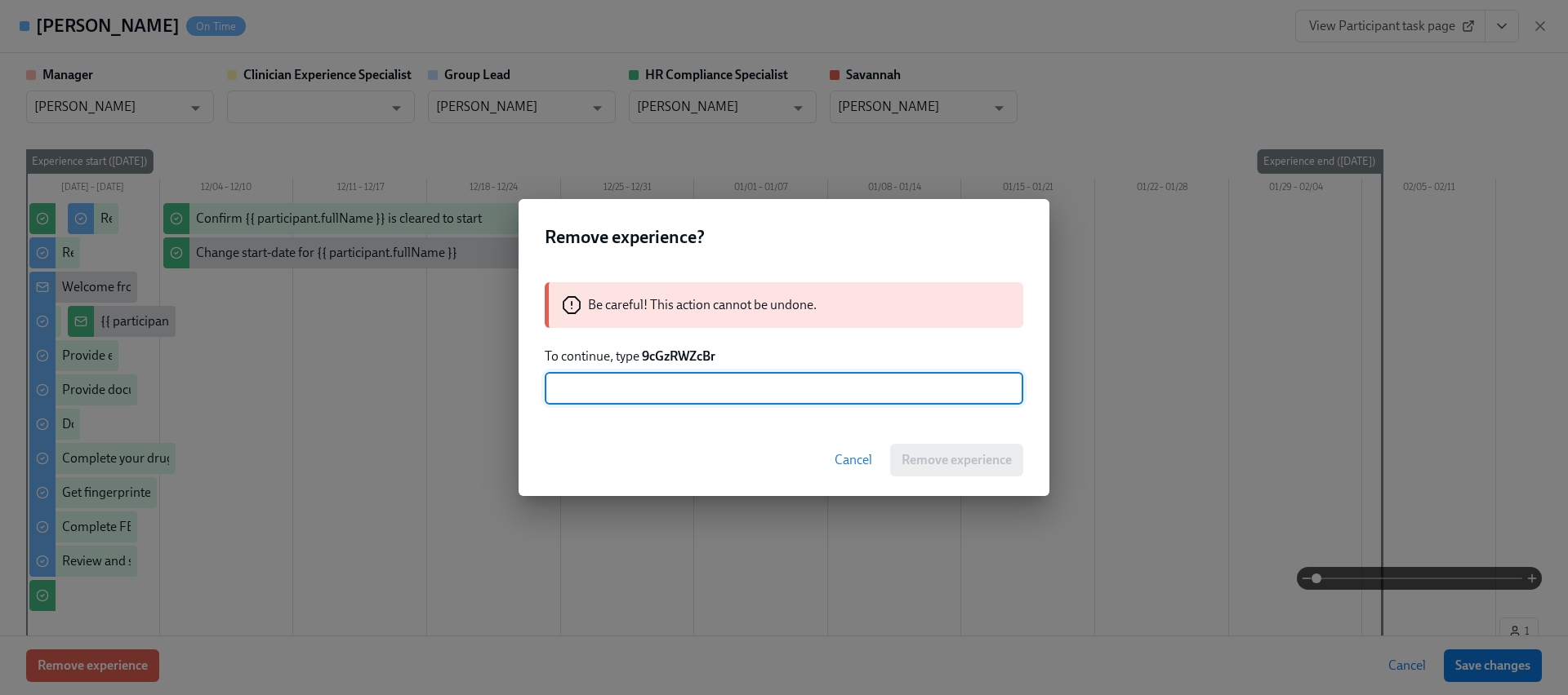
click at [671, 394] on input "text" at bounding box center [784, 388] width 478 height 33
paste input "9cGzRWZcBr"
type input "9cGzRWZcBr"
click at [953, 449] on button "Remove experience" at bounding box center [956, 460] width 133 height 33
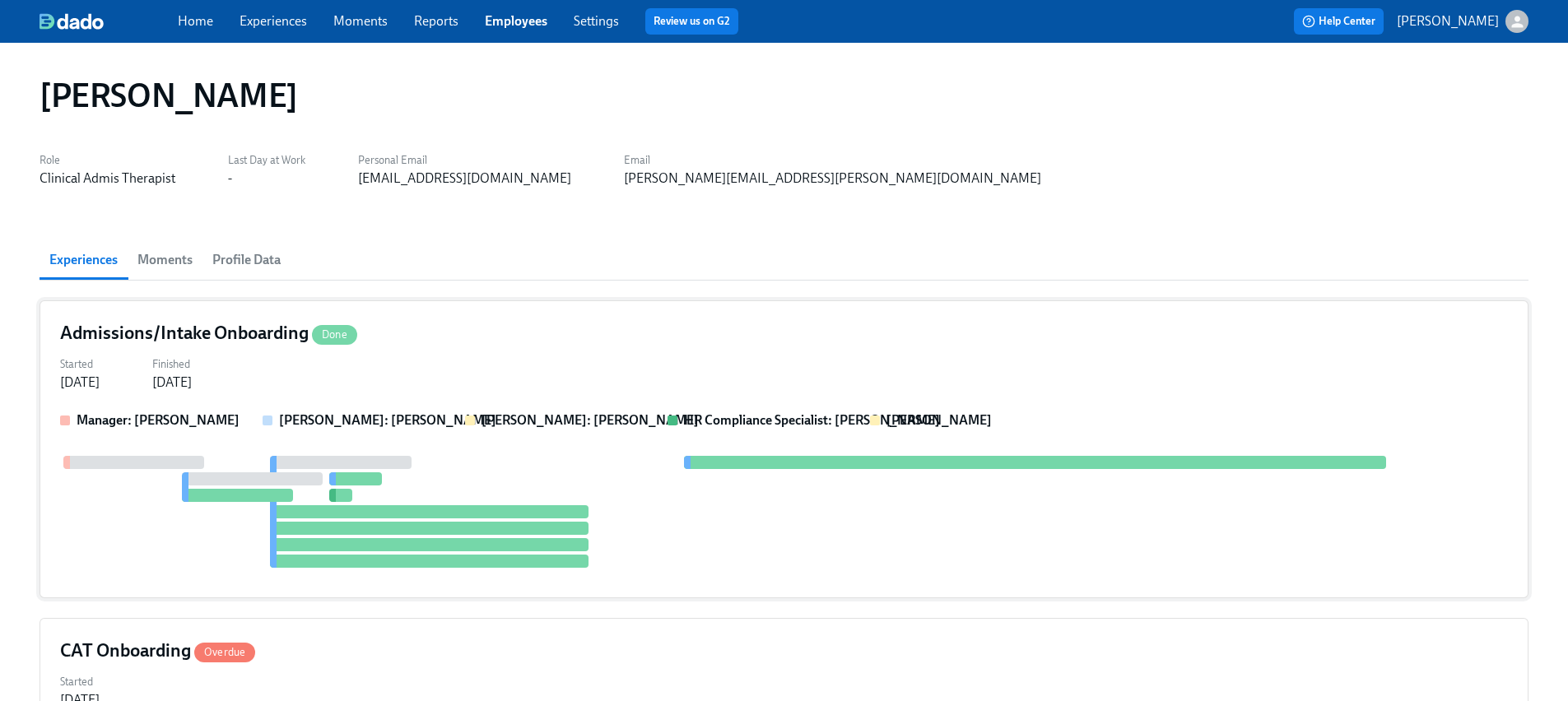
click at [377, 479] on div at bounding box center [355, 479] width 53 height 13
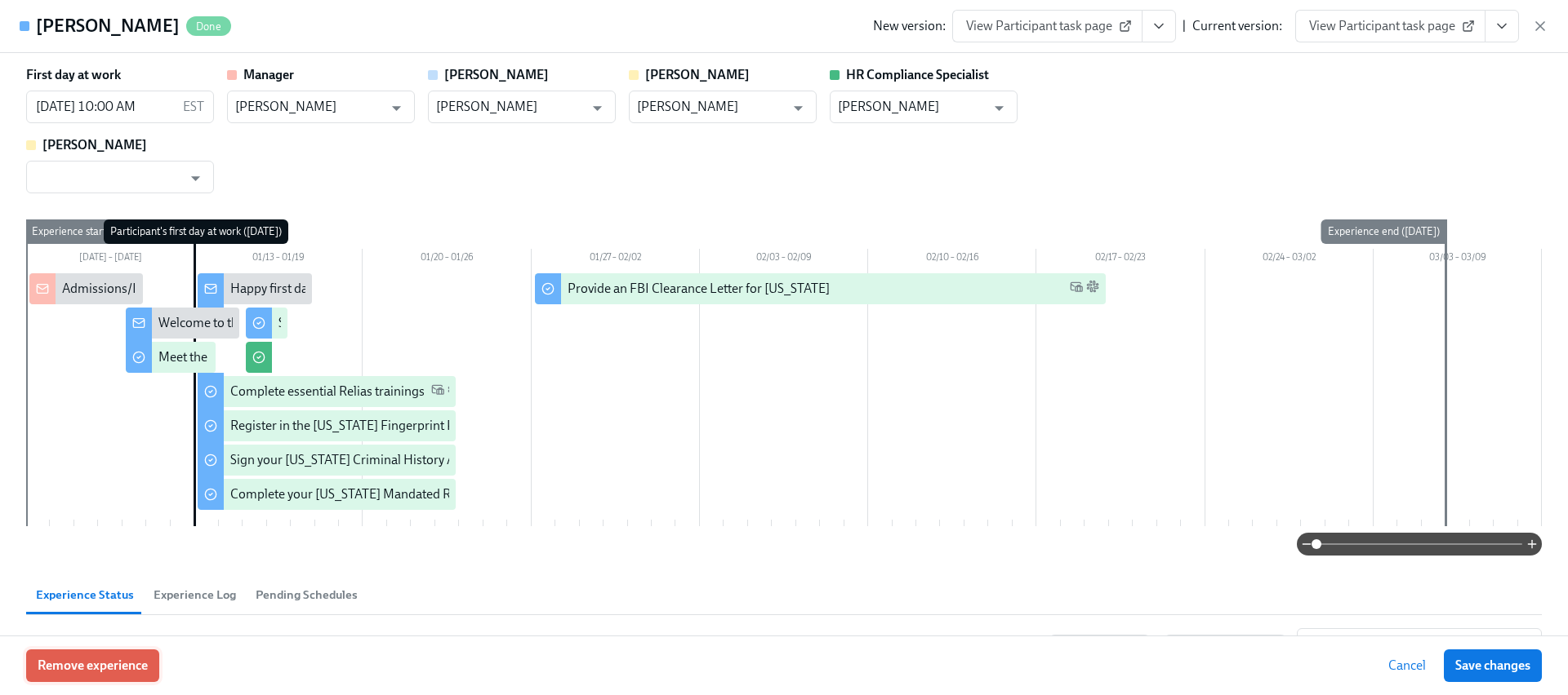
click at [143, 670] on span "Remove experience" at bounding box center [92, 666] width 110 height 16
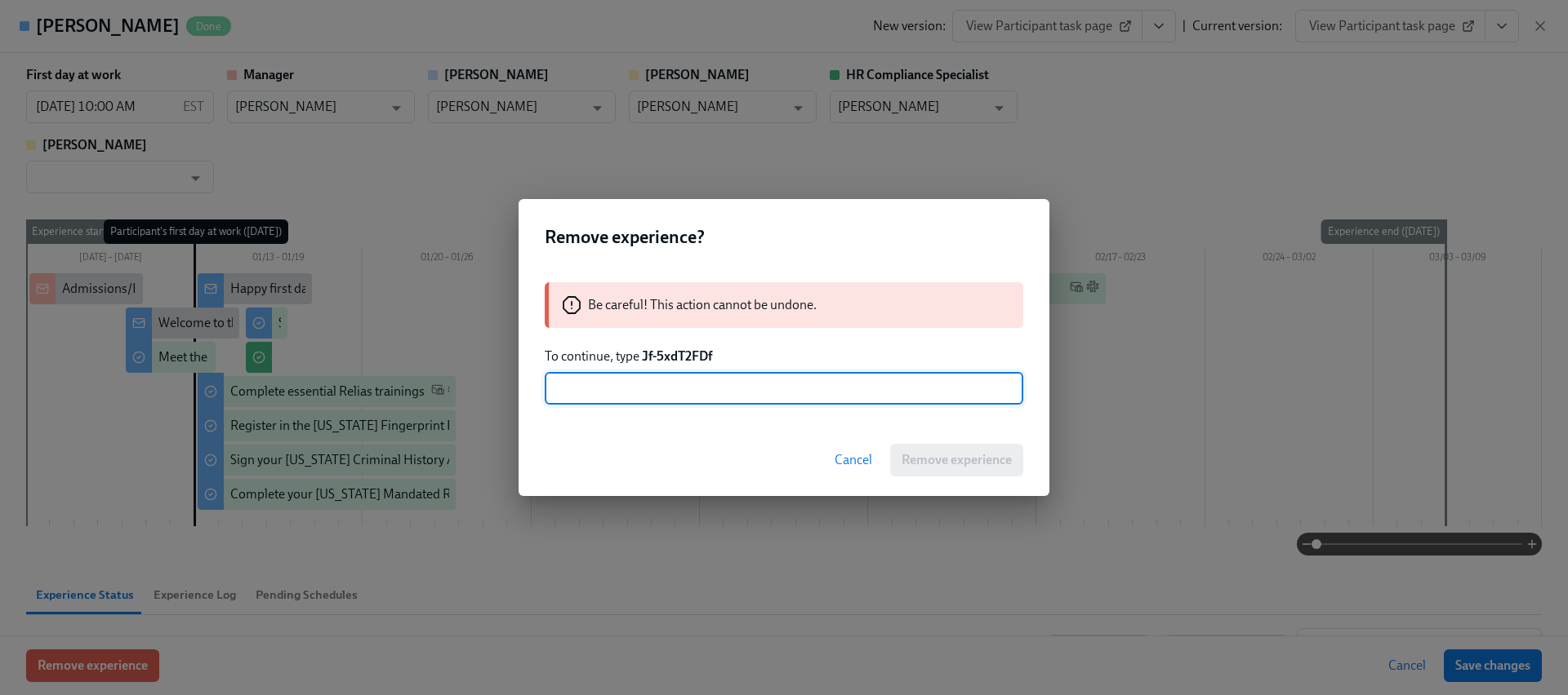
click at [678, 349] on strong "Jf-5xdT2FDf" at bounding box center [676, 357] width 70 height 16
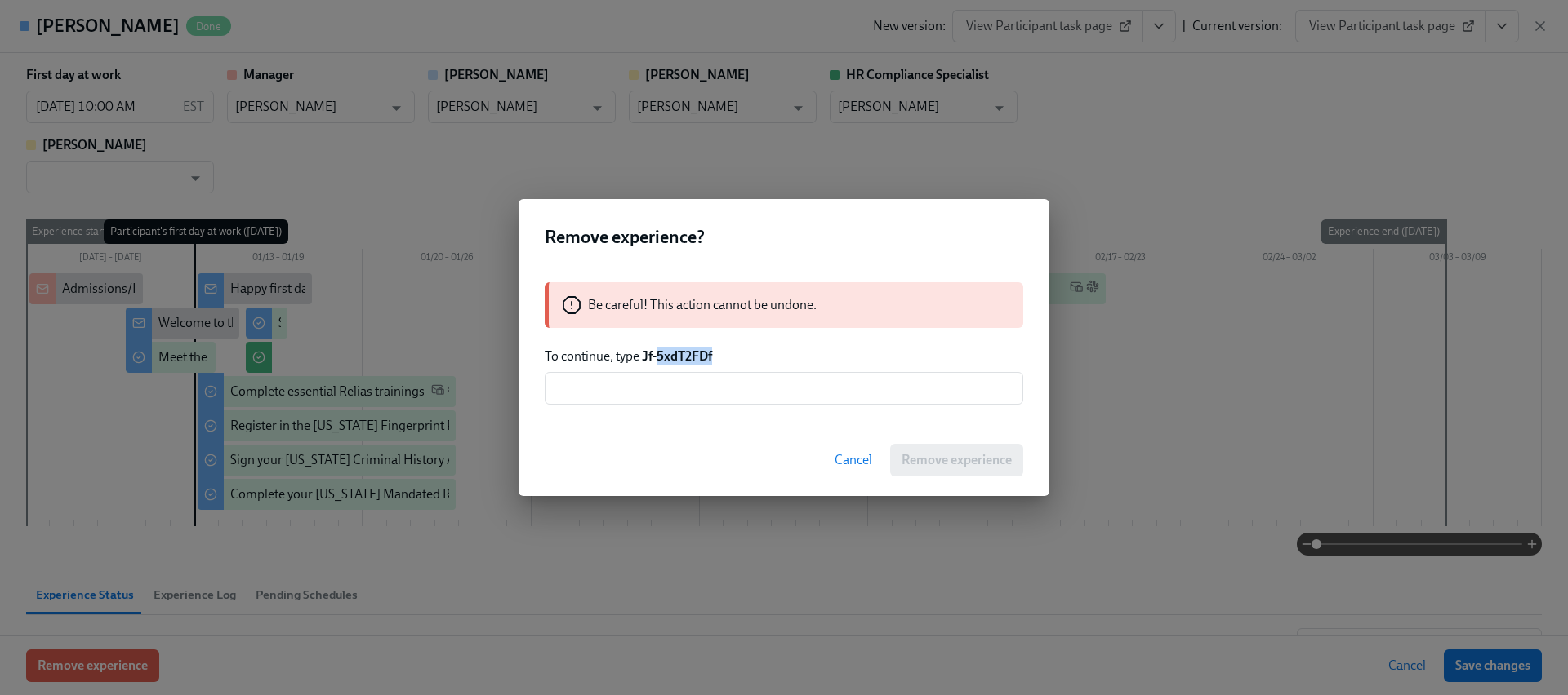
click at [678, 349] on strong "Jf-5xdT2FDf" at bounding box center [676, 357] width 70 height 16
click at [628, 386] on input "text" at bounding box center [784, 388] width 478 height 33
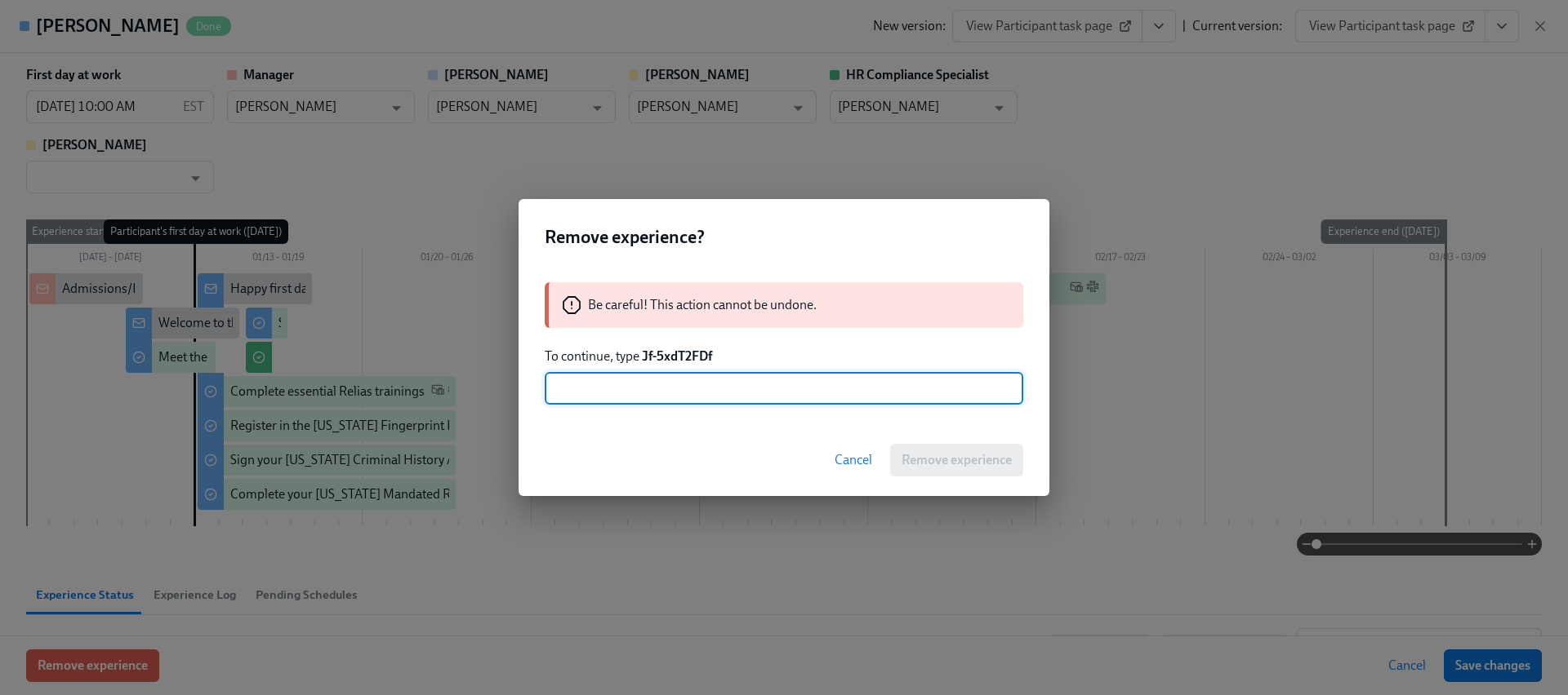
type input "H"
paste input "5xdT2FDf"
type input "Jf-5xdT2FDf"
click at [911, 468] on span "Remove experience" at bounding box center [956, 460] width 110 height 16
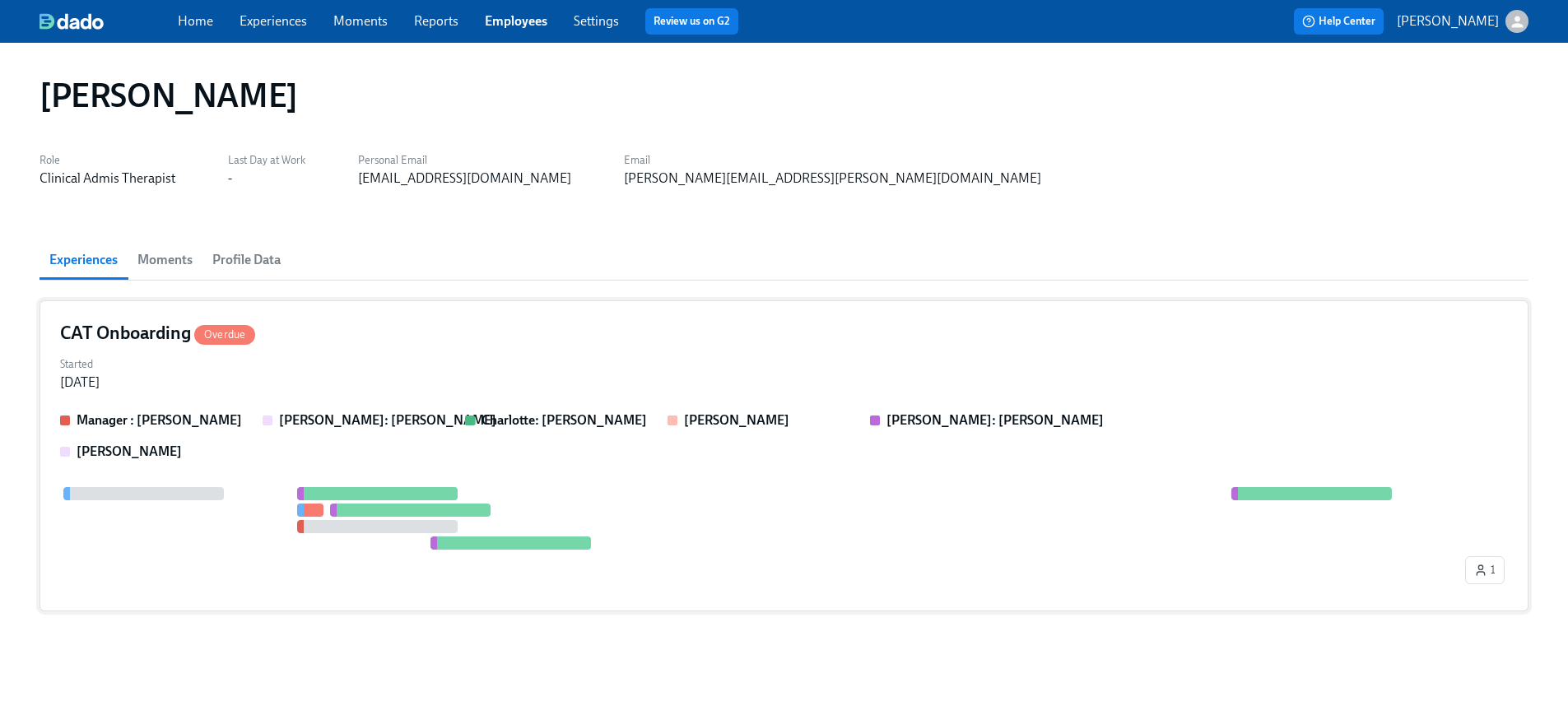
click at [378, 490] on div at bounding box center [377, 493] width 161 height 13
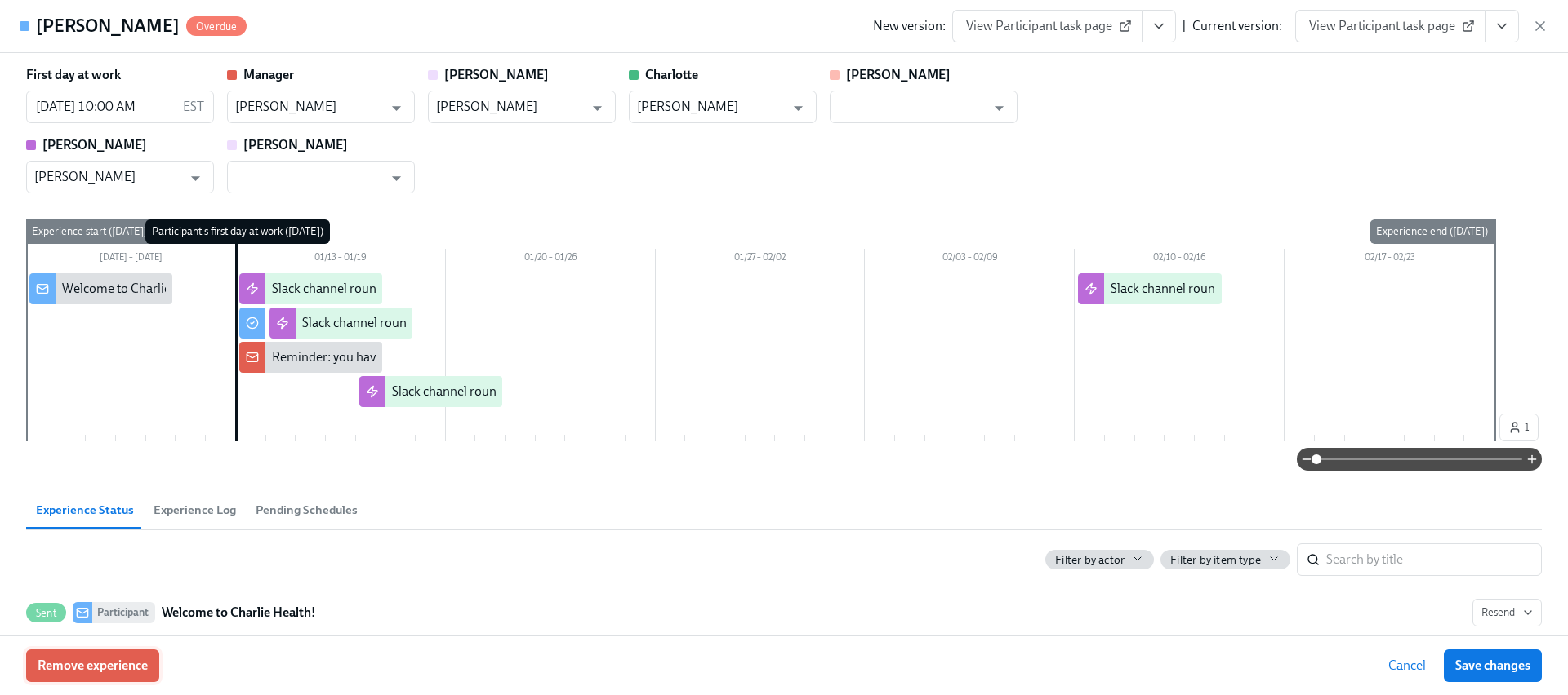
click at [122, 658] on span "Remove experience" at bounding box center [92, 666] width 110 height 16
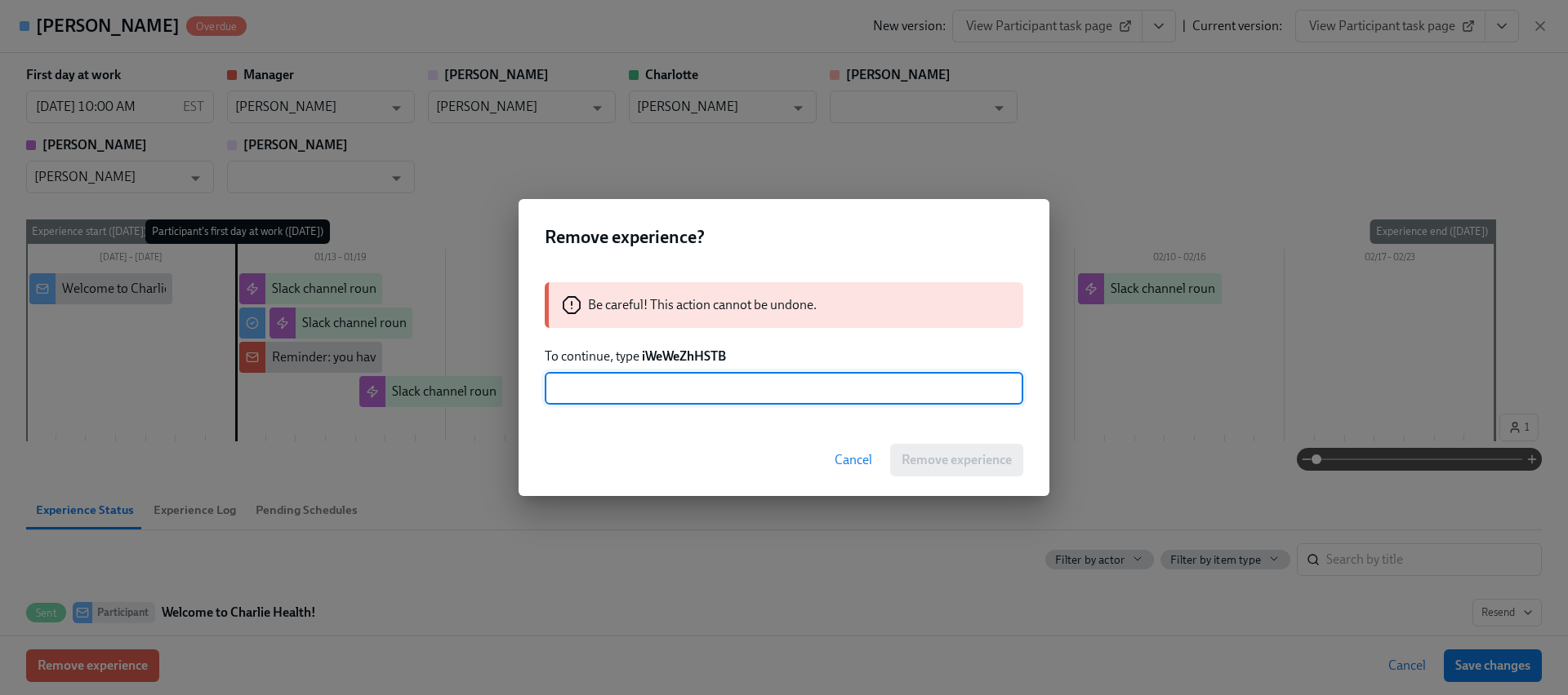
click at [667, 352] on strong "iWeWeZhHSTB" at bounding box center [683, 357] width 84 height 16
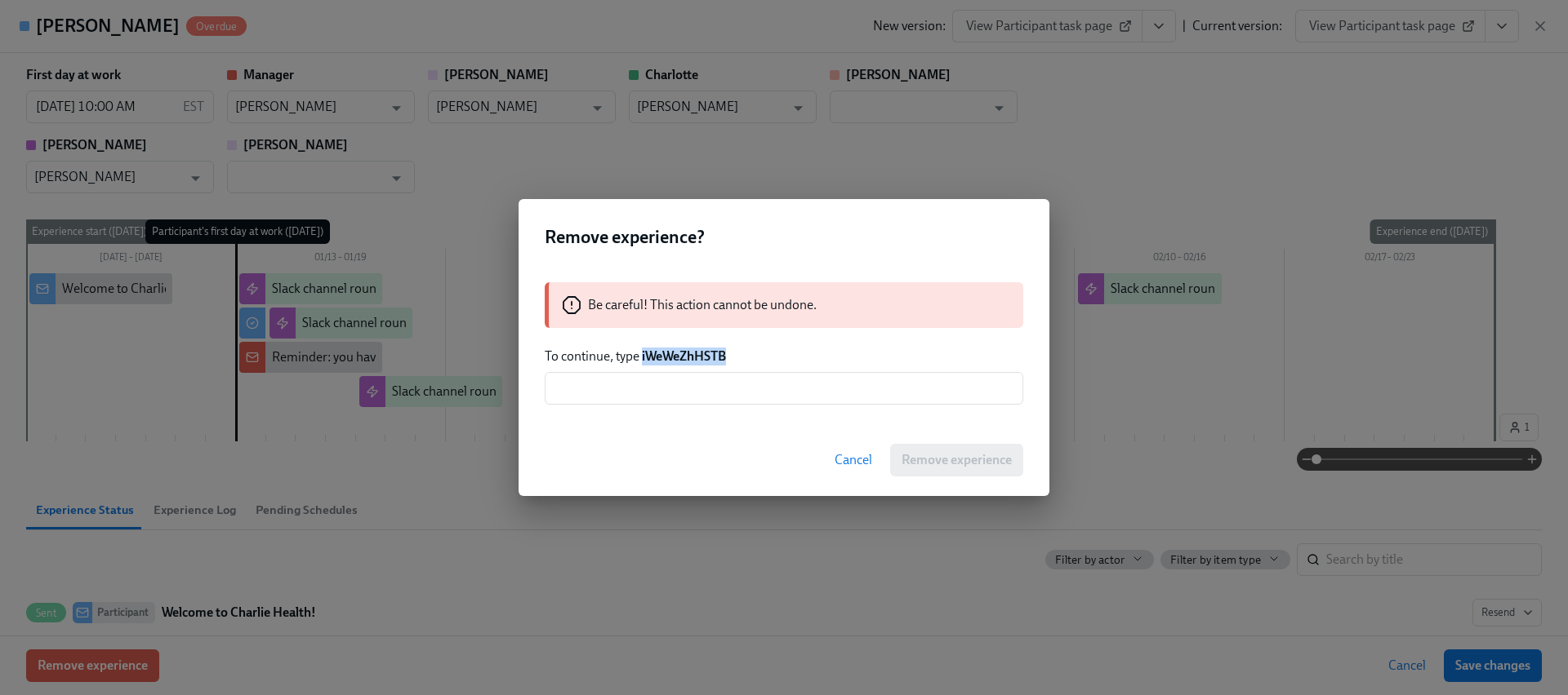
click at [667, 352] on strong "iWeWeZhHSTB" at bounding box center [683, 357] width 84 height 16
click at [673, 381] on input "text" at bounding box center [784, 388] width 478 height 33
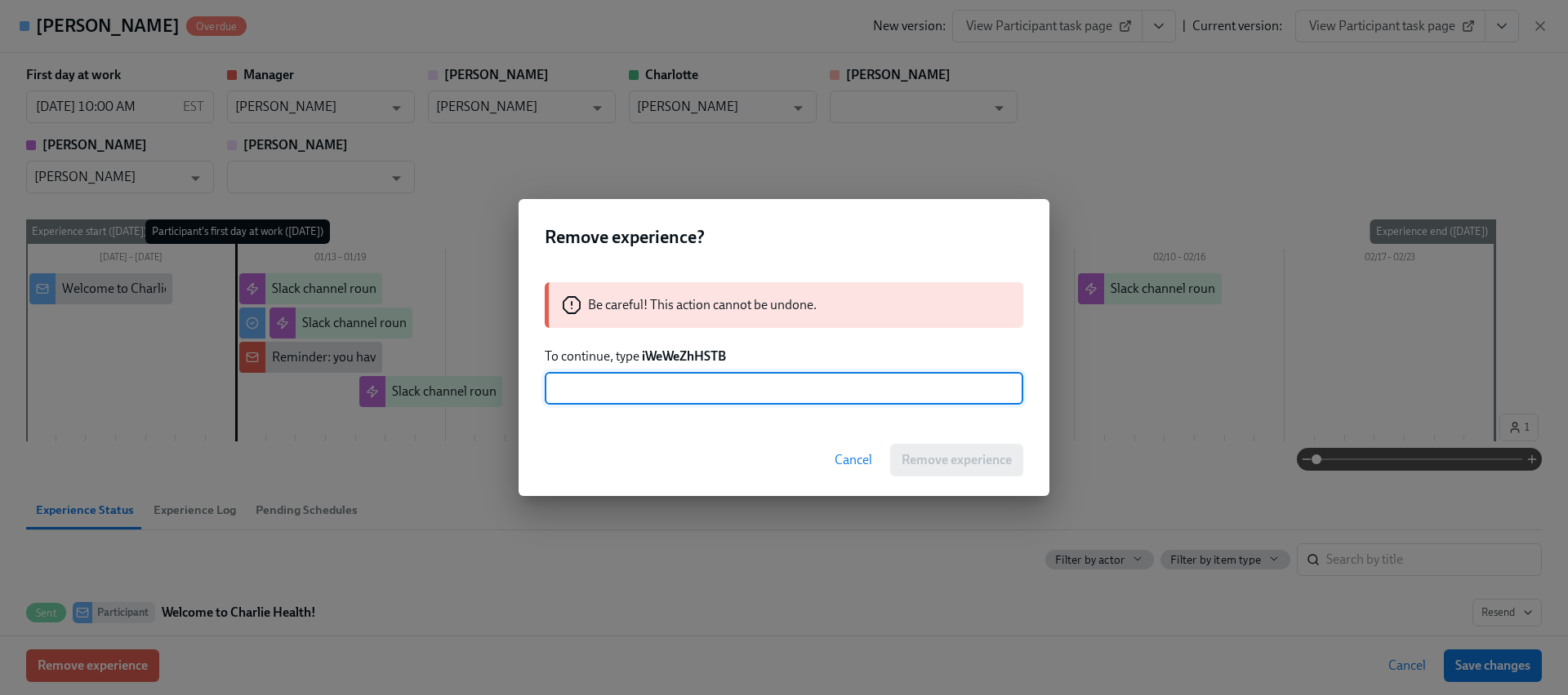
paste input "iWeWeZhHSTB"
type input "iWeWeZhHSTB"
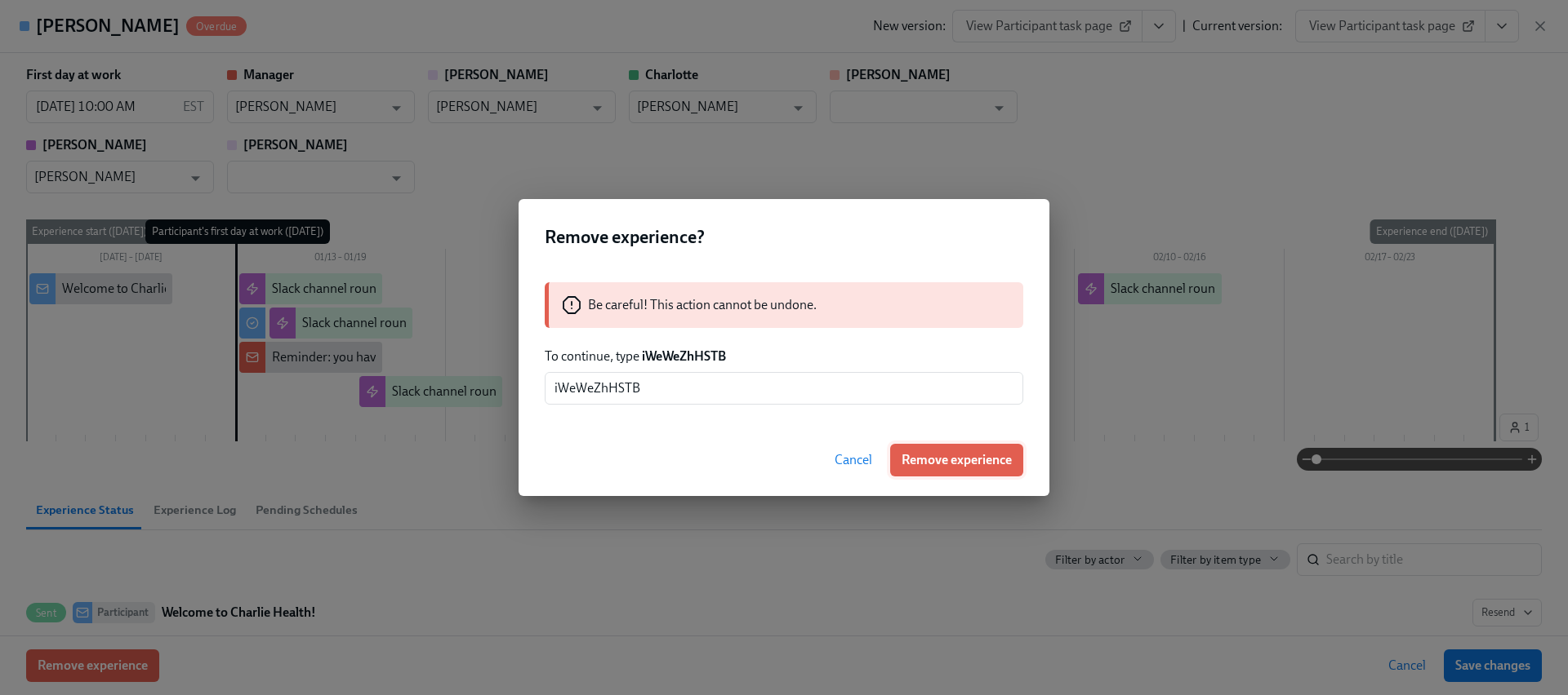
click at [940, 462] on span "Remove experience" at bounding box center [956, 460] width 110 height 16
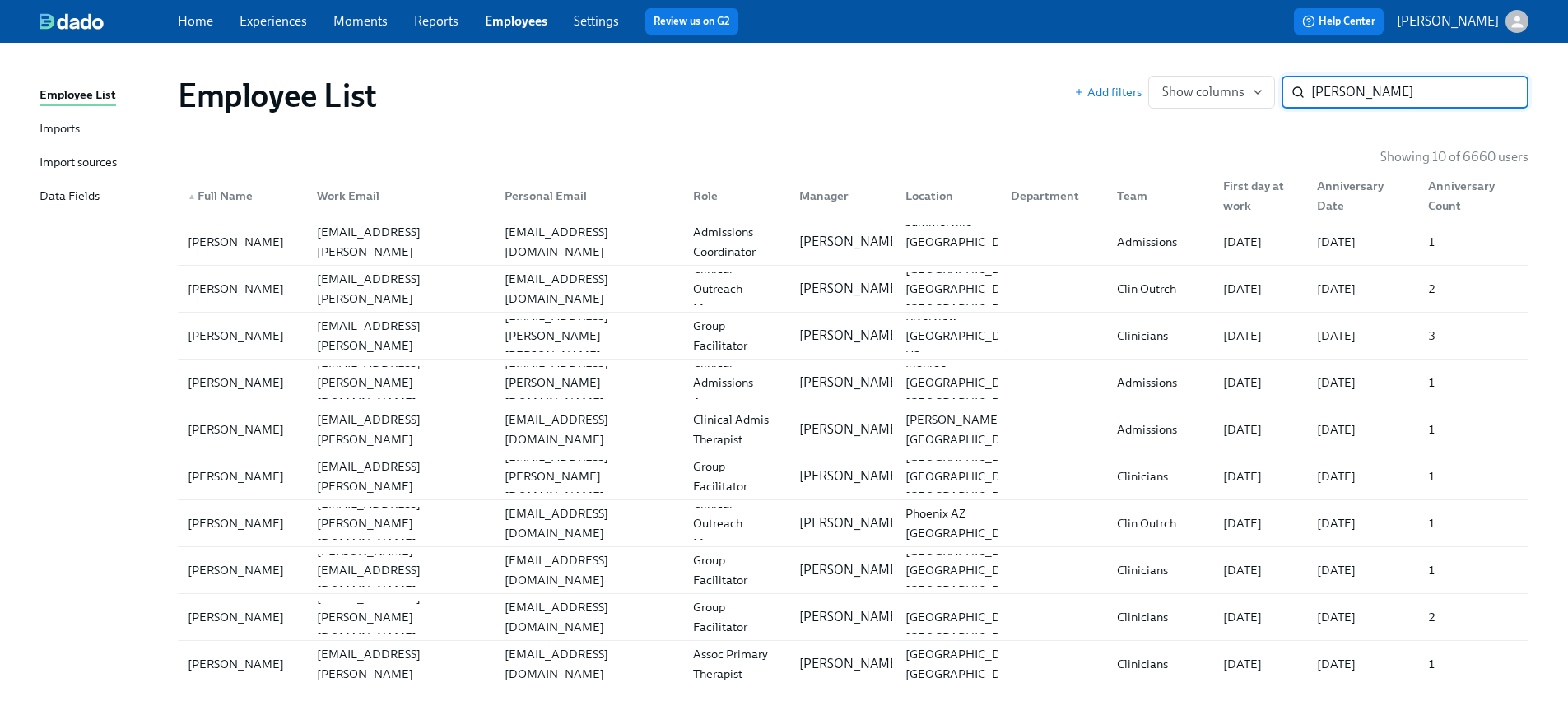
paste input "Teagan Colli"
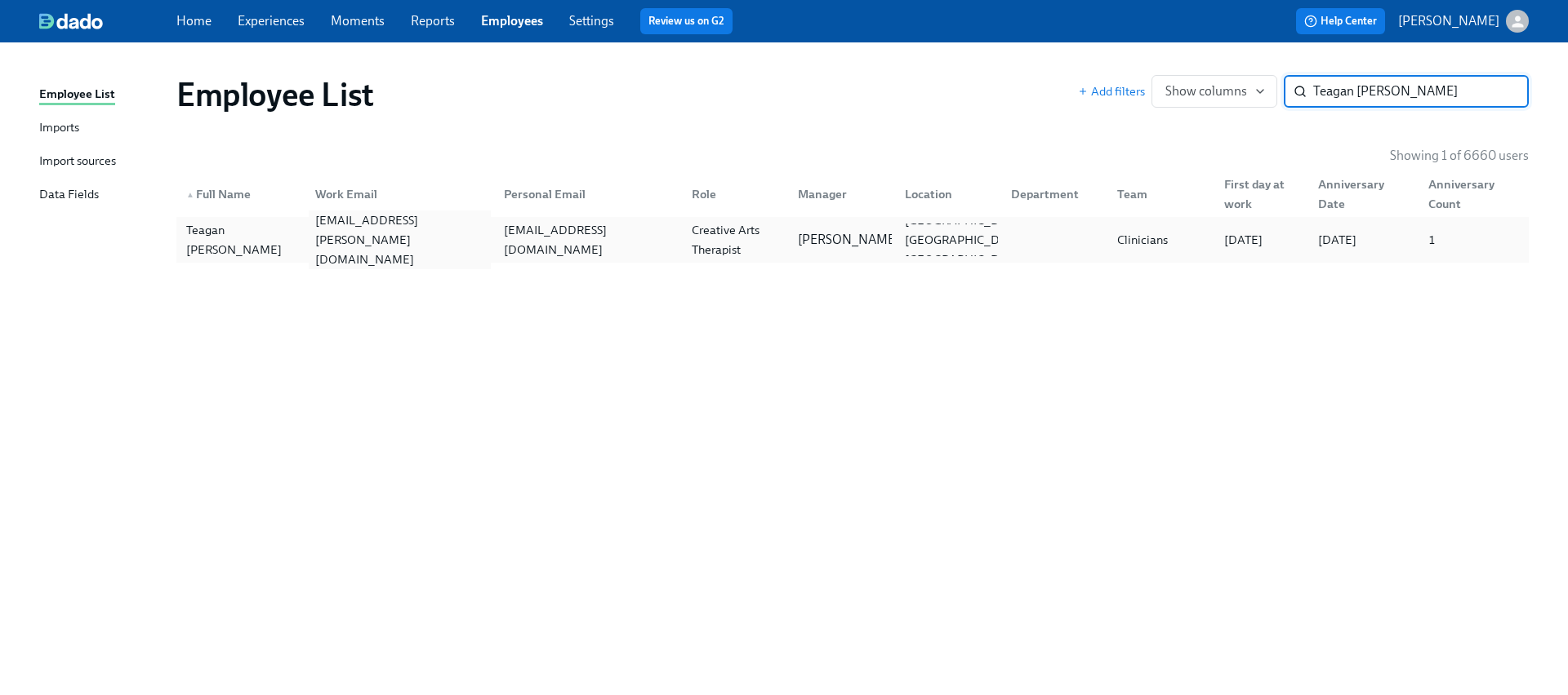
type input "Teagan Collis"
click at [368, 249] on div "teagan.collis@charliehealth.com" at bounding box center [399, 239] width 181 height 58
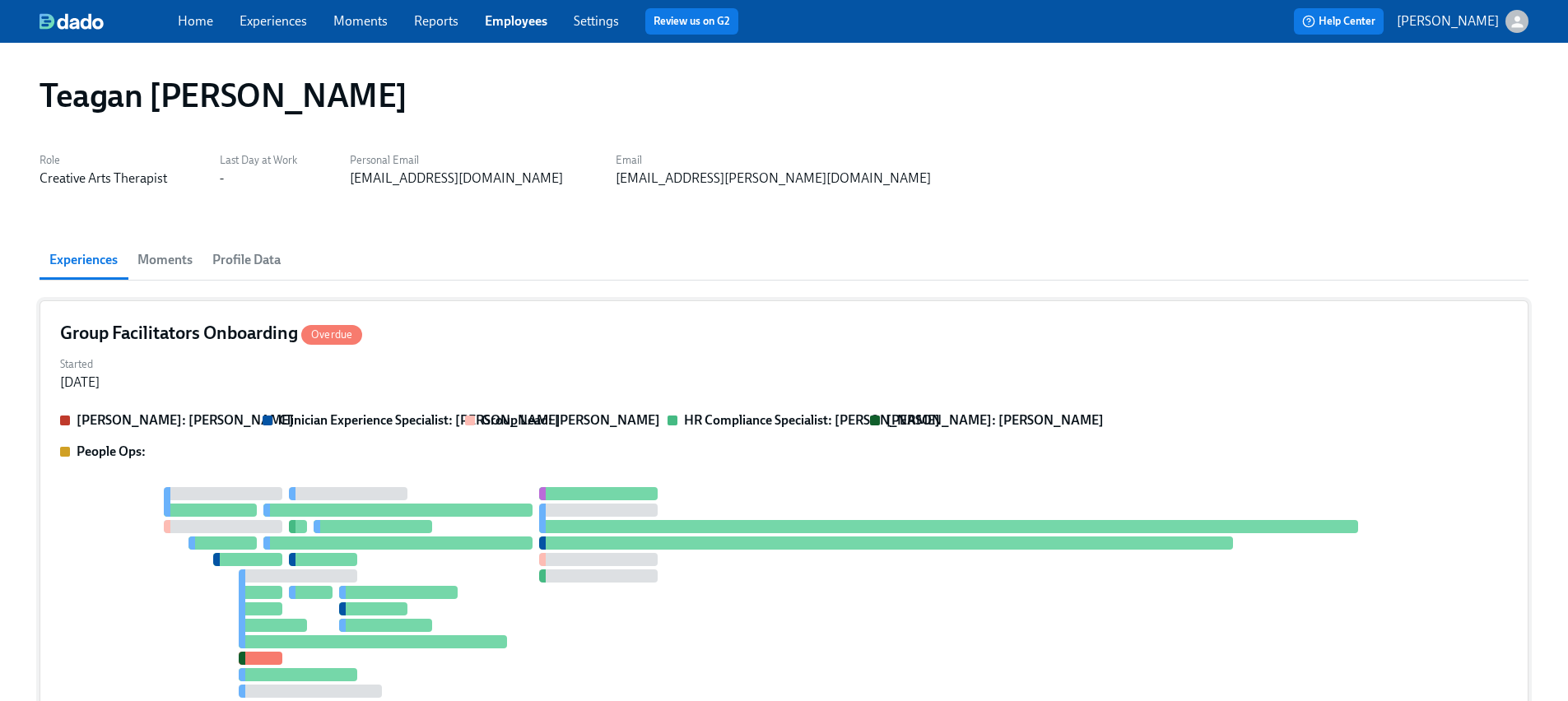
click at [259, 482] on div "Clarissa: Savannah Doherty Clinician Experience Specialist: Maggie Greenawalt G…" at bounding box center [784, 617] width 1448 height 410
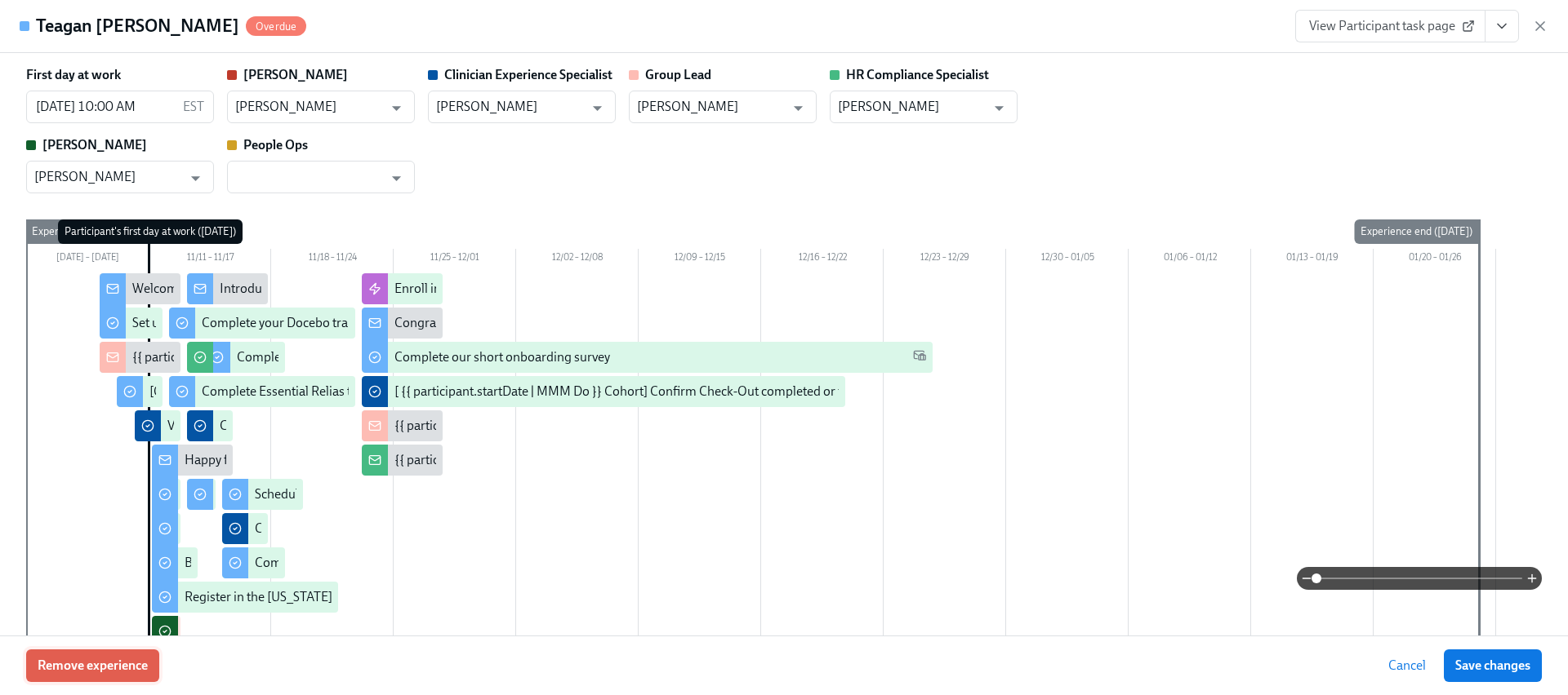
click at [95, 665] on span "Remove experience" at bounding box center [92, 666] width 110 height 16
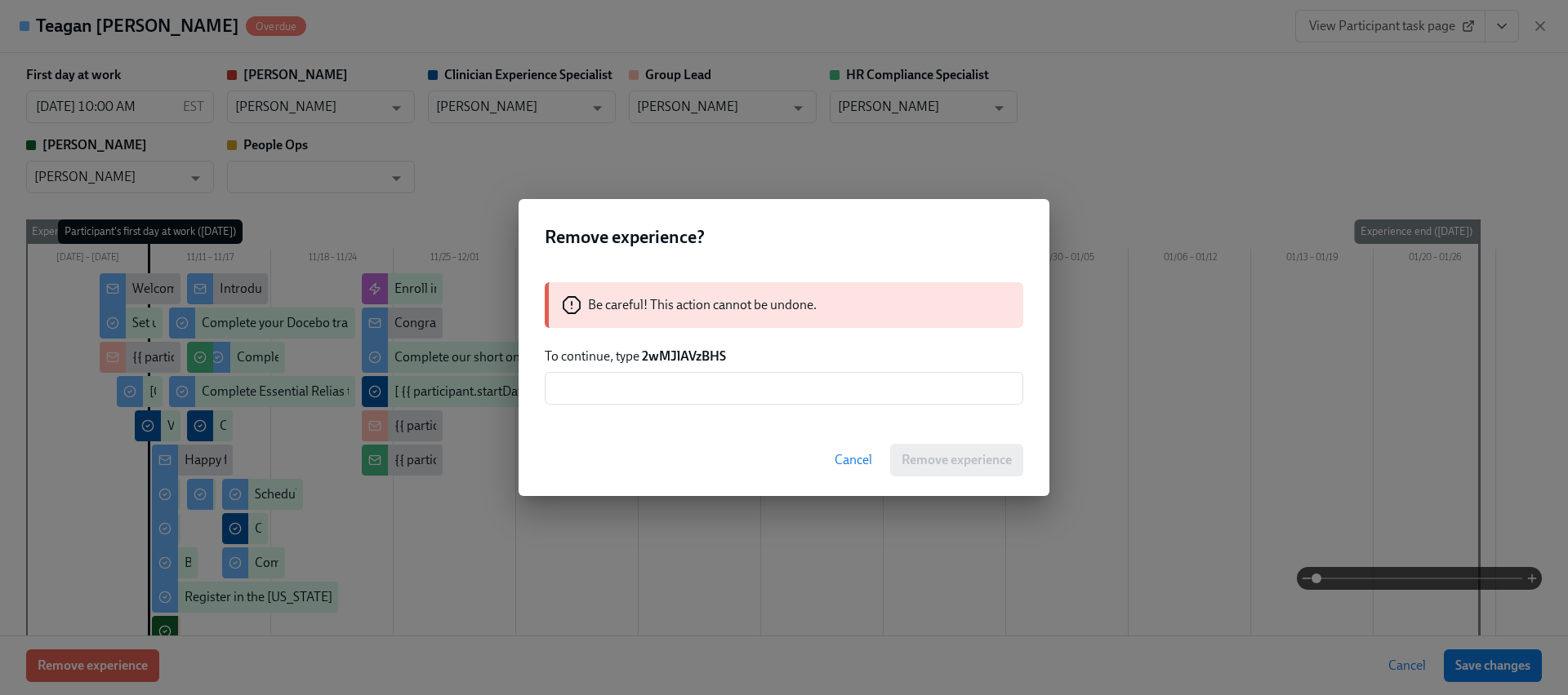
click at [711, 360] on strong "2wMJlAVzBHS" at bounding box center [683, 357] width 84 height 16
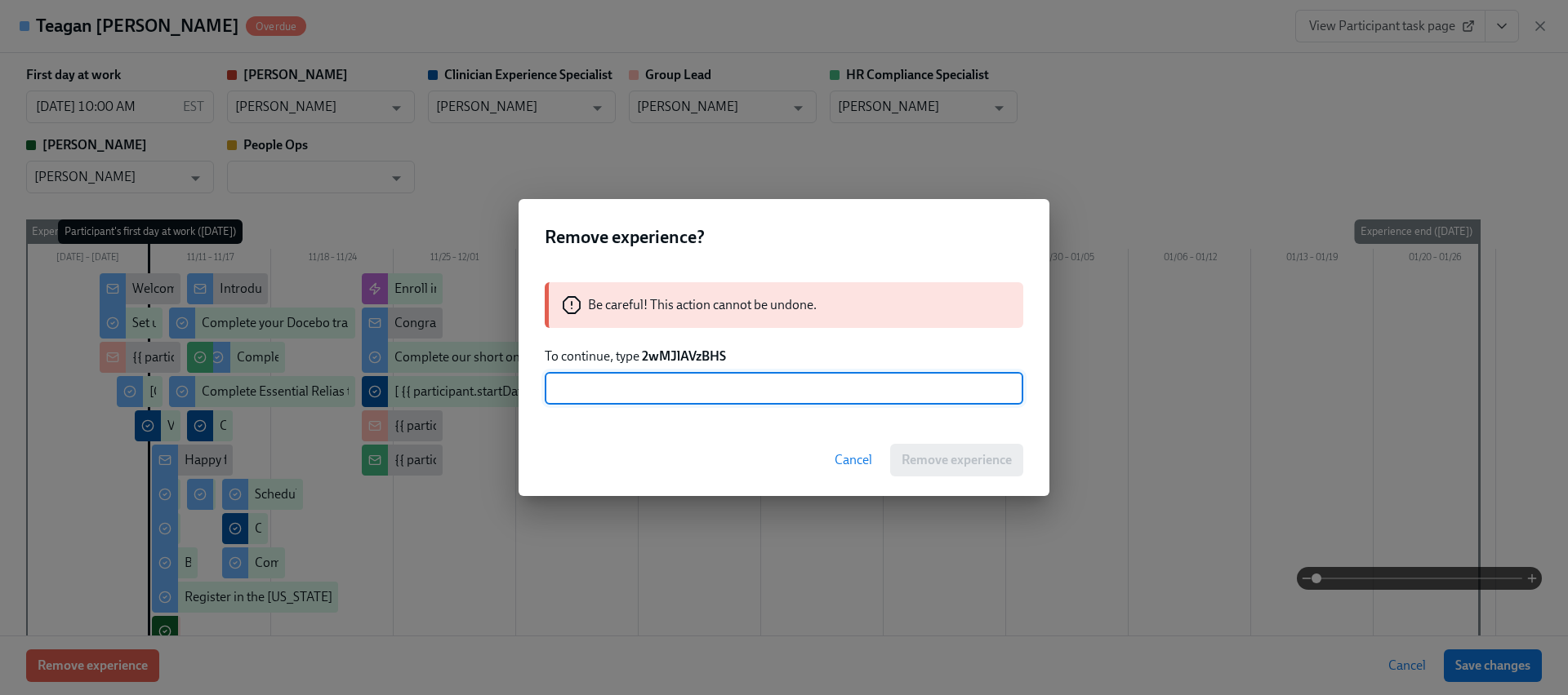
click at [712, 390] on input "text" at bounding box center [784, 388] width 478 height 33
paste input "2wMJlAVzBHS"
type input "2wMJlAVzBHS"
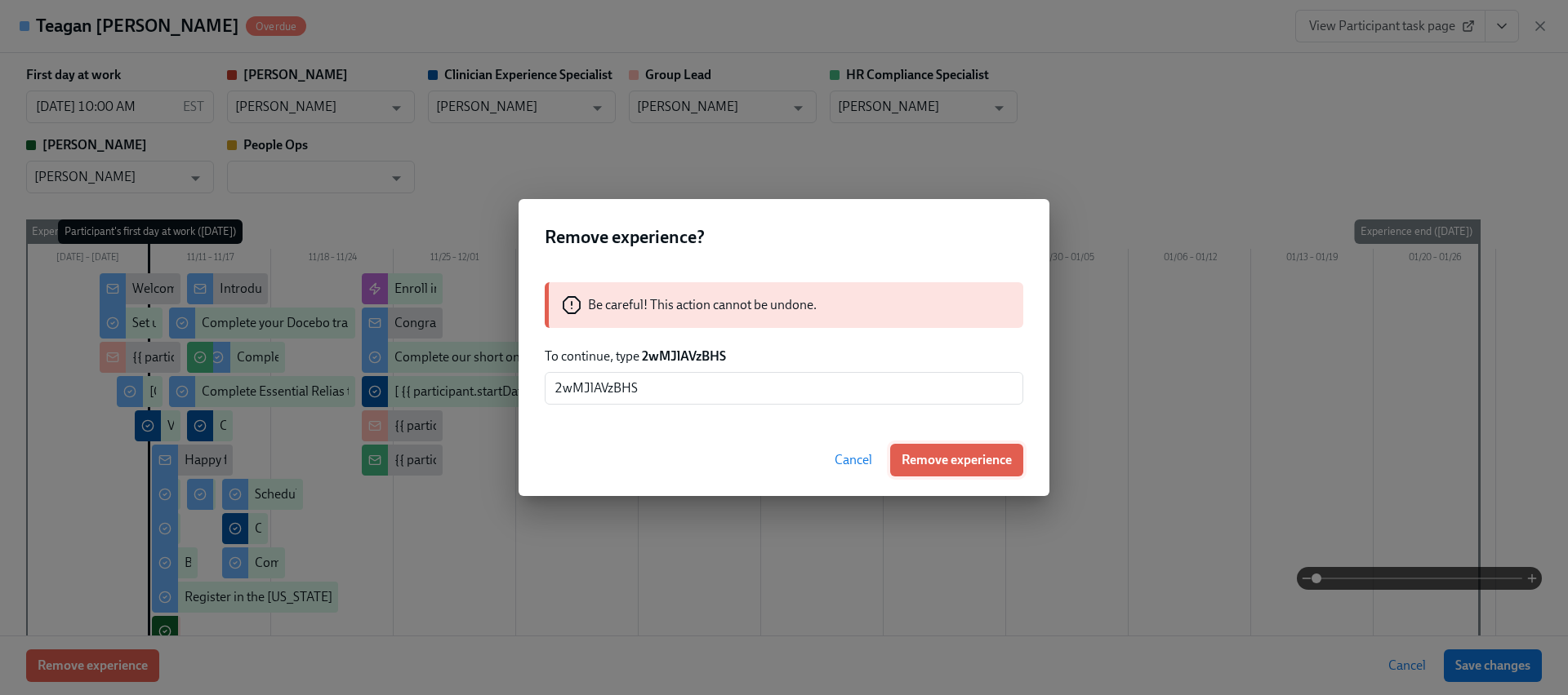
click at [959, 471] on button "Remove experience" at bounding box center [956, 460] width 133 height 33
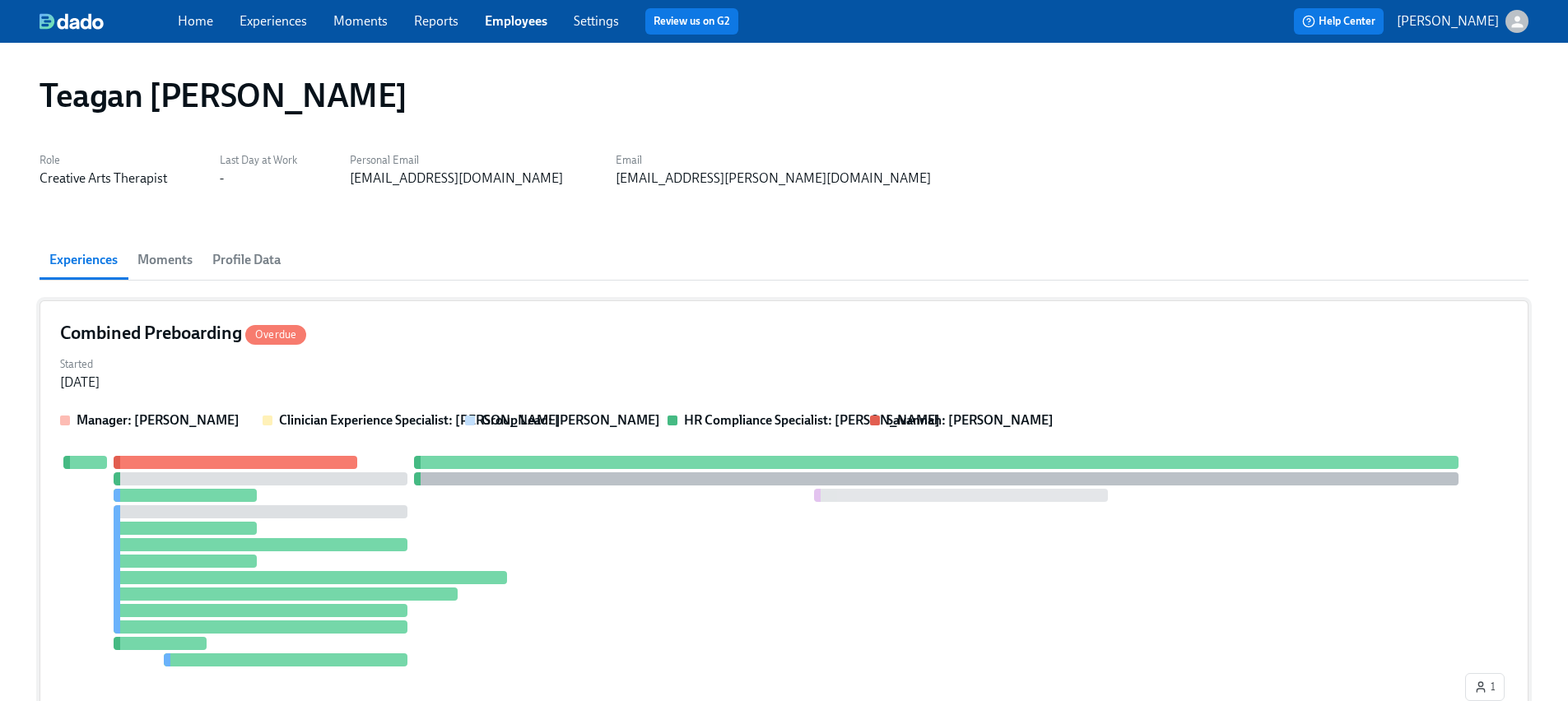
click at [366, 493] on div at bounding box center [761, 561] width 1402 height 211
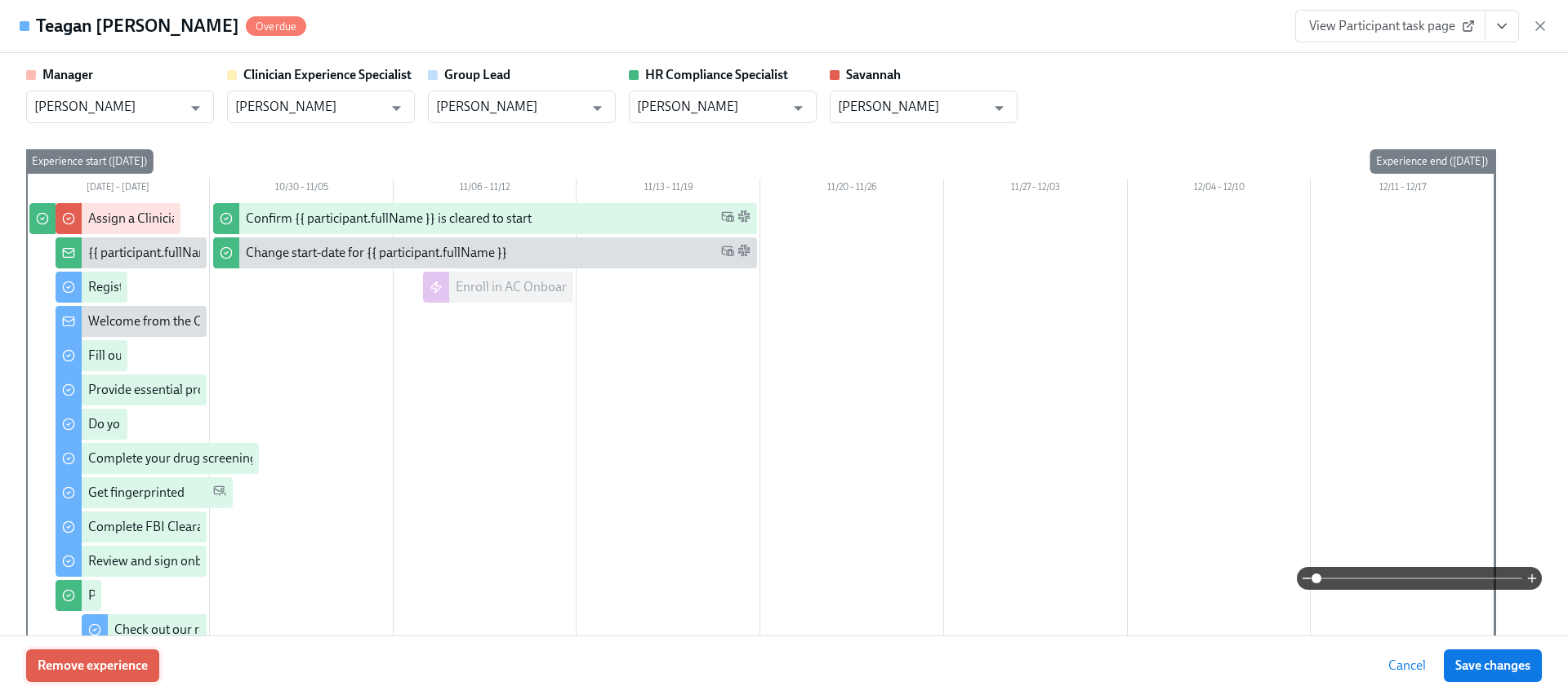
click at [127, 664] on span "Remove experience" at bounding box center [92, 666] width 110 height 16
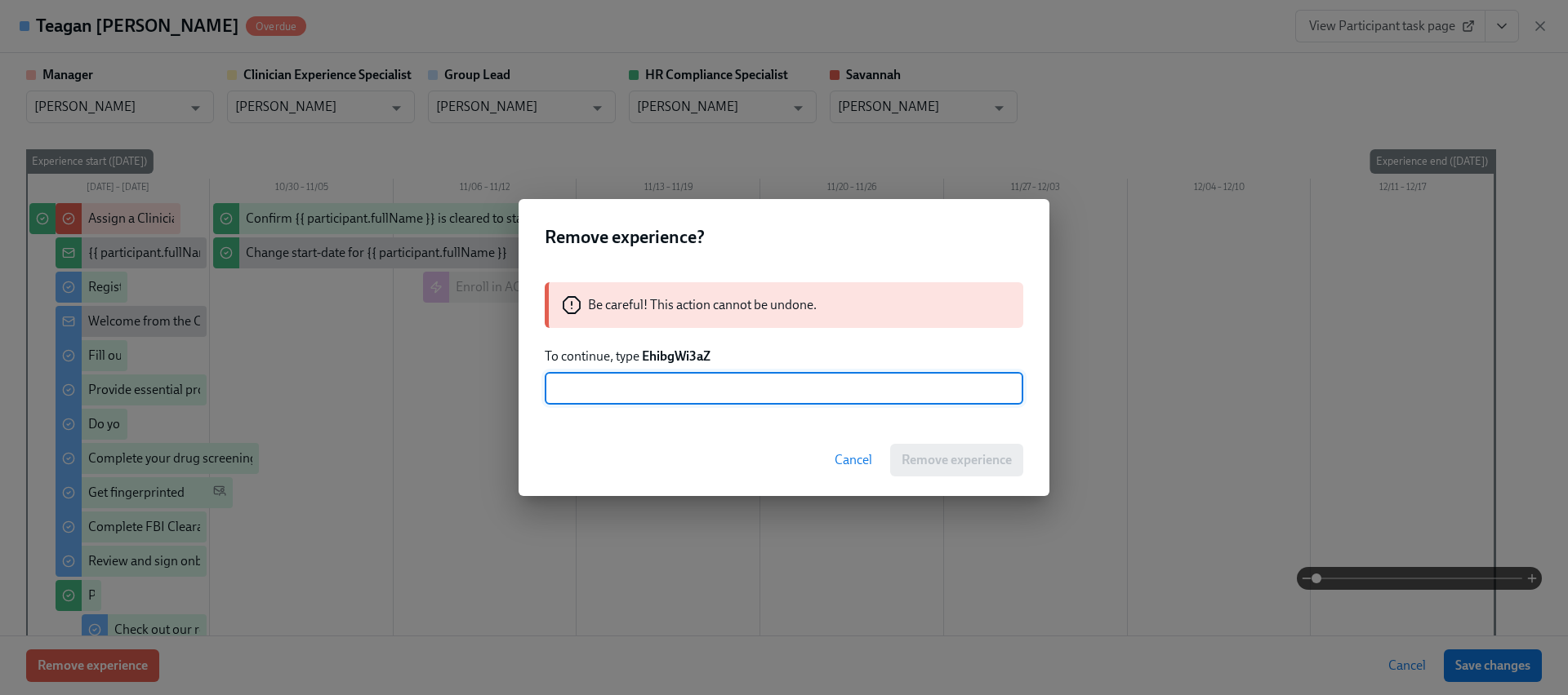
click at [663, 363] on strong "EhibgWi3aZ" at bounding box center [675, 357] width 68 height 16
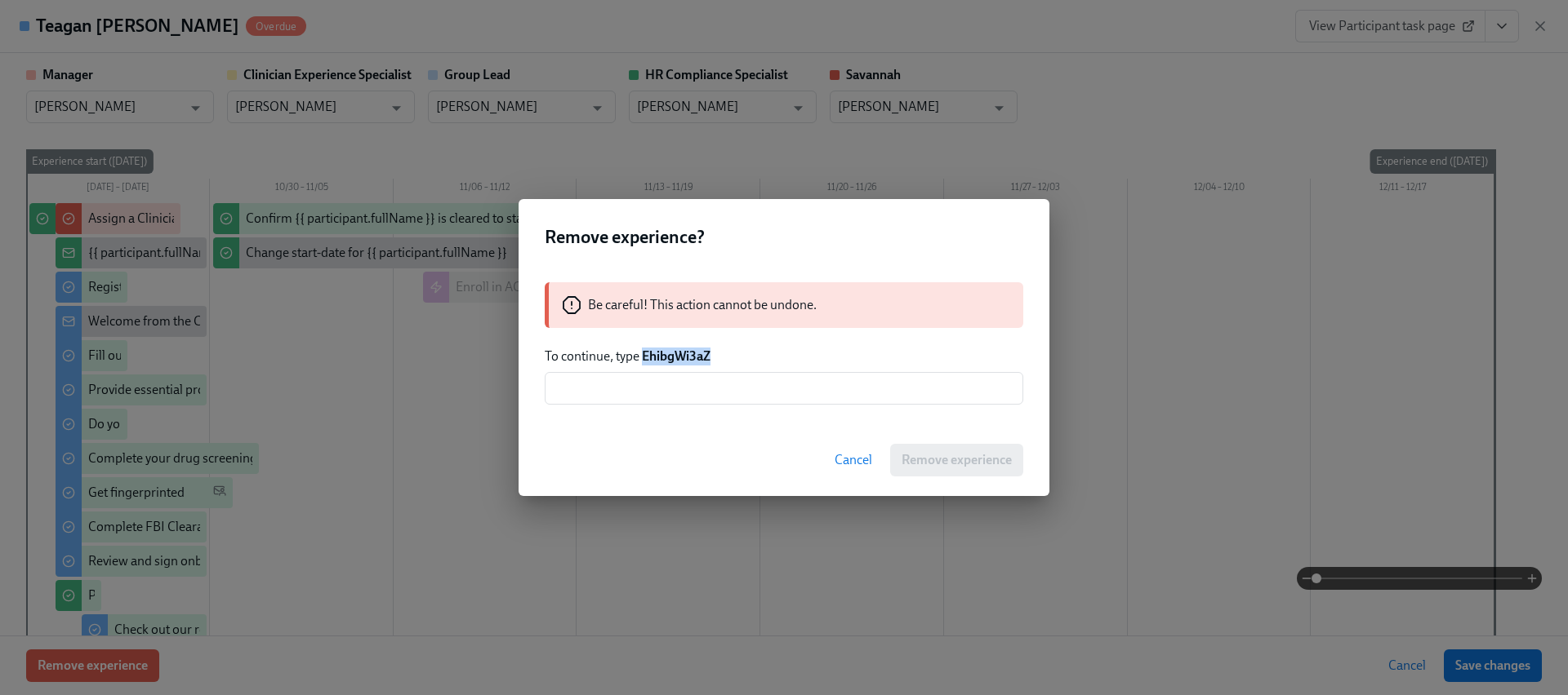
click at [663, 363] on strong "EhibgWi3aZ" at bounding box center [675, 357] width 68 height 16
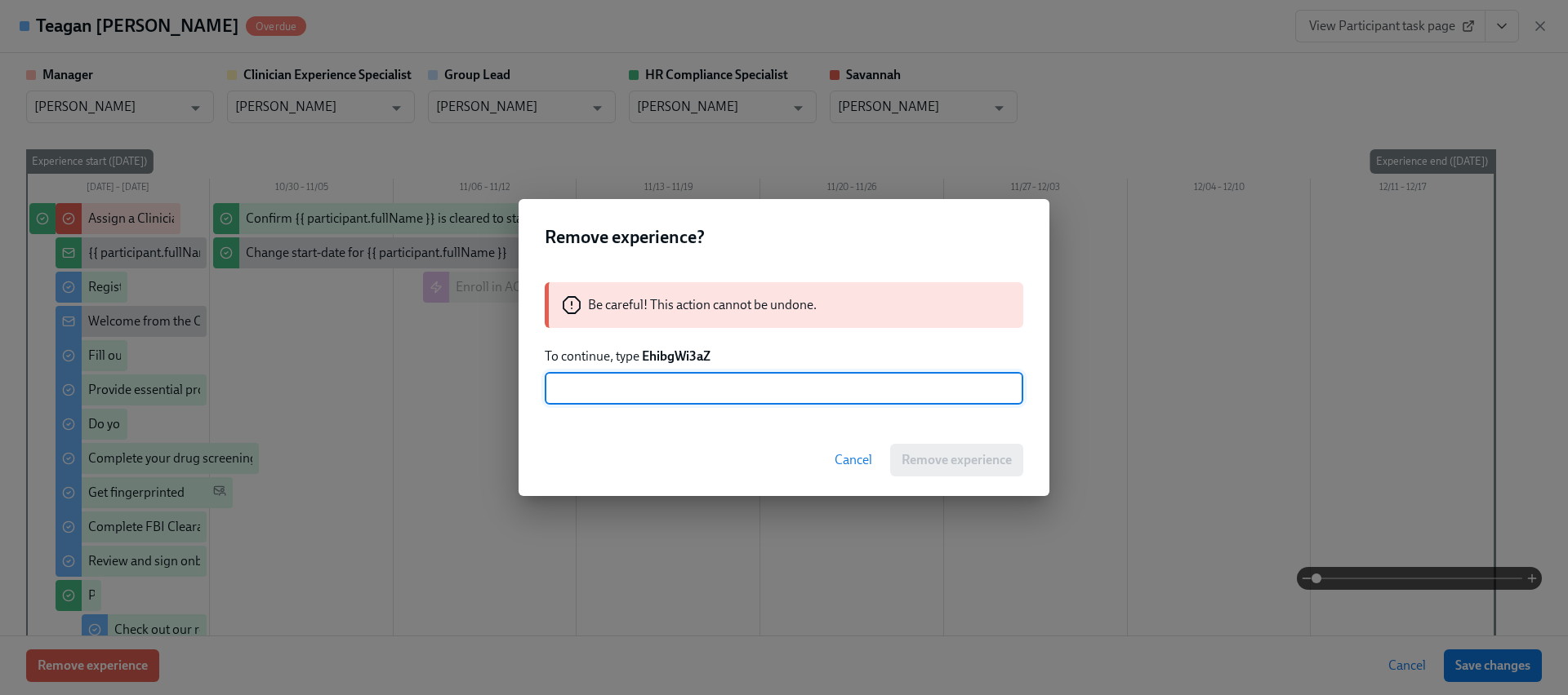
click at [658, 401] on input "text" at bounding box center [784, 388] width 478 height 33
paste input "EhibgWi3aZ"
type input "EhibgWi3aZ"
click at [933, 439] on div "Cancel Remove experience" at bounding box center [784, 460] width 531 height 71
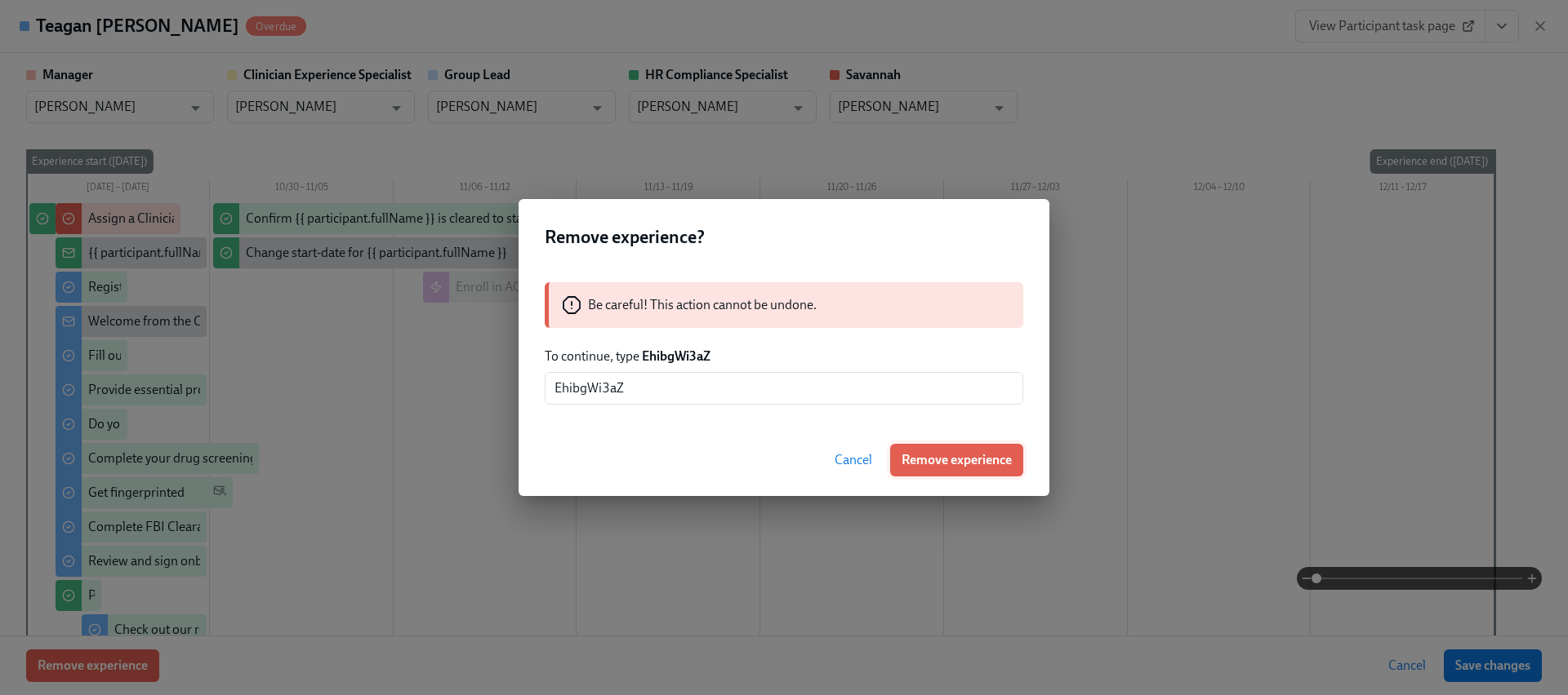
click at [931, 464] on span "Remove experience" at bounding box center [956, 460] width 110 height 16
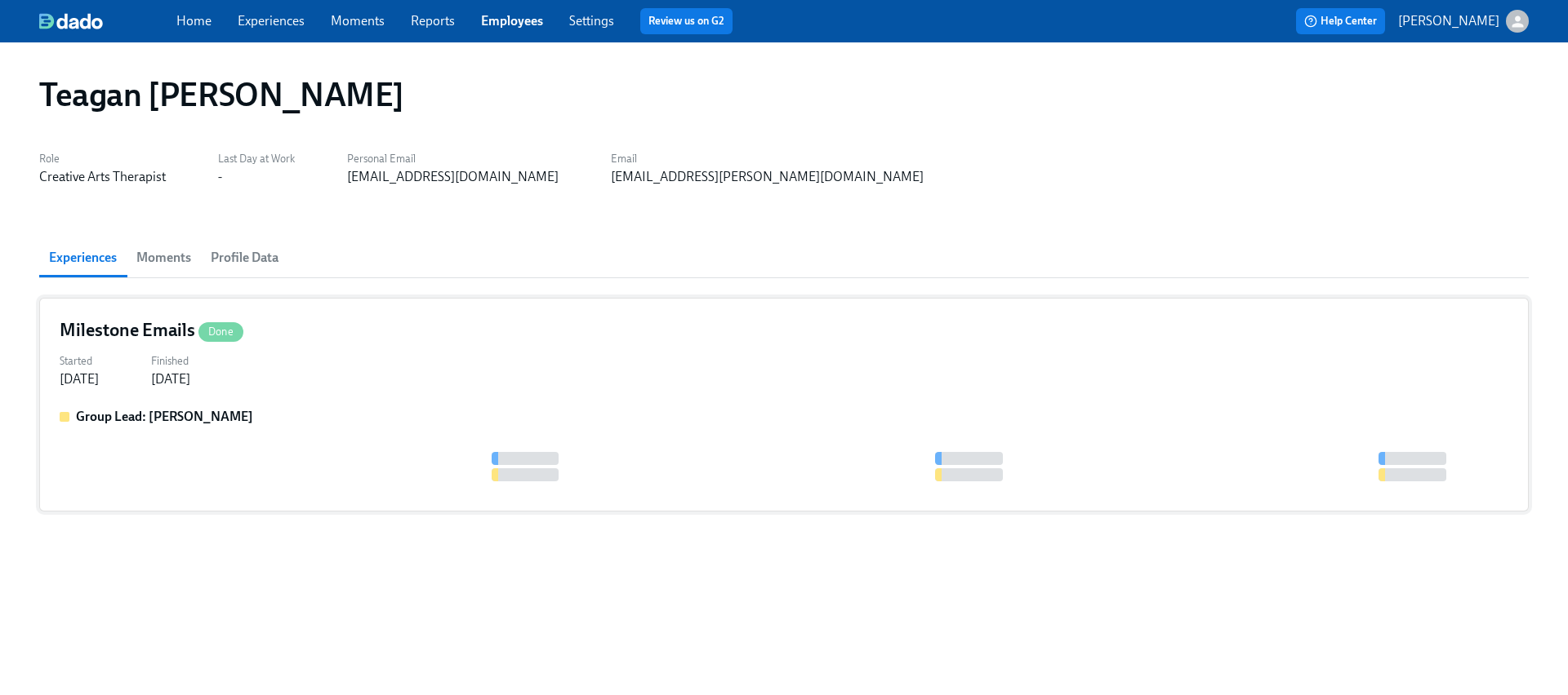
click at [222, 391] on div "Milestone Emails Done Started Nov 24, 2024 Finished Jan 16, 2025 Group Lead: Pr…" at bounding box center [784, 405] width 1490 height 214
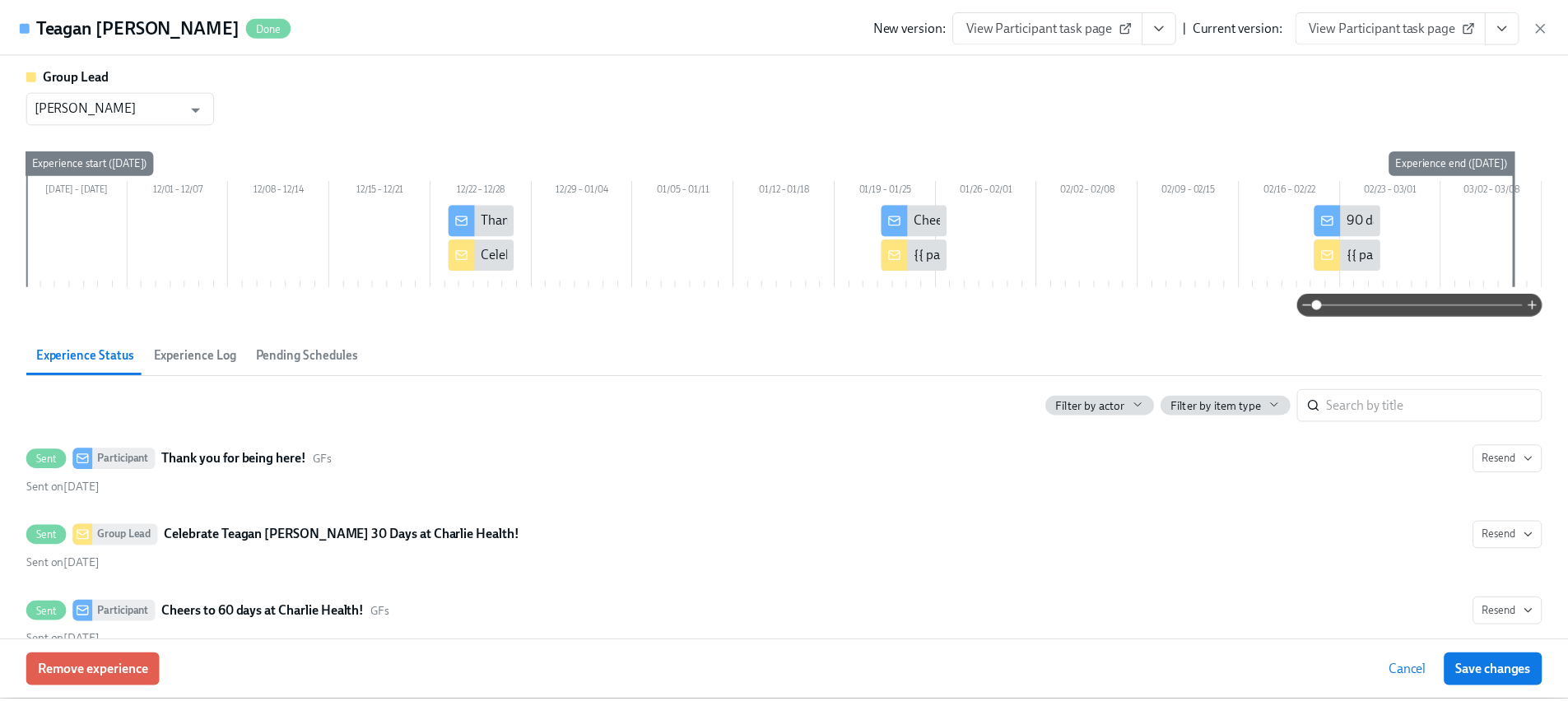
scroll to position [268, 0]
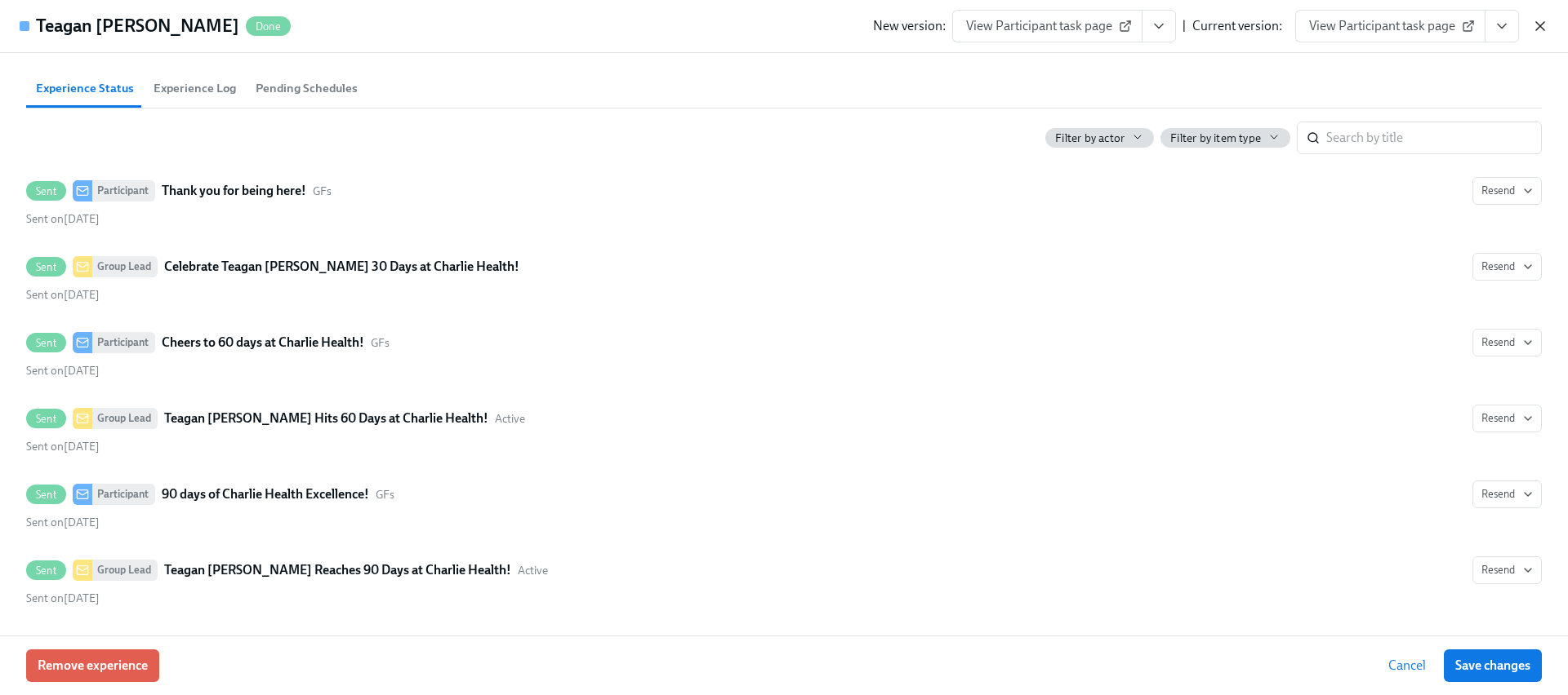
click at [1534, 27] on icon "button" at bounding box center [1539, 26] width 16 height 16
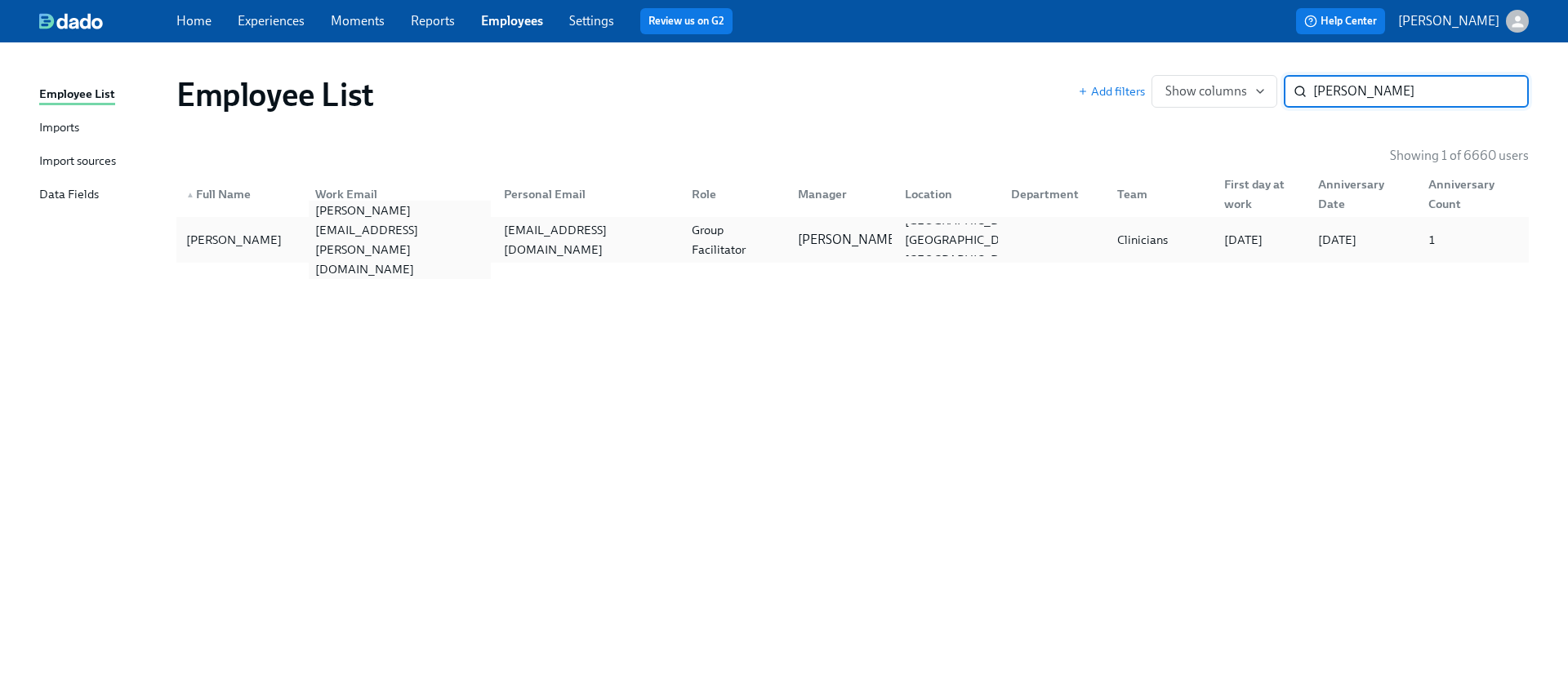
type input "Diane Fernandez"
click at [342, 238] on div "diane.fernandez@charliehealth.com" at bounding box center [399, 240] width 181 height 78
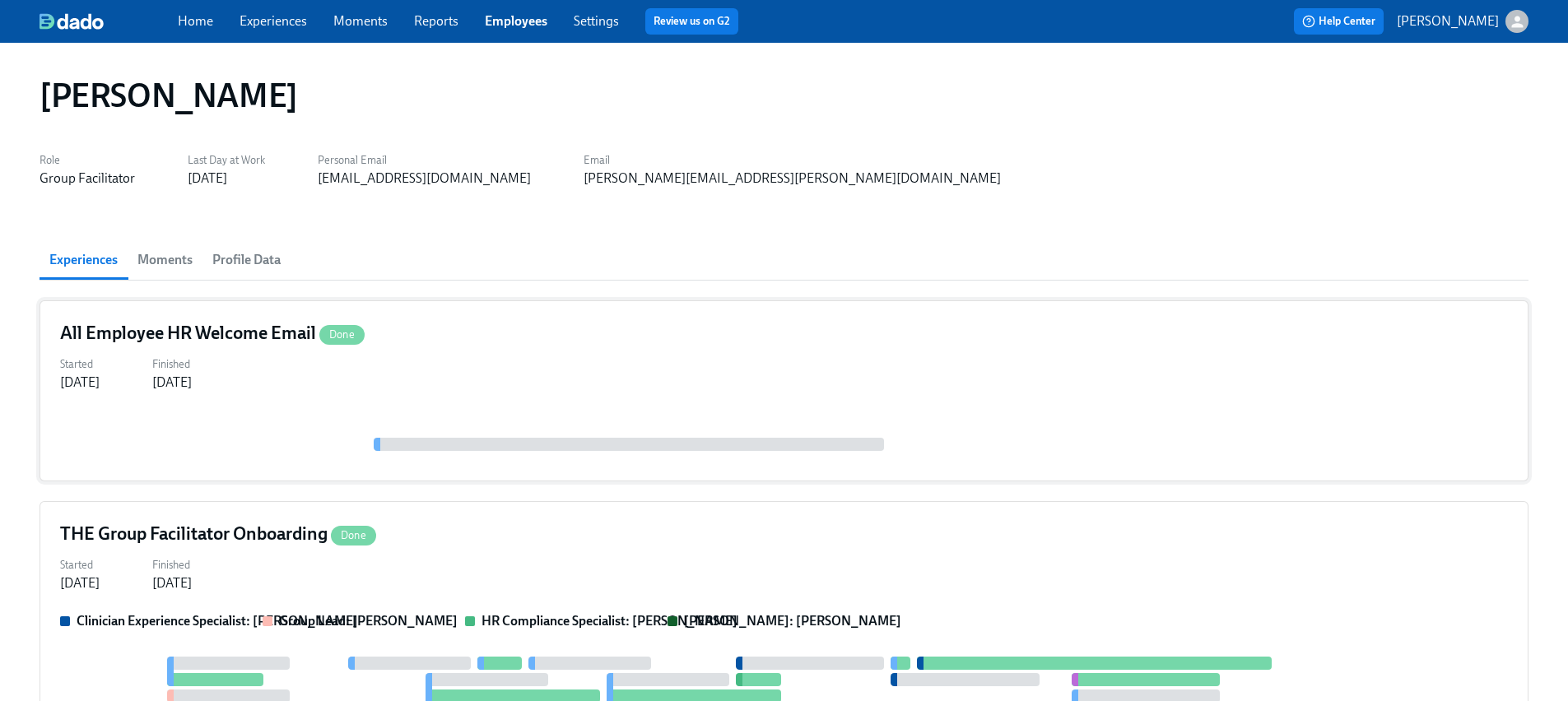
click at [303, 356] on div "Started Jul 18, 2025 Finished Jul 14, 2025" at bounding box center [784, 372] width 1448 height 40
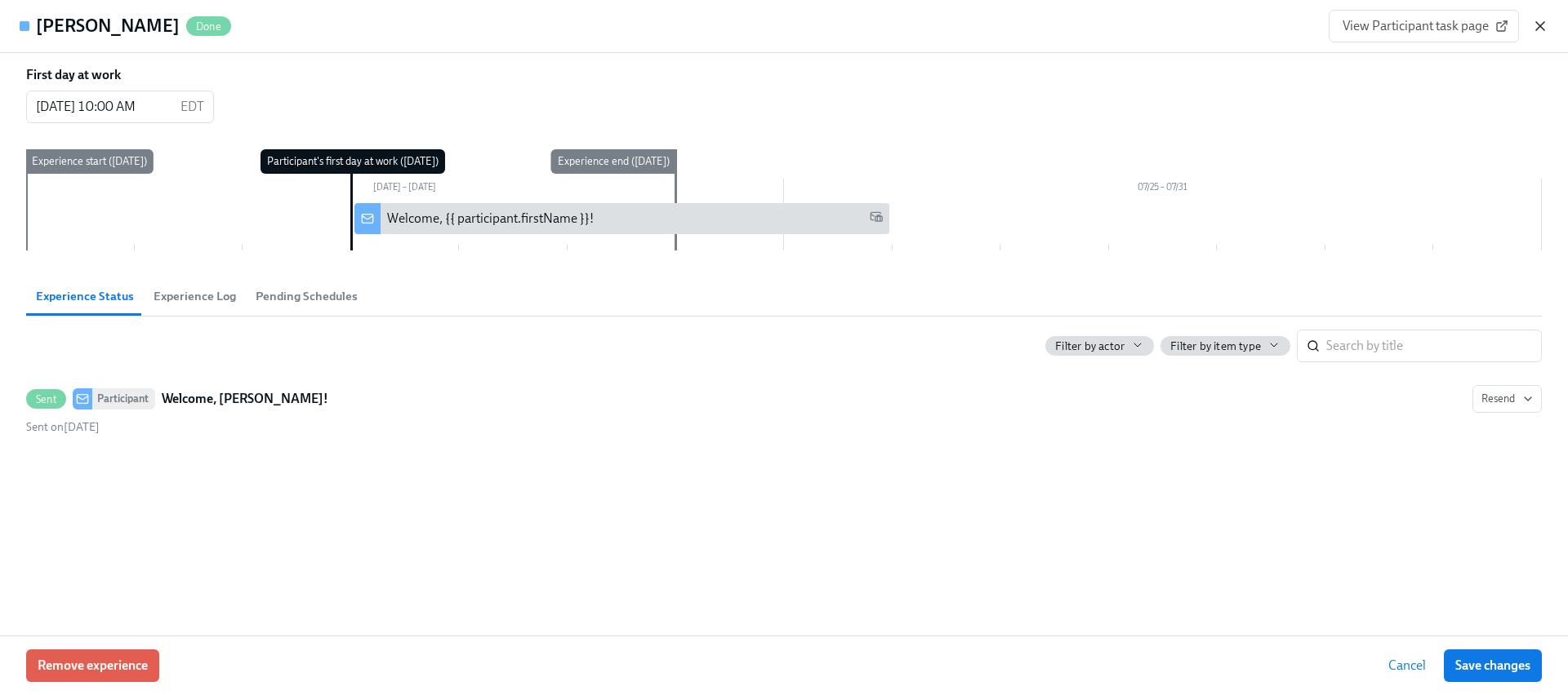
click at [1541, 26] on icon "button" at bounding box center [1540, 26] width 8 height 8
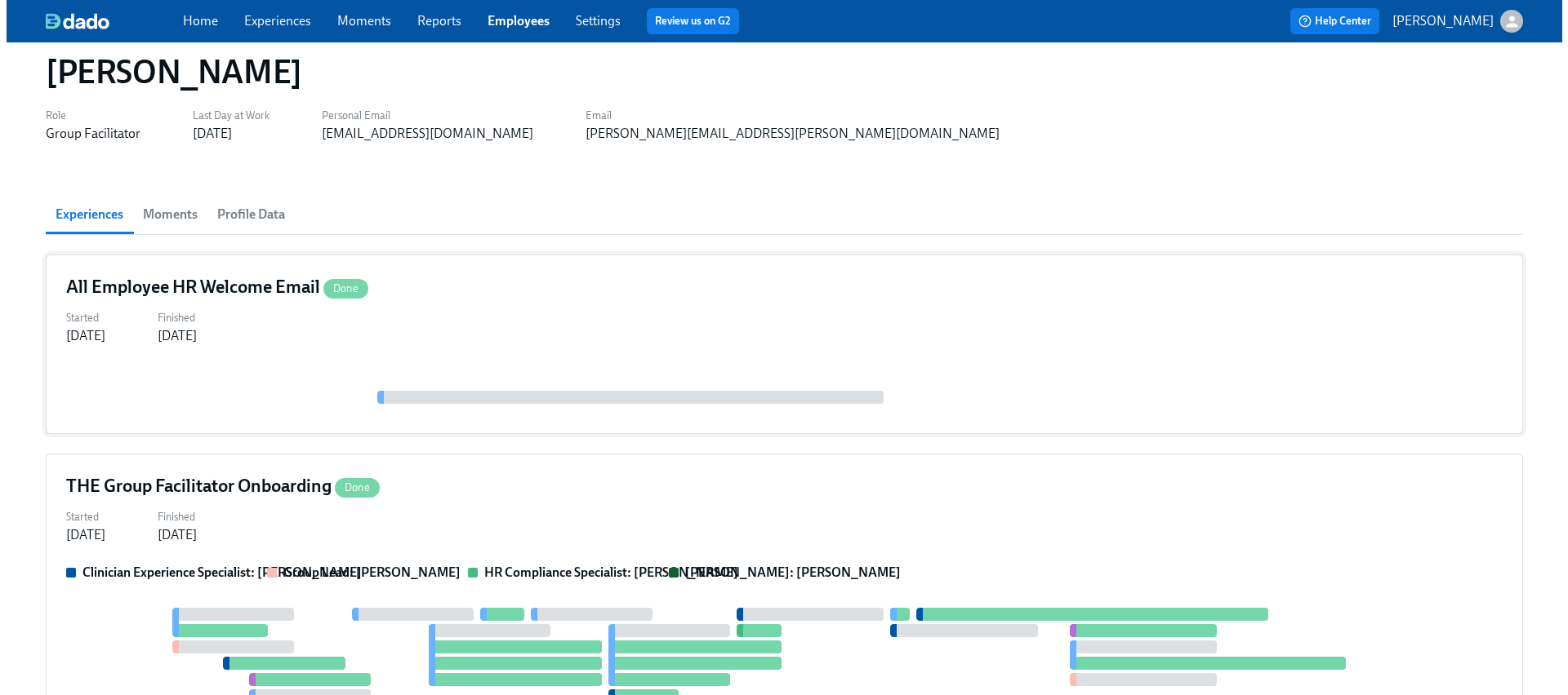
scroll to position [333, 0]
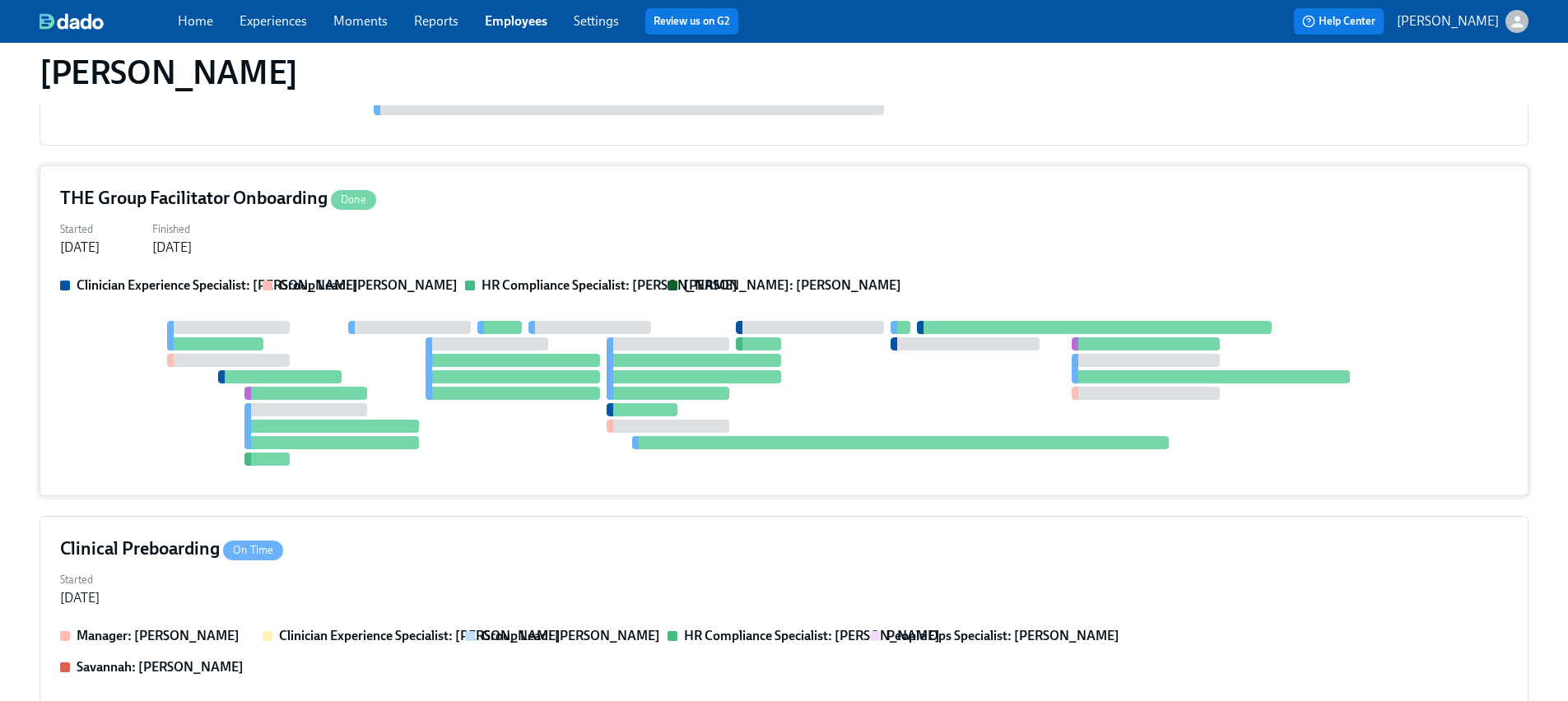
click at [429, 402] on div at bounding box center [784, 393] width 1448 height 145
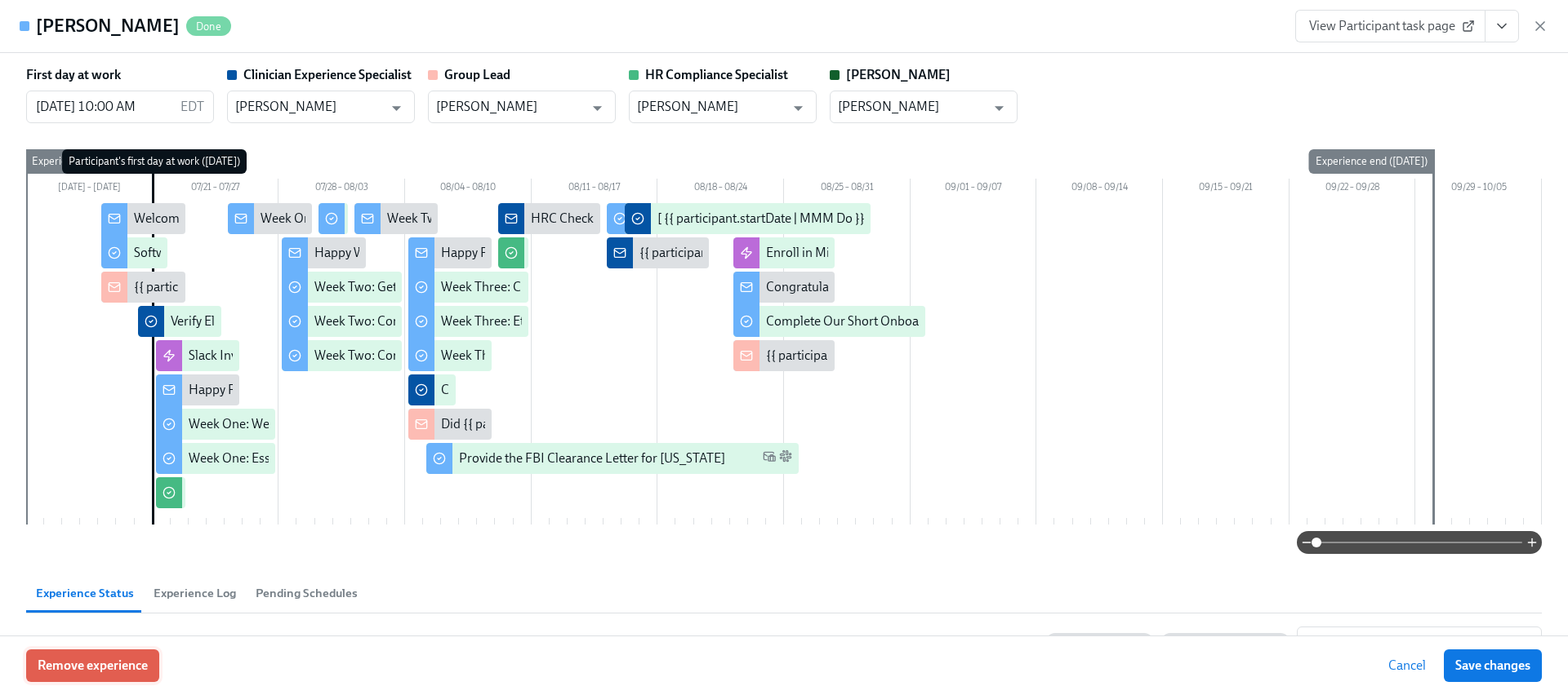
click at [78, 658] on span "Remove experience" at bounding box center [92, 666] width 110 height 16
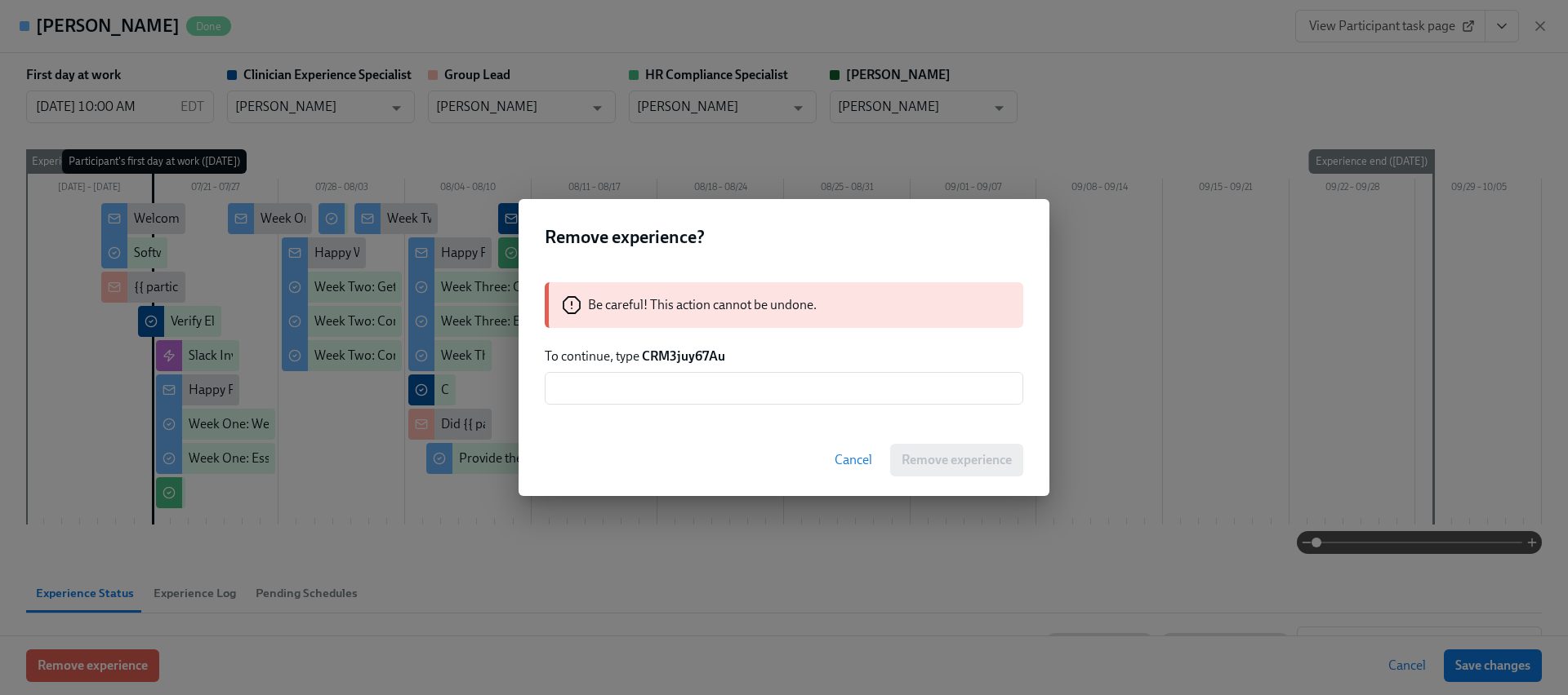
click at [687, 357] on strong "CRM3juy67Au" at bounding box center [683, 357] width 83 height 16
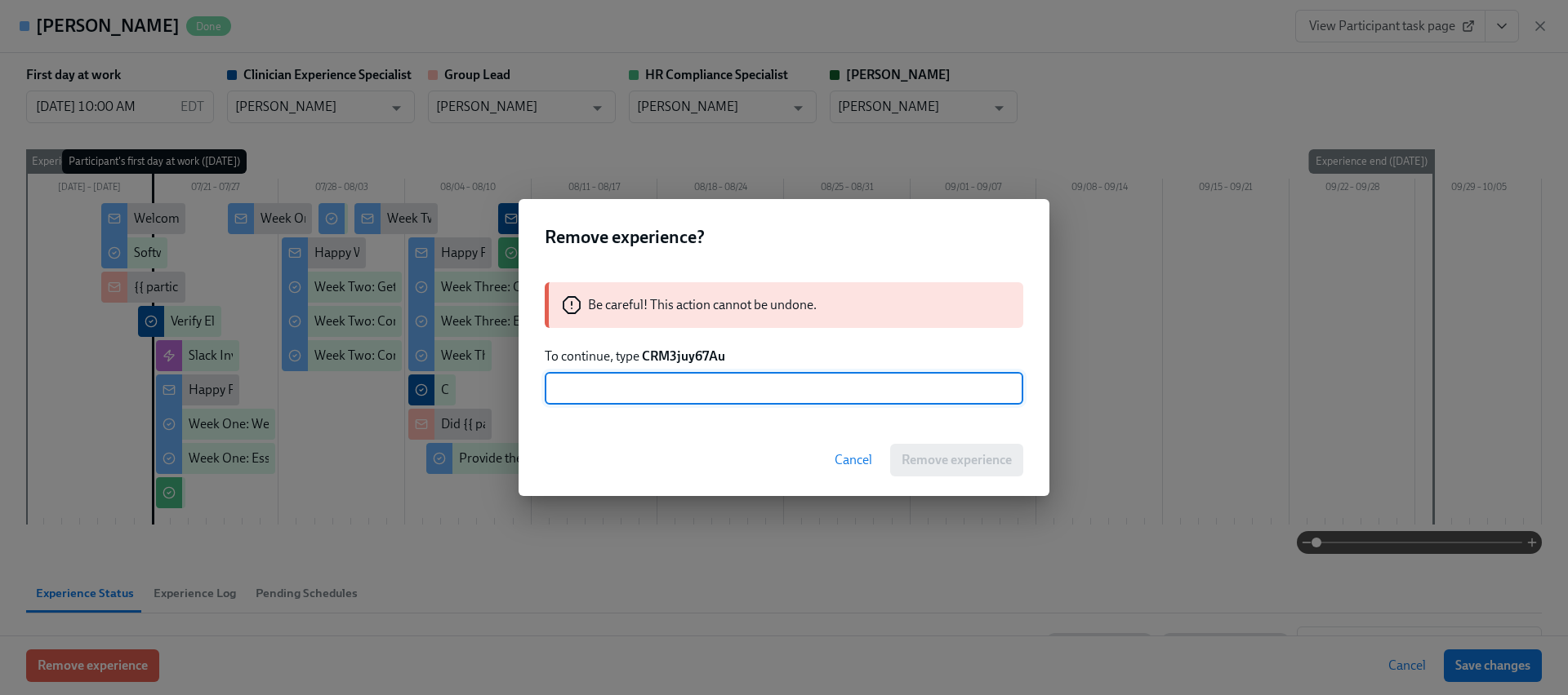
click at [668, 402] on input "text" at bounding box center [784, 388] width 478 height 33
paste input "CRM3juy67Au"
type input "CRM3juy67Au"
click at [916, 455] on span "Remove experience" at bounding box center [956, 460] width 110 height 16
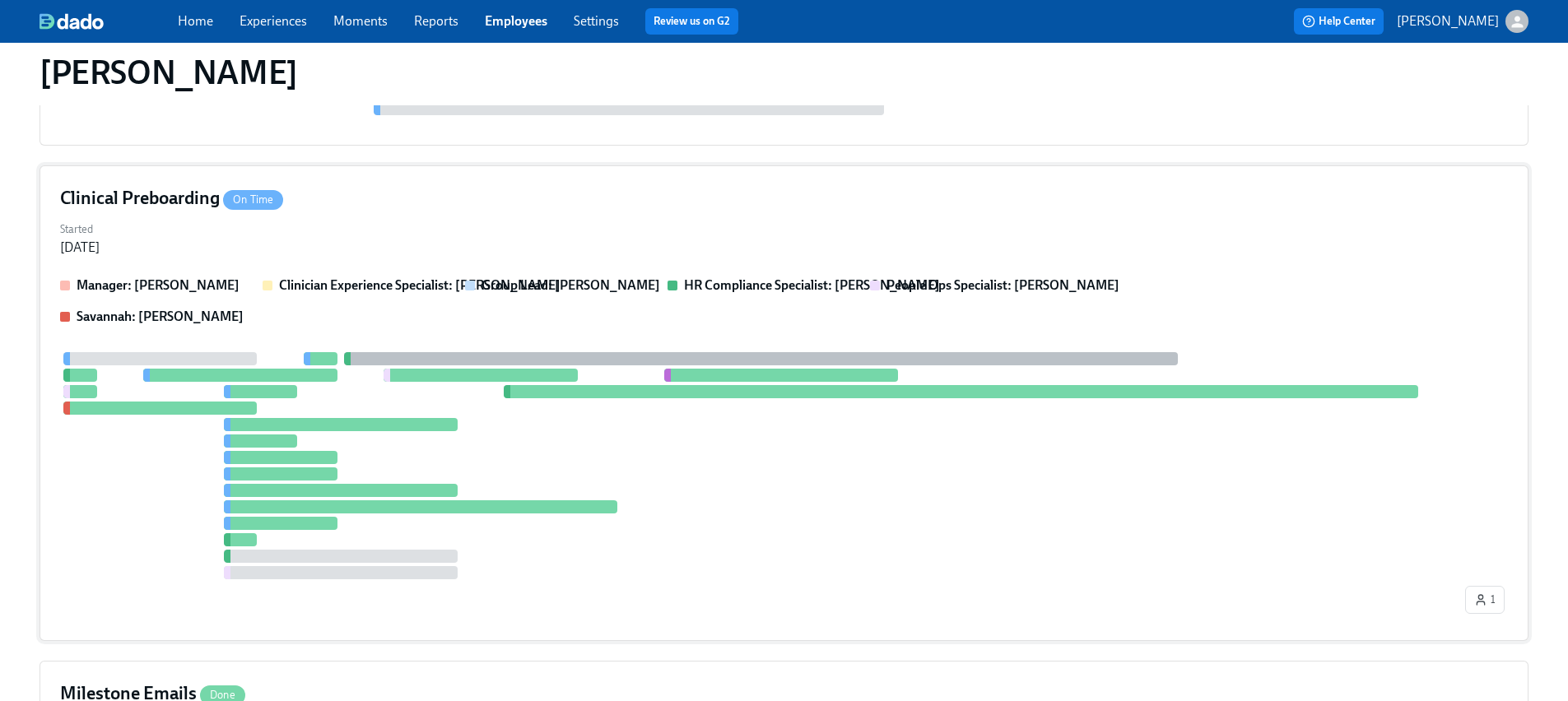
click at [349, 525] on div at bounding box center [761, 465] width 1402 height 227
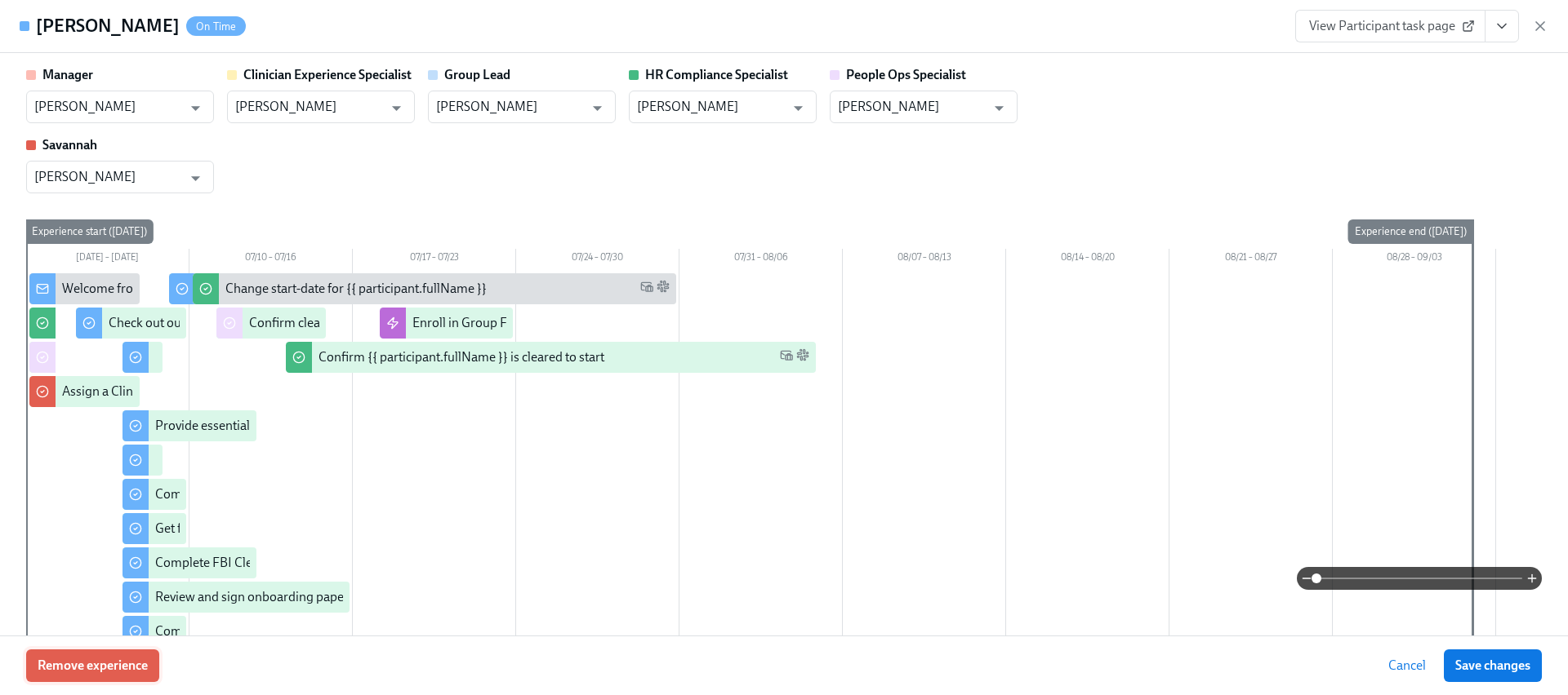
click at [134, 678] on button "Remove experience" at bounding box center [92, 665] width 133 height 33
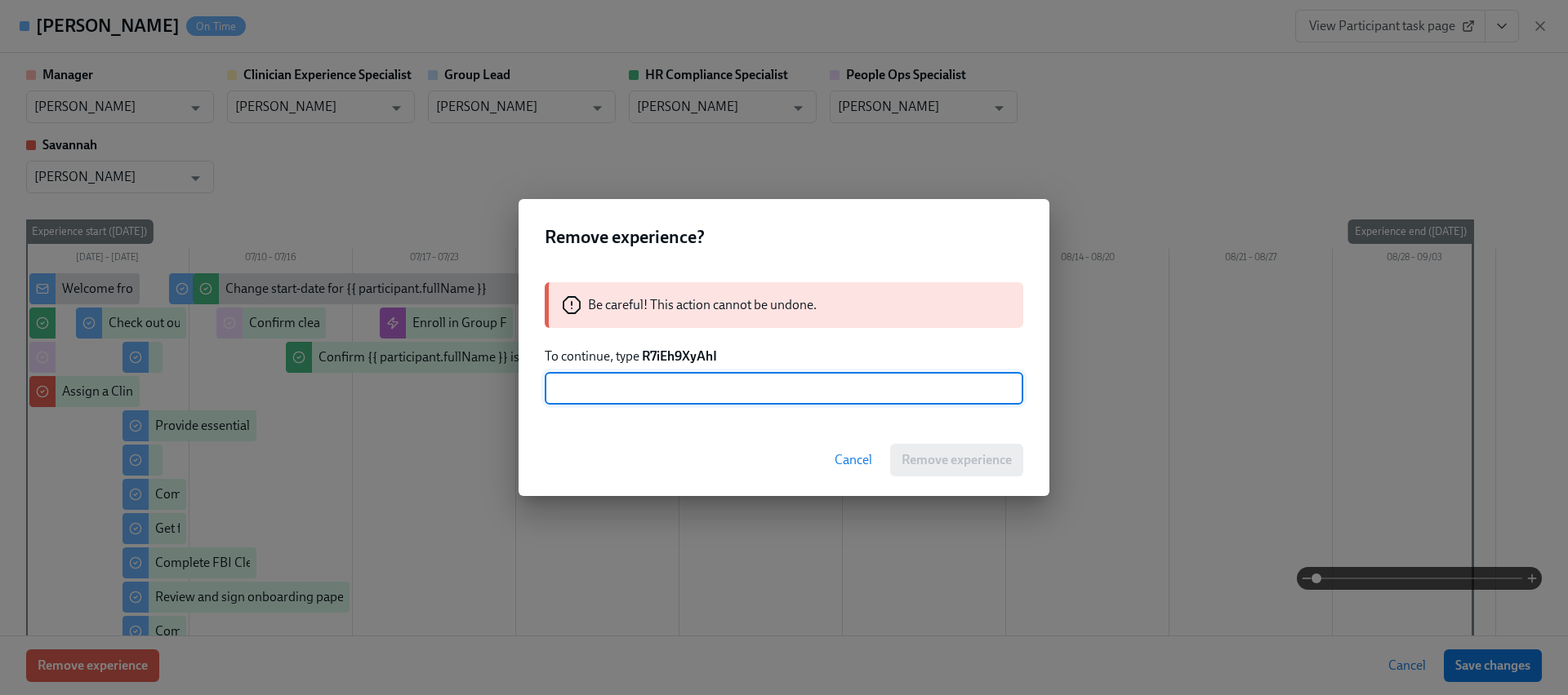
click at [689, 351] on strong "R7iEh9XyAhI" at bounding box center [679, 357] width 75 height 16
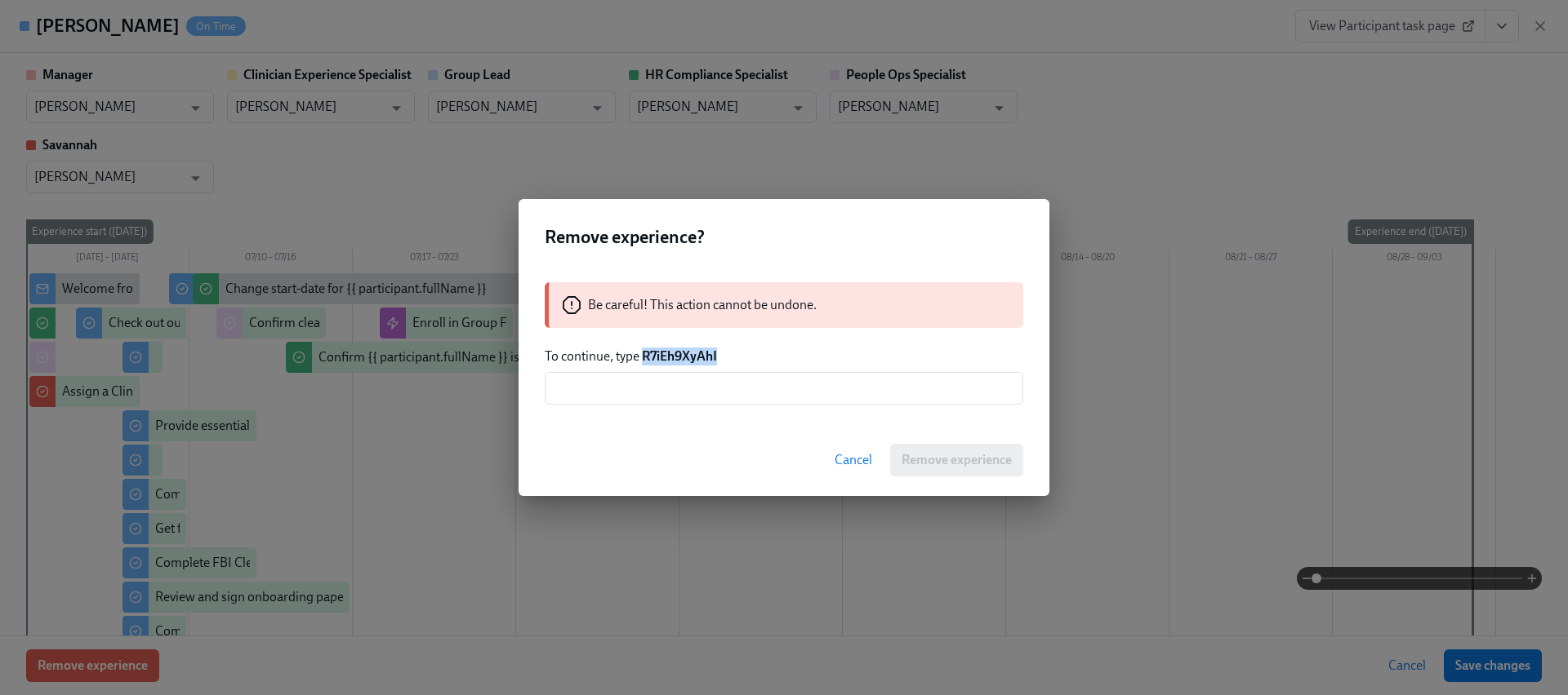
click at [689, 351] on strong "R7iEh9XyAhI" at bounding box center [679, 357] width 75 height 16
click at [694, 418] on div "Be careful! This action cannot be undone. To continue, type R7iEh9XyAhI ​" at bounding box center [784, 343] width 531 height 162
click at [702, 394] on input "text" at bounding box center [784, 388] width 478 height 33
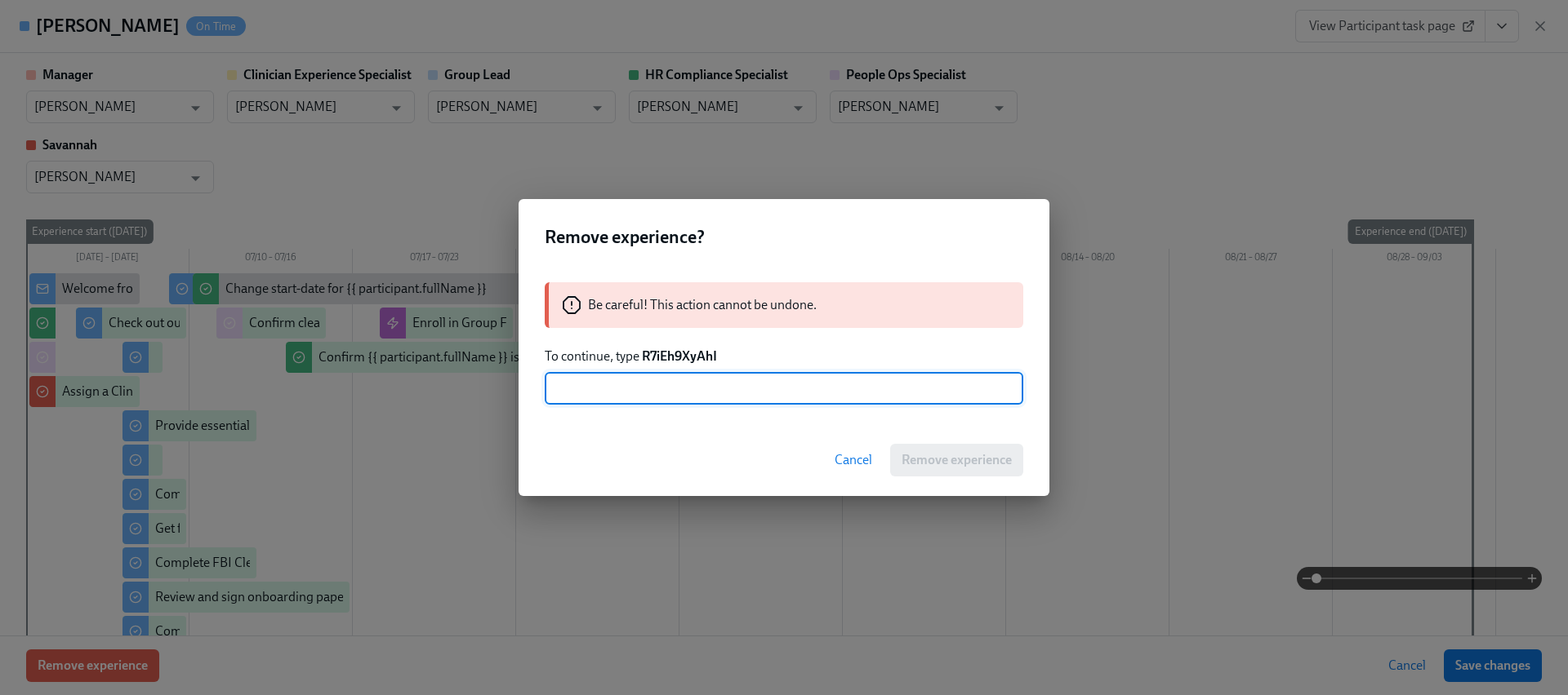
paste input "R7iEh9XyAhI"
type input "R7iEh9XyAhI"
click at [906, 444] on button "Remove experience" at bounding box center [956, 460] width 133 height 33
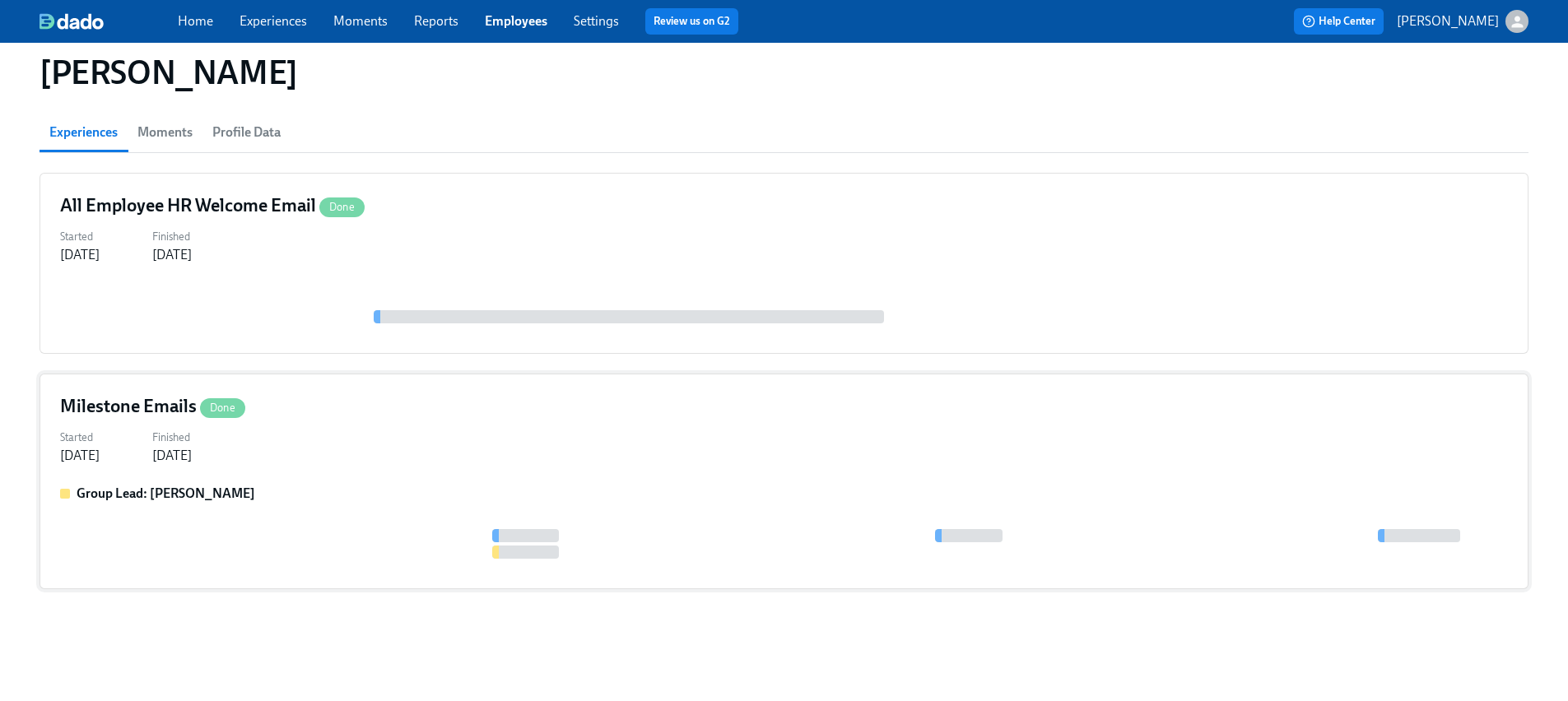
click at [329, 480] on div "Milestone Emails Done Started Aug 23, 2025 Finished Sep 25, 2025 Group Lead: Ga…" at bounding box center [784, 482] width 1489 height 216
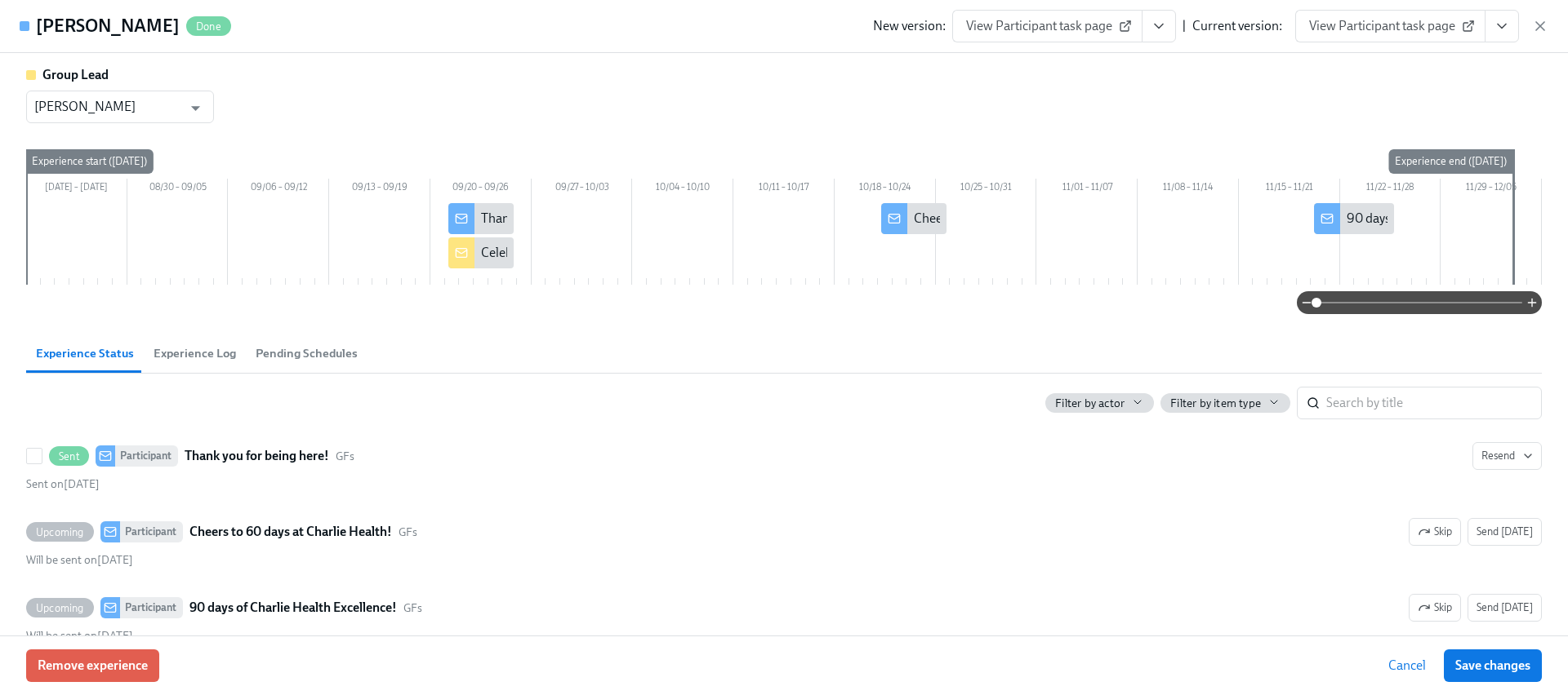
scroll to position [3, 0]
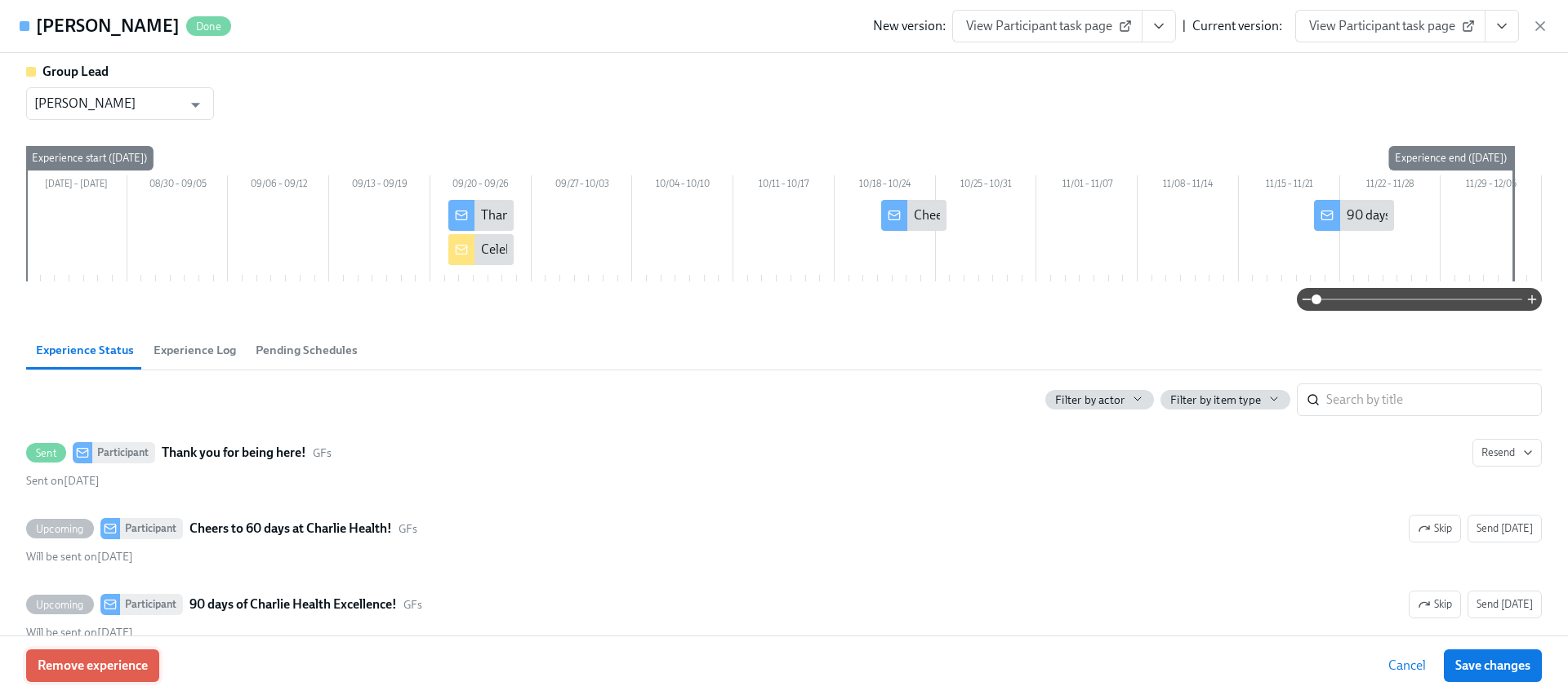
click at [136, 652] on button "Remove experience" at bounding box center [92, 665] width 133 height 33
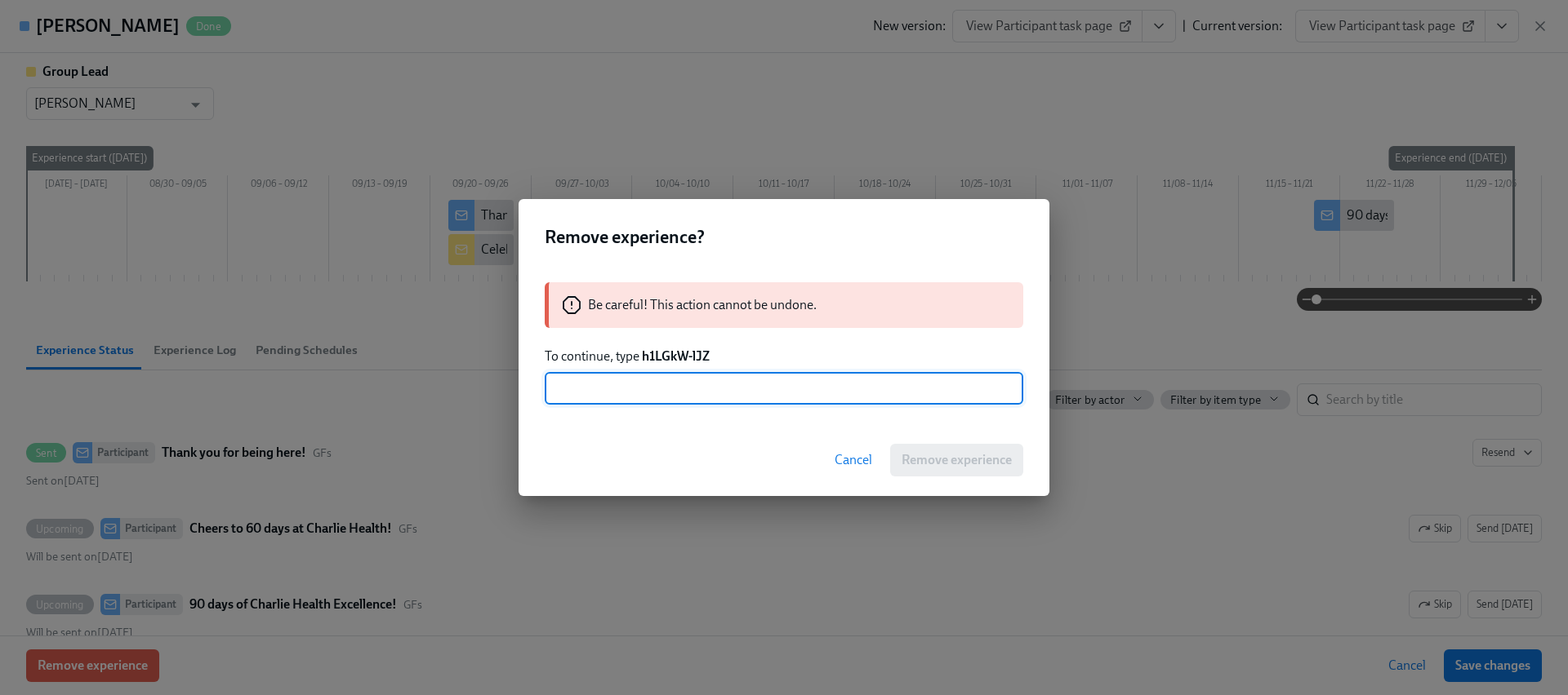
click at [688, 354] on strong "h1LGkW-lJZ" at bounding box center [675, 357] width 67 height 16
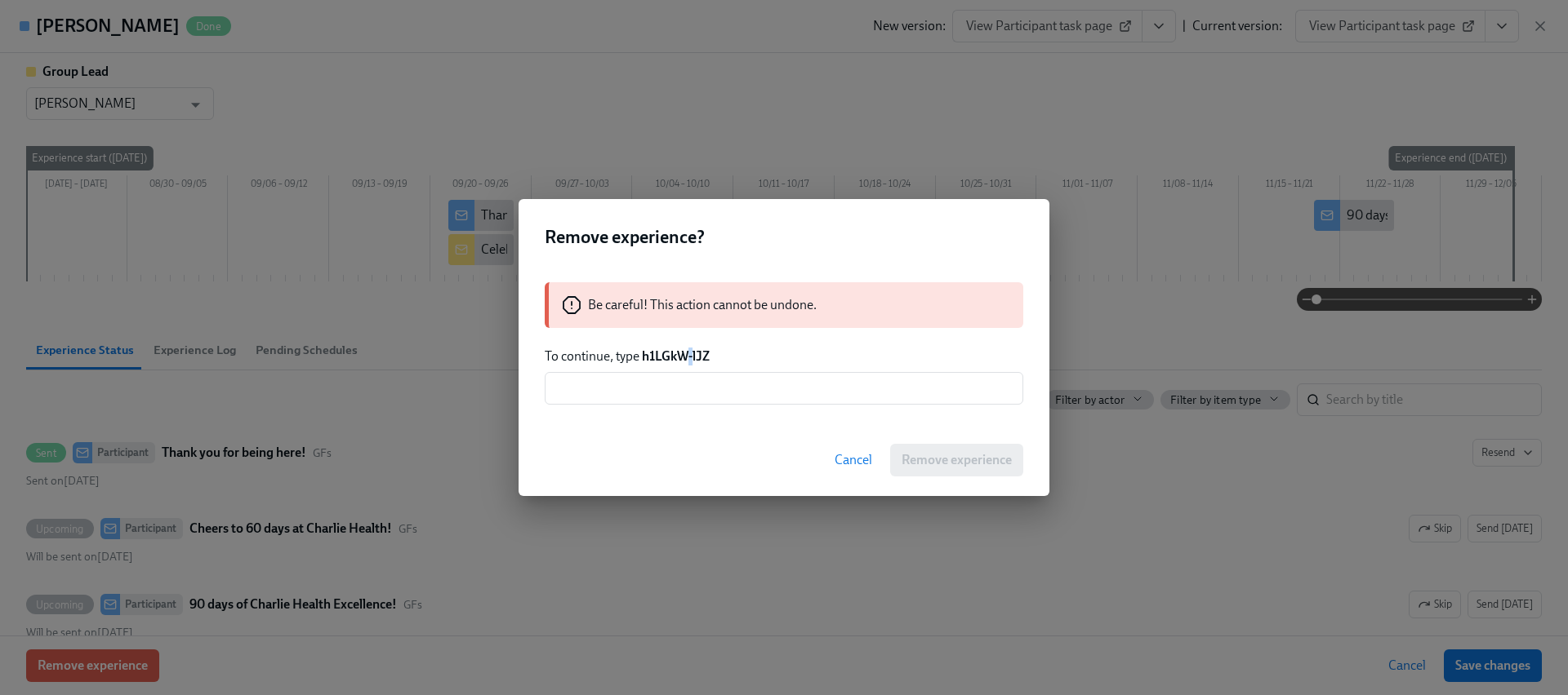
click at [688, 354] on strong "h1LGkW-lJZ" at bounding box center [675, 357] width 67 height 16
drag, startPoint x: 721, startPoint y: 357, endPoint x: 641, endPoint y: 358, distance: 80.0
click at [641, 358] on p "To continue, type h1LGkW-lJZ" at bounding box center [784, 357] width 478 height 18
click at [647, 387] on input "text" at bounding box center [784, 388] width 478 height 33
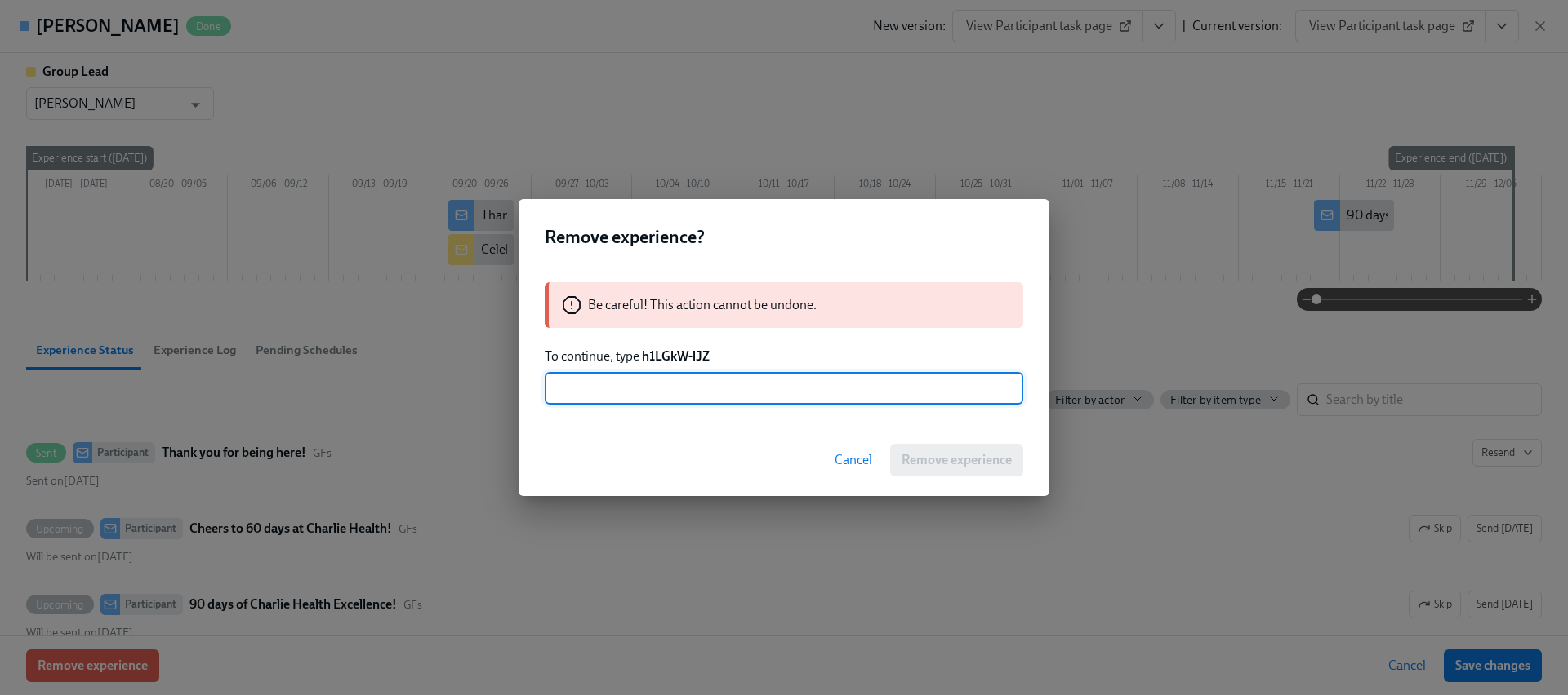
paste input "h1LGkW-lJZ"
type input "h1LGkW-lJZ"
click at [905, 446] on button "Remove experience" at bounding box center [956, 460] width 133 height 33
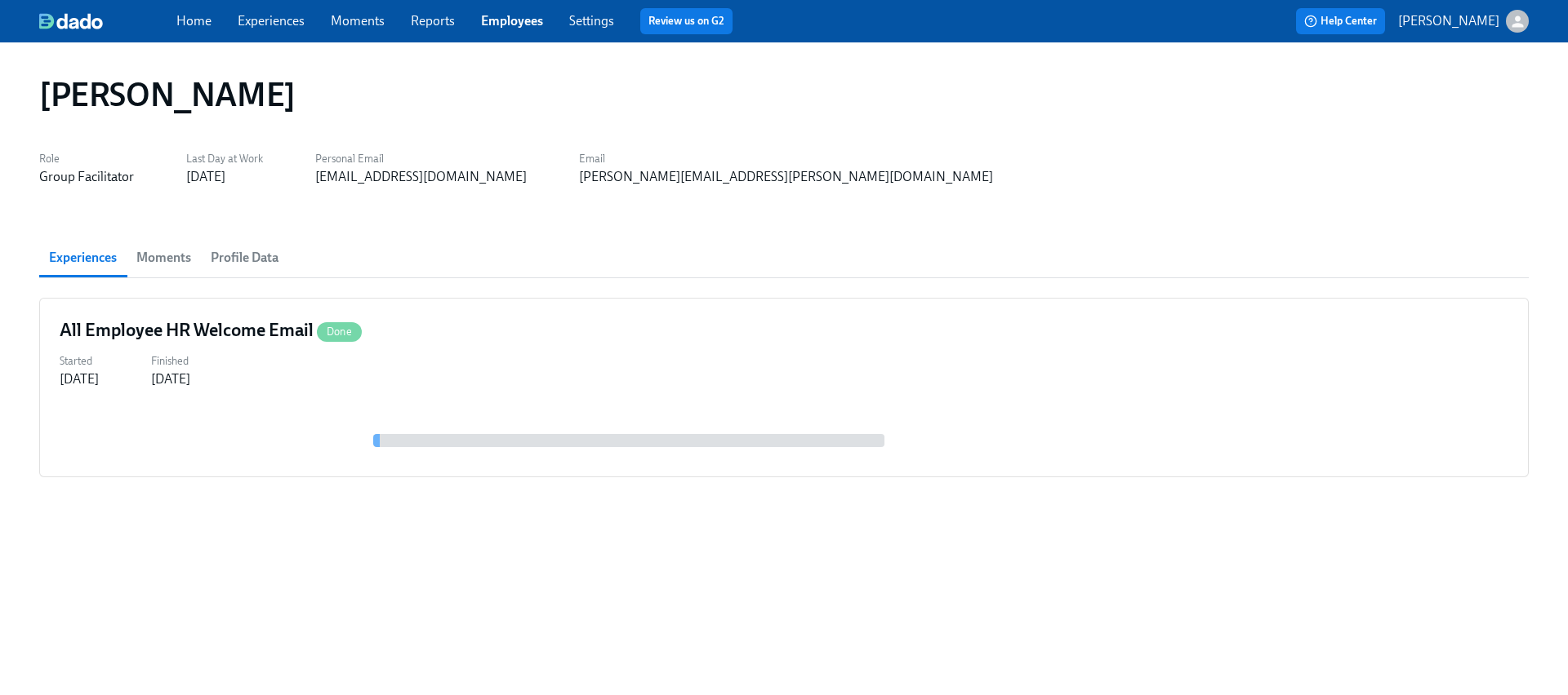
scroll to position [0, 0]
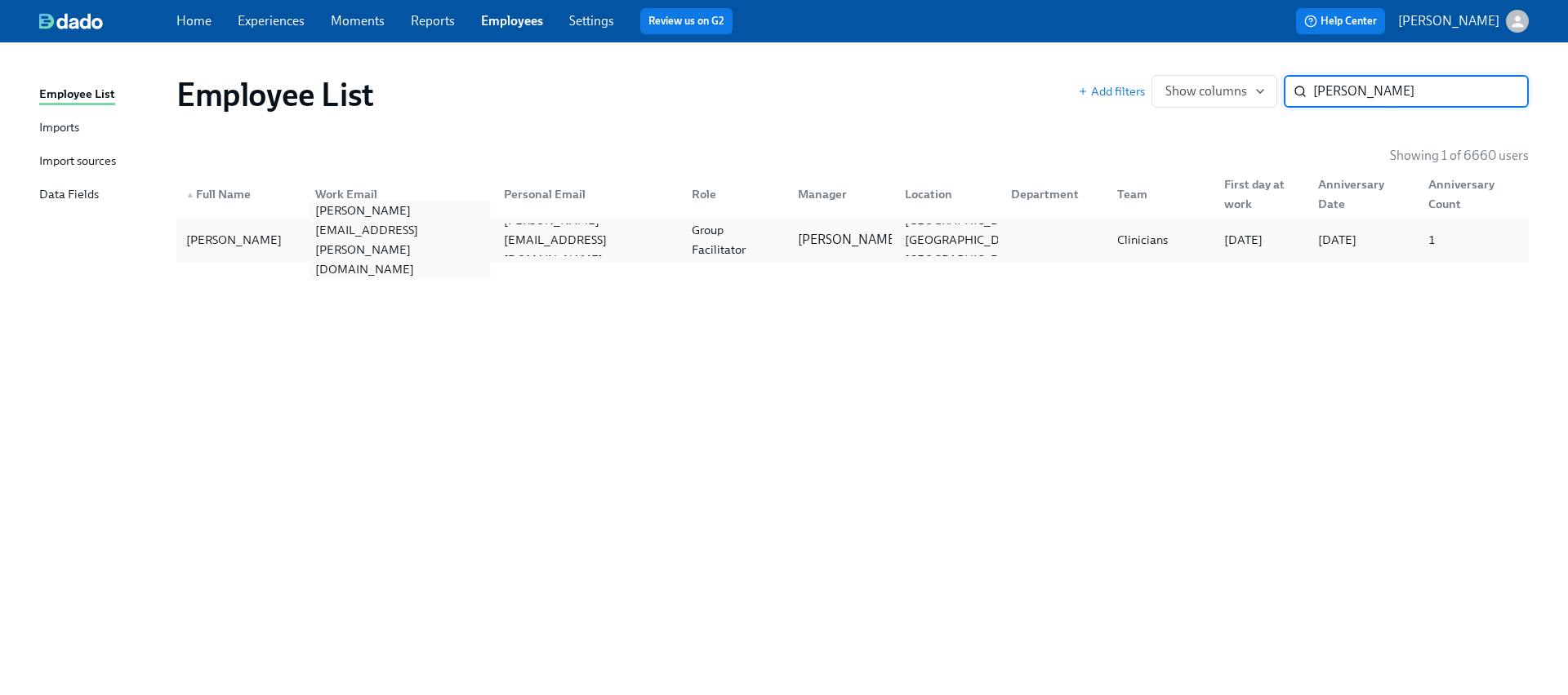
type input "Dana Williams"
click at [420, 243] on div "dana.williams@charliehealth.com" at bounding box center [399, 240] width 181 height 78
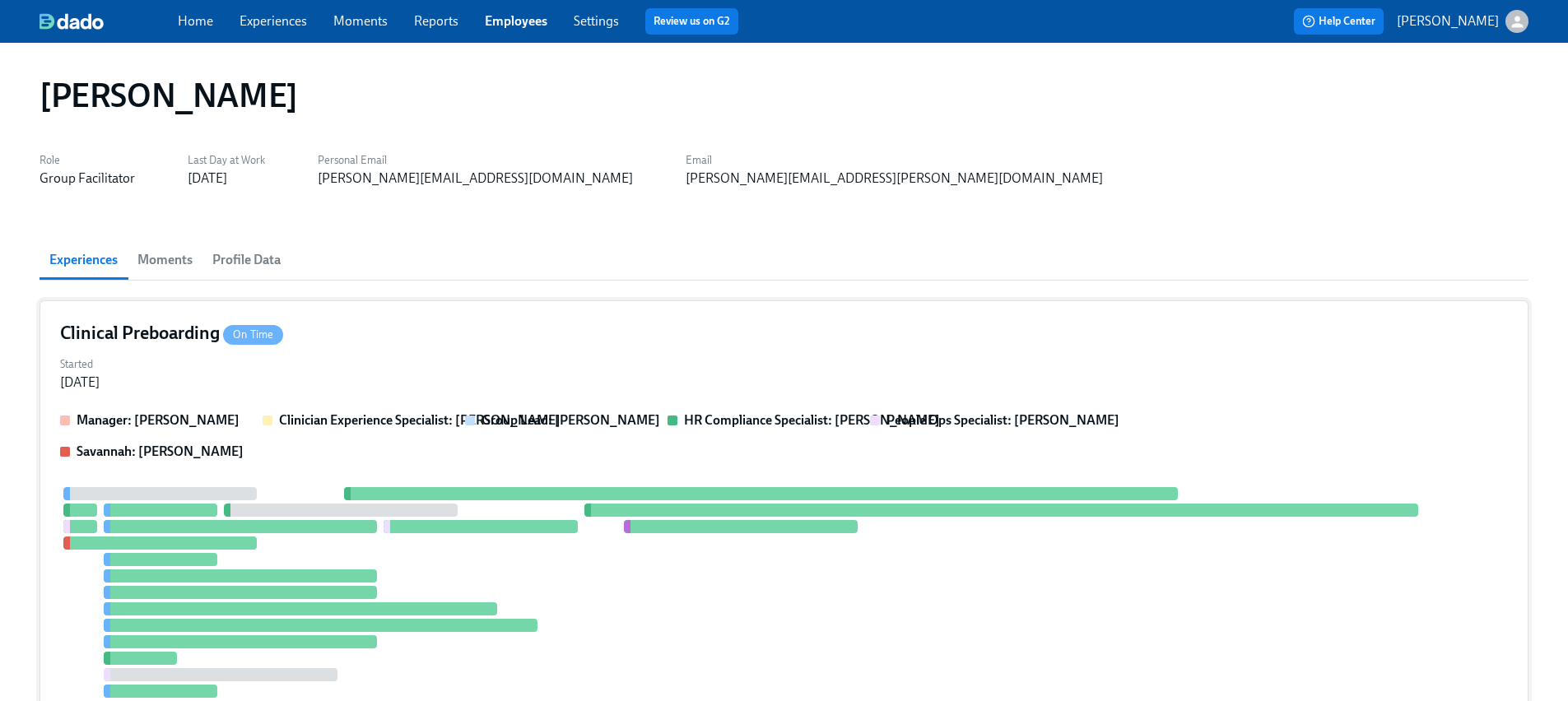
click at [289, 464] on div "Manager: Don Hopkins Clinician Experience Specialist: Keenan Nessl Group Lead: …" at bounding box center [784, 584] width 1448 height 344
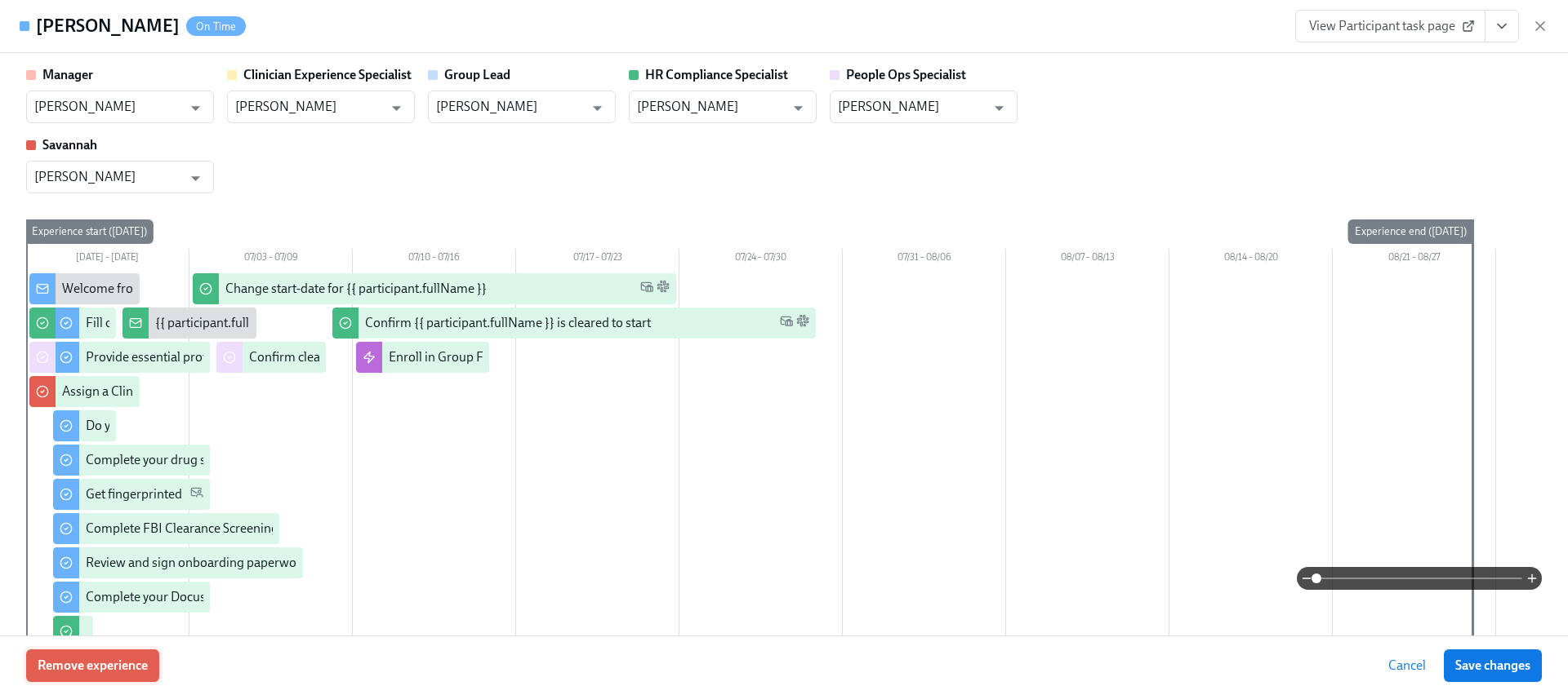
click at [139, 678] on button "Remove experience" at bounding box center [92, 665] width 133 height 33
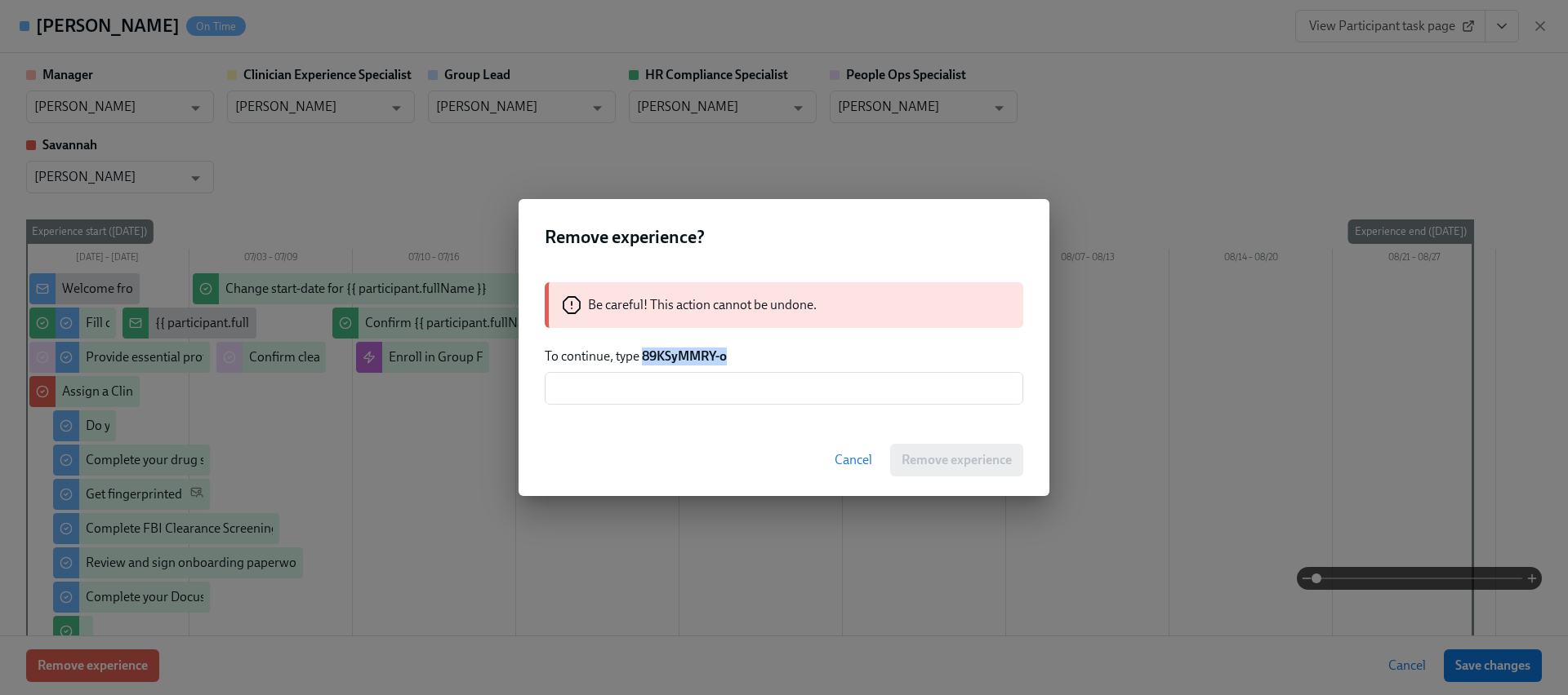
drag, startPoint x: 744, startPoint y: 357, endPoint x: 644, endPoint y: 358, distance: 100.0
click at [644, 358] on p "To continue, type 89KSyMMRY-o" at bounding box center [784, 357] width 478 height 18
click at [656, 382] on input "text" at bounding box center [784, 388] width 478 height 33
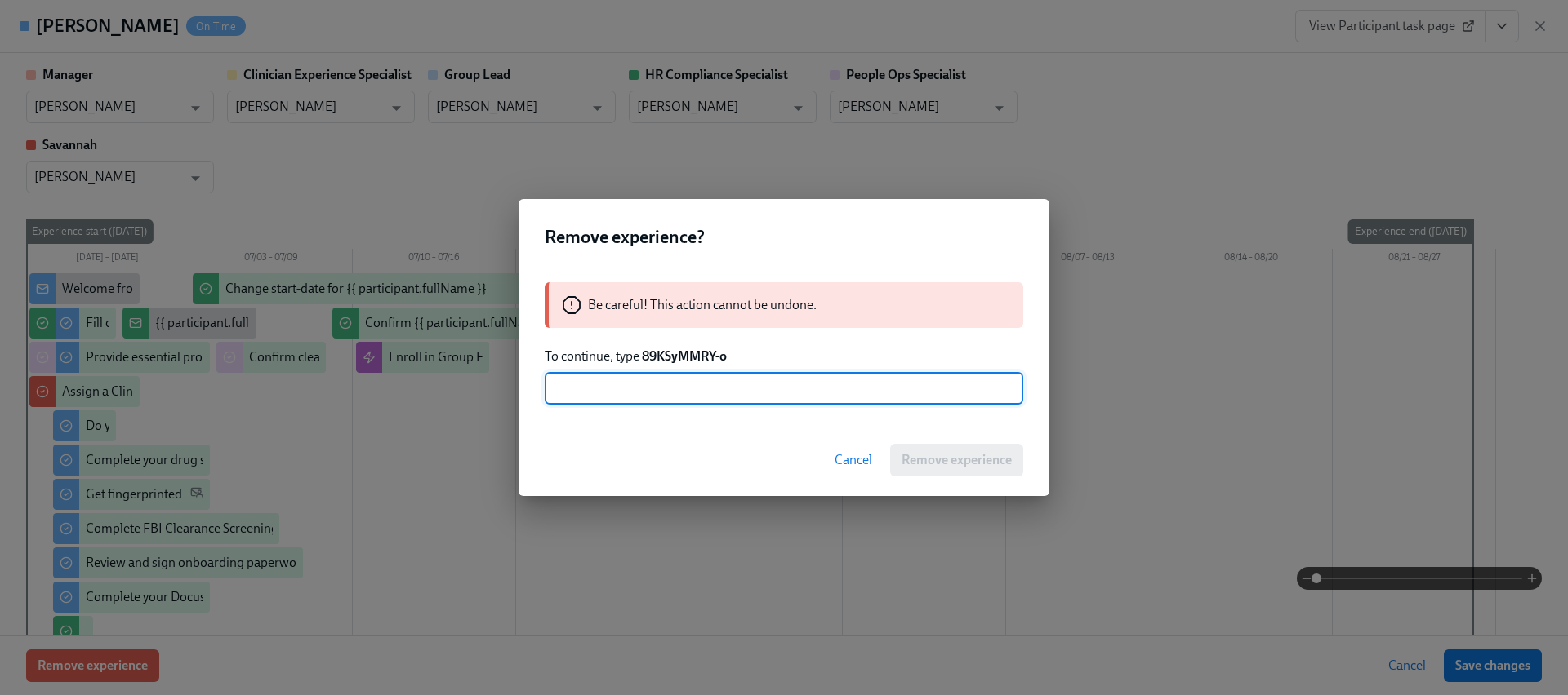
paste input "89KSyMMRY-o"
type input "89KSyMMRY-o"
click at [927, 454] on span "Remove experience" at bounding box center [956, 460] width 110 height 16
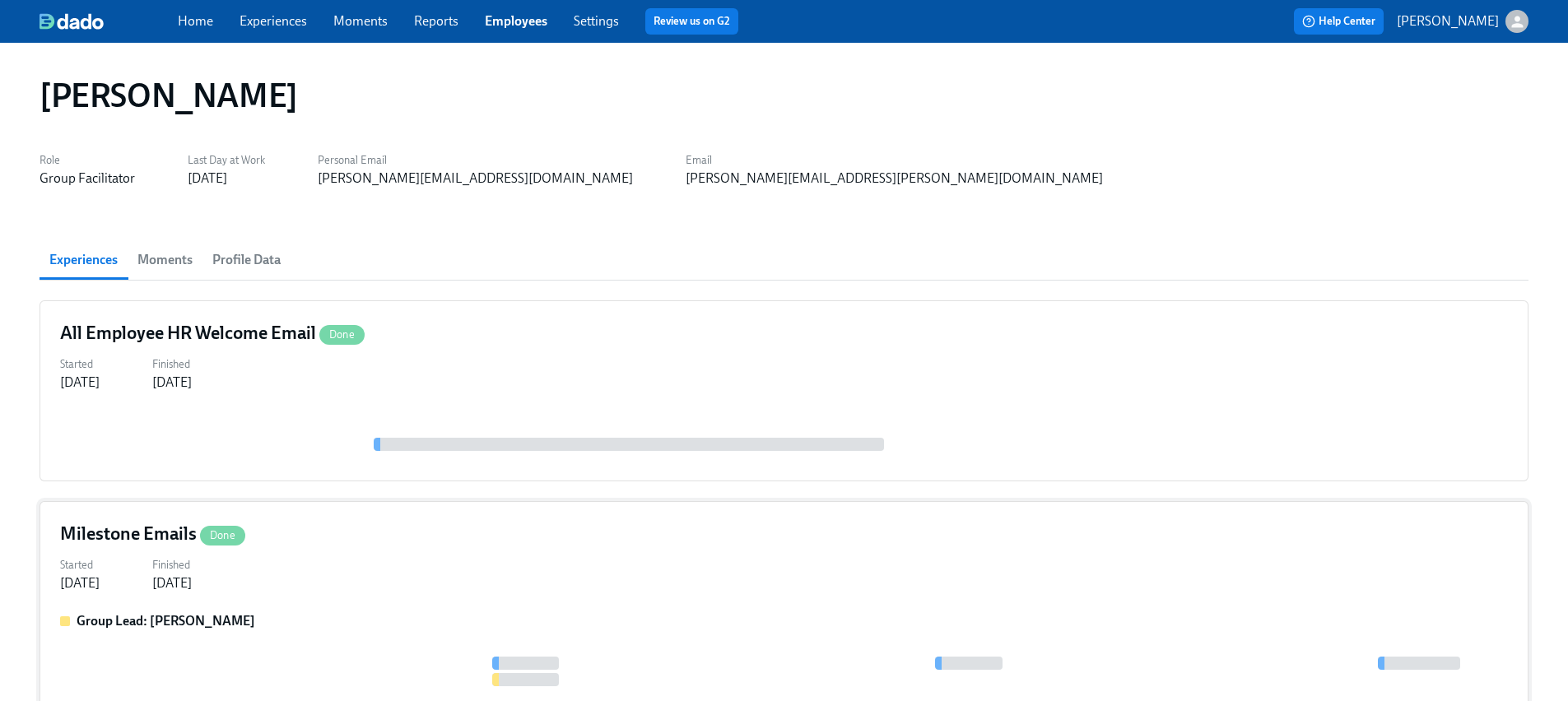
click at [192, 573] on label "Finished" at bounding box center [172, 566] width 40 height 18
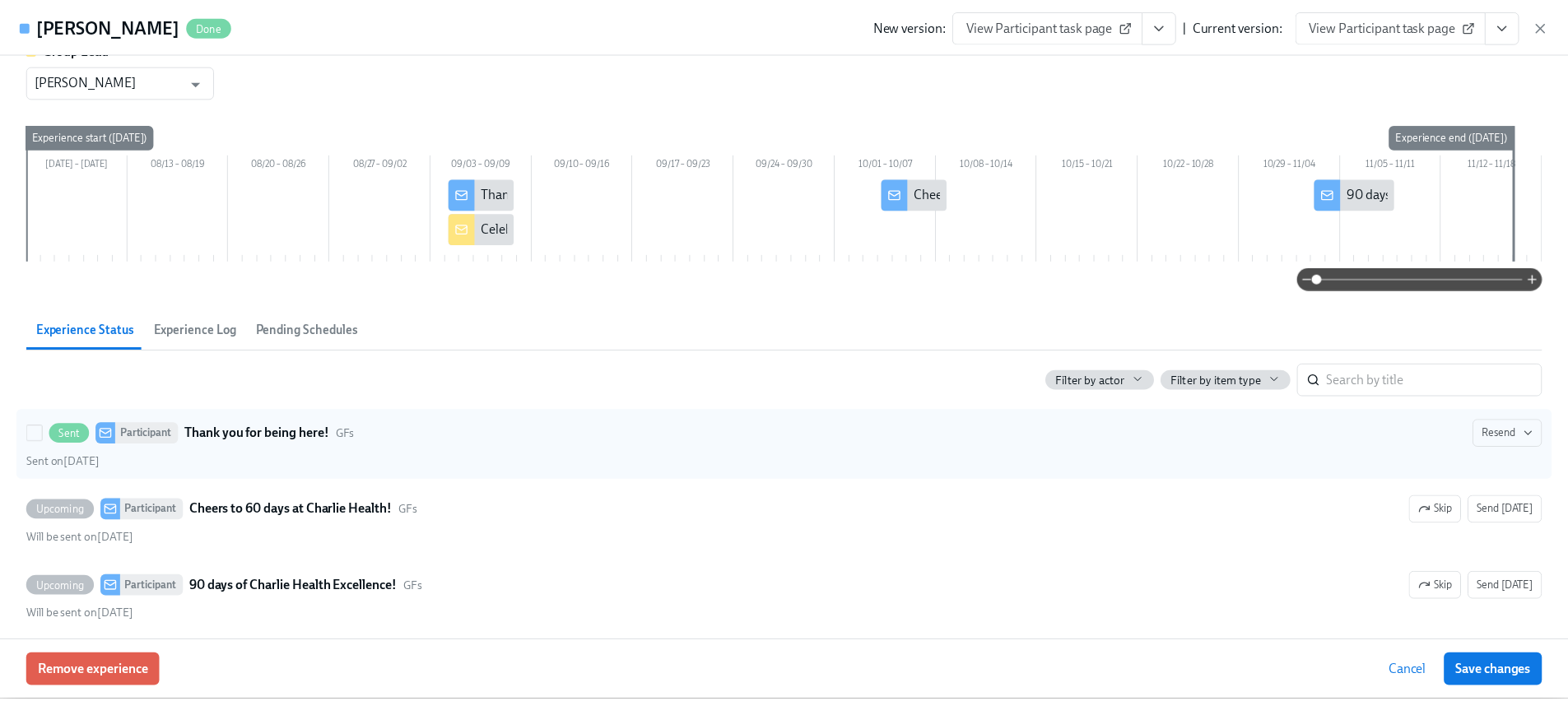
scroll to position [56, 0]
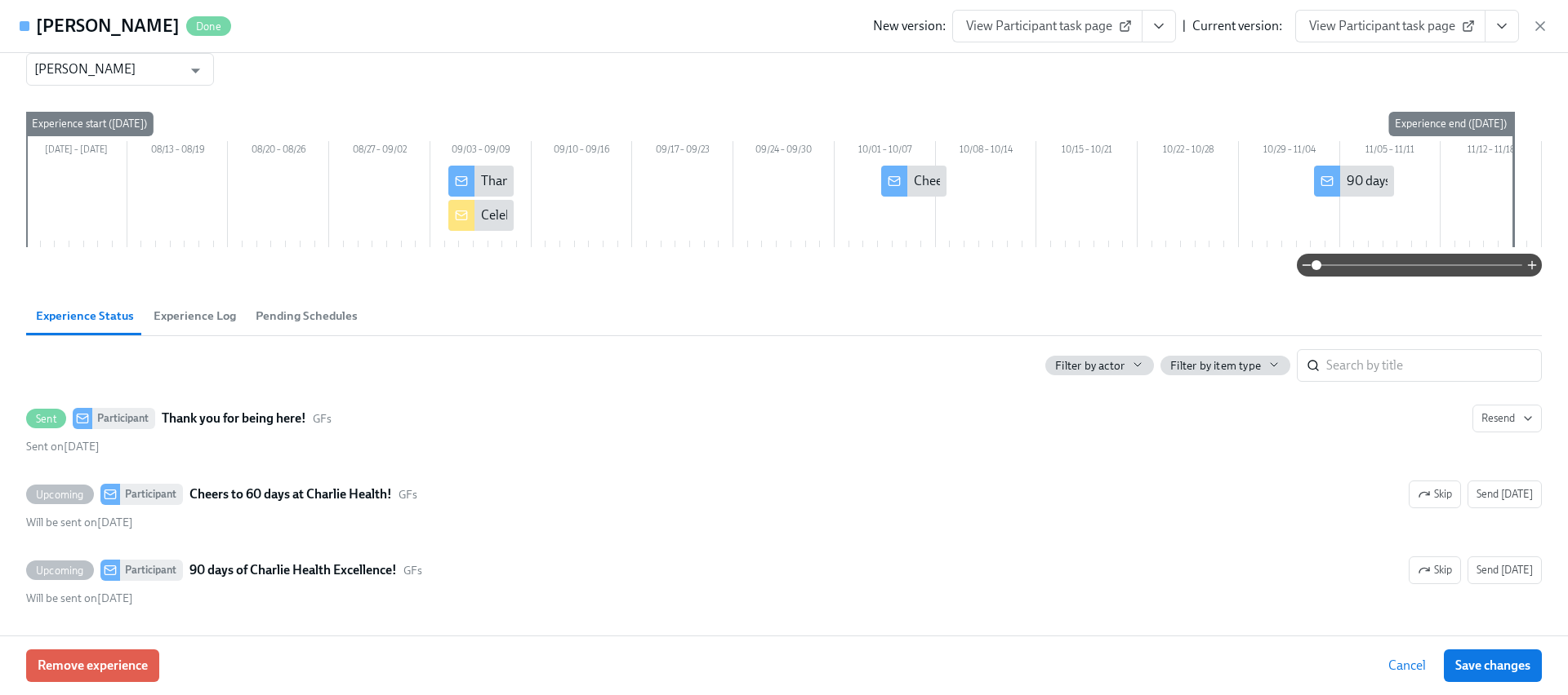
click at [90, 686] on div "Remove experience Cancel Save changes" at bounding box center [784, 665] width 1568 height 59
click at [99, 660] on span "Remove experience" at bounding box center [92, 666] width 110 height 16
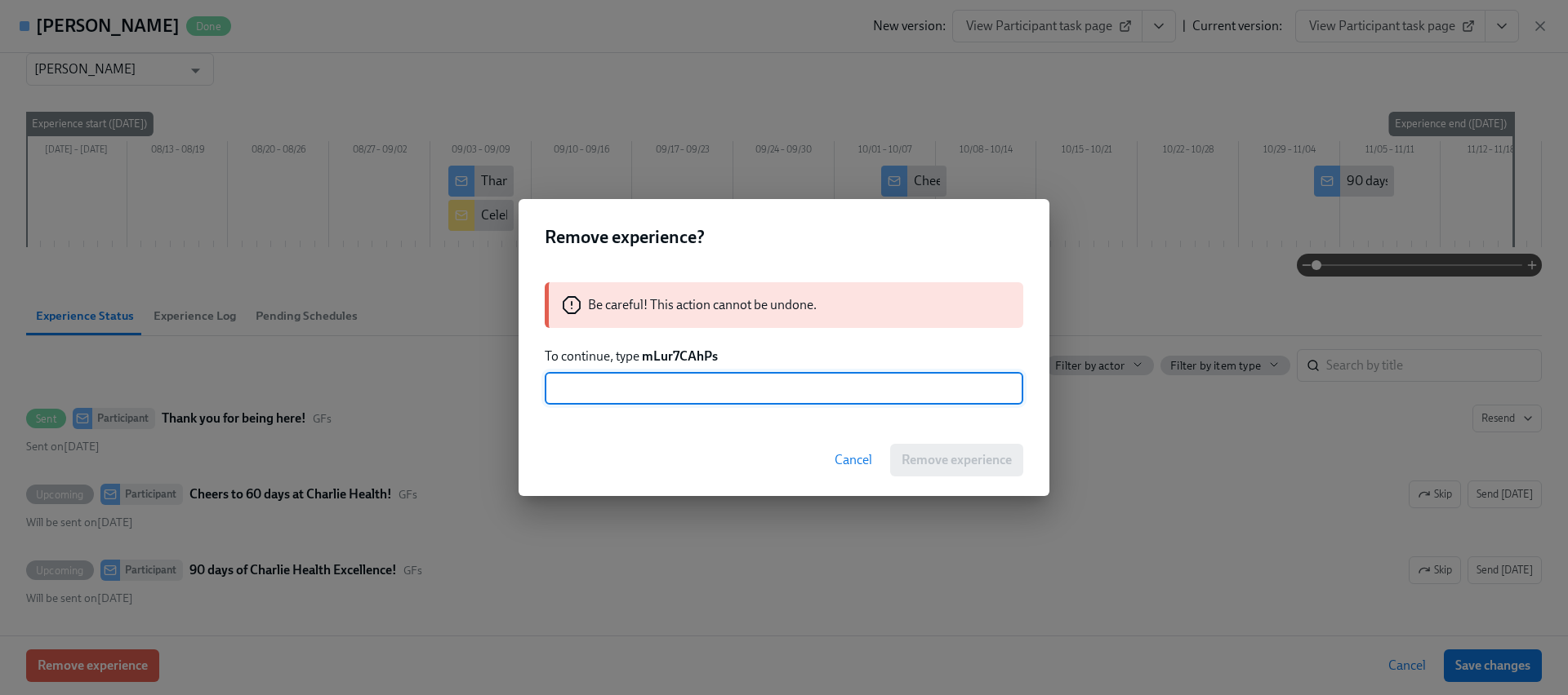
click at [661, 358] on strong "mLur7CAhPs" at bounding box center [679, 357] width 76 height 16
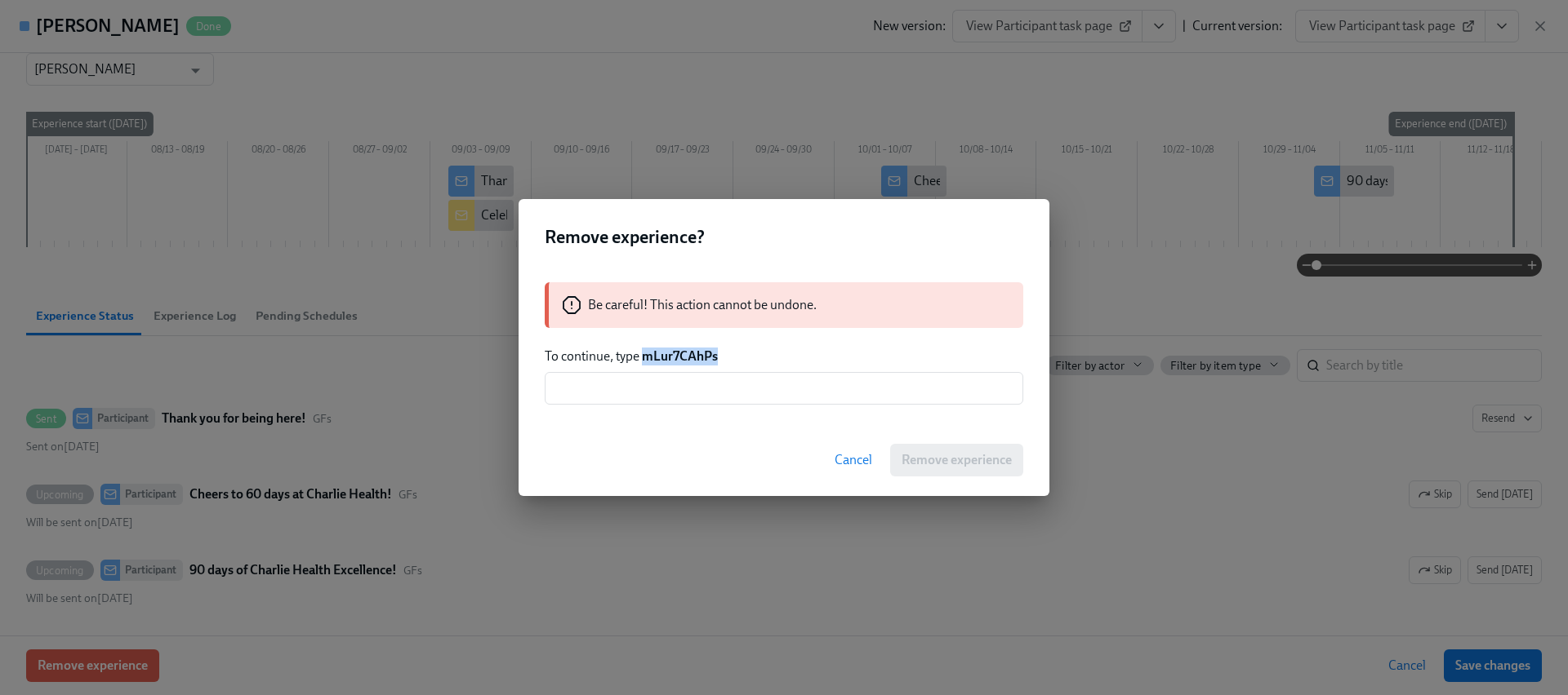
click at [661, 358] on strong "mLur7CAhPs" at bounding box center [679, 357] width 76 height 16
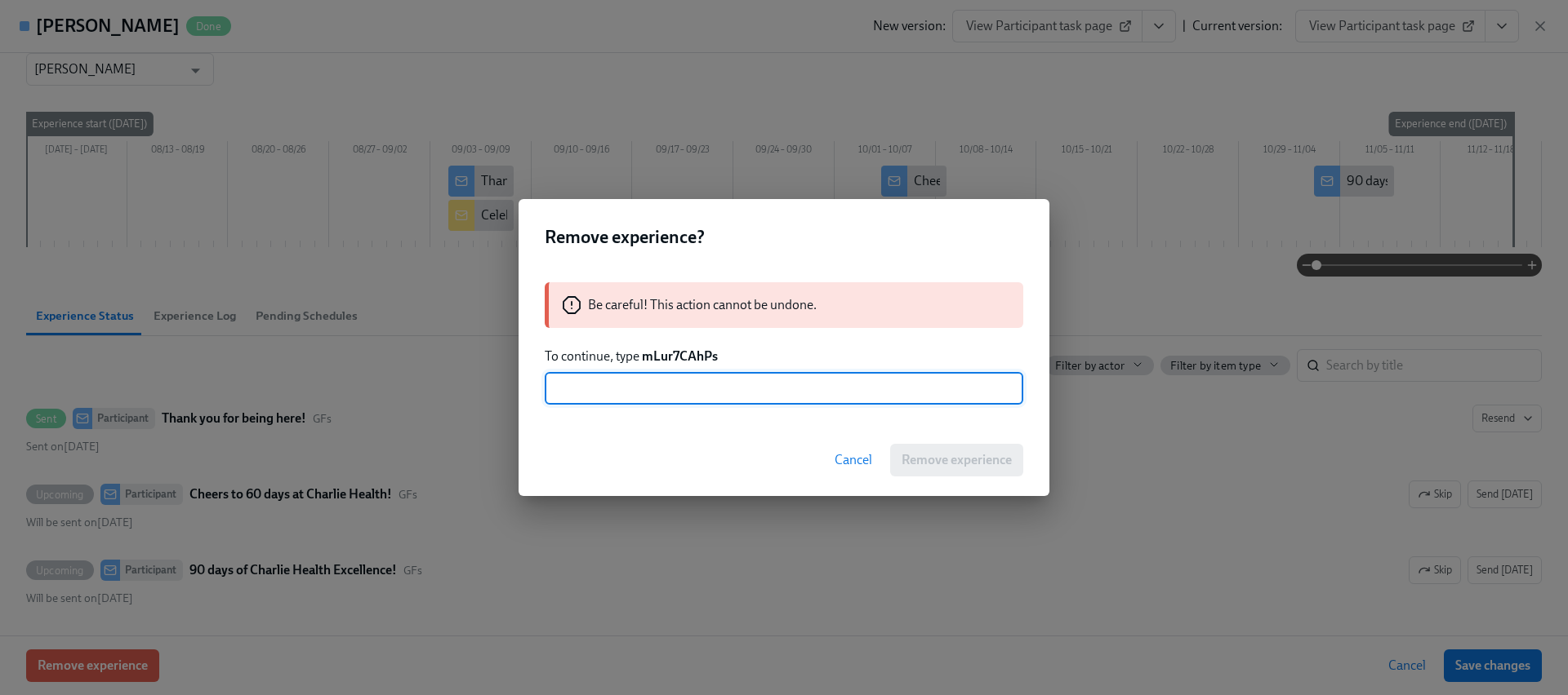
click at [664, 391] on input "text" at bounding box center [784, 388] width 478 height 33
paste input "mLur7CAhPs"
type input "mLur7CAhPs"
click at [977, 469] on button "Remove experience" at bounding box center [956, 460] width 133 height 33
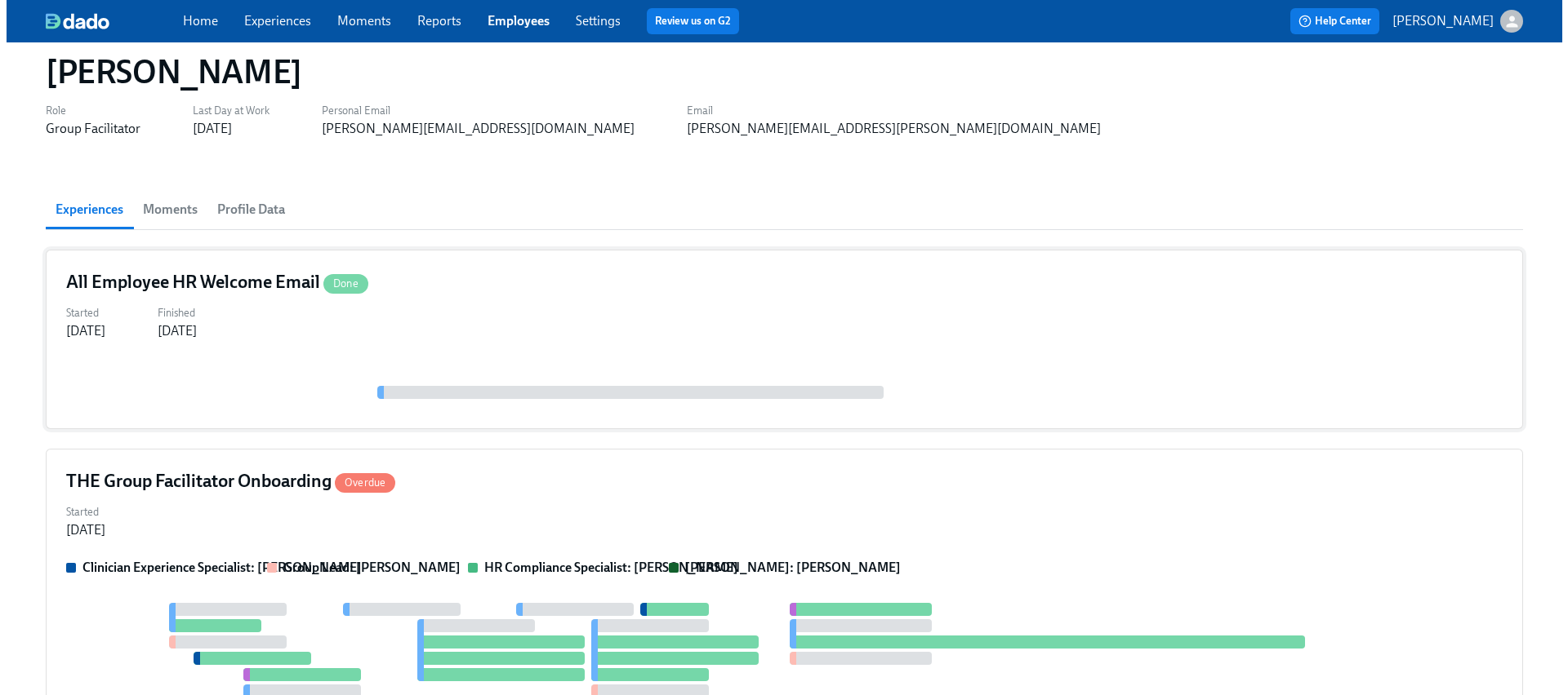
scroll to position [293, 0]
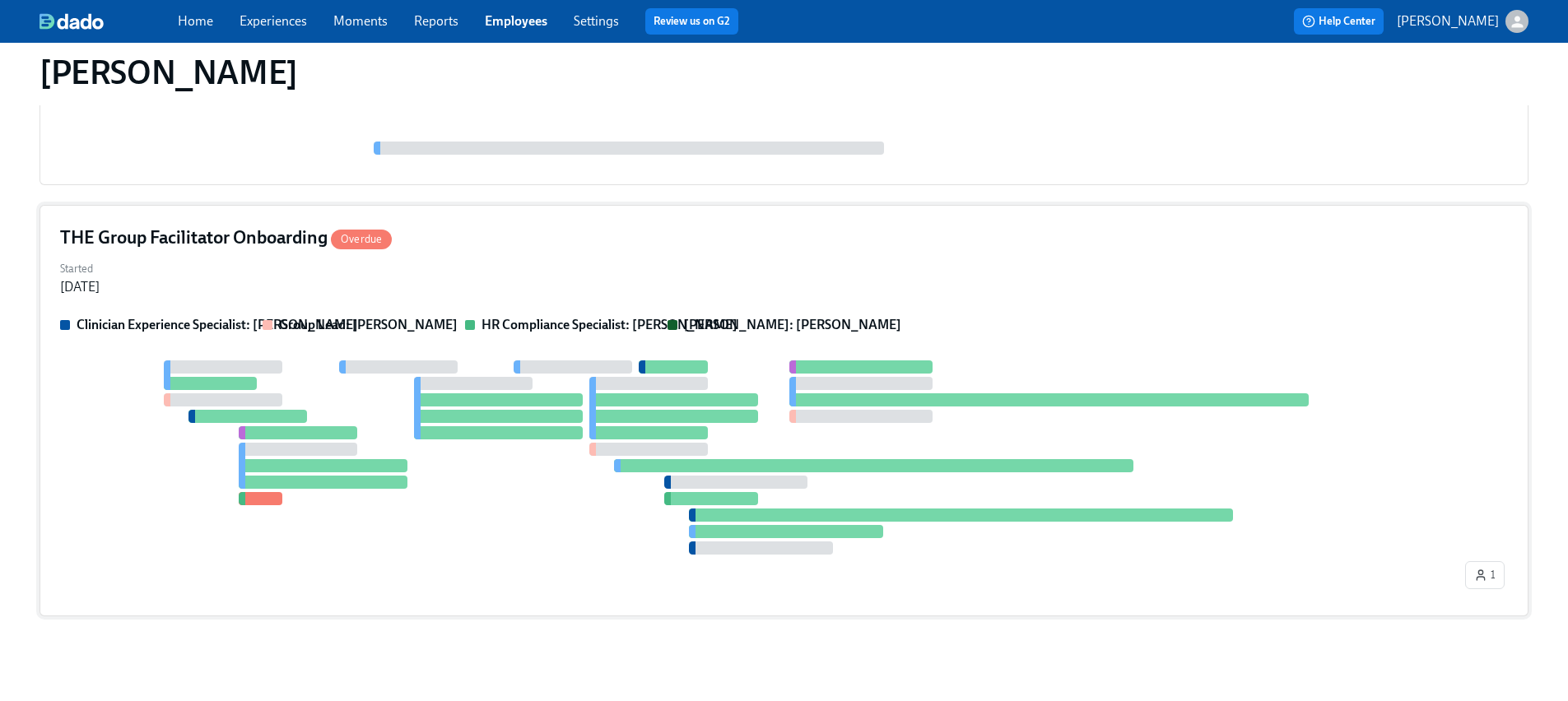
click at [403, 376] on div at bounding box center [761, 458] width 1402 height 194
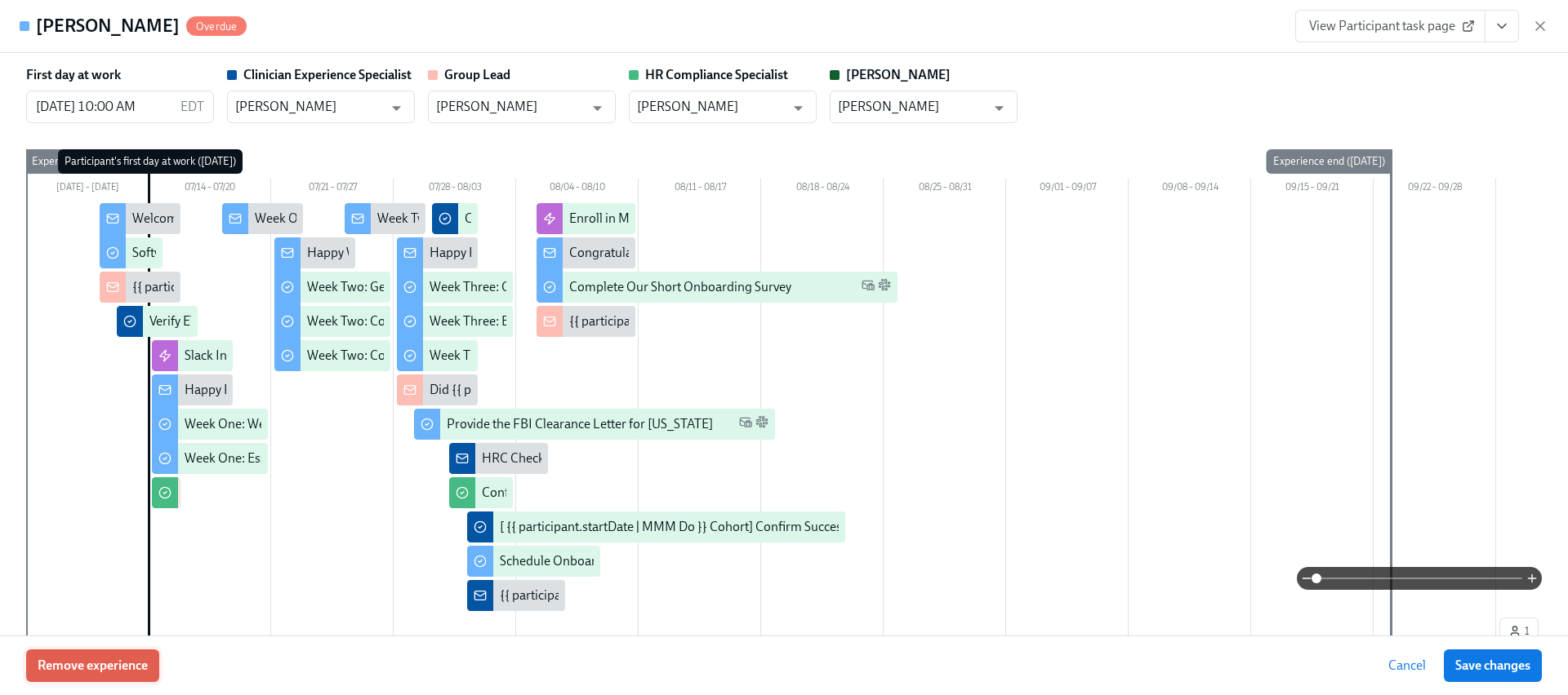
click at [109, 665] on span "Remove experience" at bounding box center [92, 666] width 110 height 16
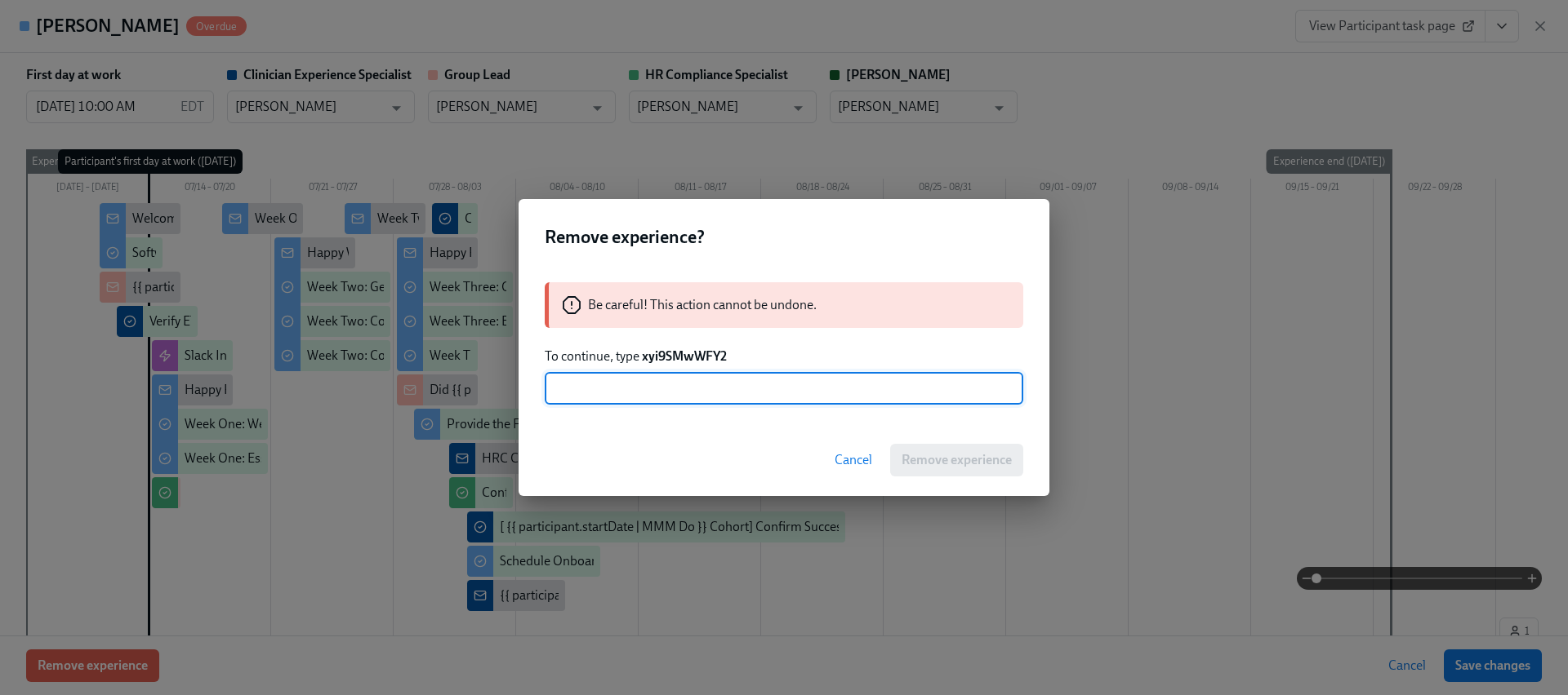
click at [707, 349] on strong "xyi9SMwWFY2" at bounding box center [684, 357] width 85 height 16
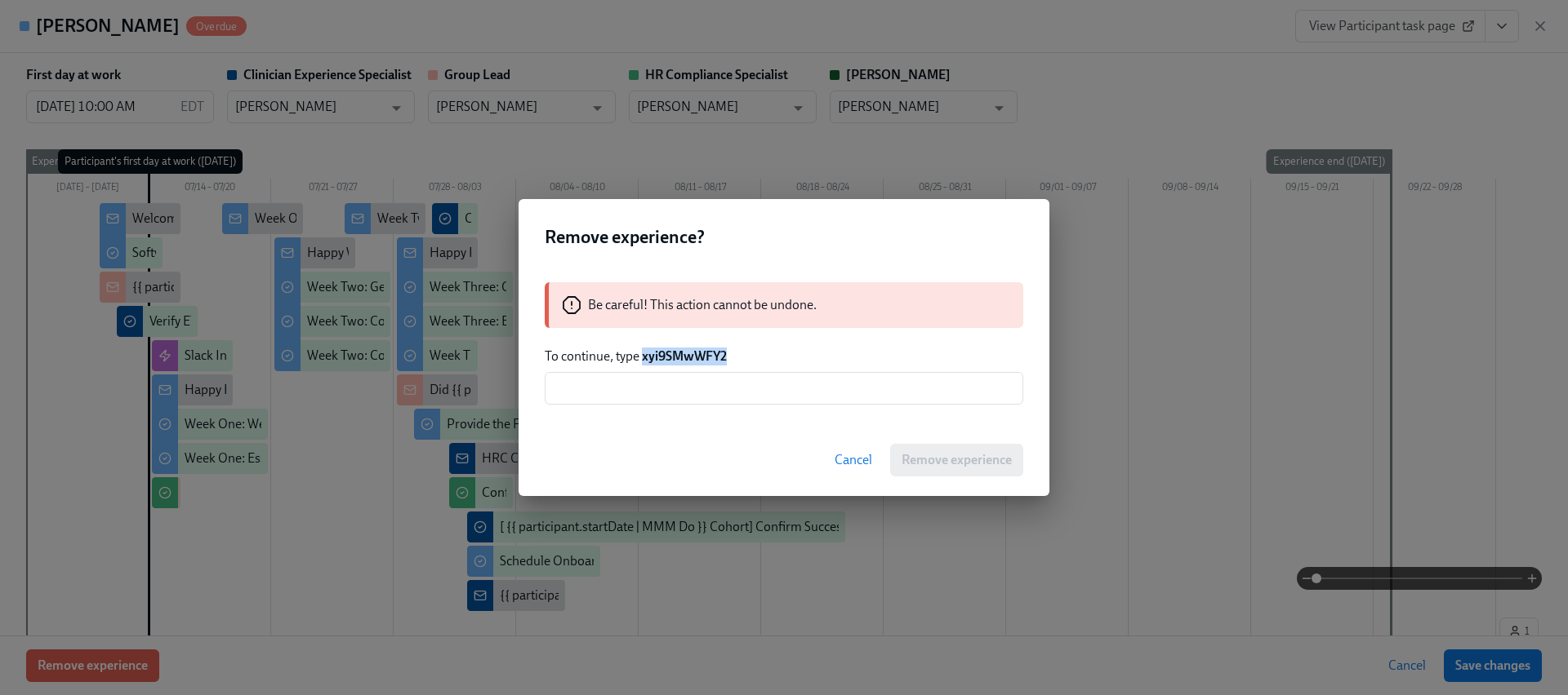
click at [707, 349] on strong "xyi9SMwWFY2" at bounding box center [684, 357] width 85 height 16
click at [688, 384] on input "text" at bounding box center [784, 388] width 478 height 33
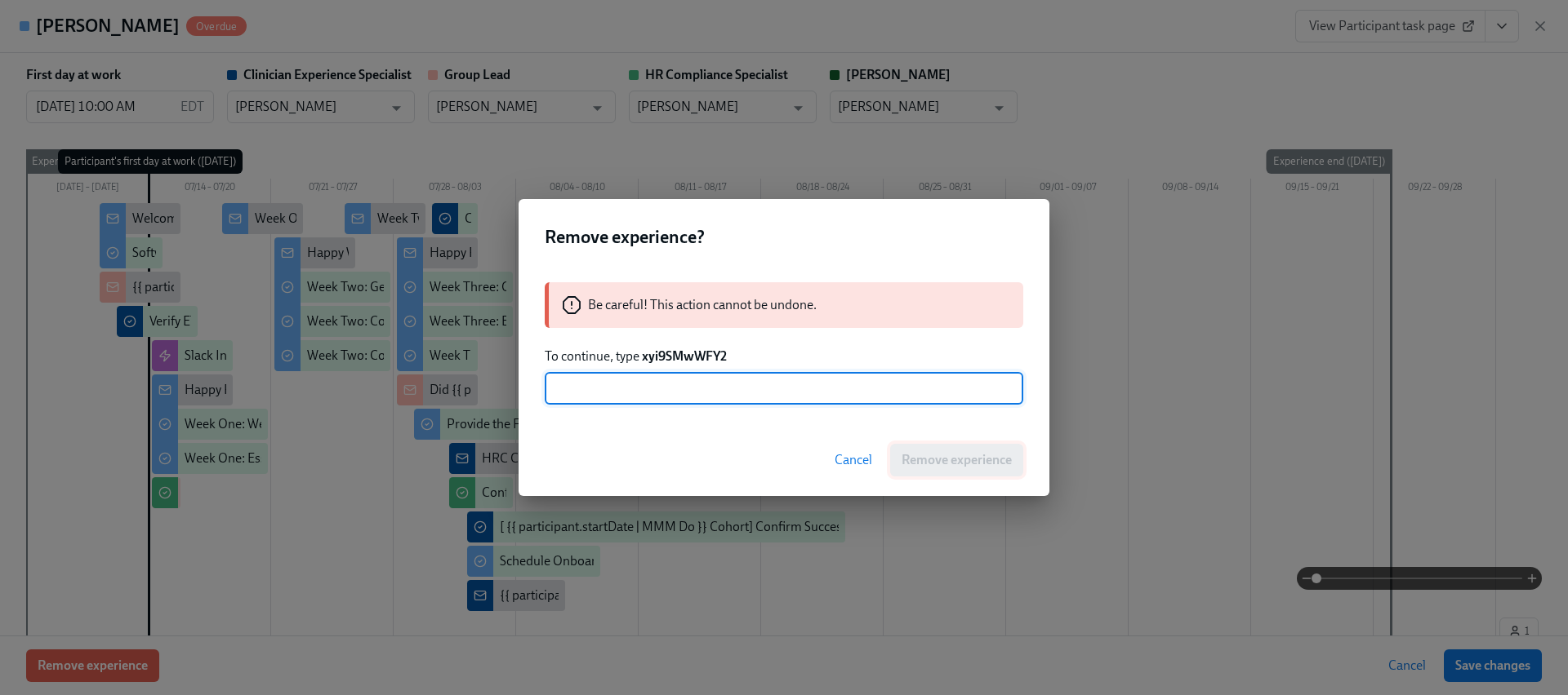
paste input "xyi9SMwWFY2"
type input "xyi9SMwWFY2"
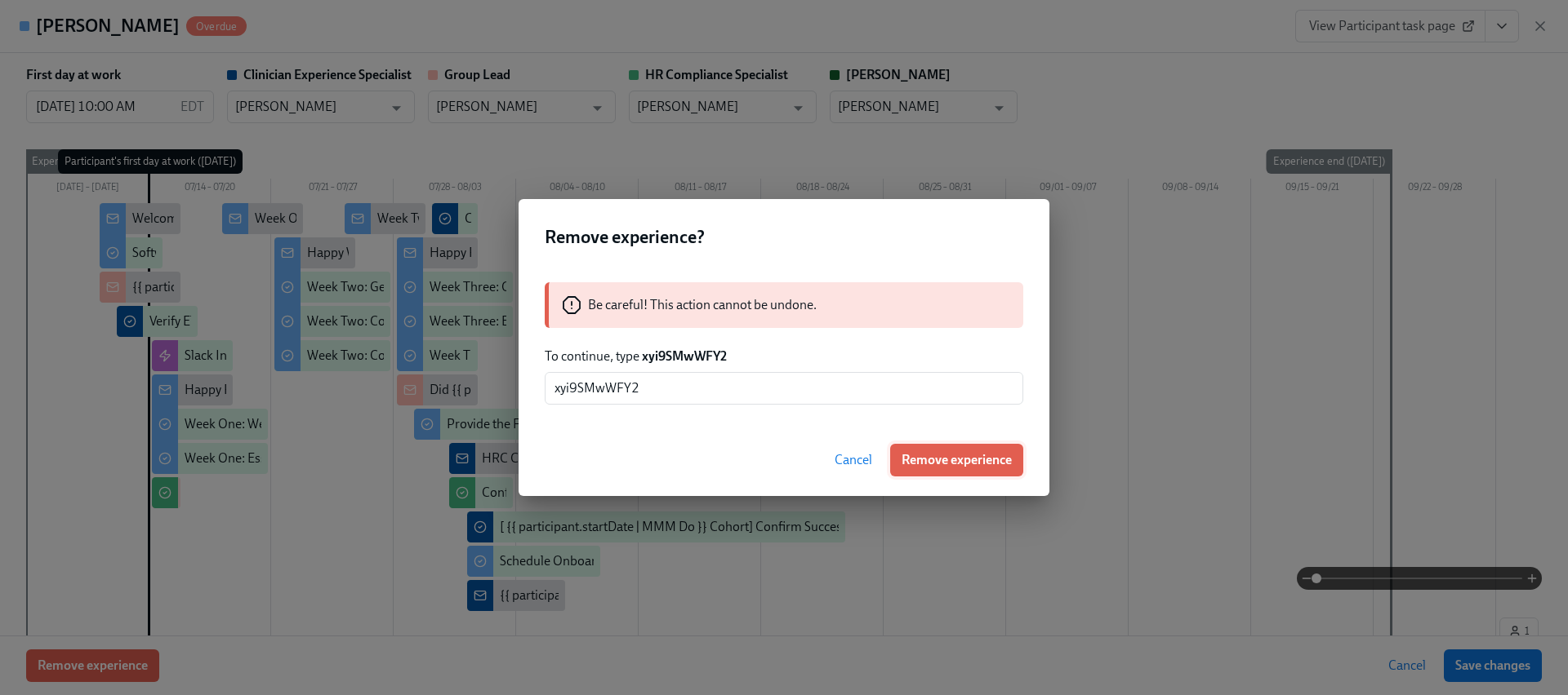
click at [911, 452] on span "Remove experience" at bounding box center [956, 460] width 110 height 16
